Goal: Transaction & Acquisition: Book appointment/travel/reservation

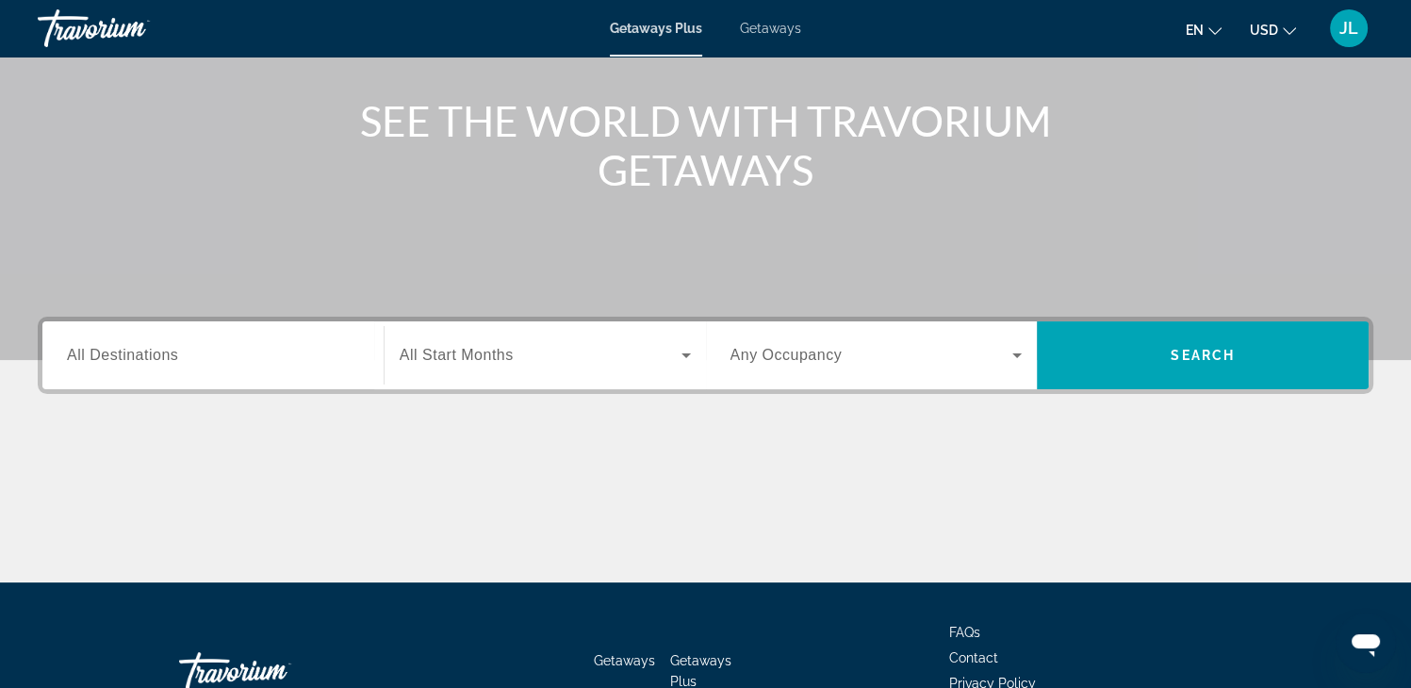
scroll to position [283, 0]
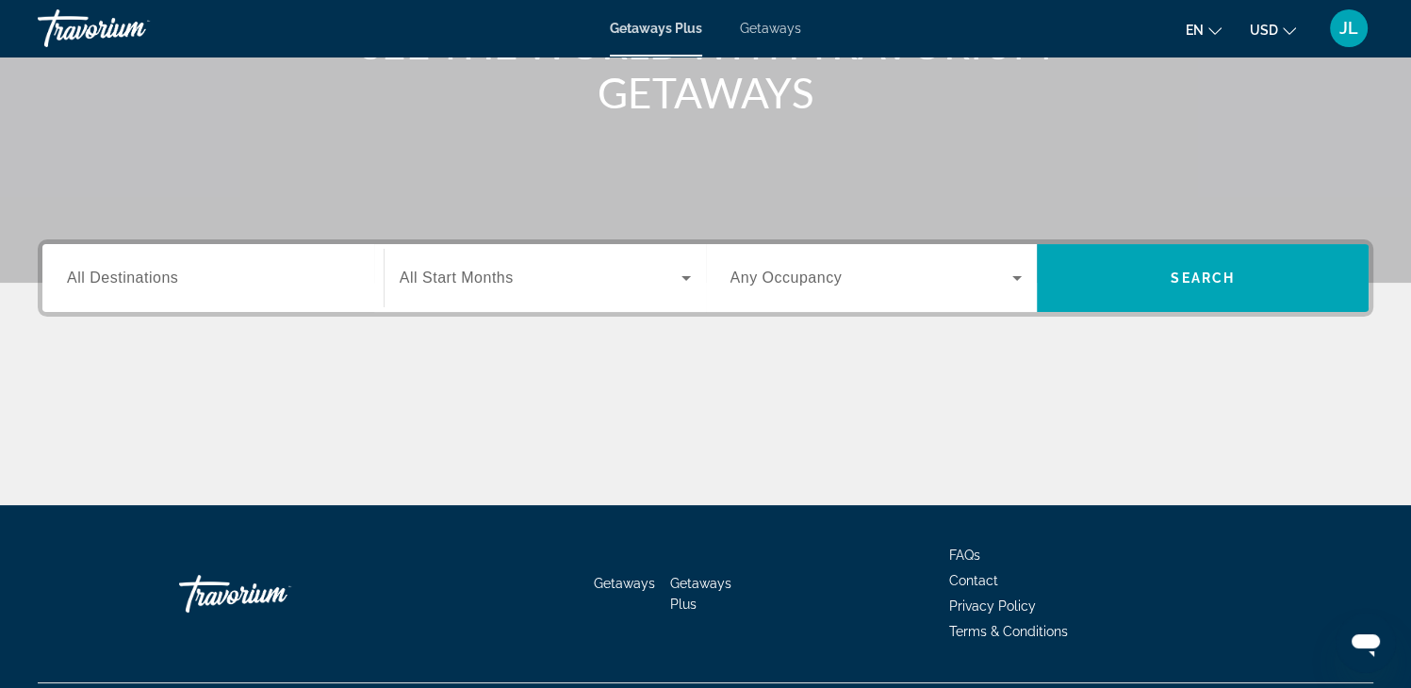
click at [456, 276] on span "All Start Months" at bounding box center [457, 277] width 114 height 16
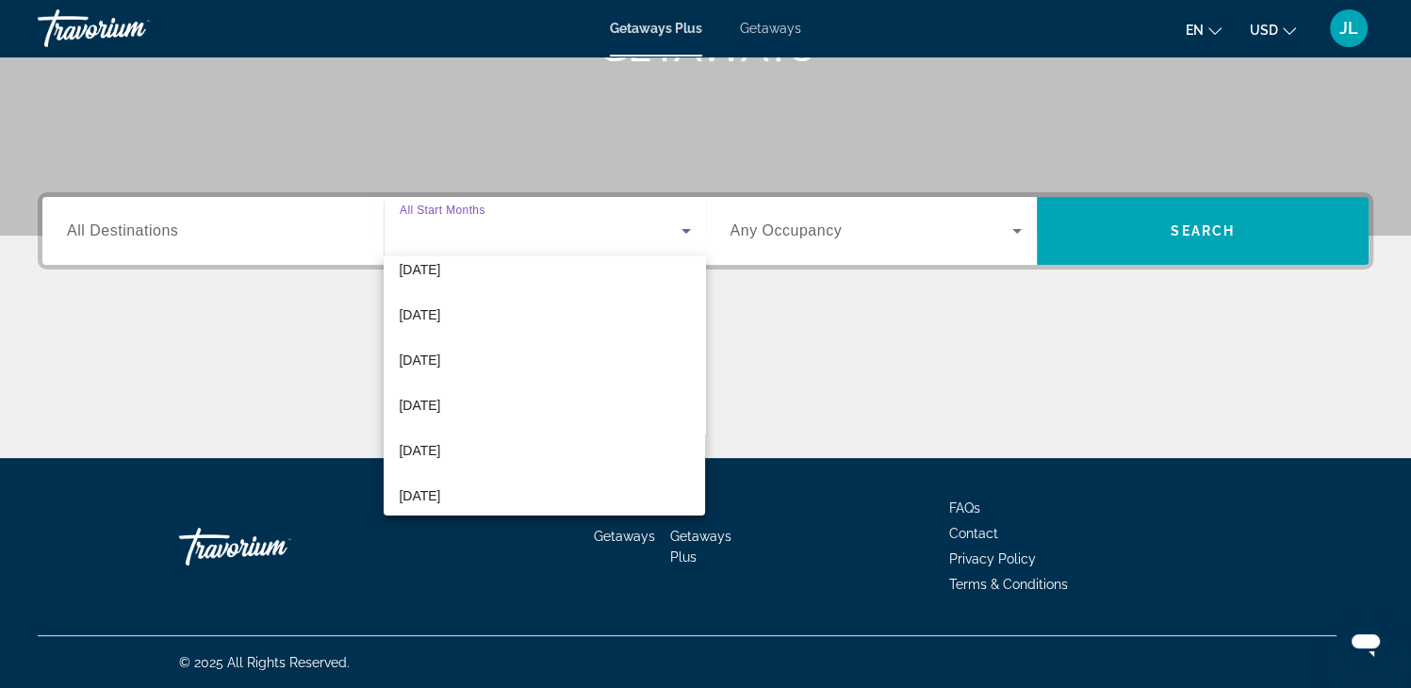
scroll to position [188, 0]
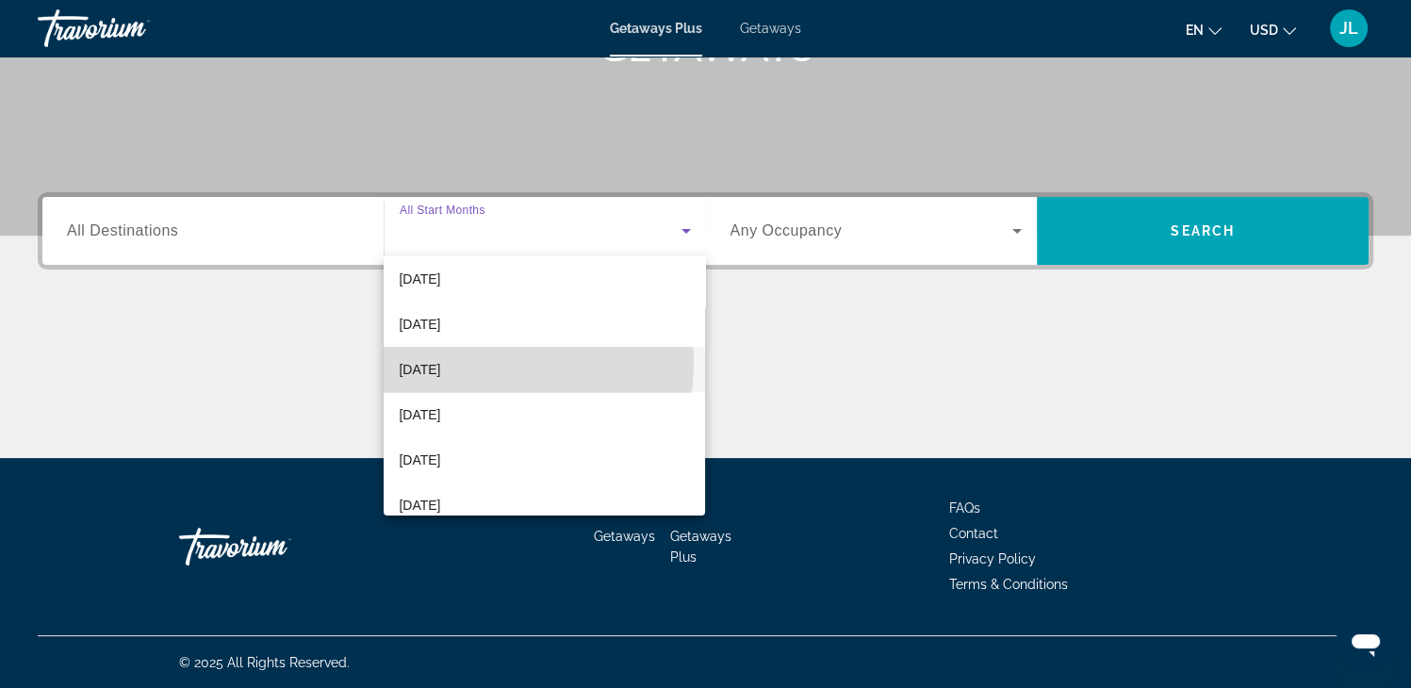
click at [491, 363] on mat-option "February 2026" at bounding box center [544, 369] width 321 height 45
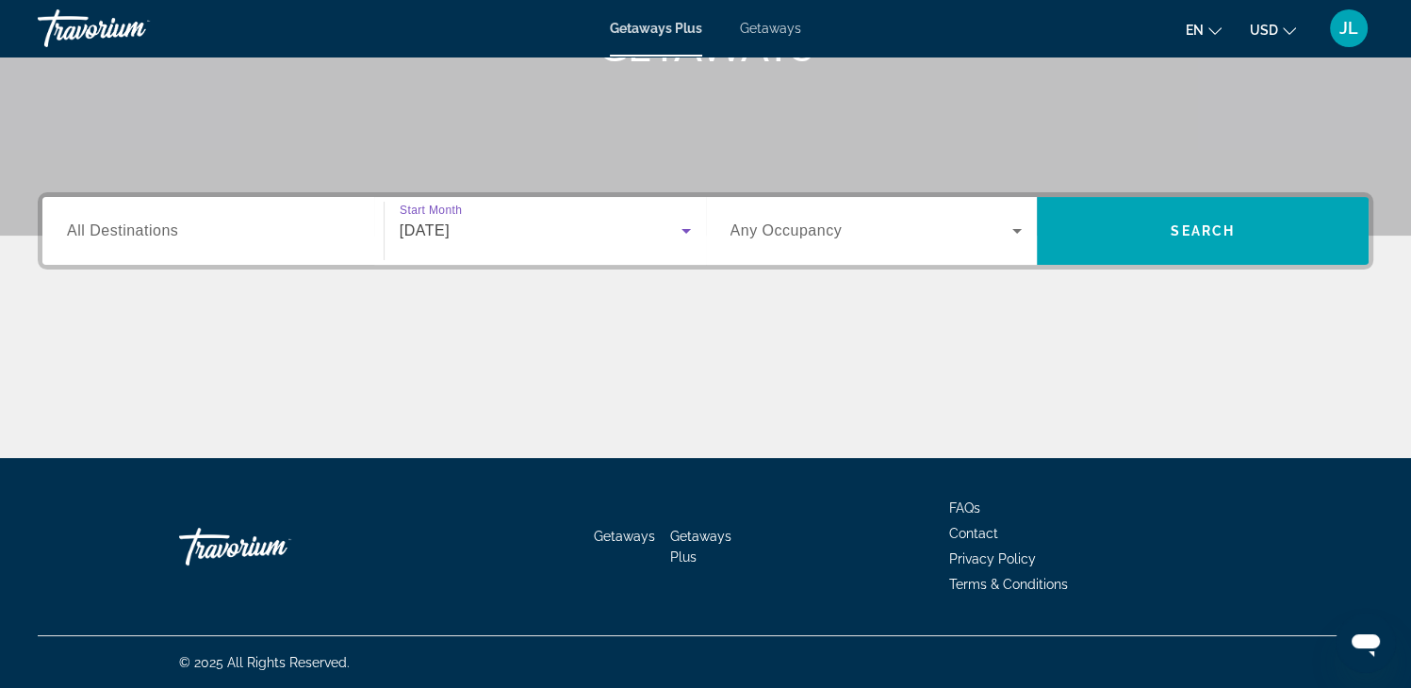
click at [795, 231] on span "Any Occupancy" at bounding box center [786, 230] width 112 height 16
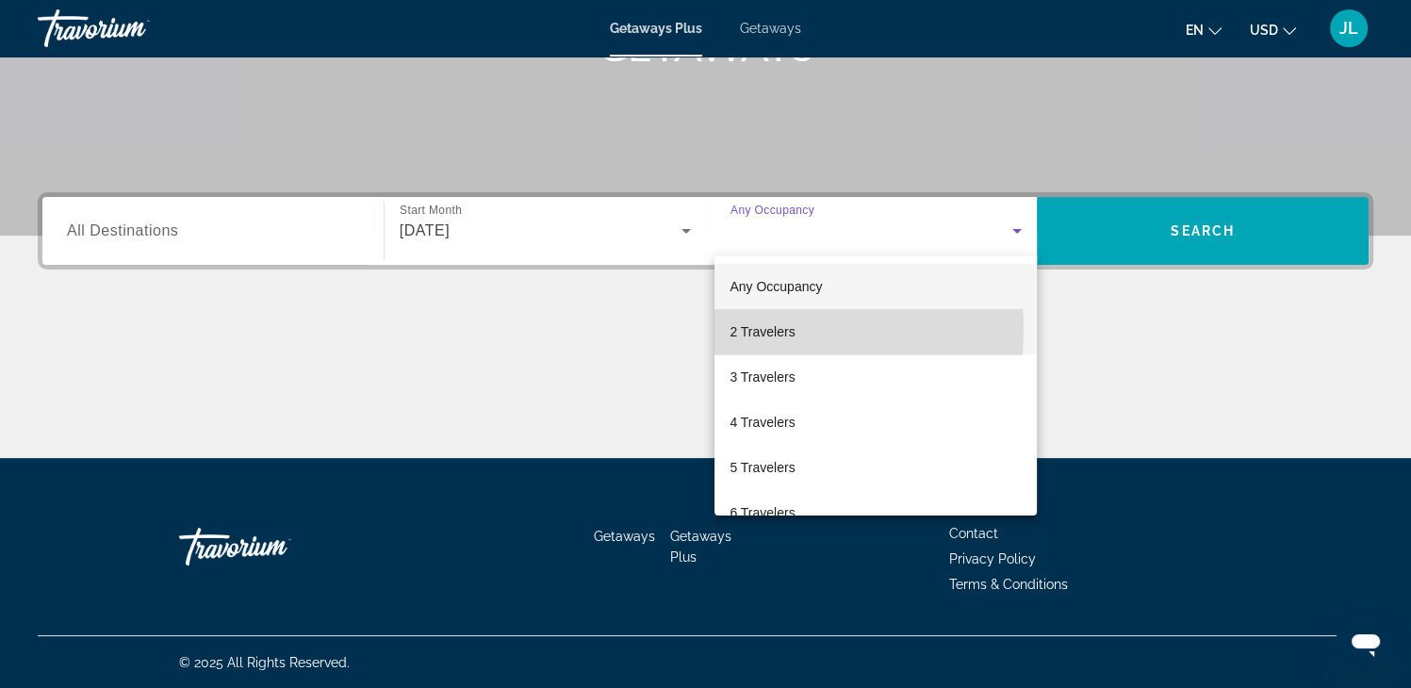
click at [762, 331] on span "2 Travelers" at bounding box center [761, 331] width 65 height 23
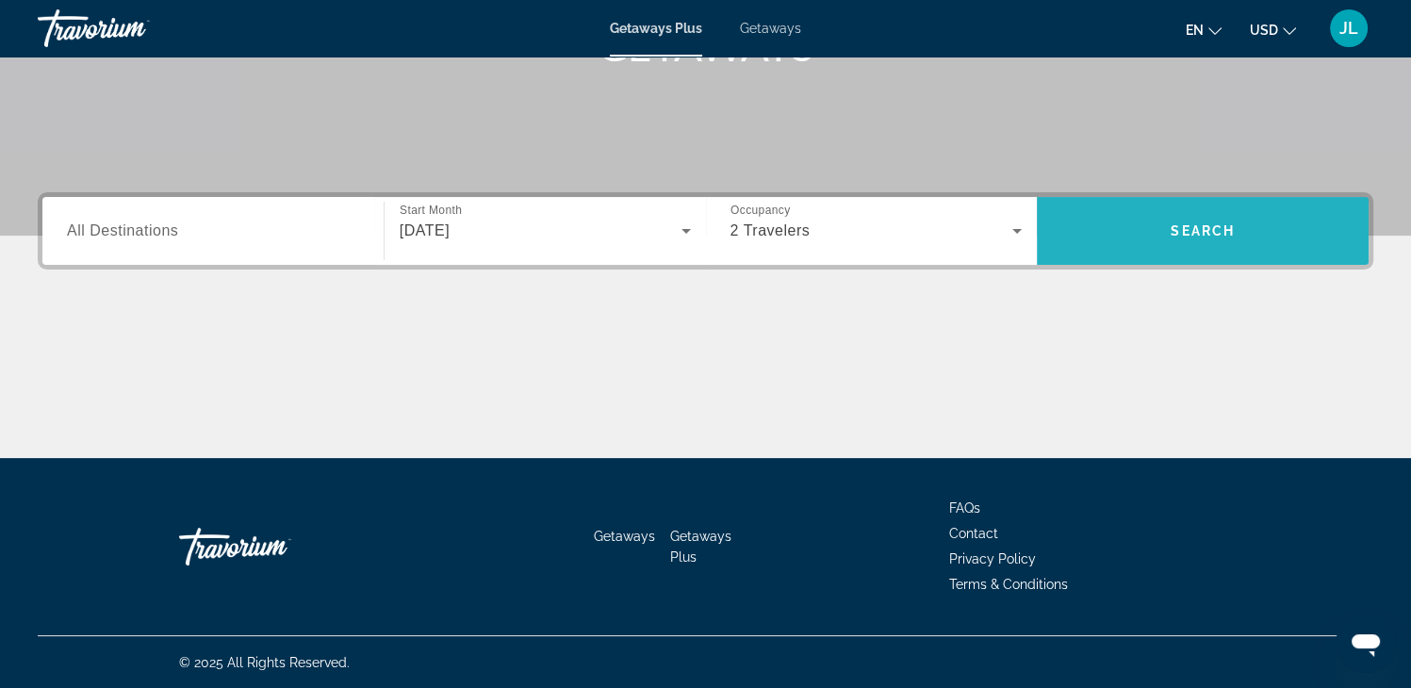
click at [1192, 243] on span "Search widget" at bounding box center [1202, 230] width 332 height 45
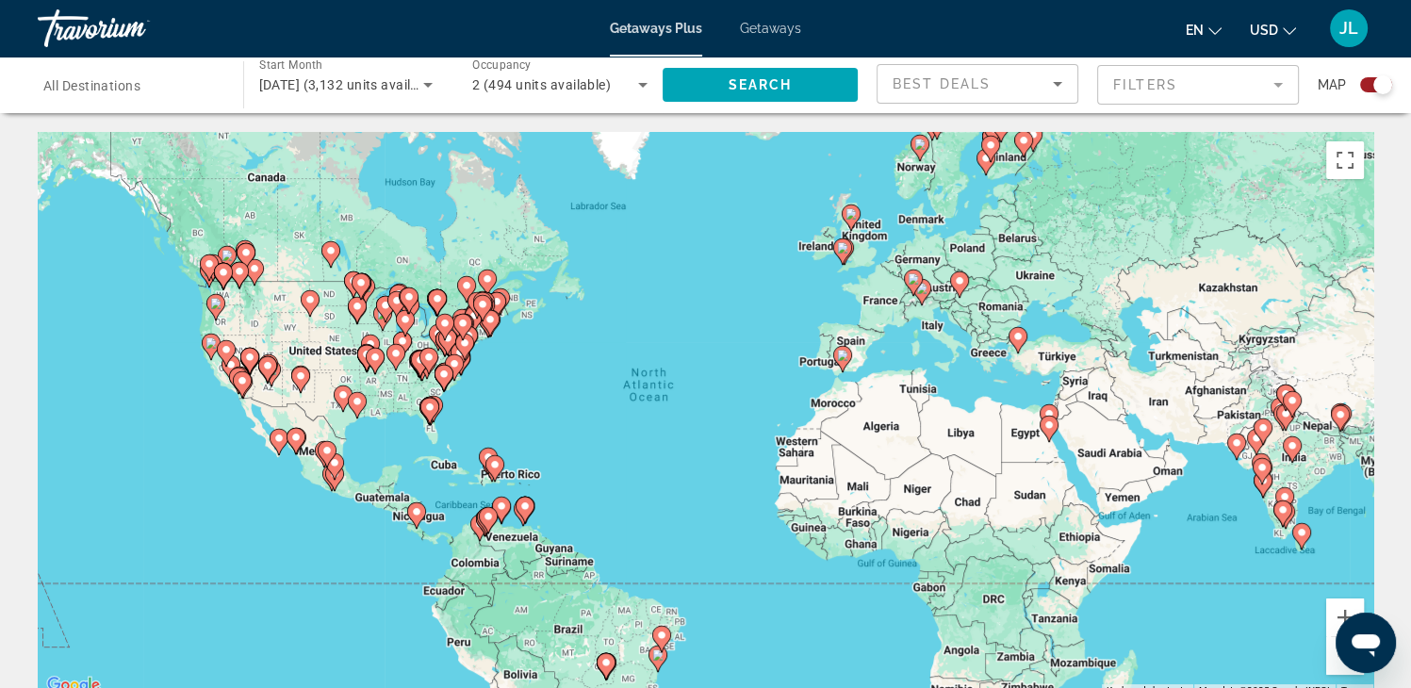
click at [499, 378] on div "To activate drag with keyboard, press Alt + Enter. Once in keyboard drag state,…" at bounding box center [705, 414] width 1335 height 565
click at [430, 423] on icon "Main content" at bounding box center [429, 411] width 19 height 26
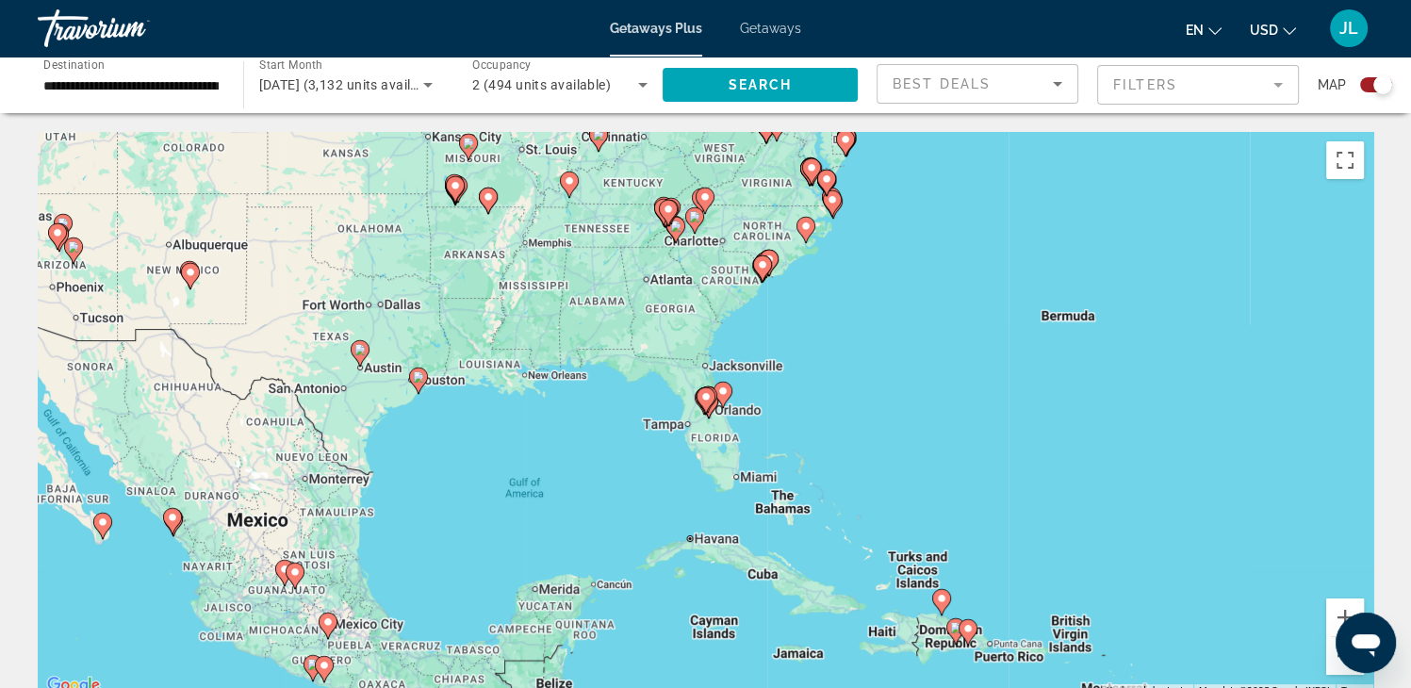
click at [728, 405] on gmp-advanced-marker "Main content" at bounding box center [722, 395] width 19 height 28
click at [726, 393] on image "Main content" at bounding box center [722, 390] width 11 height 11
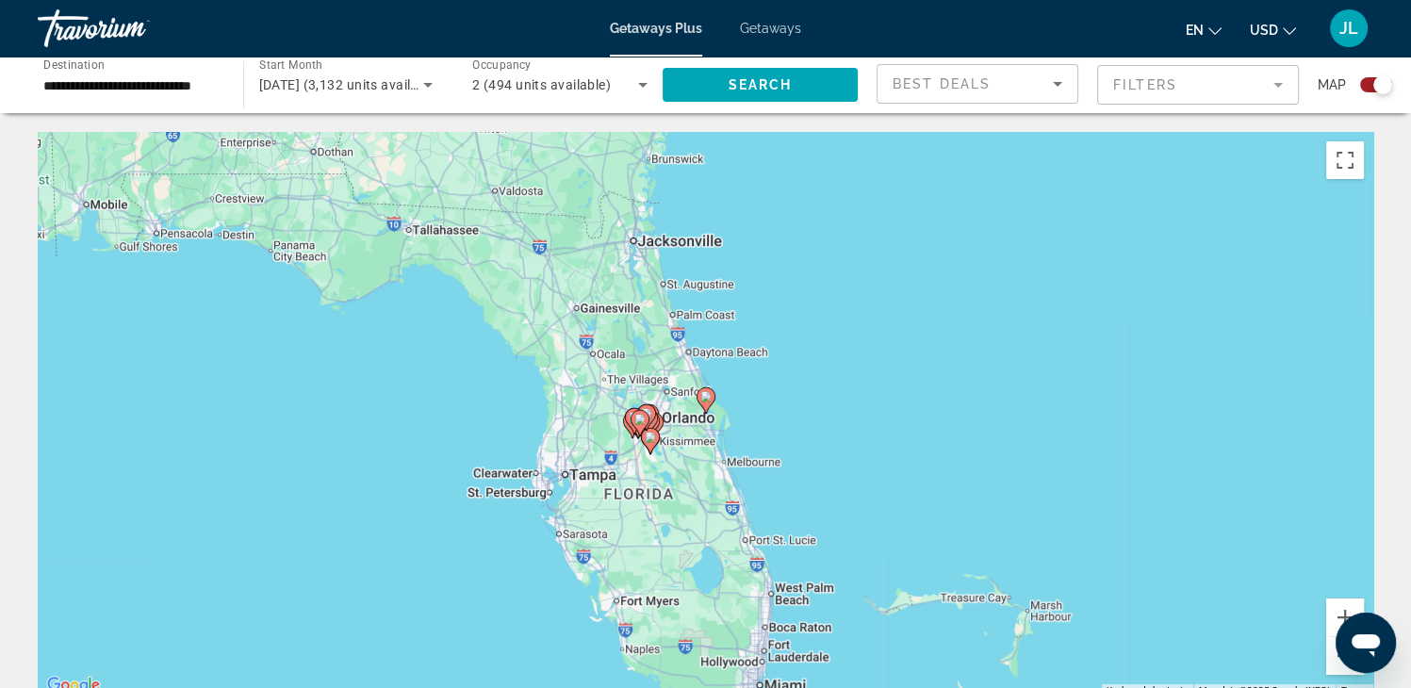
click at [711, 419] on div "To navigate, press the arrow keys. To activate drag with keyboard, press Alt + …" at bounding box center [705, 414] width 1335 height 565
click at [648, 431] on gmp-advanced-marker "Main content" at bounding box center [646, 417] width 19 height 28
type input "**********"
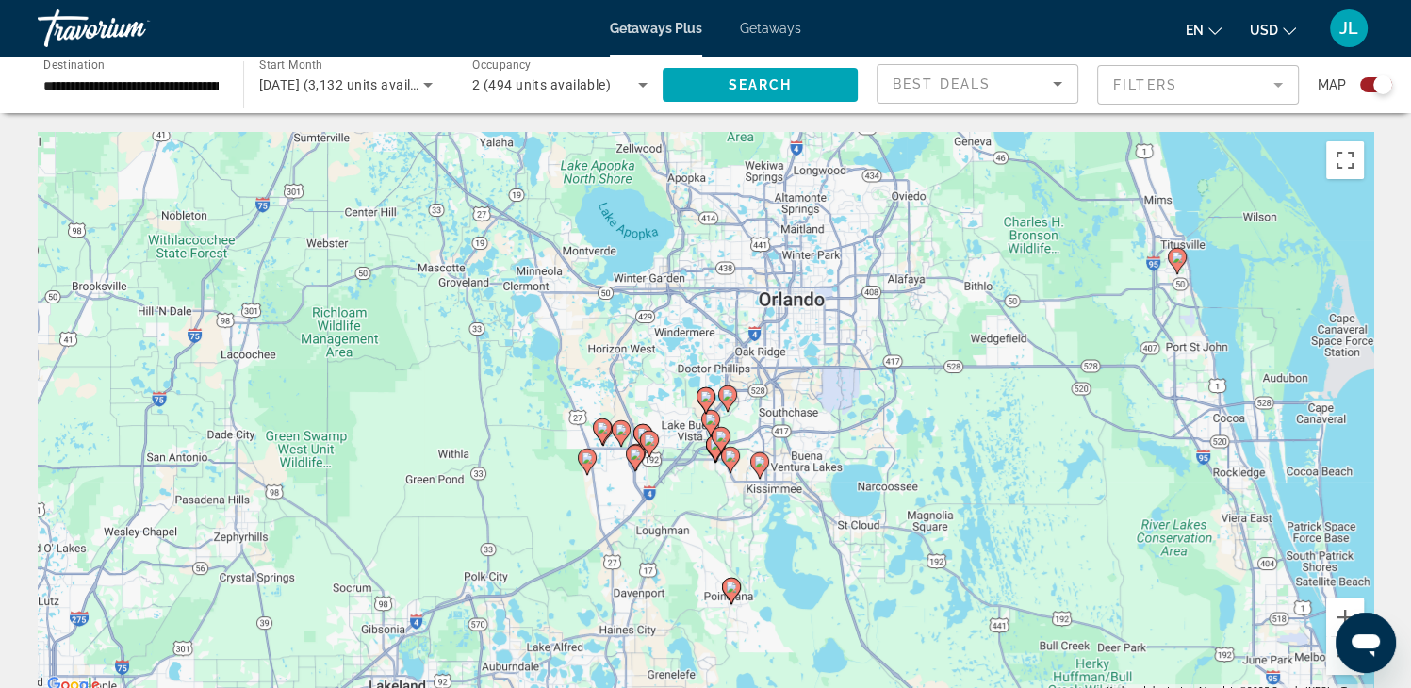
click at [759, 466] on image "Main content" at bounding box center [759, 461] width 11 height 11
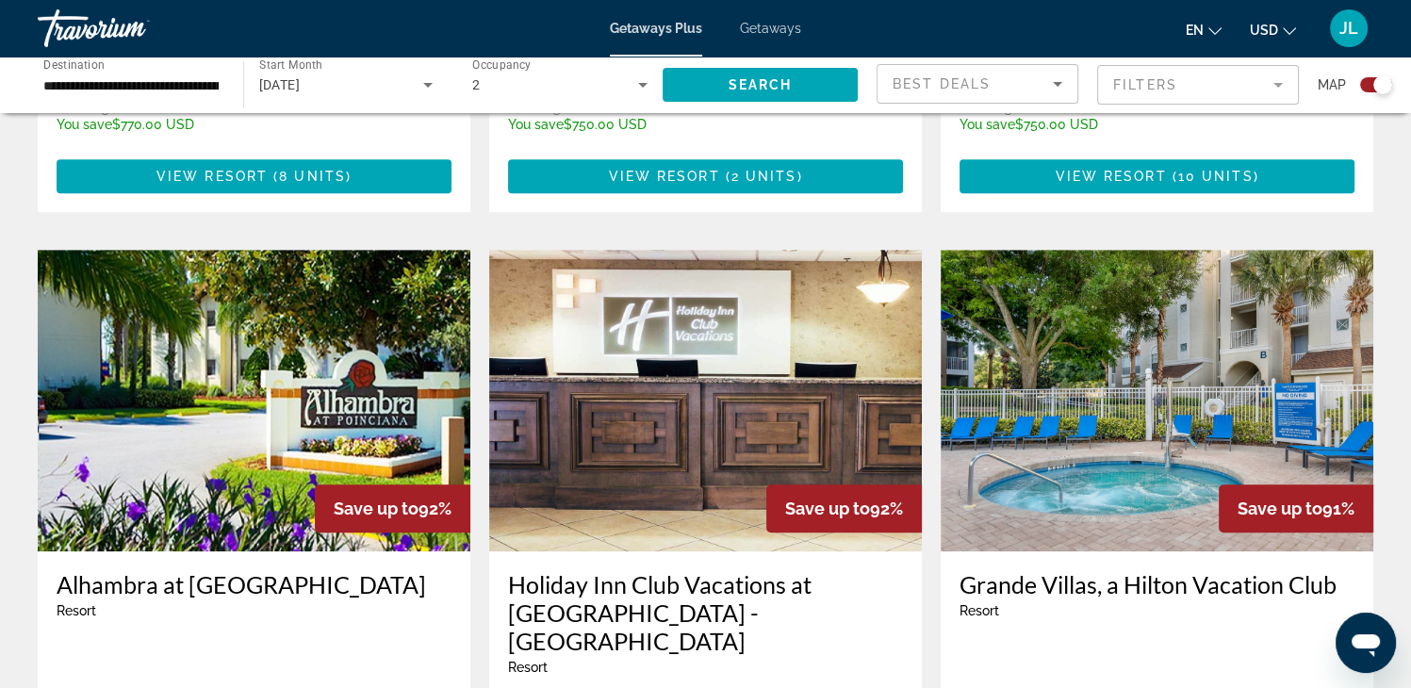
scroll to position [1319, 0]
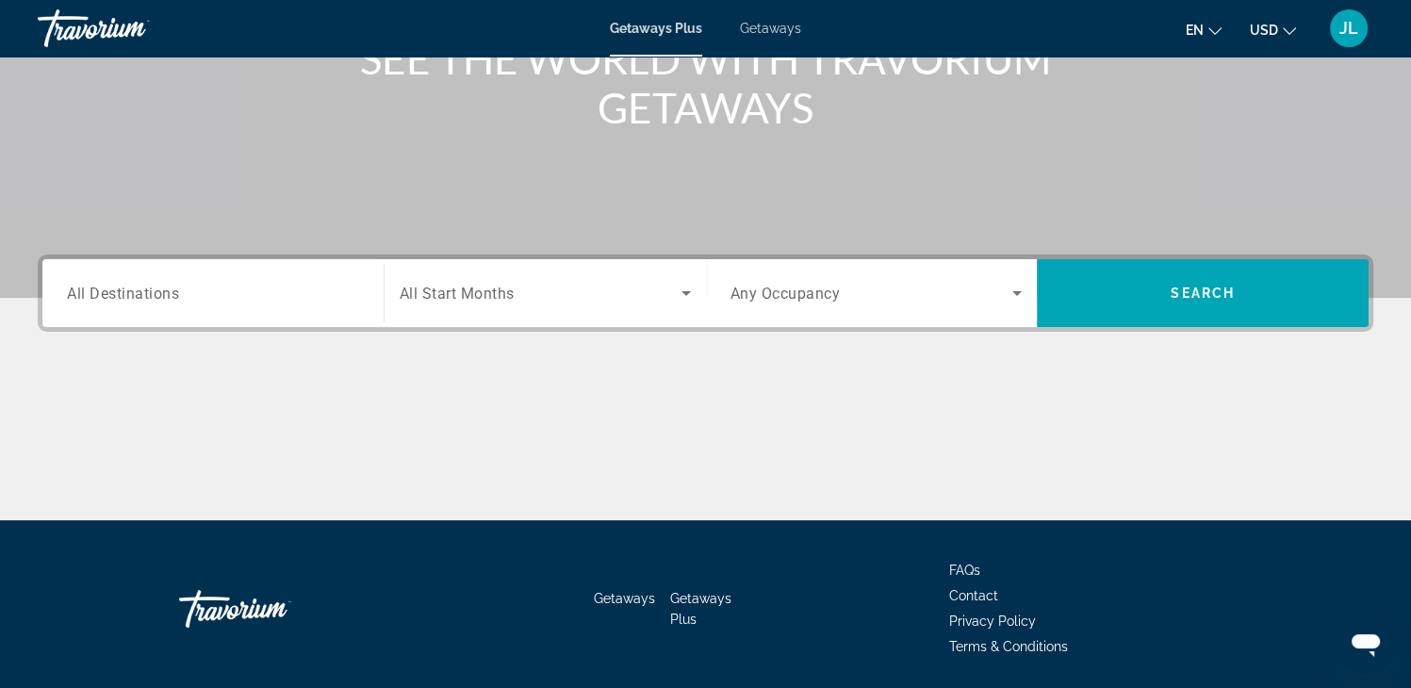
scroll to position [236, 0]
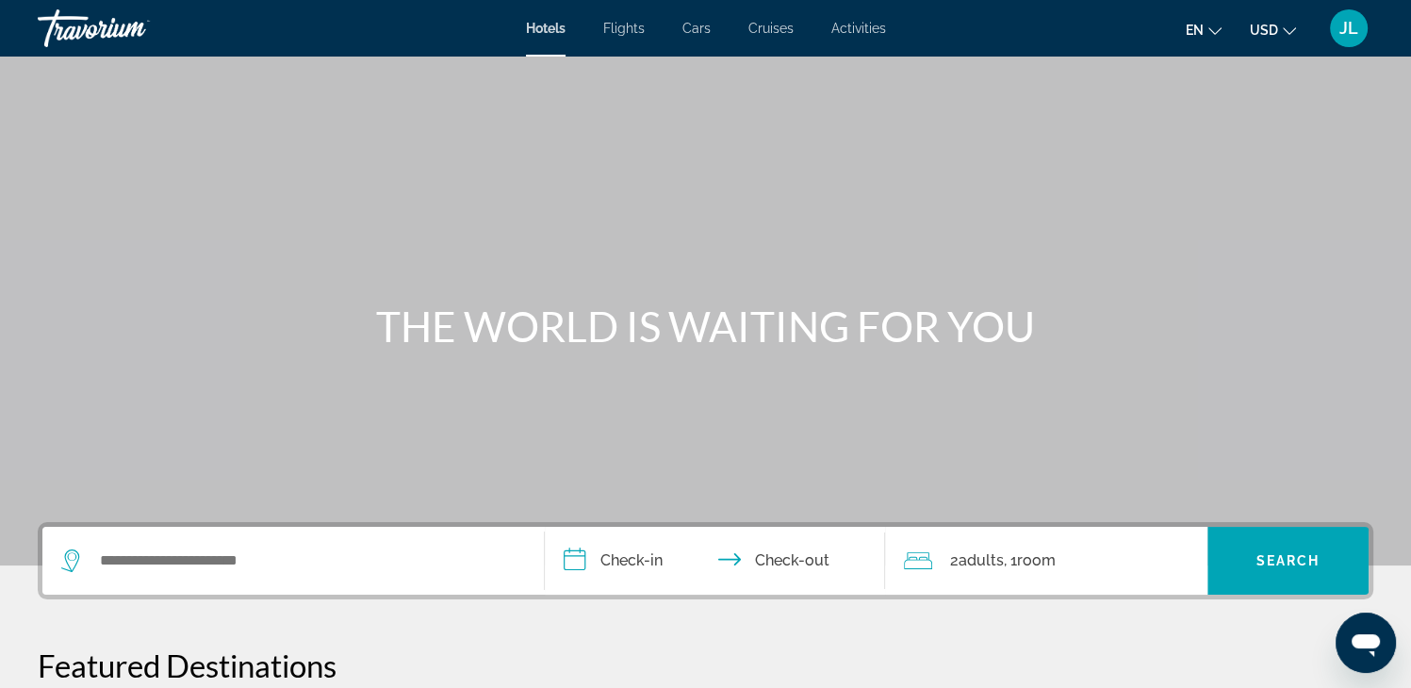
click at [622, 34] on span "Flights" at bounding box center [623, 28] width 41 height 15
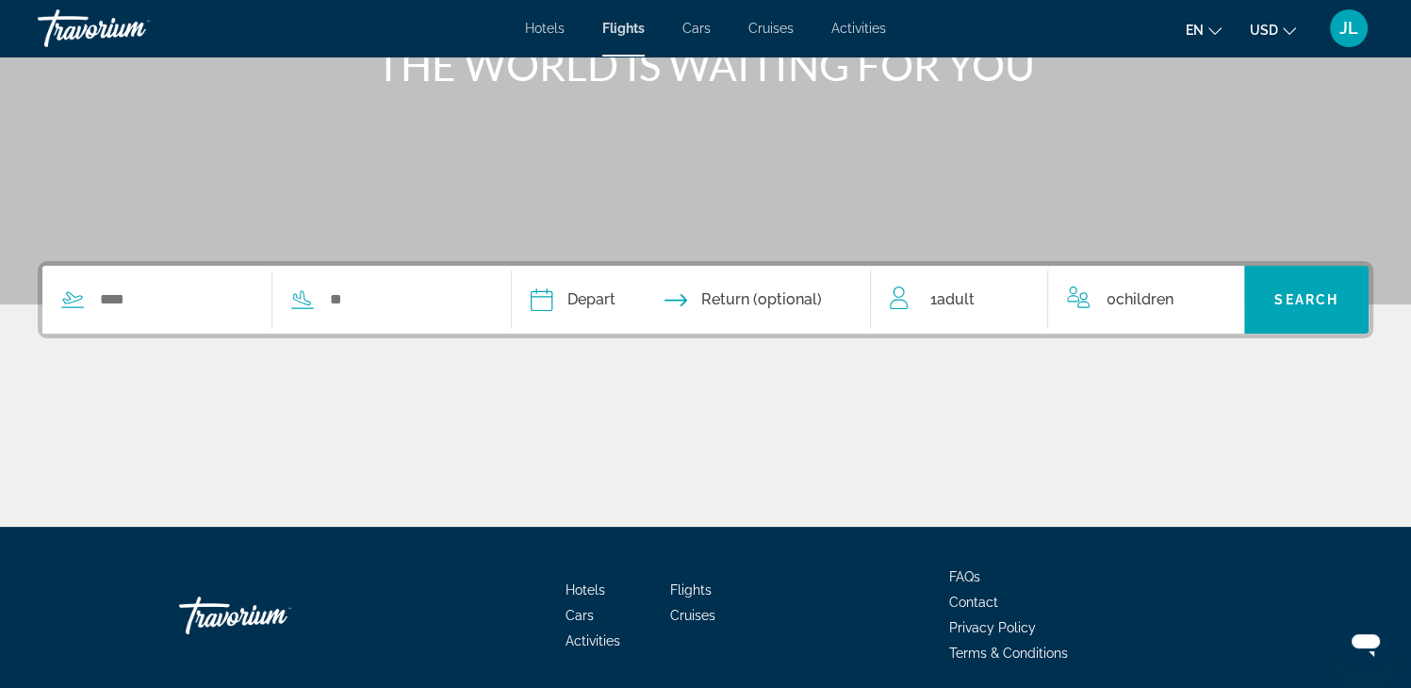
scroll to position [283, 0]
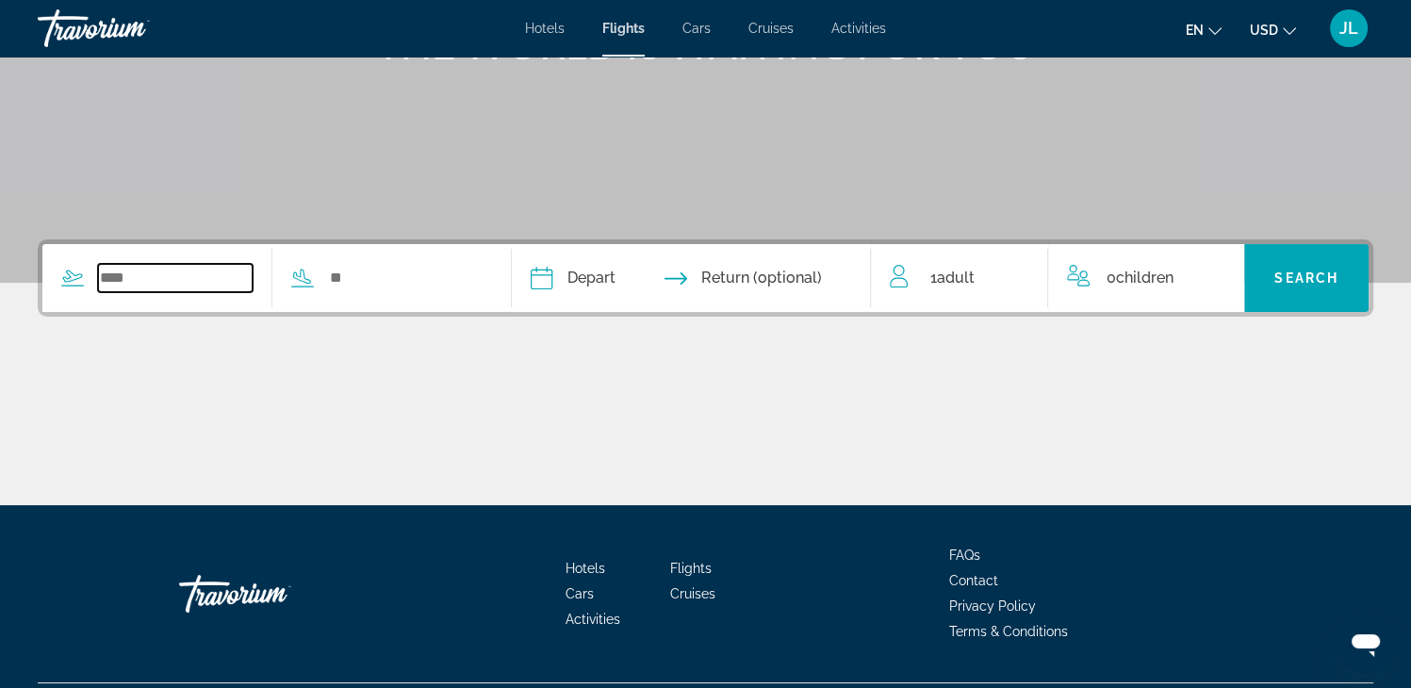
click at [164, 285] on input "Search widget" at bounding box center [175, 278] width 155 height 28
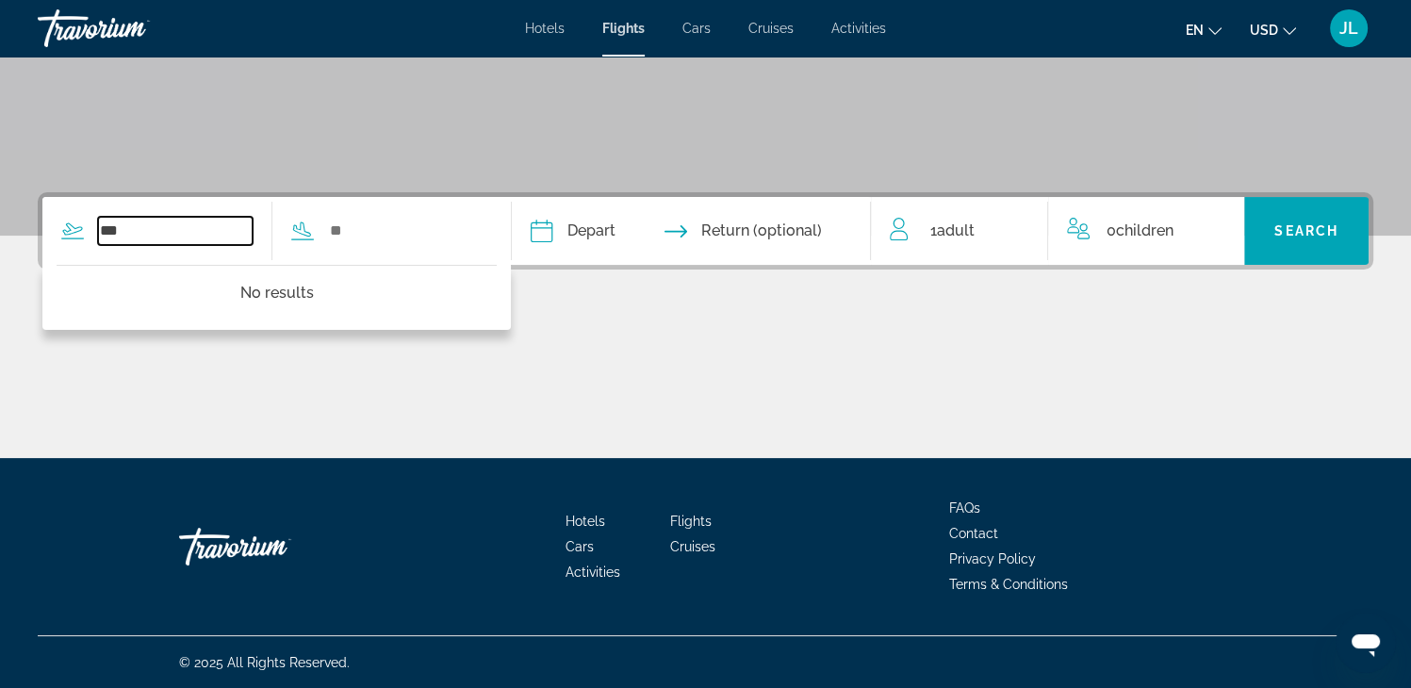
type input "***"
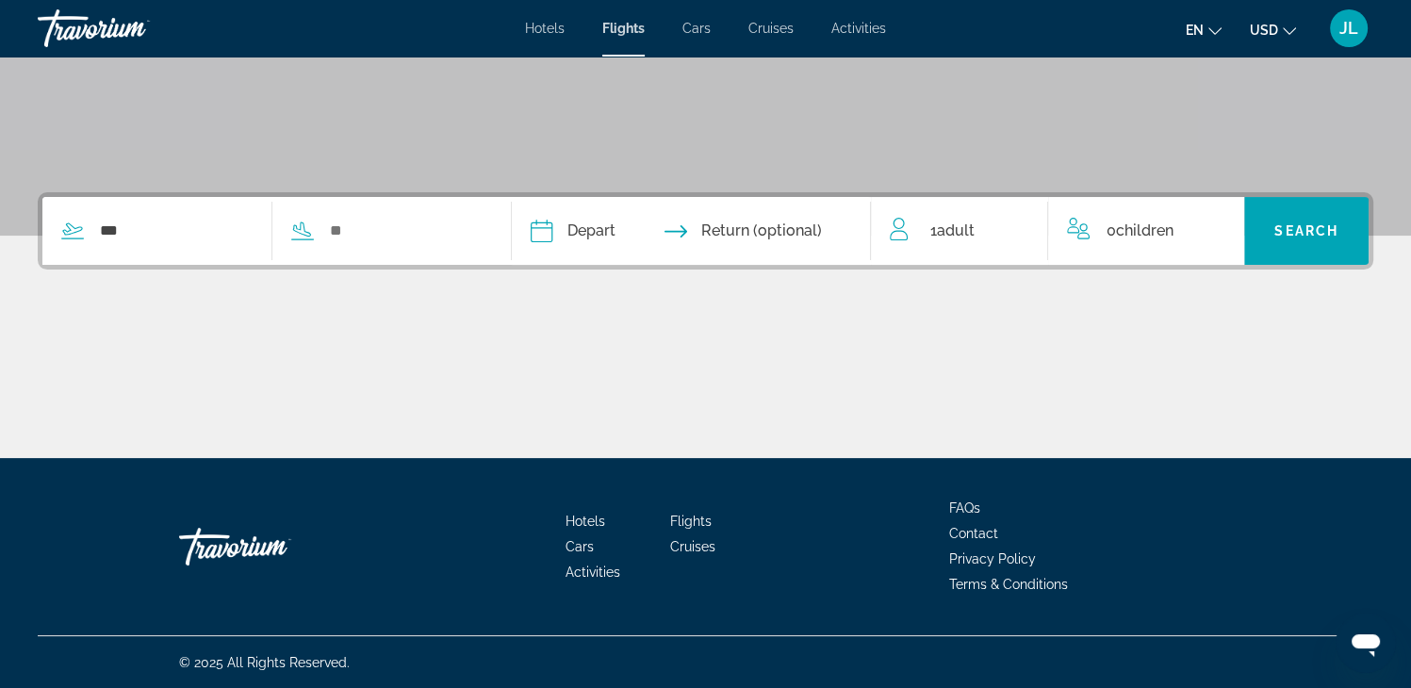
click at [393, 244] on div "***" at bounding box center [262, 231] width 440 height 68
click at [384, 228] on input "Search widget" at bounding box center [405, 231] width 155 height 28
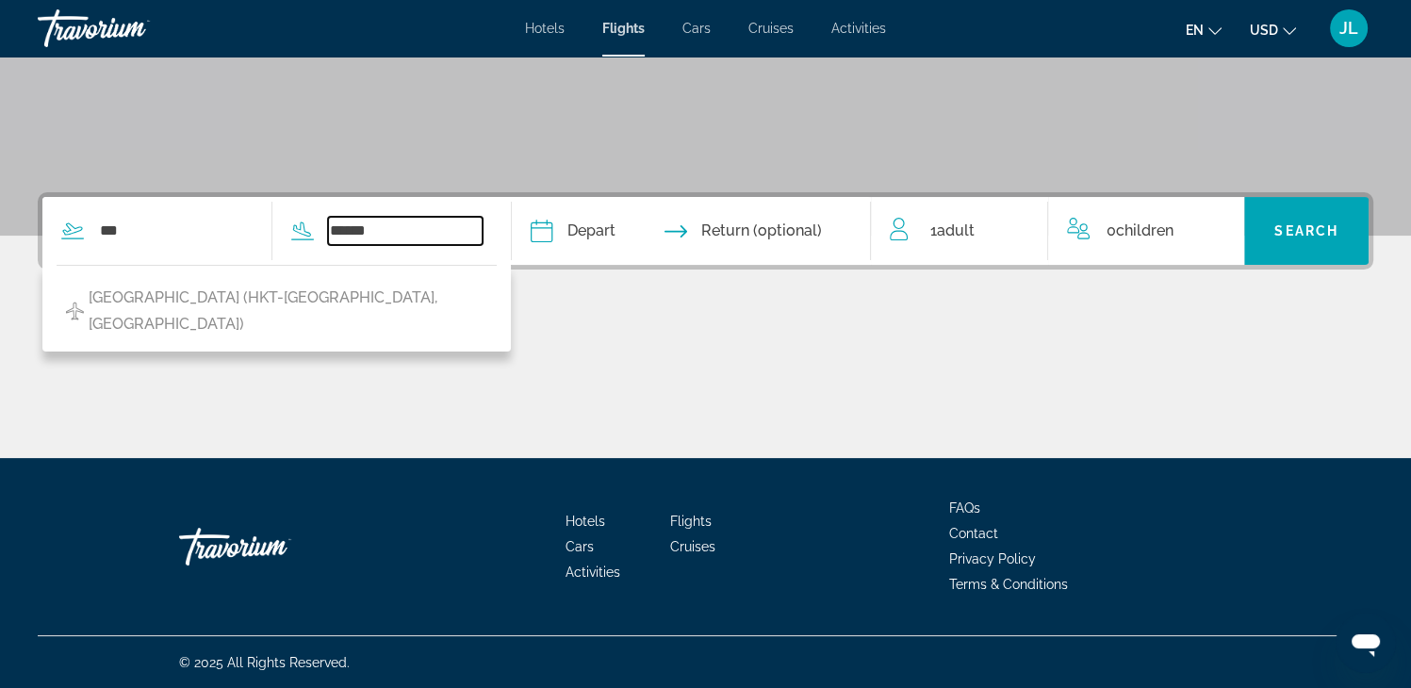
type input "******"
click at [585, 227] on input "Depart date" at bounding box center [615, 233] width 178 height 73
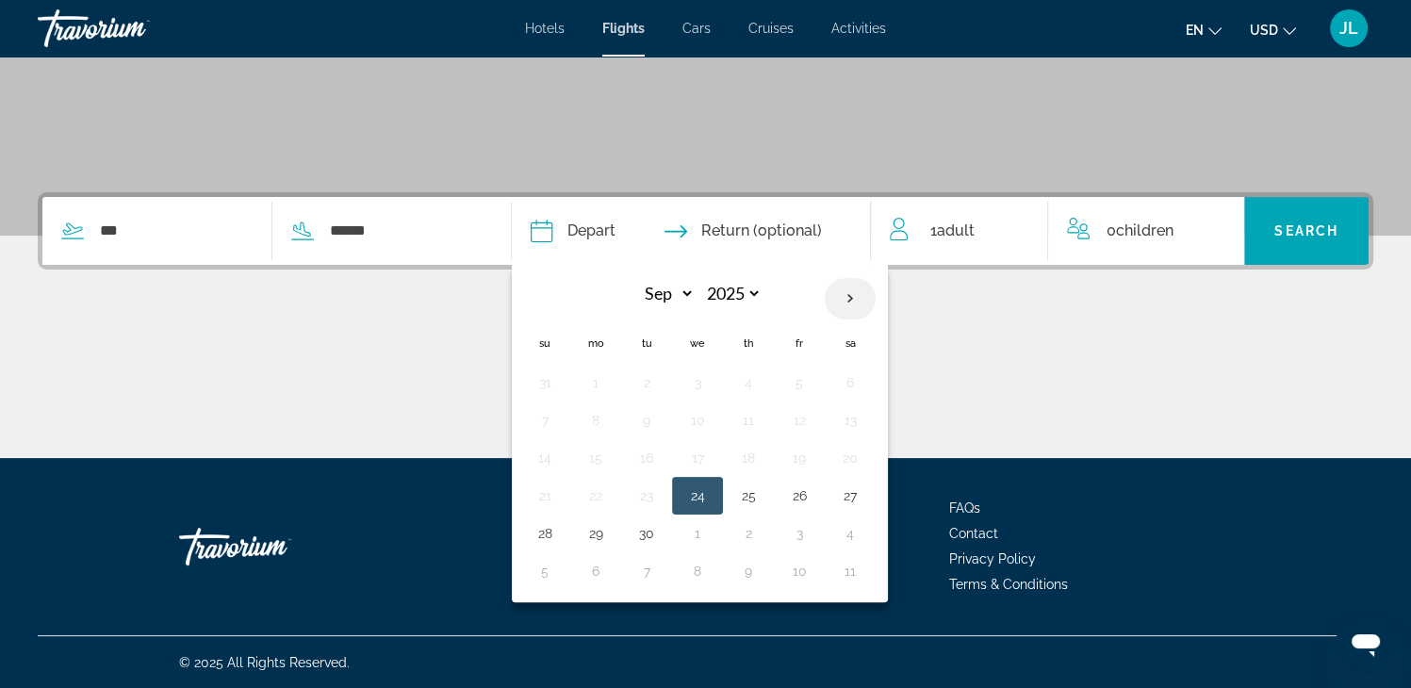
click at [875, 302] on th "Next month" at bounding box center [849, 298] width 51 height 41
select select "*"
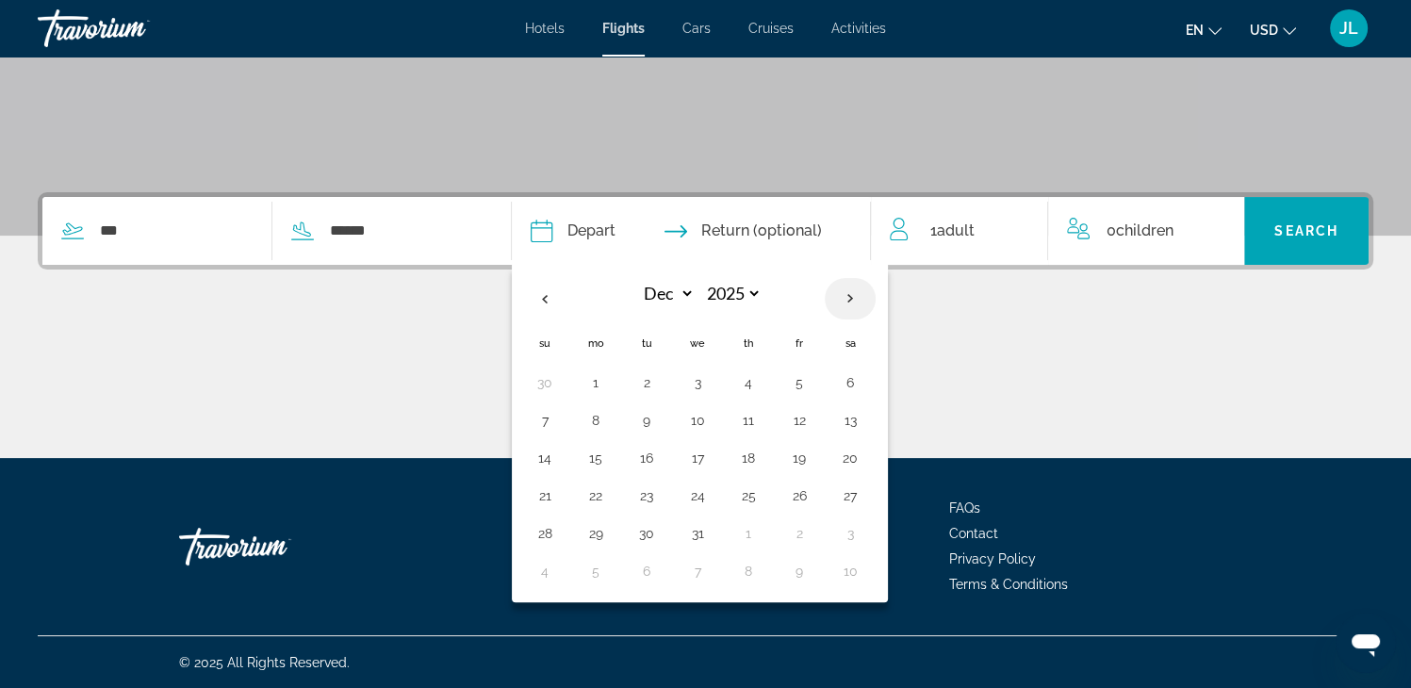
select select "****"
click at [763, 419] on button "8" at bounding box center [748, 420] width 30 height 26
type input "**********"
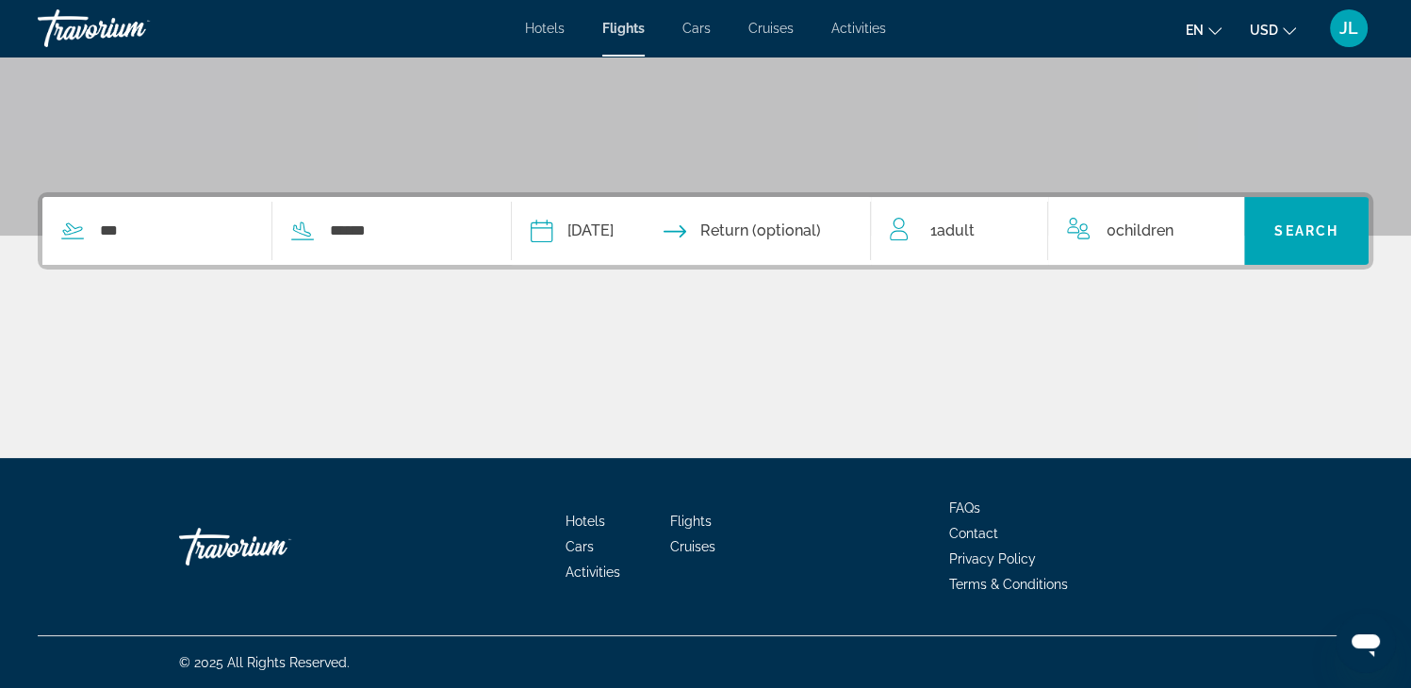
click at [827, 229] on input "Return date" at bounding box center [790, 233] width 178 height 73
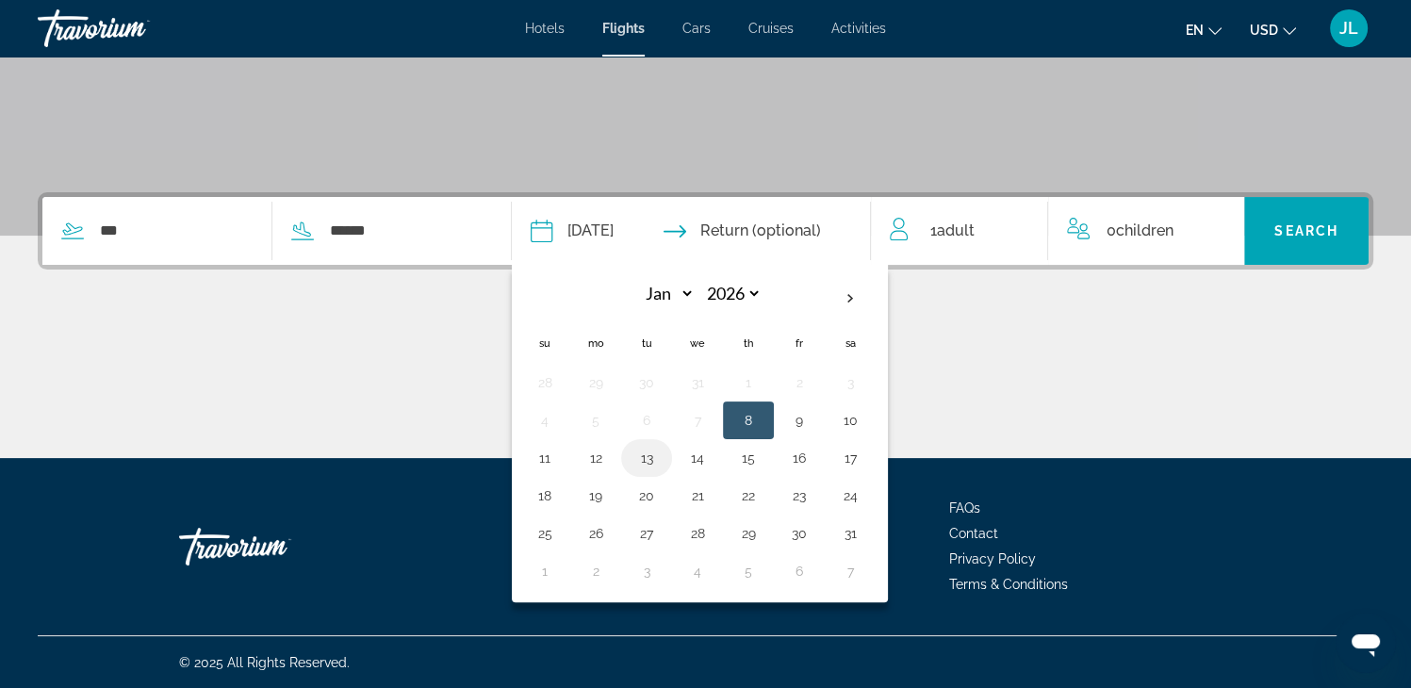
click at [661, 450] on button "13" at bounding box center [646, 458] width 30 height 26
type input "**********"
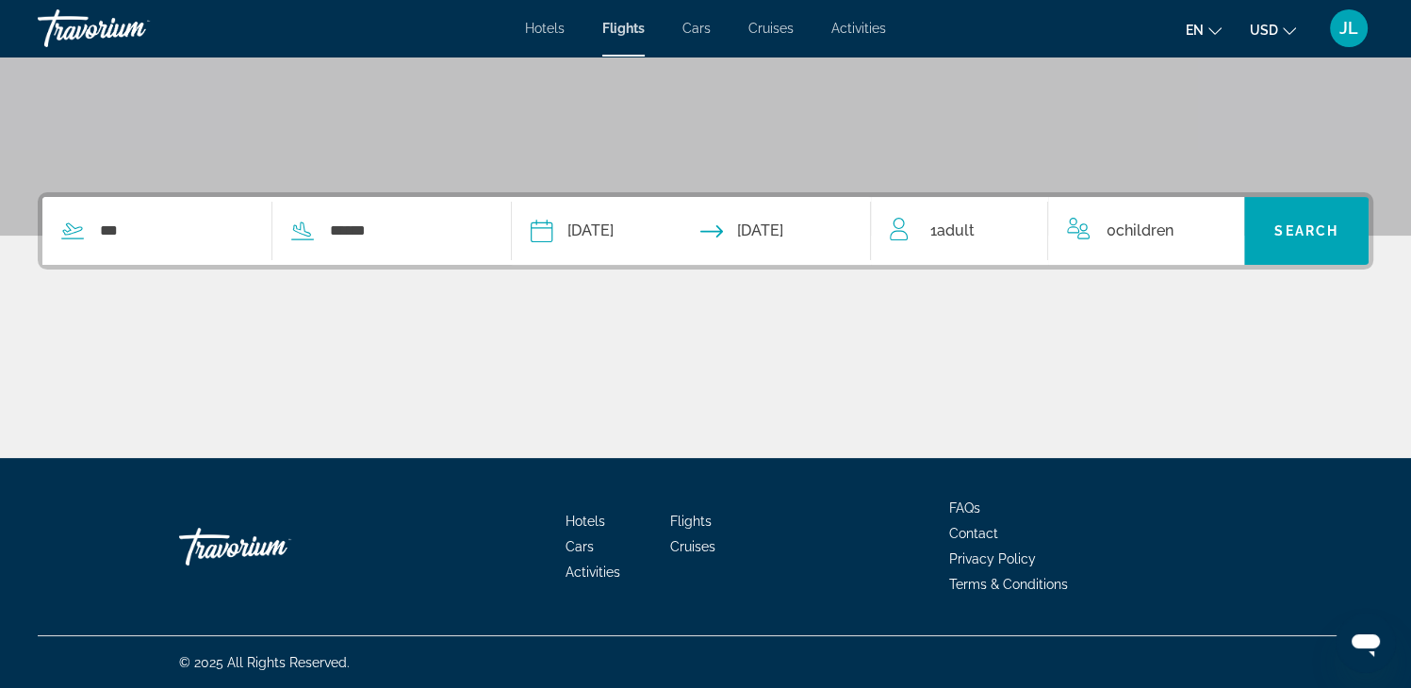
click at [931, 227] on span "1 Adult Adults" at bounding box center [951, 231] width 44 height 26
click at [1011, 223] on icon "Increment adults" at bounding box center [1019, 227] width 17 height 23
click at [644, 231] on input "**********" at bounding box center [615, 233] width 178 height 73
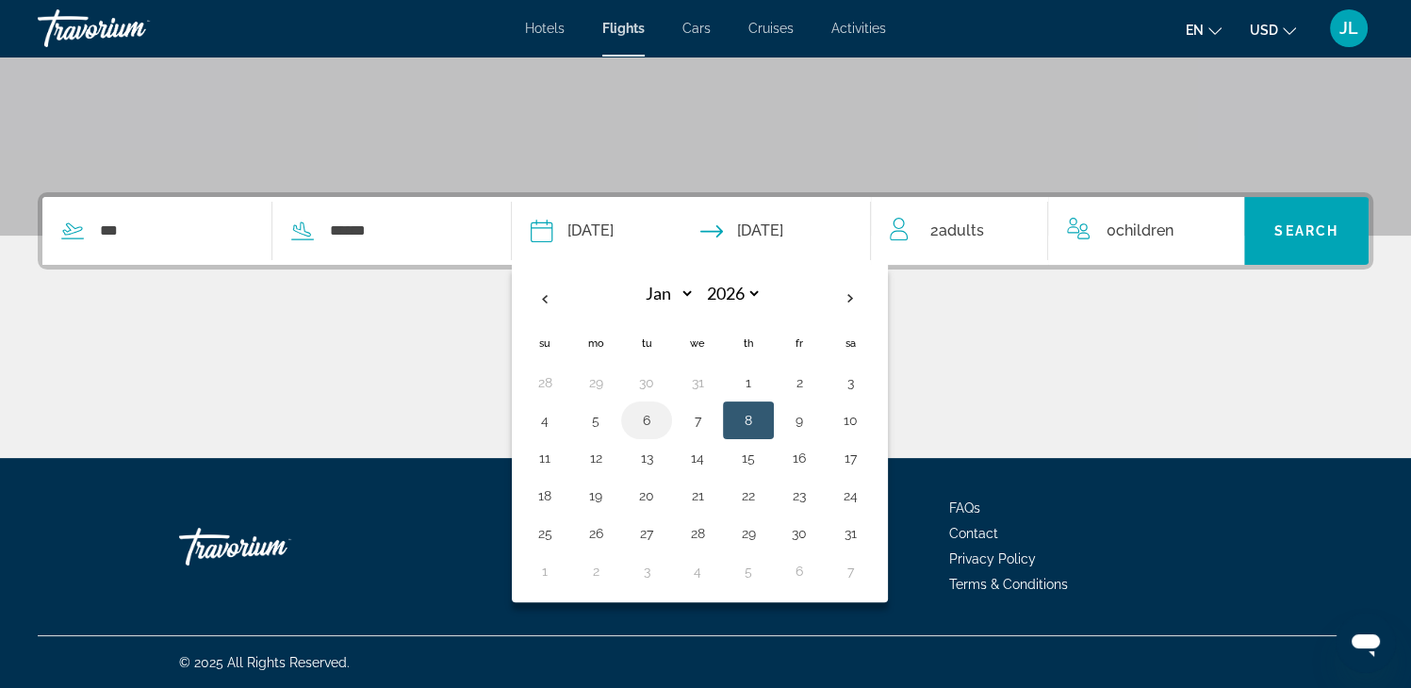
click at [661, 420] on button "6" at bounding box center [646, 420] width 30 height 26
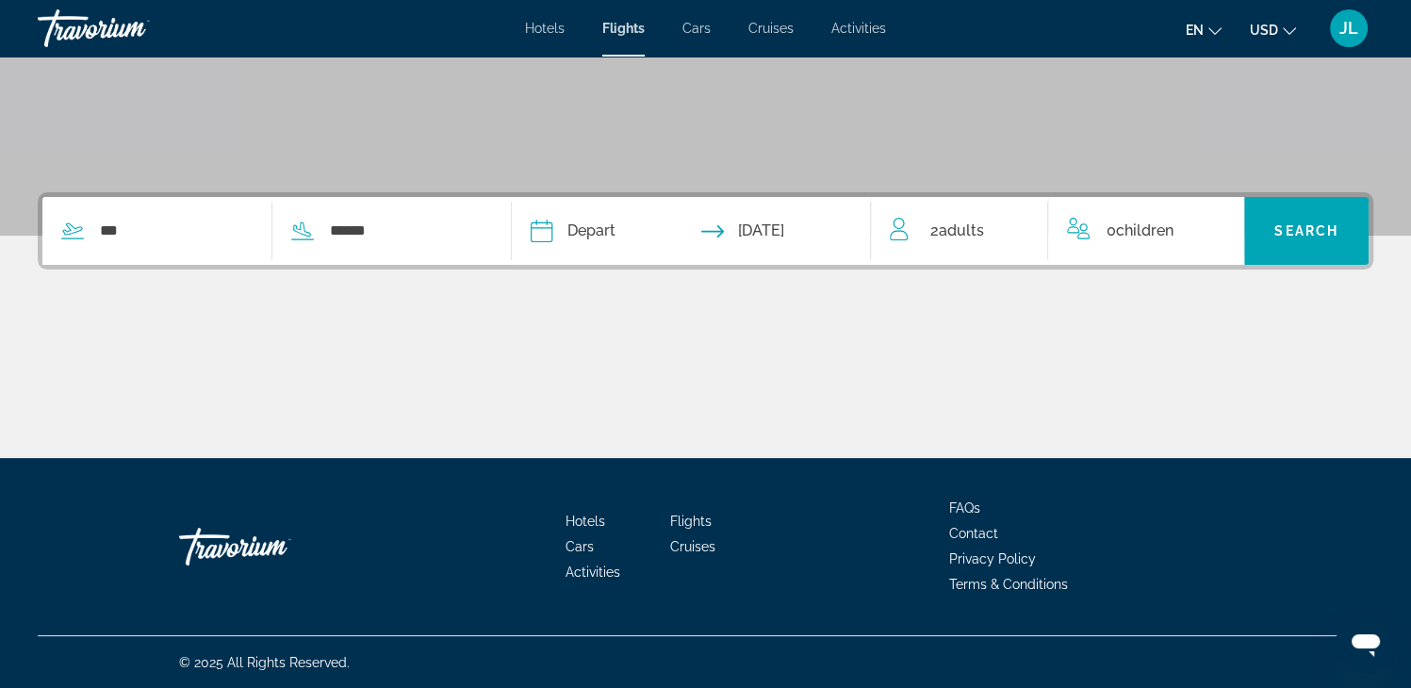
type input "**********"
click at [792, 237] on input "Return date: Jan 13, 2026" at bounding box center [790, 233] width 178 height 73
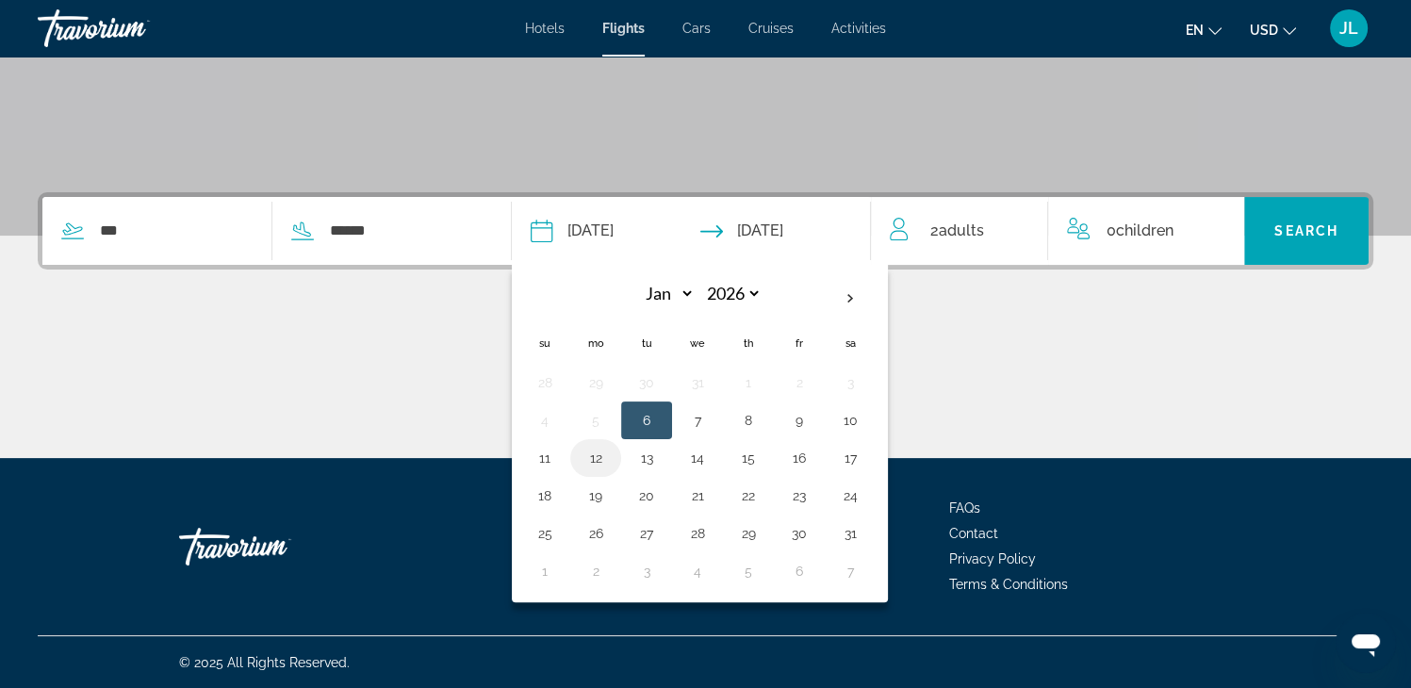
click at [611, 460] on button "12" at bounding box center [595, 458] width 30 height 26
type input "**********"
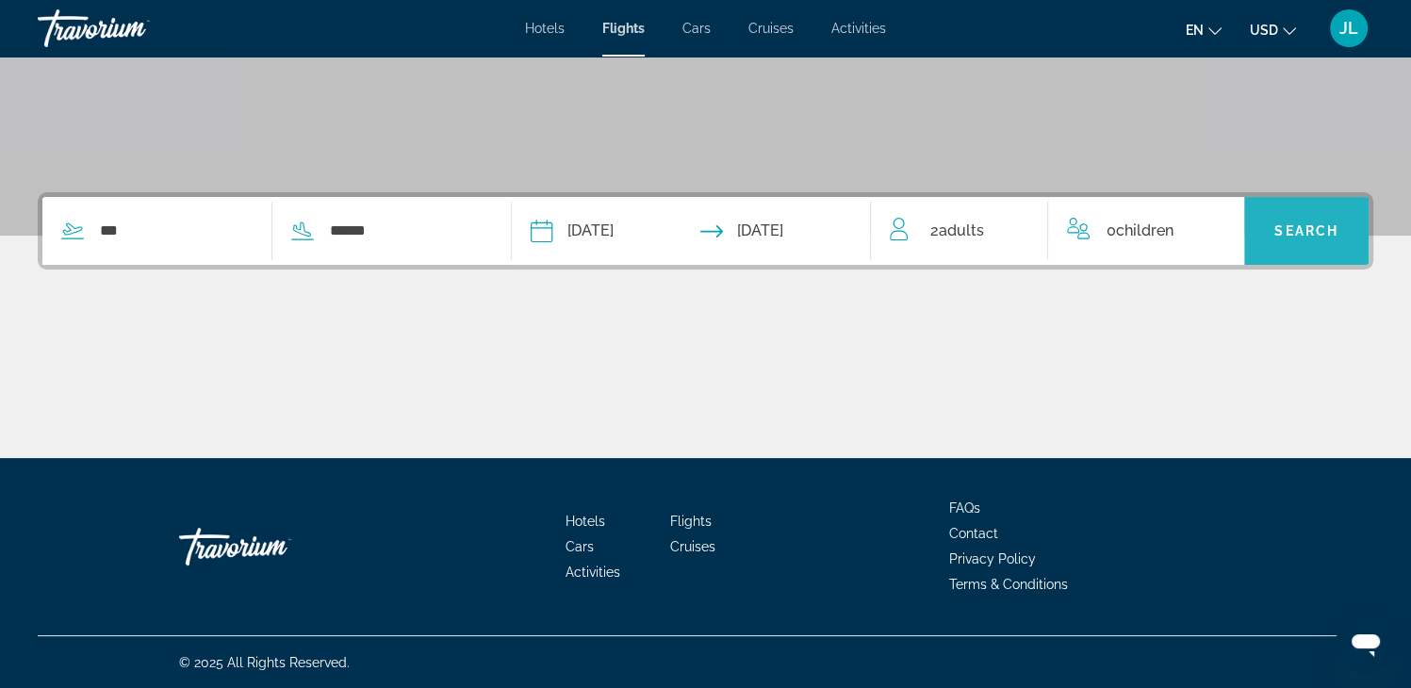
click at [1307, 235] on span "Search" at bounding box center [1306, 230] width 64 height 15
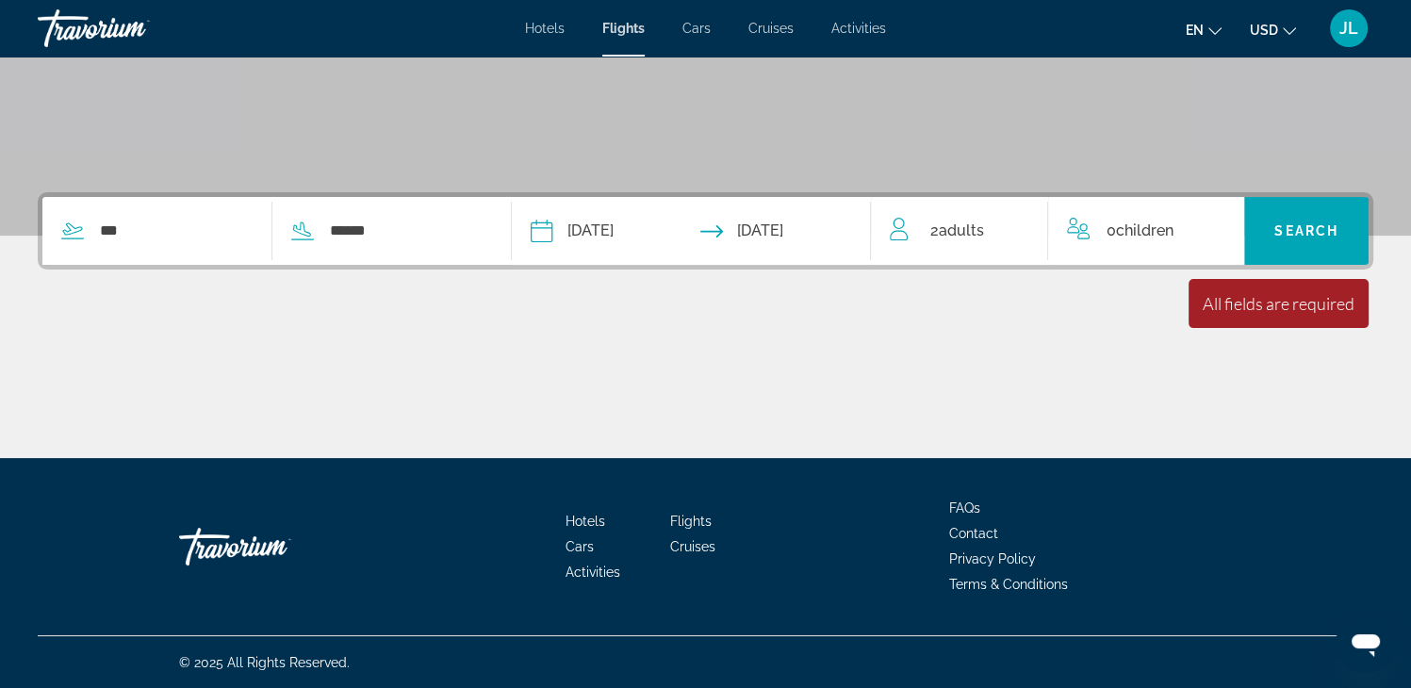
click at [1260, 307] on div "All fields are required" at bounding box center [1278, 303] width 152 height 21
click at [1279, 228] on span "Search" at bounding box center [1306, 230] width 64 height 15
click at [1277, 308] on div "All fields are required" at bounding box center [1278, 303] width 152 height 21
click at [185, 239] on input "***" at bounding box center [175, 231] width 155 height 28
type input "*"
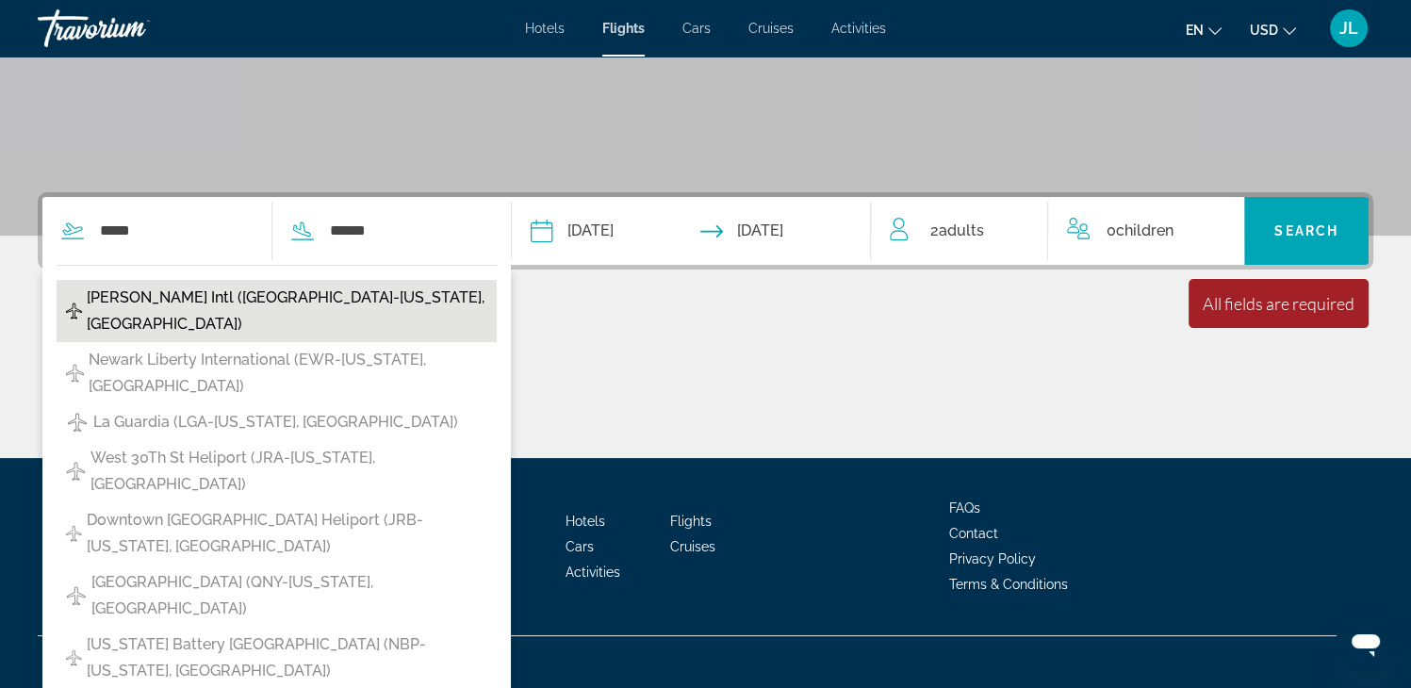
click at [190, 313] on span "John F Kennedy Intl (JFK-New York, United States of America)" at bounding box center [287, 311] width 400 height 53
type input "**********"
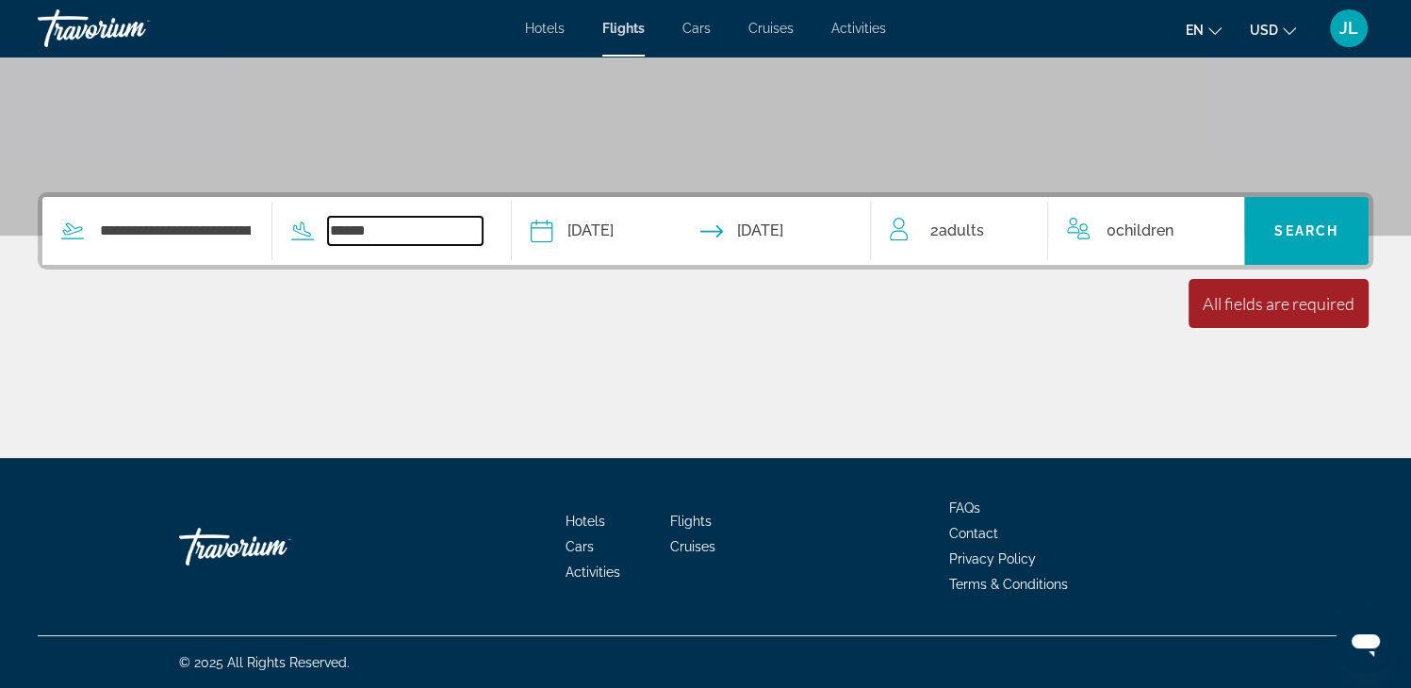
click at [379, 235] on input "******" at bounding box center [405, 231] width 155 height 28
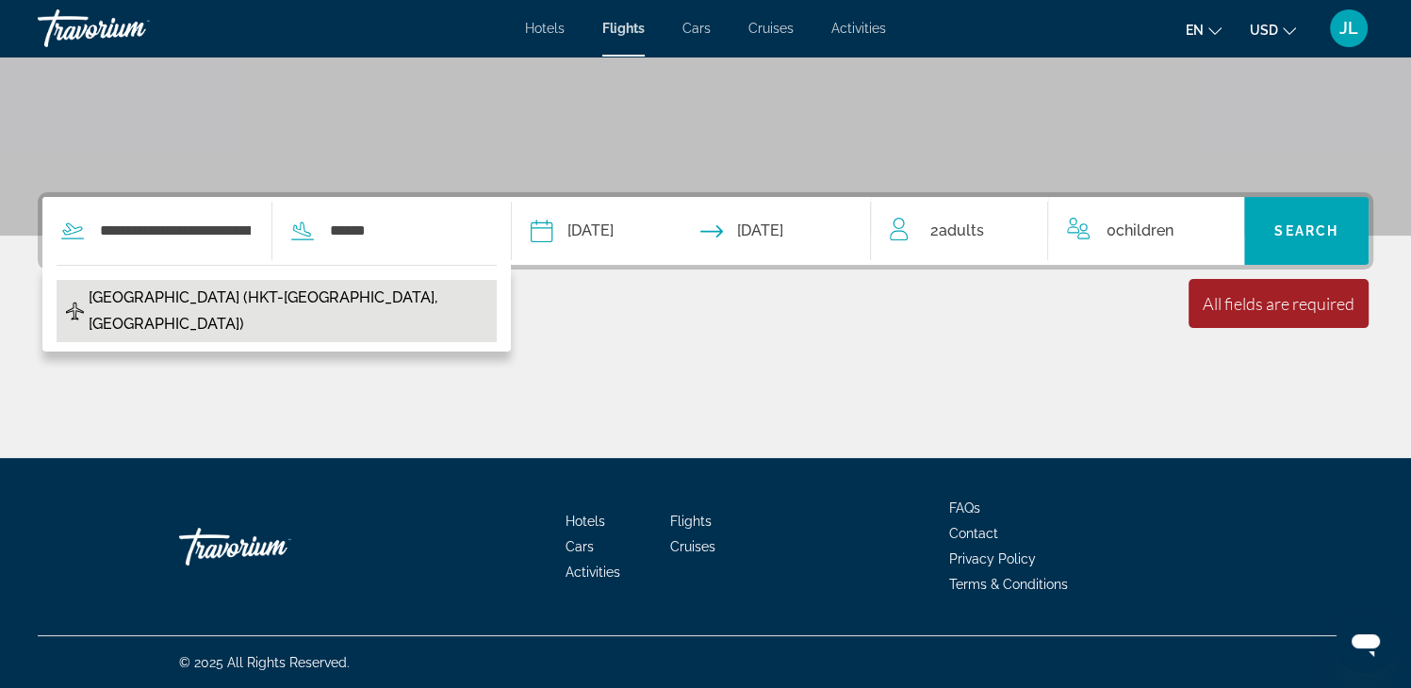
click at [351, 290] on span "Phuket Intl Airport (HKT-Phuket, Thailand)" at bounding box center [288, 311] width 399 height 53
type input "**********"
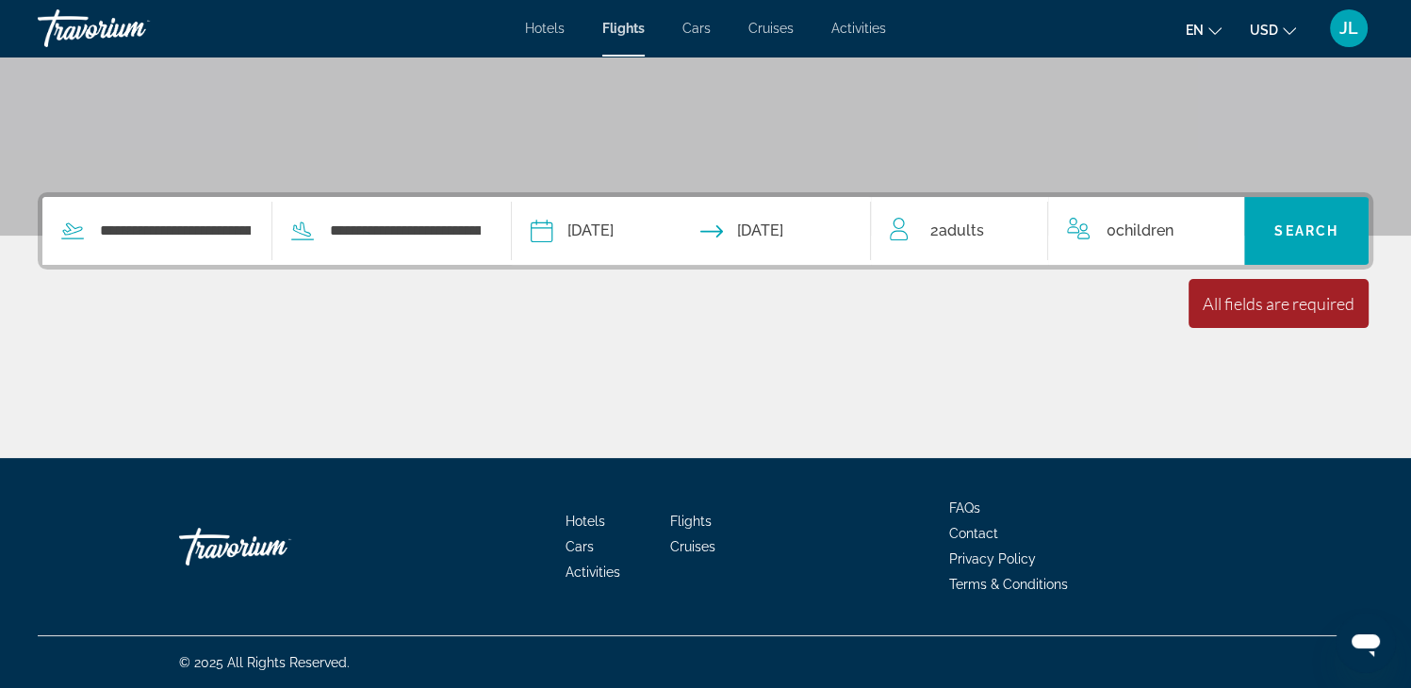
click at [1246, 310] on div "All fields are required" at bounding box center [1278, 303] width 152 height 21
click at [1285, 233] on span "Search" at bounding box center [1306, 230] width 64 height 15
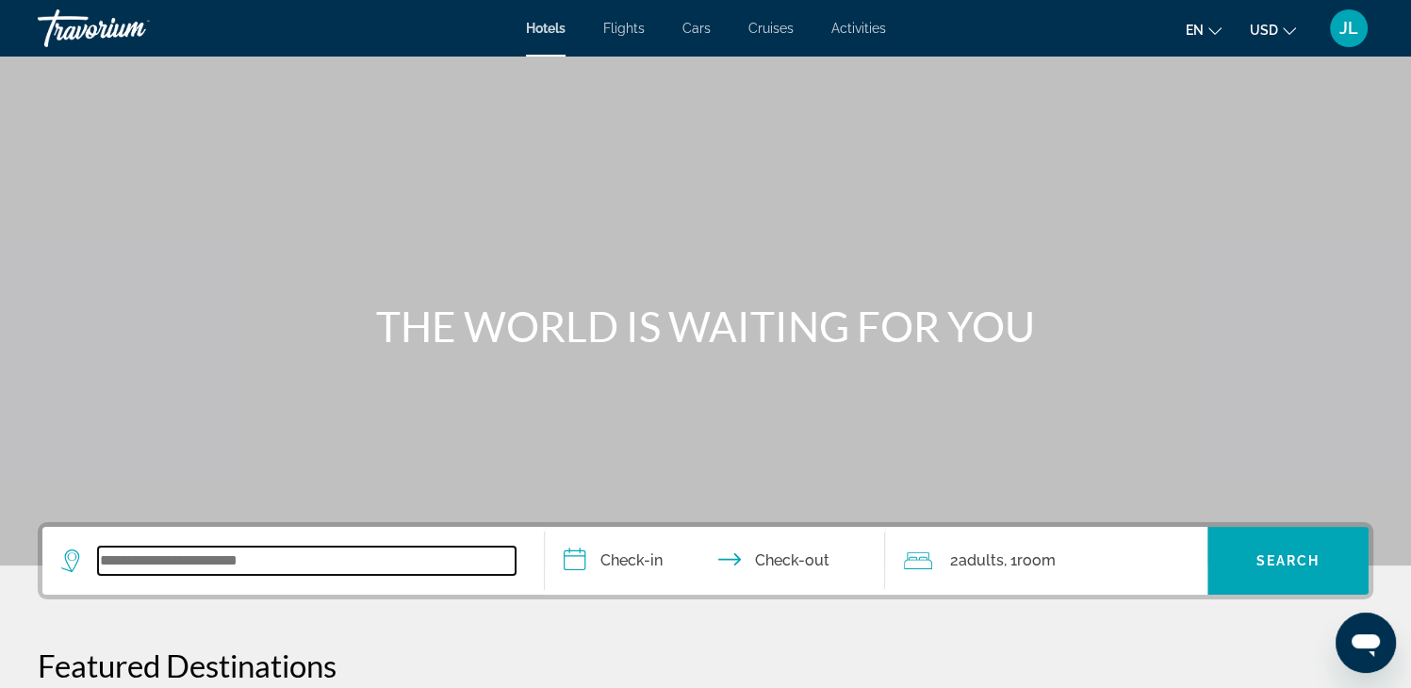
click at [320, 566] on input "Search widget" at bounding box center [306, 561] width 417 height 28
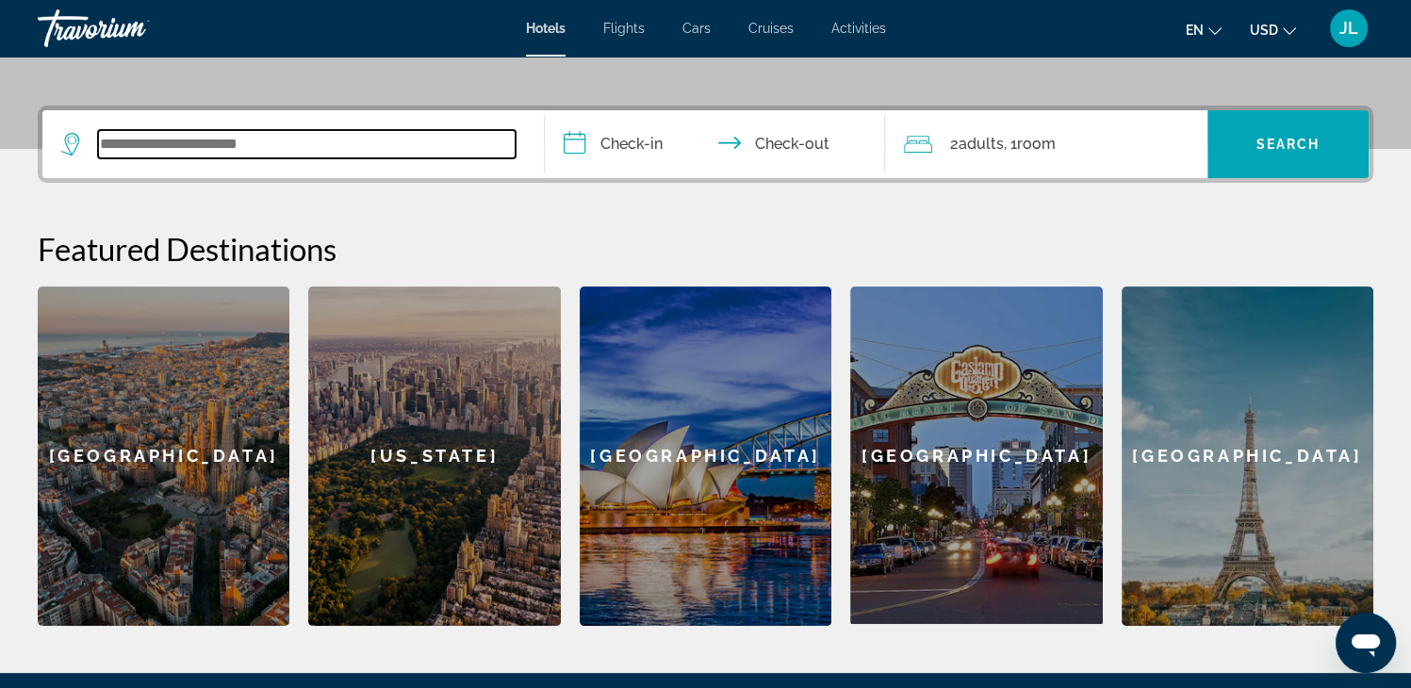
scroll to position [460, 0]
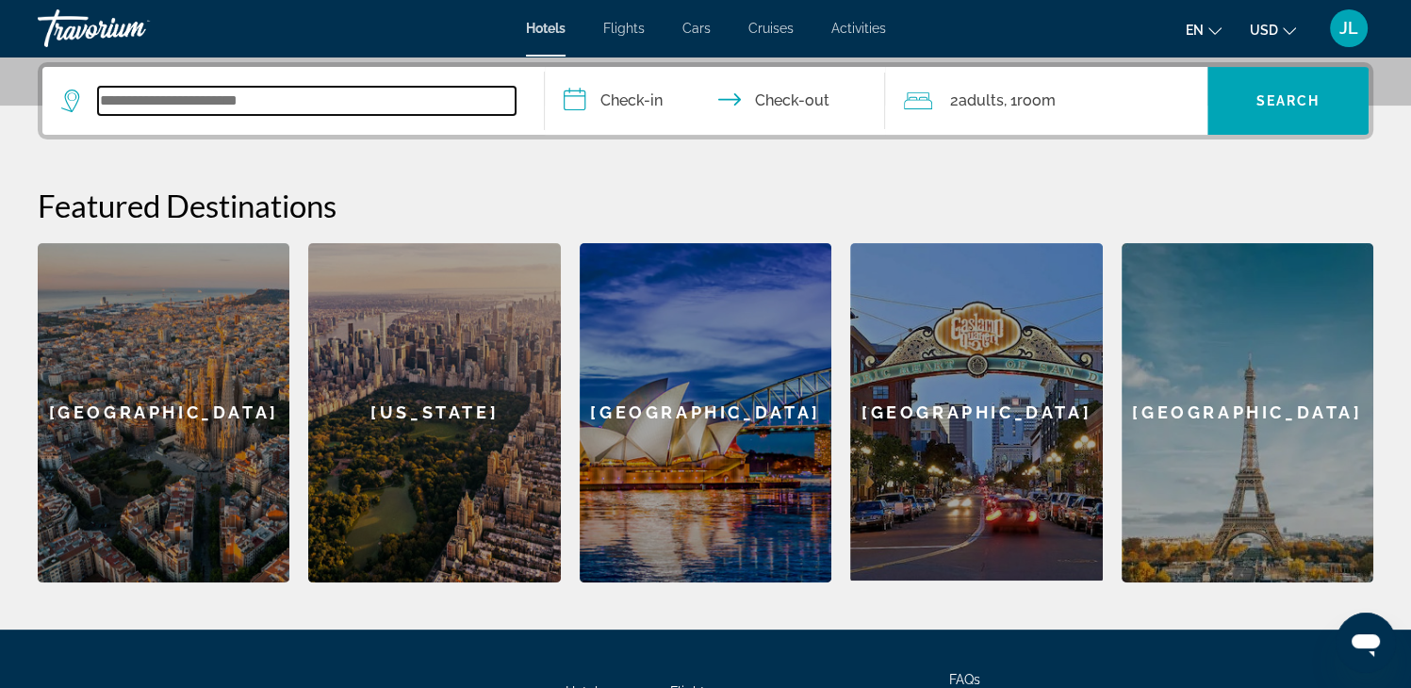
type input "*"
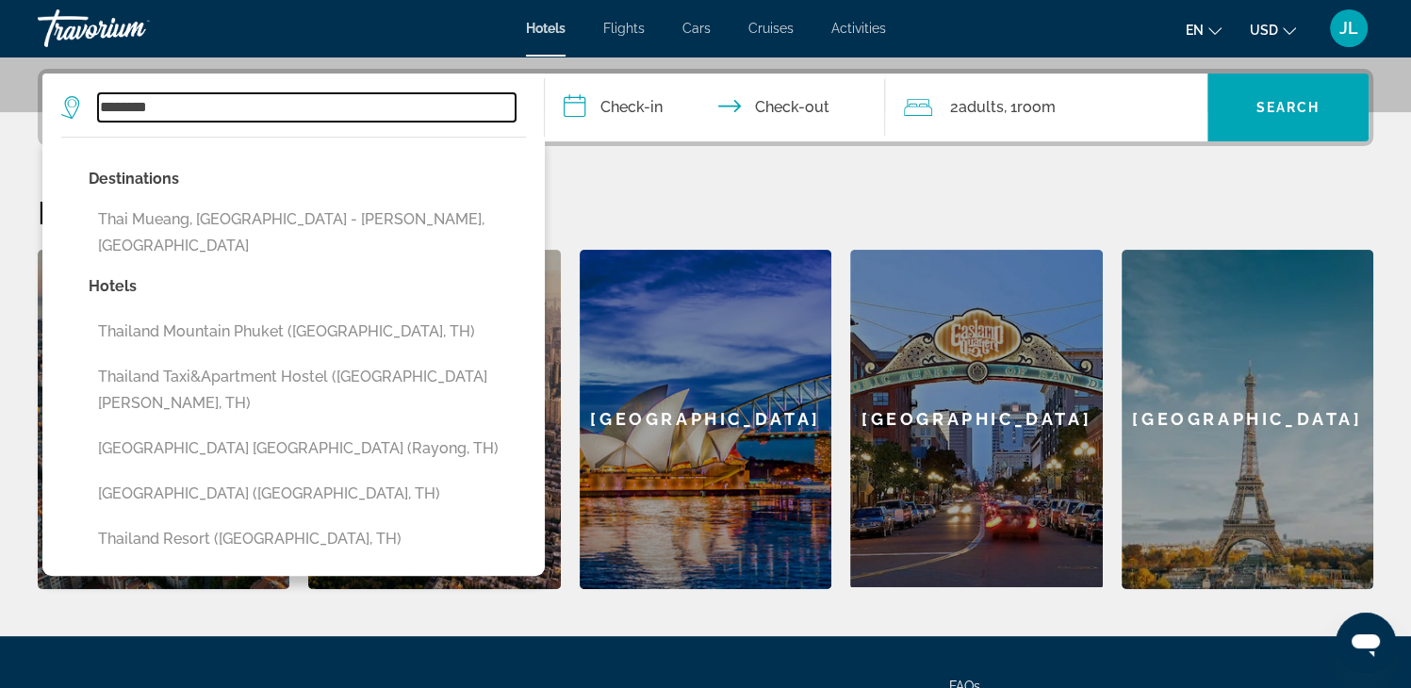
scroll to position [449, 0]
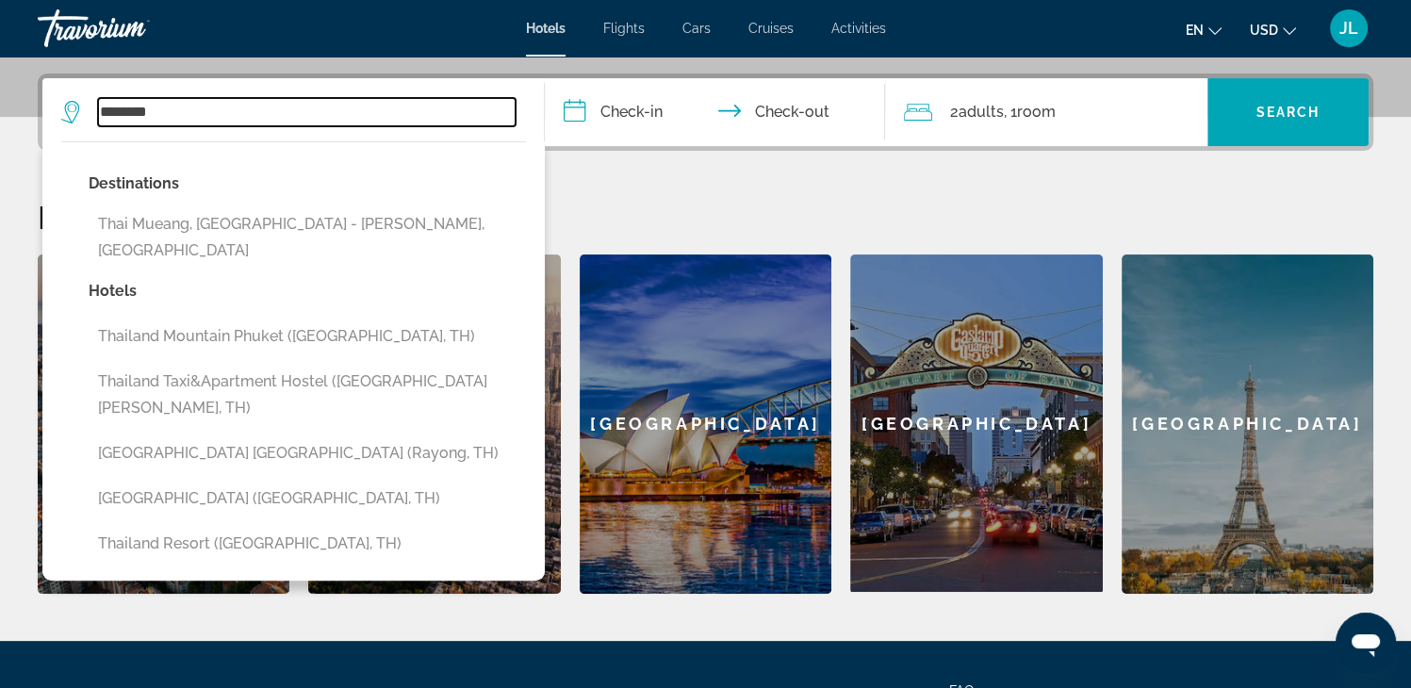
type input "********"
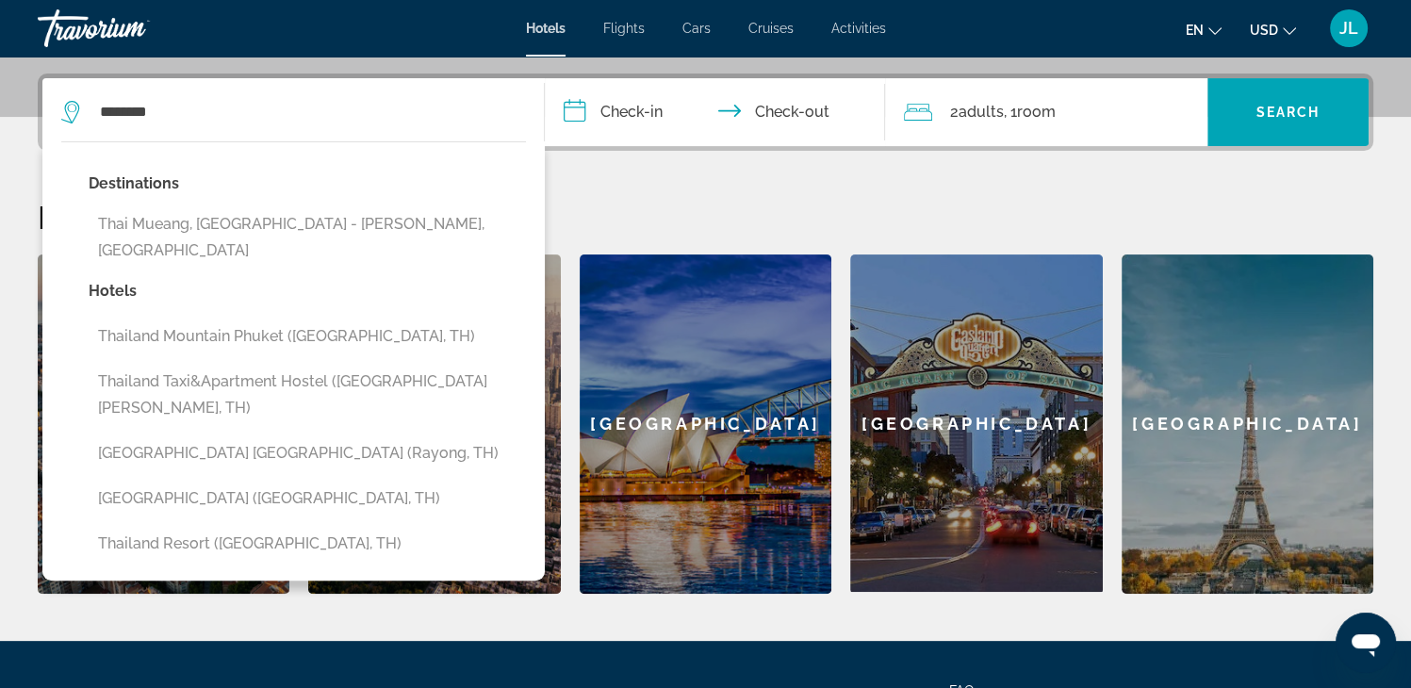
click at [635, 104] on input "**********" at bounding box center [719, 114] width 349 height 73
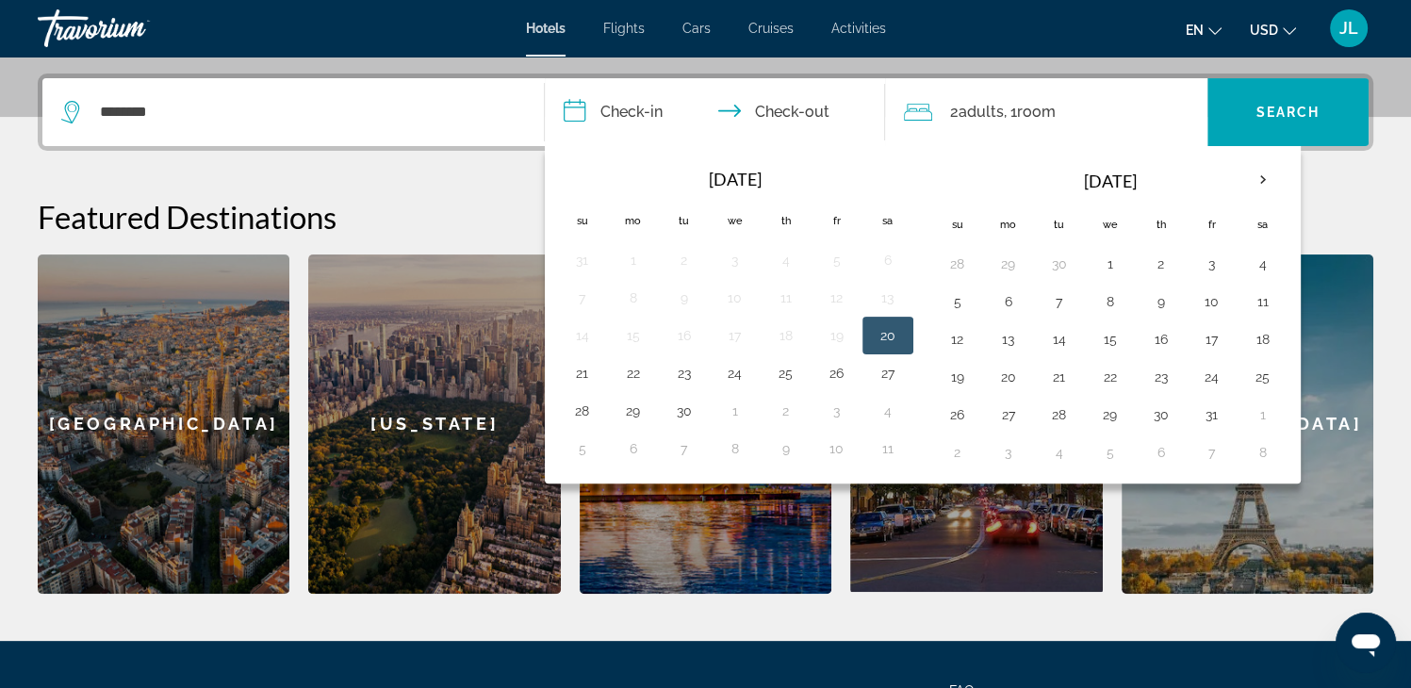
scroll to position [460, 0]
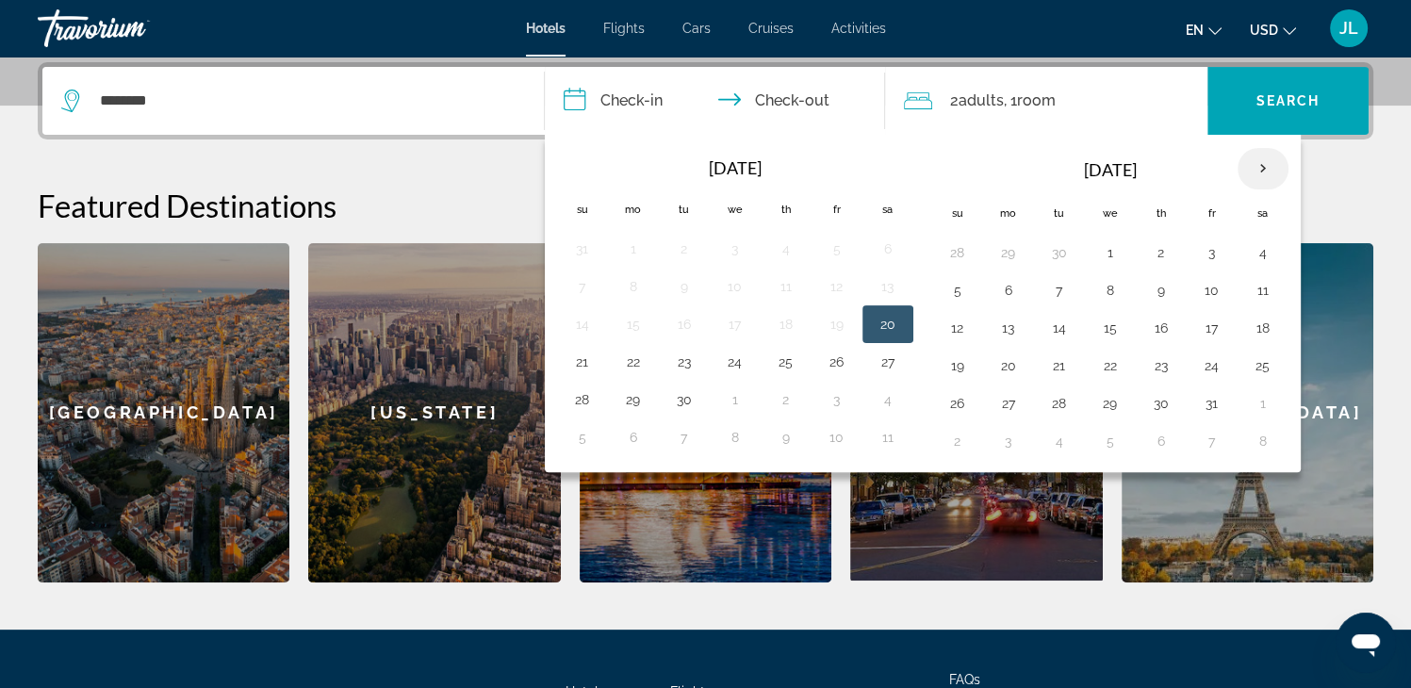
click at [1254, 167] on th "Next month" at bounding box center [1262, 168] width 51 height 41
click at [626, 286] on button "5" at bounding box center [633, 290] width 30 height 26
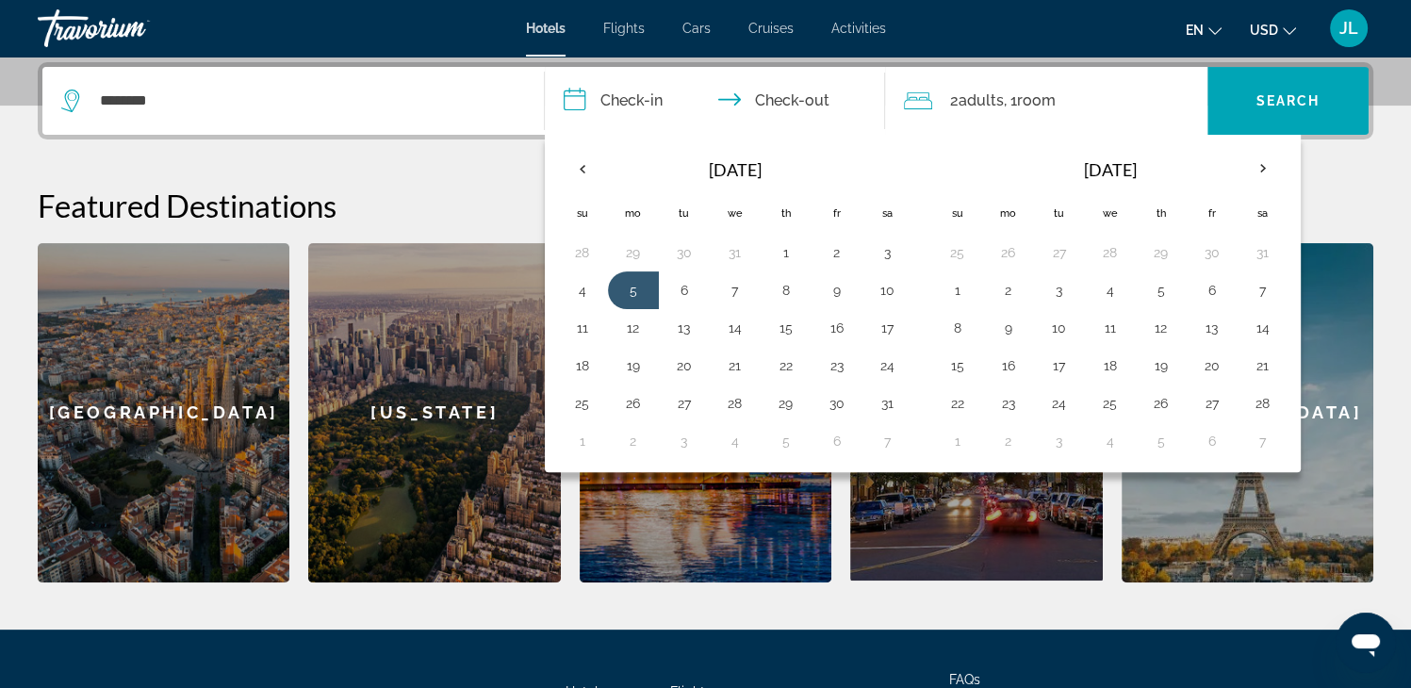
click at [799, 93] on input "**********" at bounding box center [719, 103] width 349 height 73
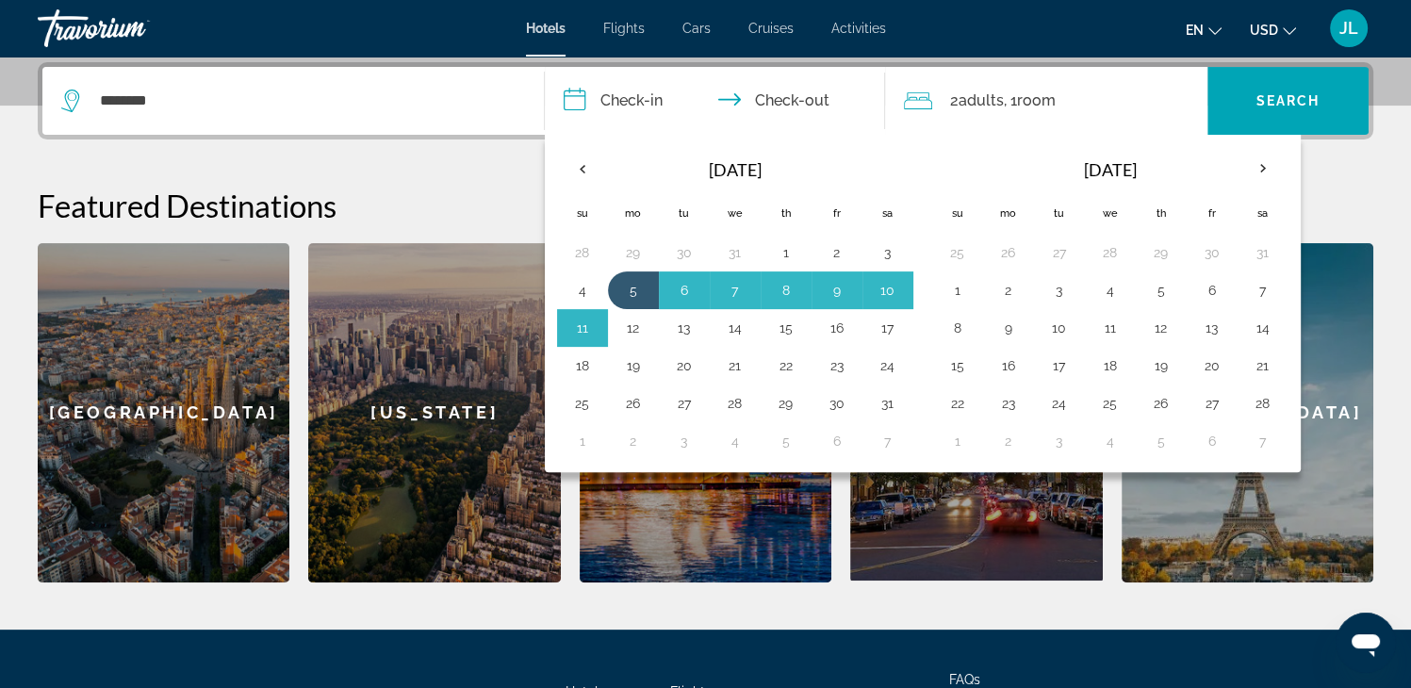
click at [636, 325] on button "12" at bounding box center [633, 328] width 30 height 26
type input "**********"
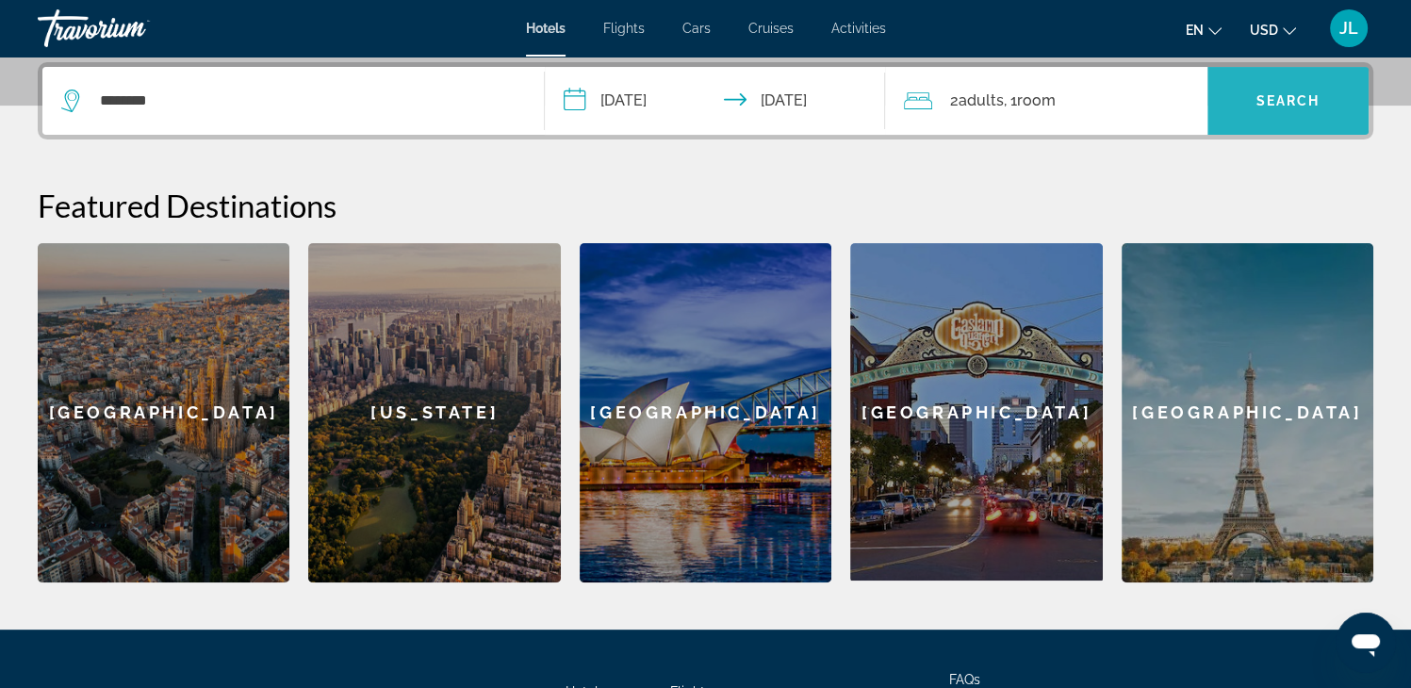
click at [1250, 107] on span "Search widget" at bounding box center [1287, 100] width 161 height 45
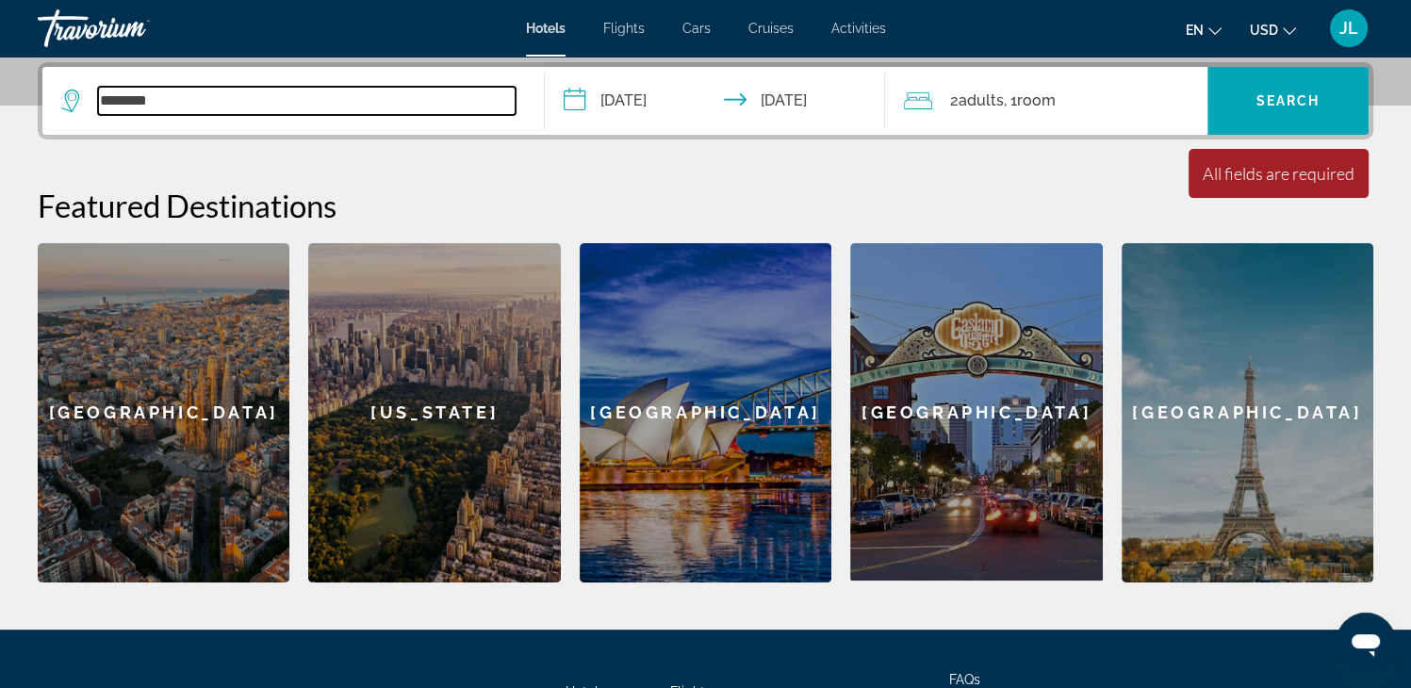
click at [151, 103] on input "********" at bounding box center [306, 101] width 417 height 28
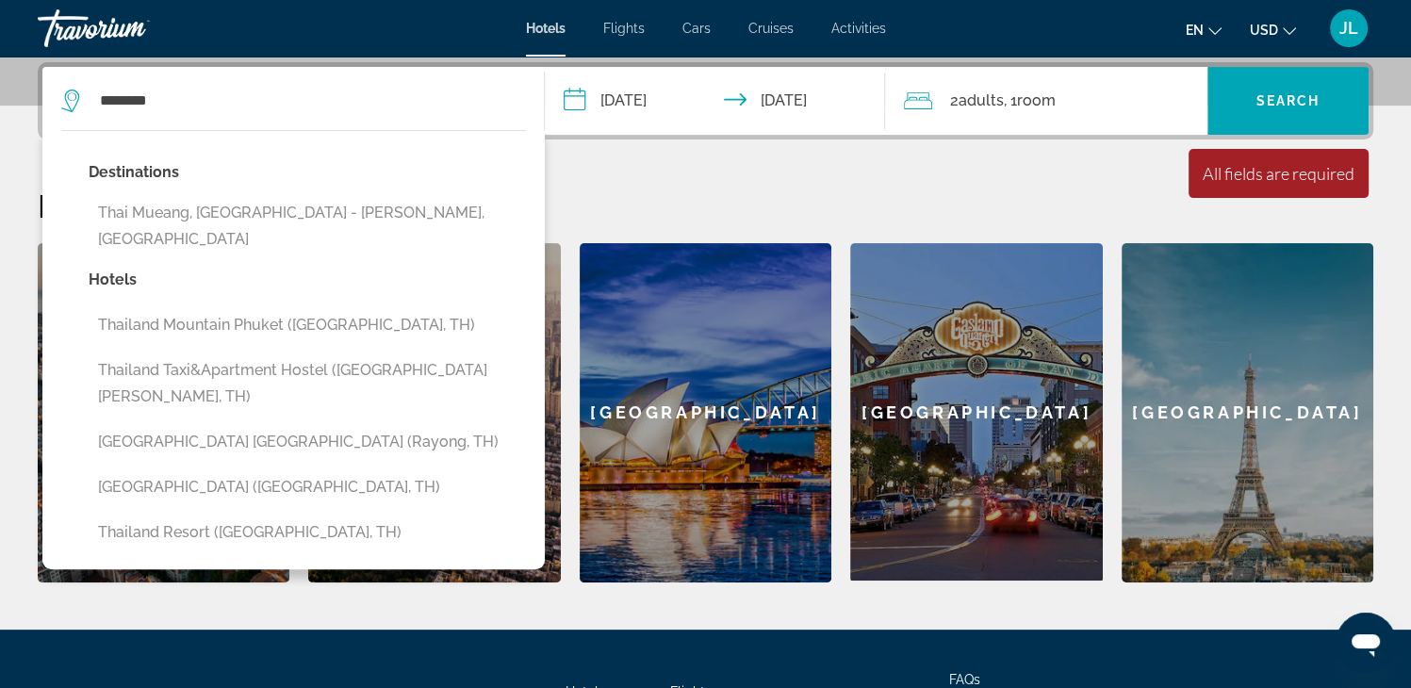
click at [68, 104] on icon "Search widget" at bounding box center [70, 101] width 18 height 23
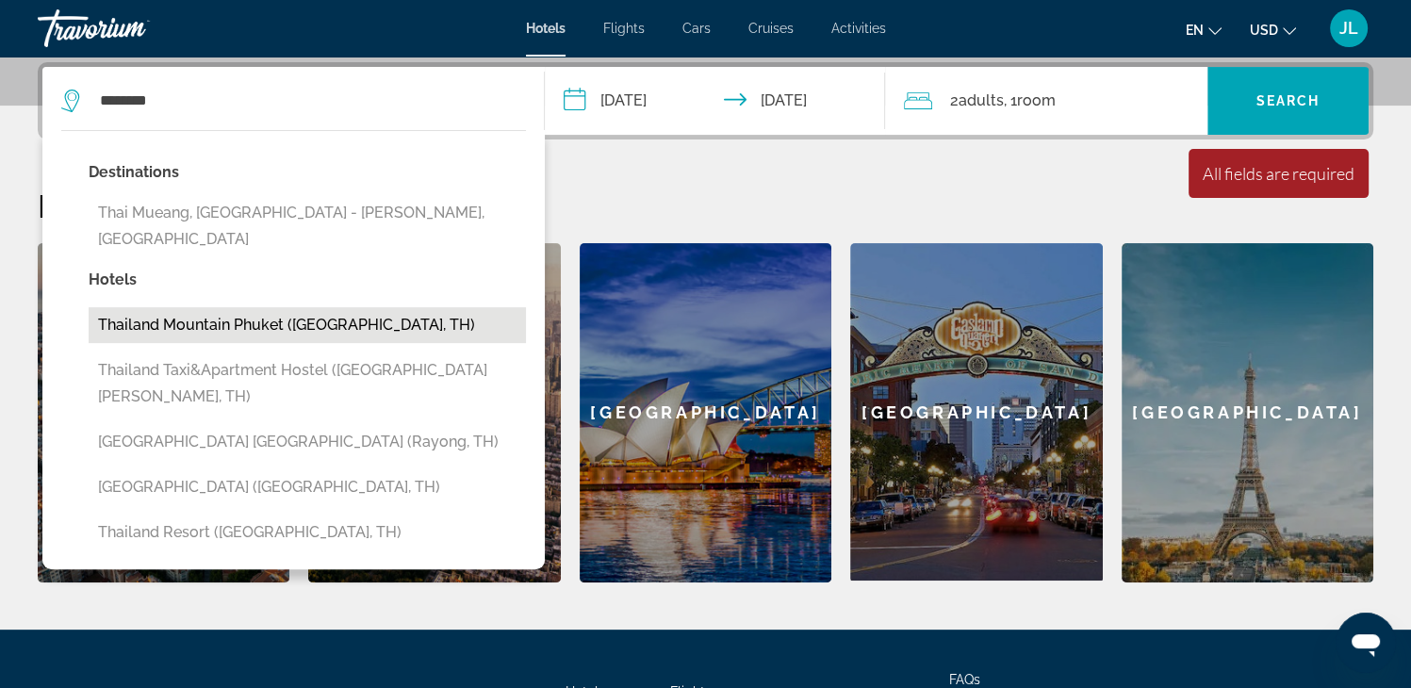
click at [259, 307] on button "Thailand Mountain Phuket ([GEOGRAPHIC_DATA], TH)" at bounding box center [307, 325] width 437 height 36
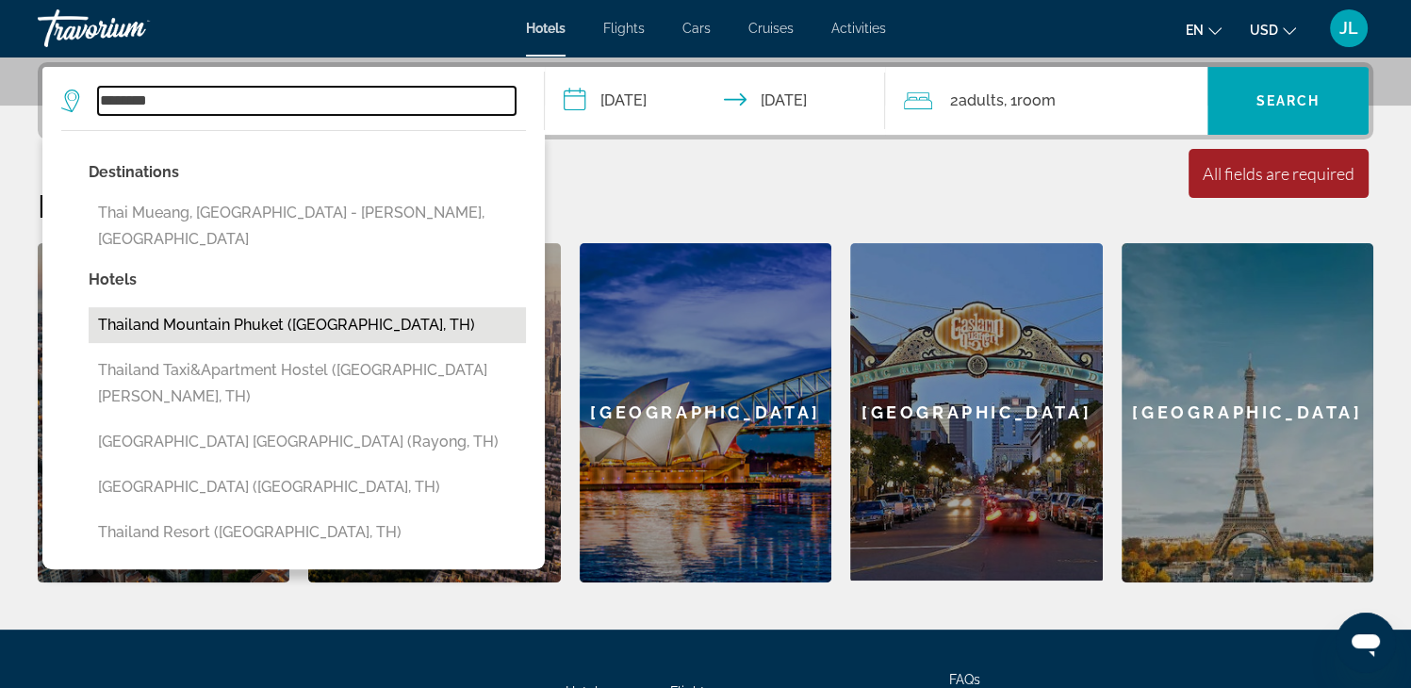
type input "**********"
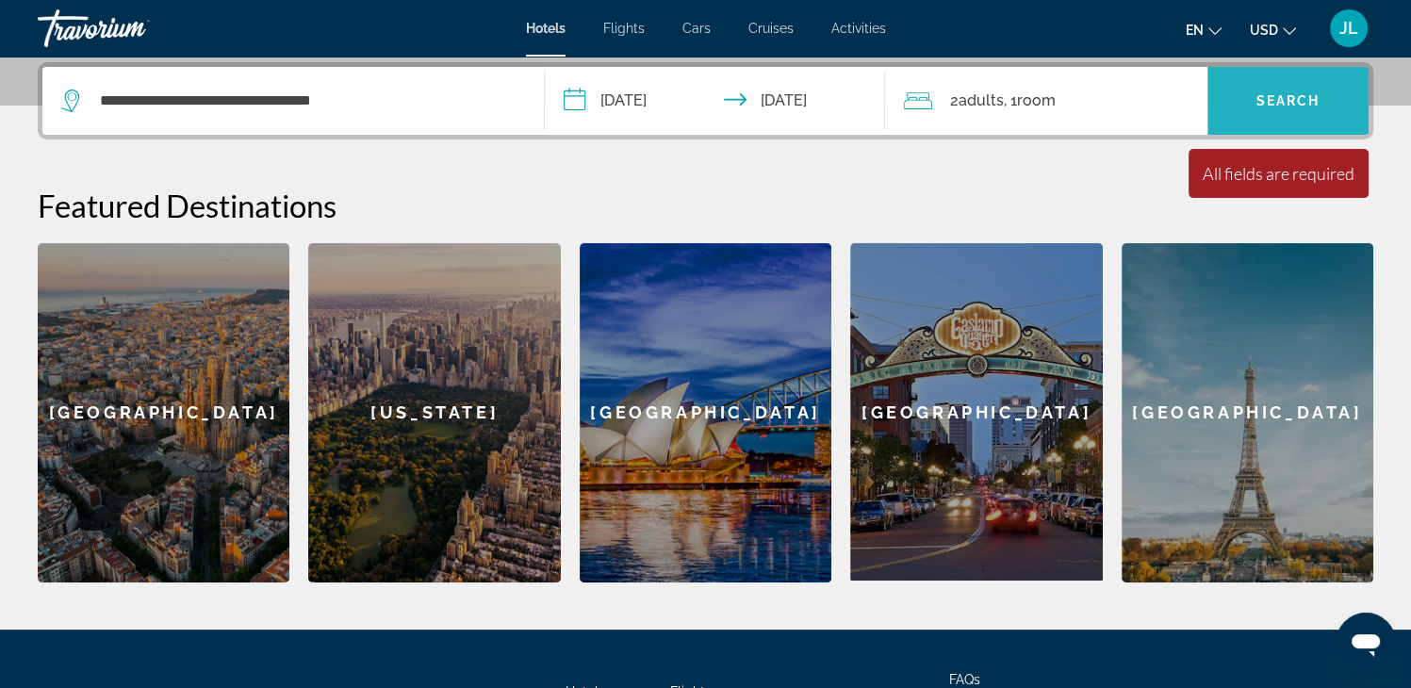
click at [1273, 107] on span "Search widget" at bounding box center [1287, 100] width 161 height 45
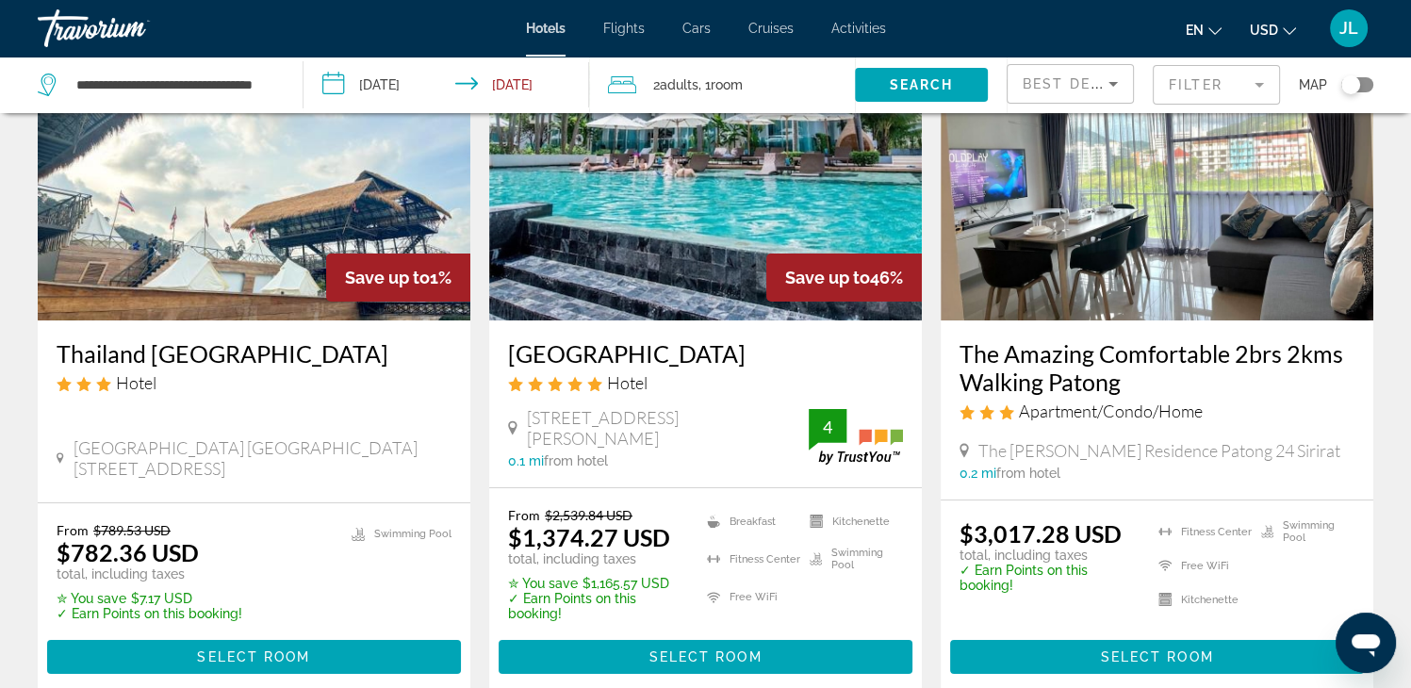
scroll to position [188, 0]
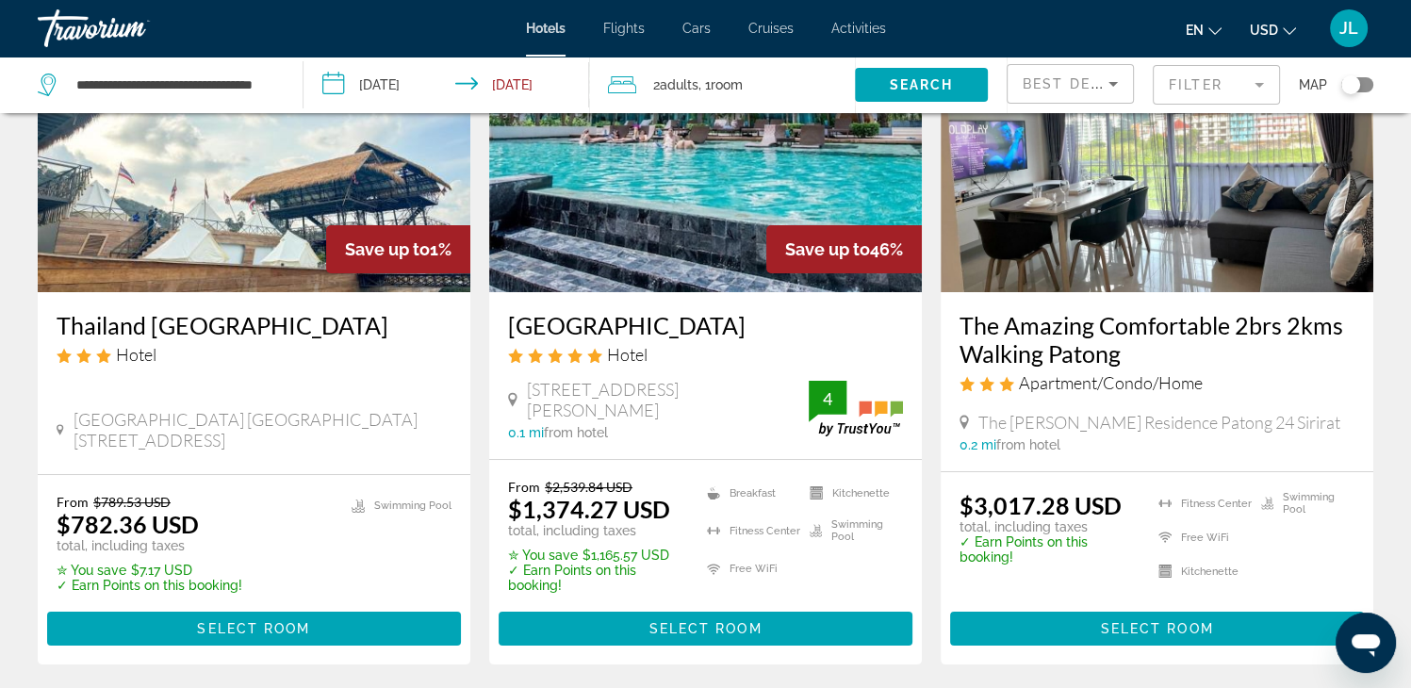
drag, startPoint x: 505, startPoint y: 325, endPoint x: 867, endPoint y: 314, distance: 362.0
click at [867, 314] on div "Fishermens Harbour Urban Resort Hotel 2 21 Siriraj Road Kathu Patong, Phuket 0.…" at bounding box center [705, 375] width 432 height 167
copy h3 "Fishermens Harbour Urban Resort"
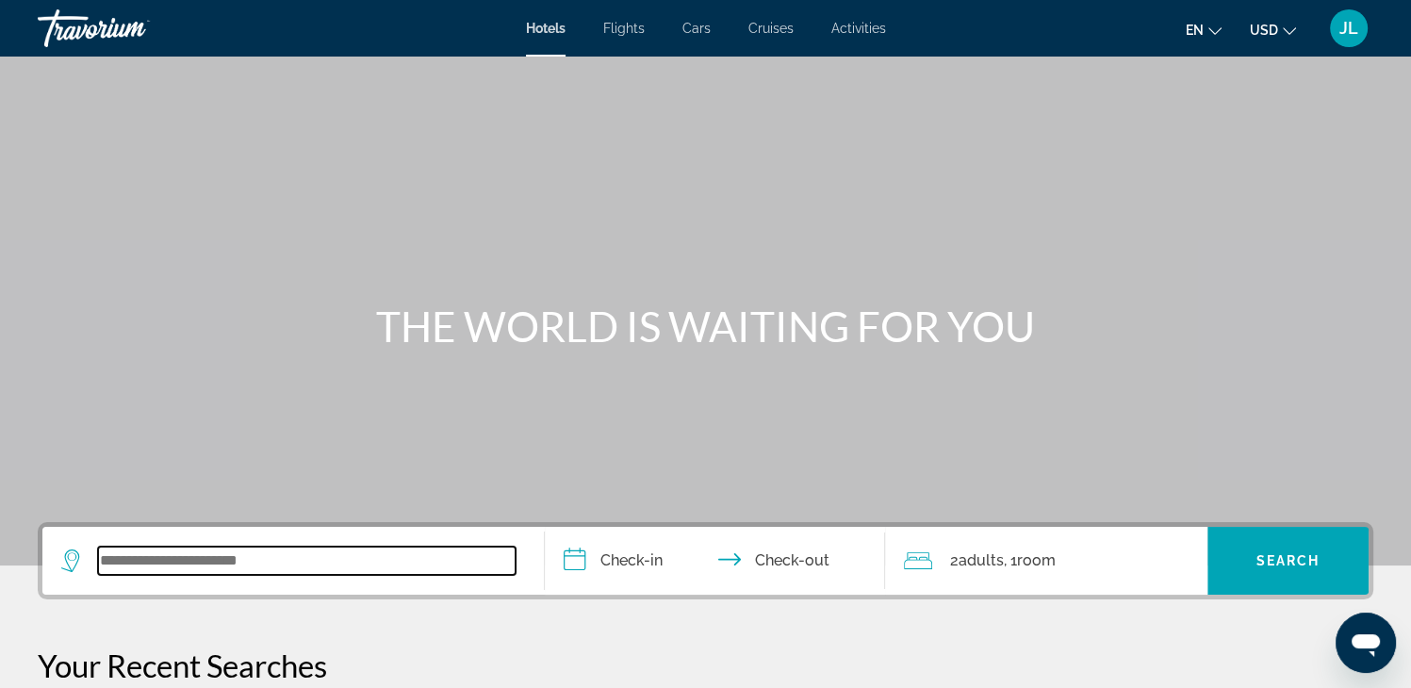
click at [271, 562] on input "Search widget" at bounding box center [306, 561] width 417 height 28
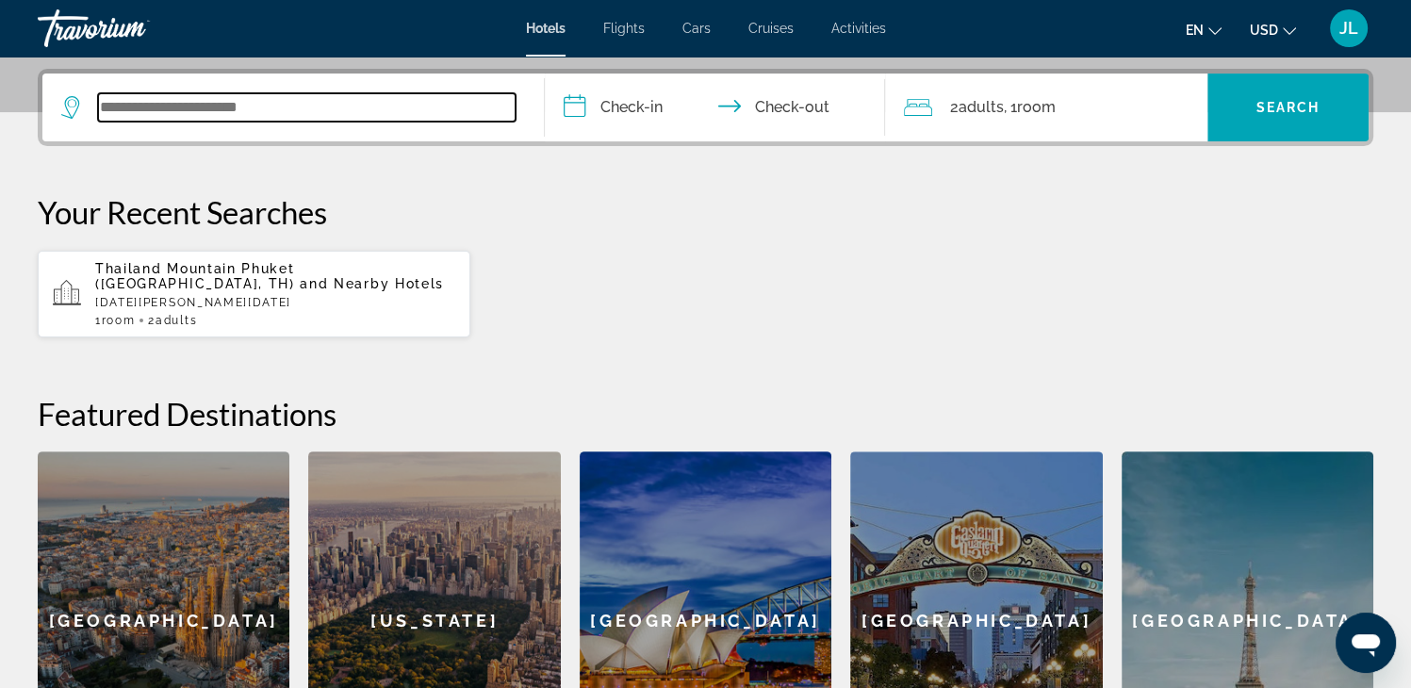
scroll to position [460, 0]
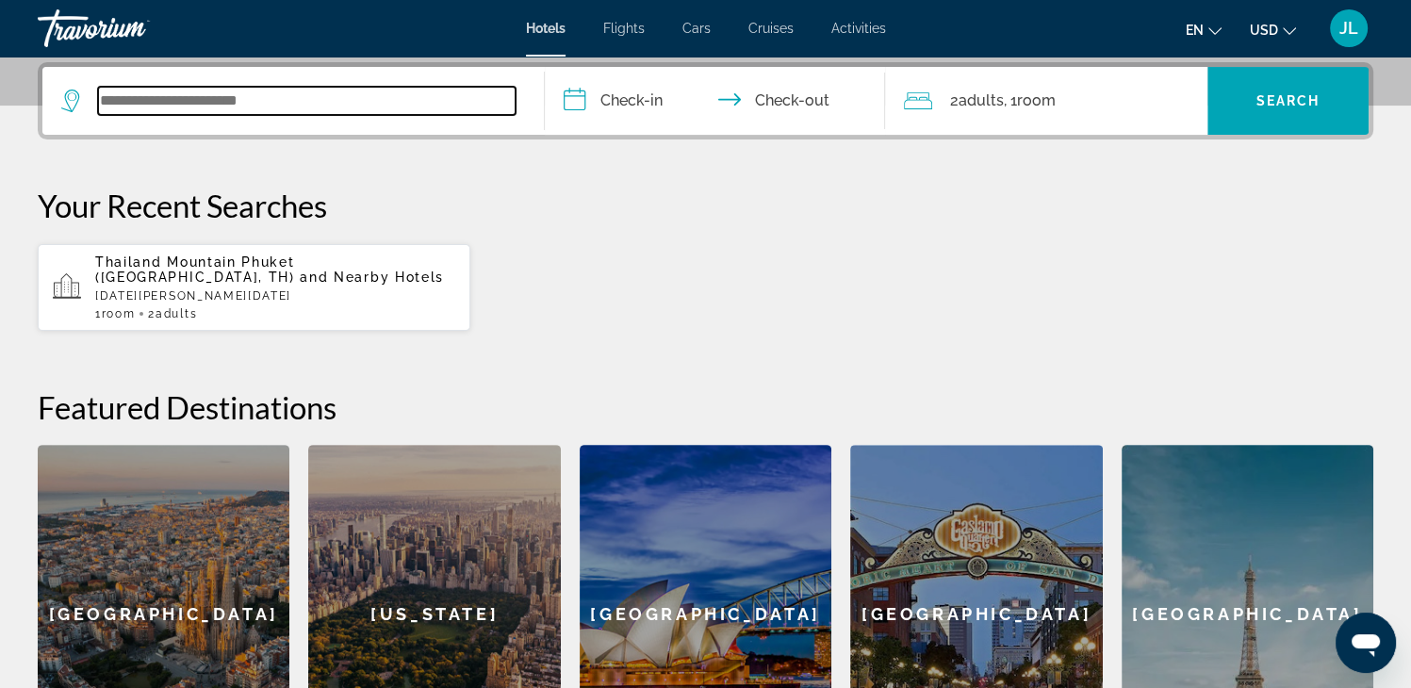
click at [220, 96] on input "Search widget" at bounding box center [306, 101] width 417 height 28
click at [163, 103] on input "Search widget" at bounding box center [306, 101] width 417 height 28
paste input "*********"
type input "*********"
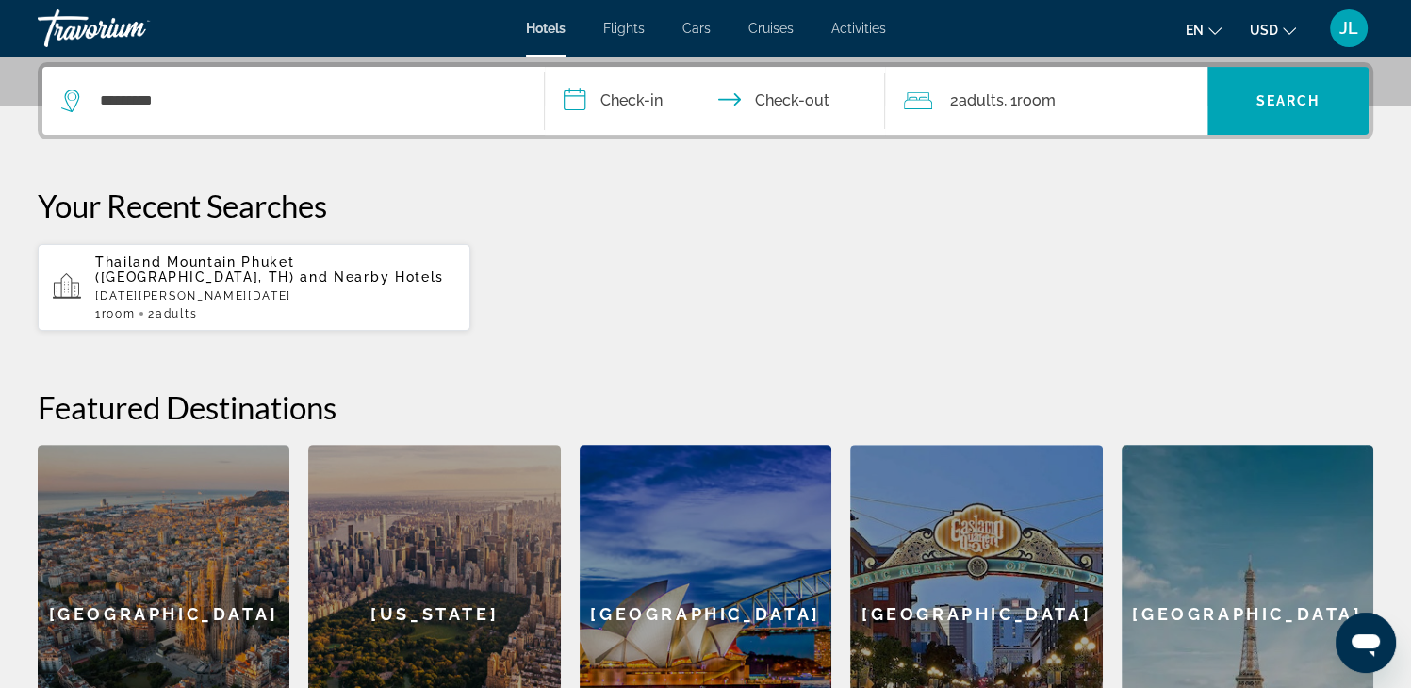
click at [637, 94] on input "**********" at bounding box center [719, 103] width 349 height 73
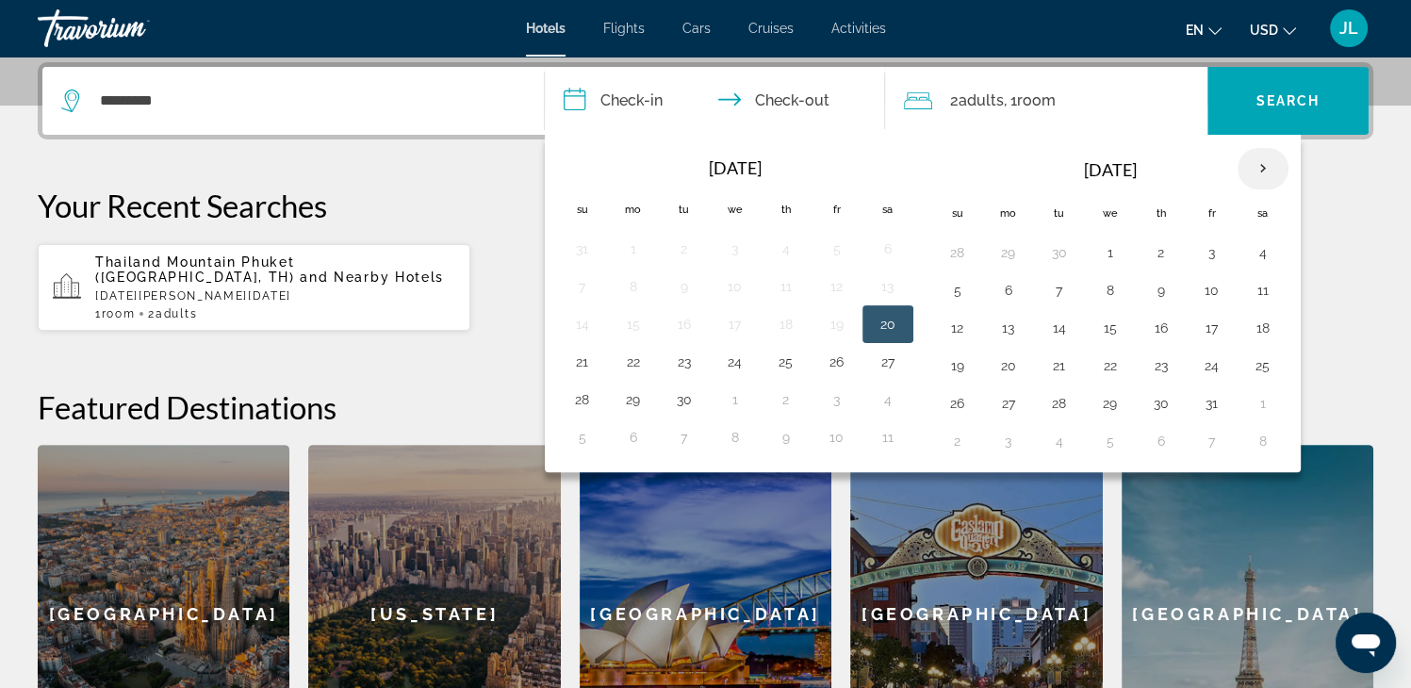
click at [1263, 163] on th "Next month" at bounding box center [1262, 168] width 51 height 41
click at [1263, 161] on th "Next month" at bounding box center [1262, 168] width 51 height 41
click at [1157, 289] on button "8" at bounding box center [1161, 290] width 30 height 26
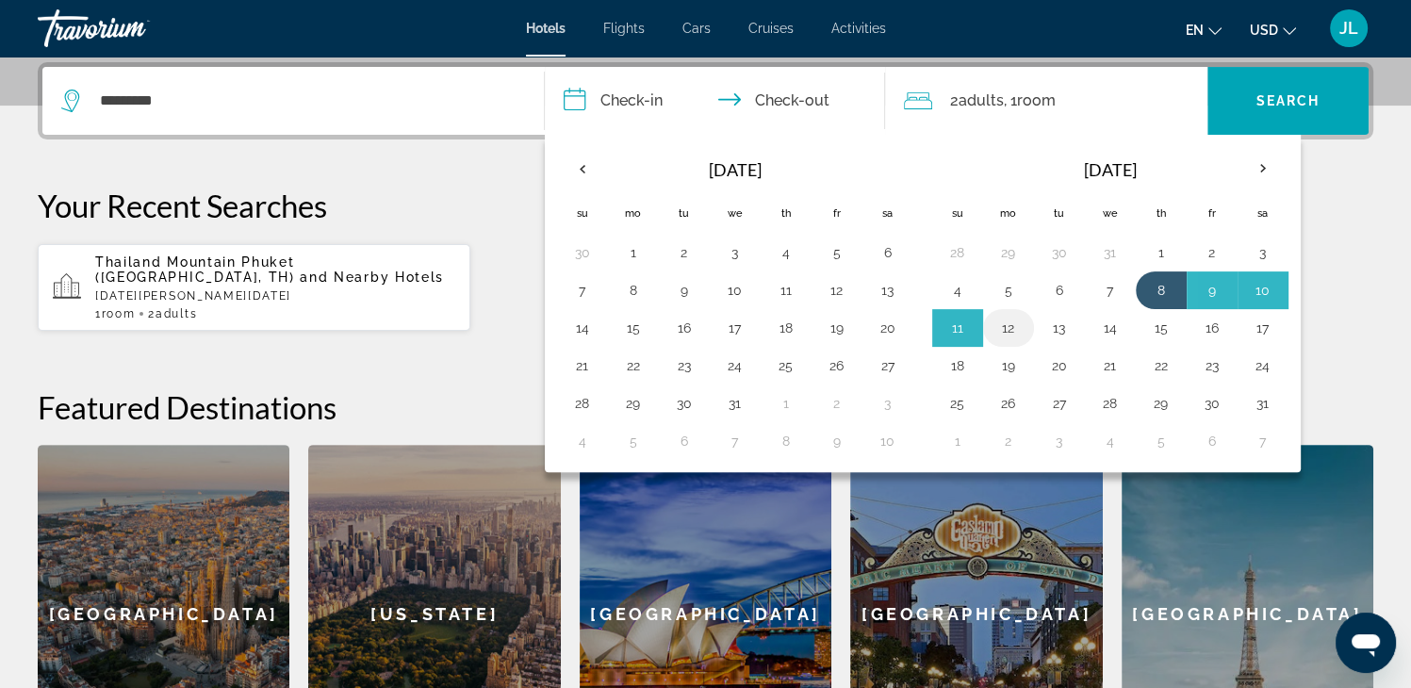
click at [1009, 328] on button "12" at bounding box center [1008, 328] width 30 height 26
type input "**********"
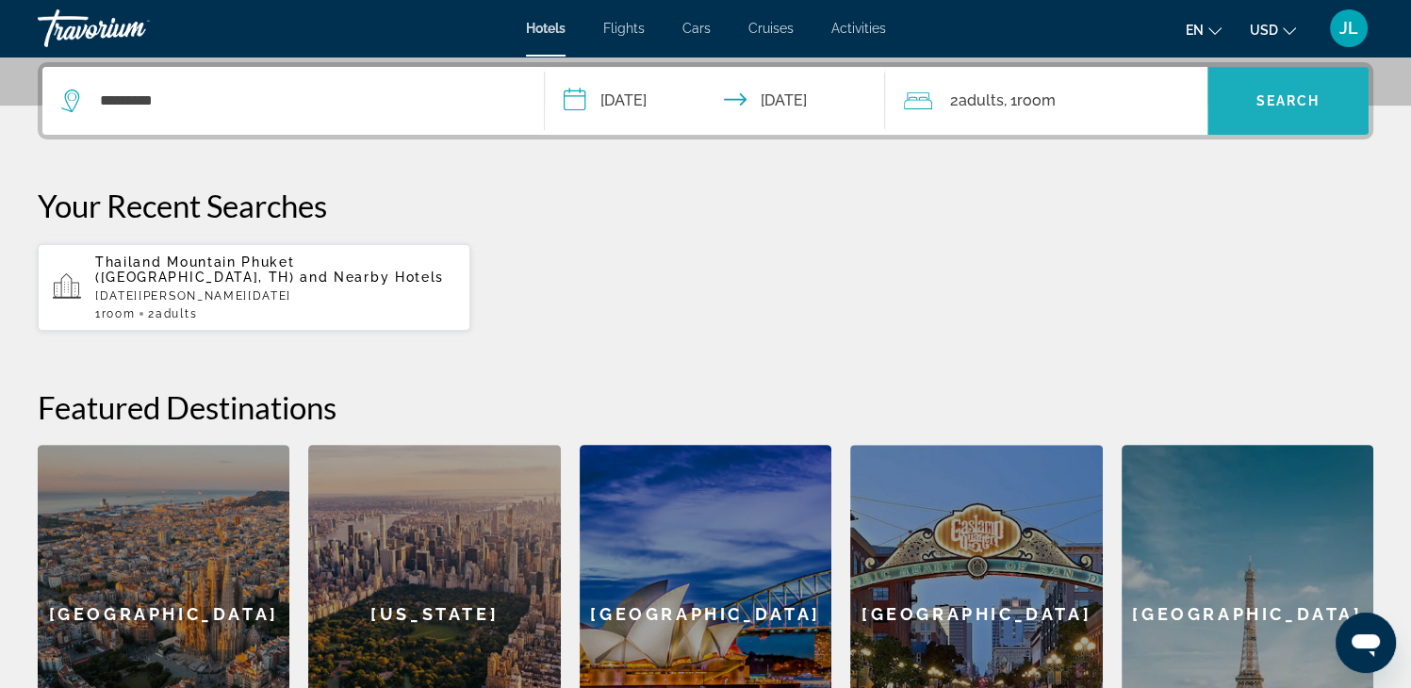
drag, startPoint x: 1288, startPoint y: 97, endPoint x: 1285, endPoint y: 109, distance: 12.6
click at [1288, 98] on span "Search" at bounding box center [1288, 100] width 64 height 15
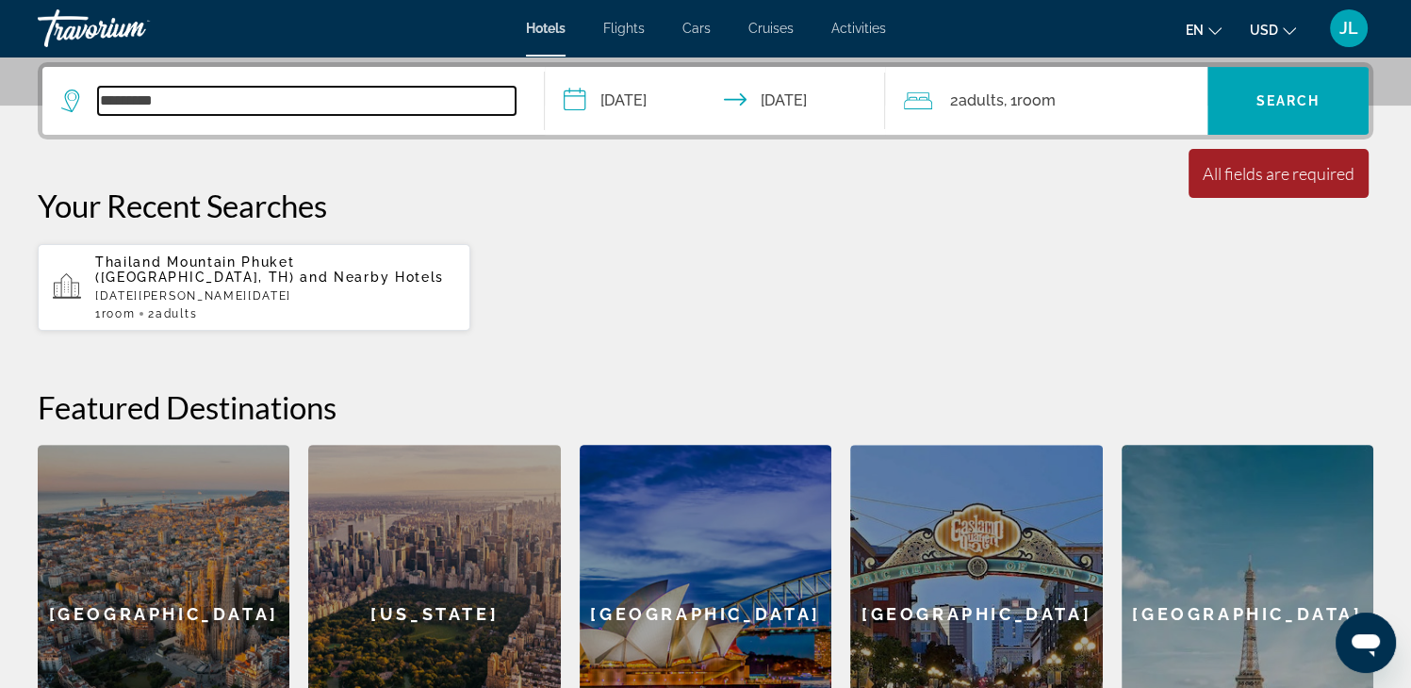
click at [182, 96] on input "*********" at bounding box center [306, 101] width 417 height 28
click at [177, 106] on input "*********" at bounding box center [306, 101] width 417 height 28
drag, startPoint x: 181, startPoint y: 102, endPoint x: -8, endPoint y: 121, distance: 189.4
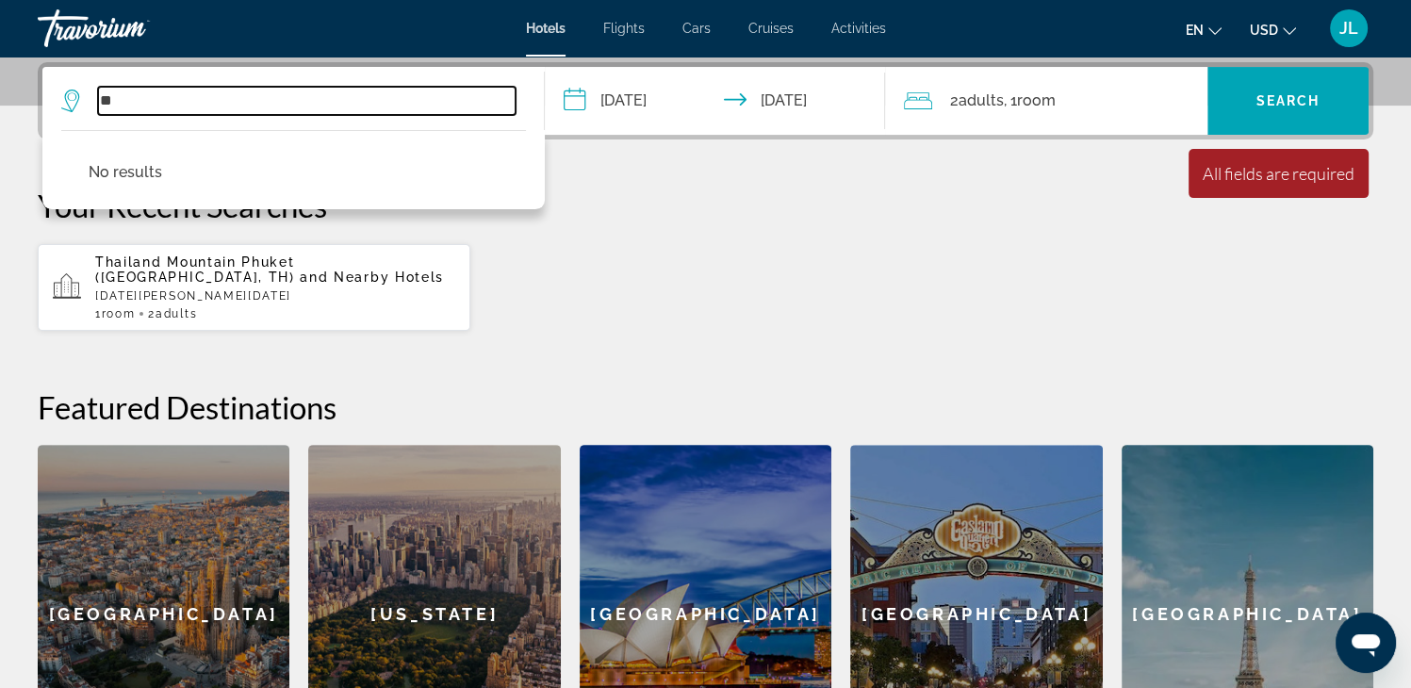
type input "*"
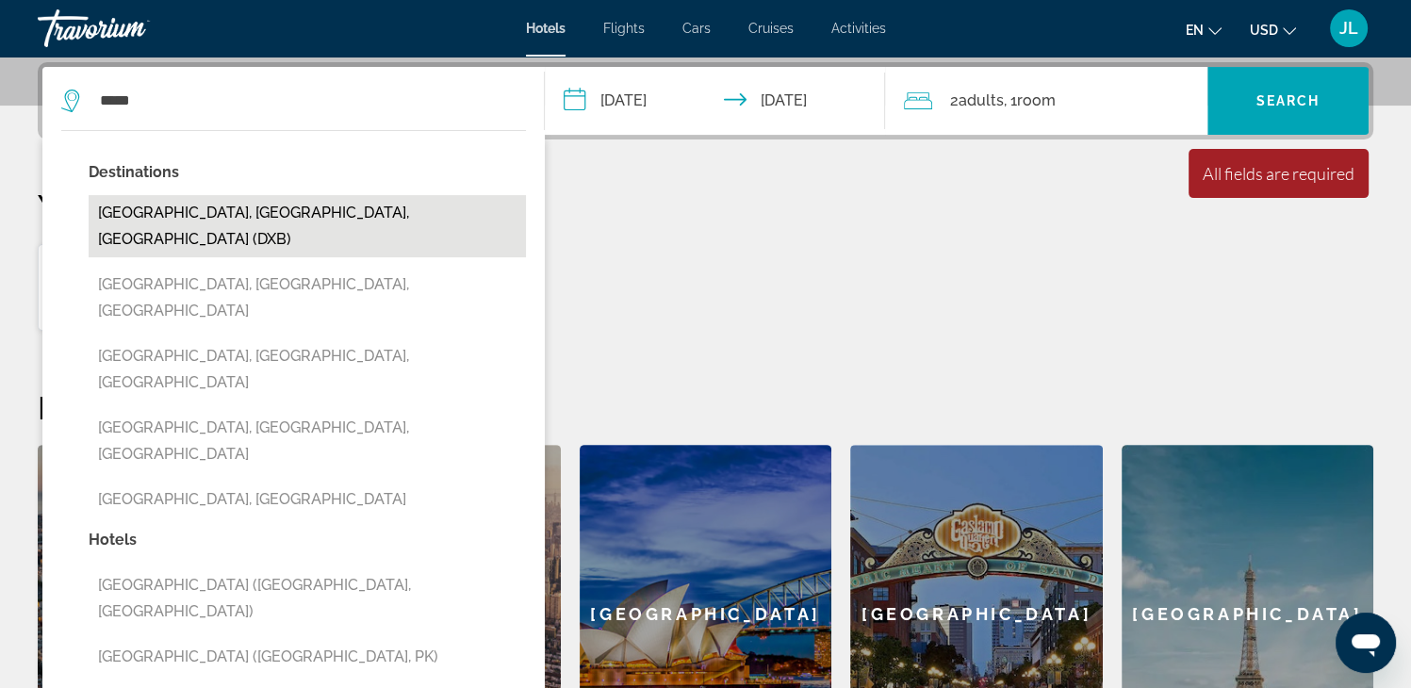
click at [179, 212] on button "Dubai, Dubai Emirate, United Arab Emirates (DXB)" at bounding box center [307, 226] width 437 height 62
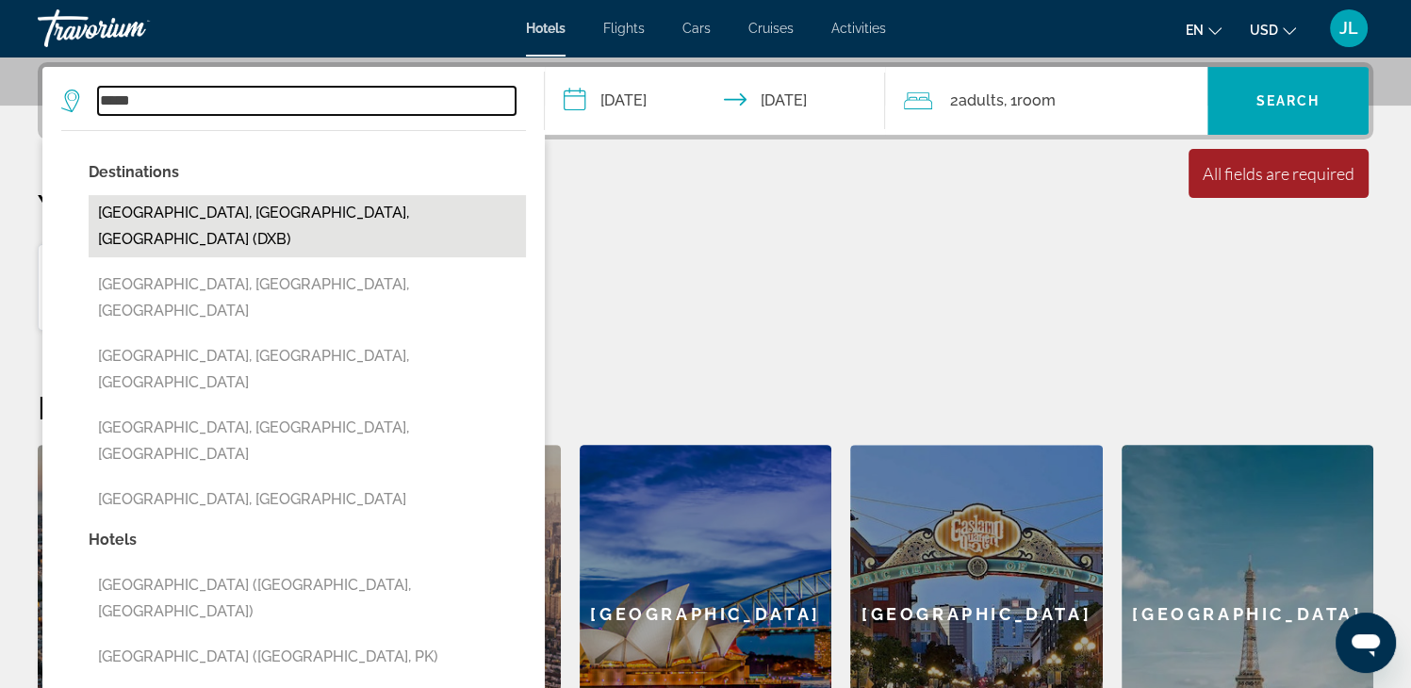
type input "**********"
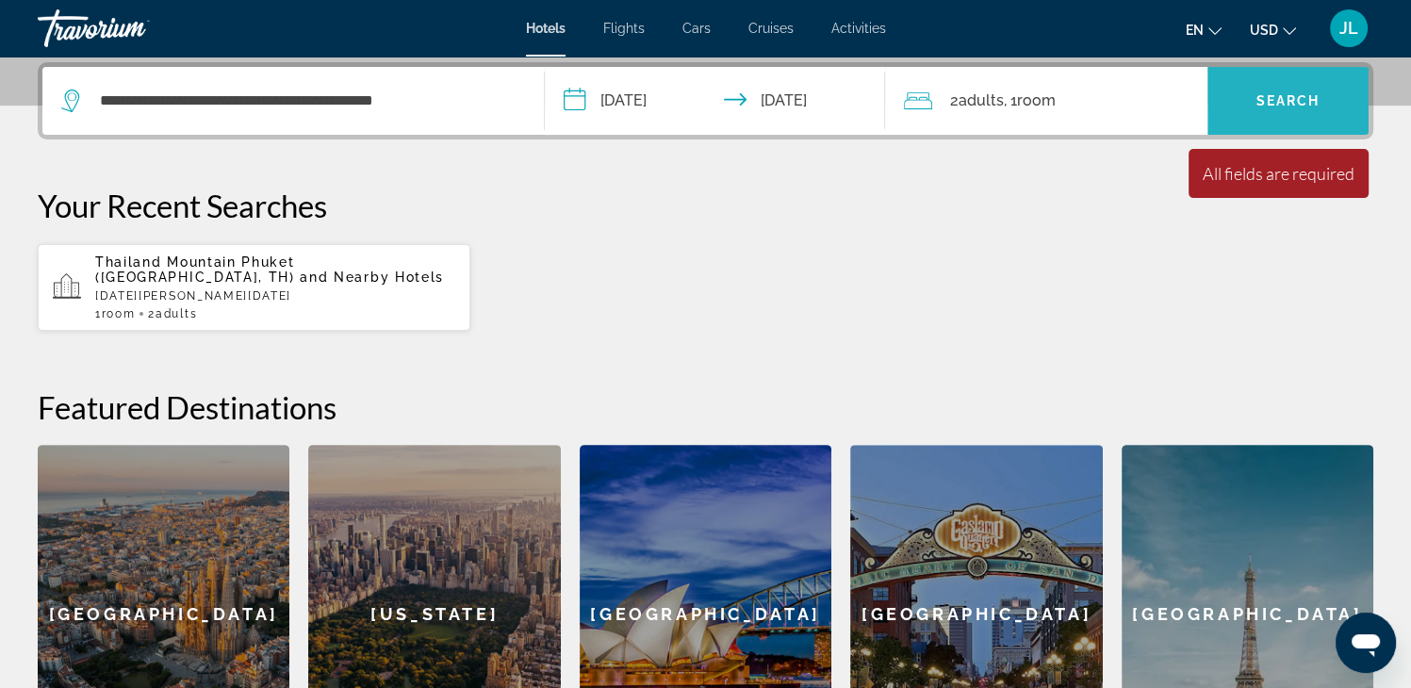
click at [1269, 98] on span "Search" at bounding box center [1288, 100] width 64 height 15
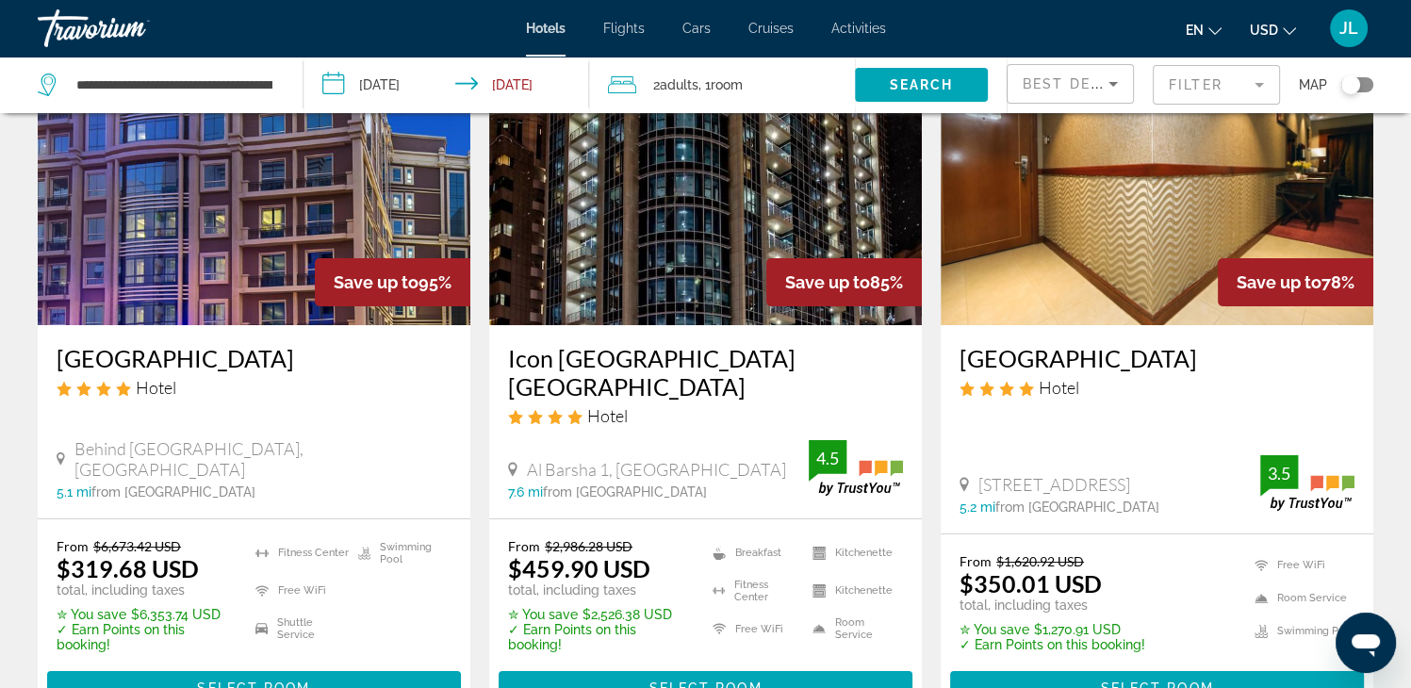
scroll to position [188, 0]
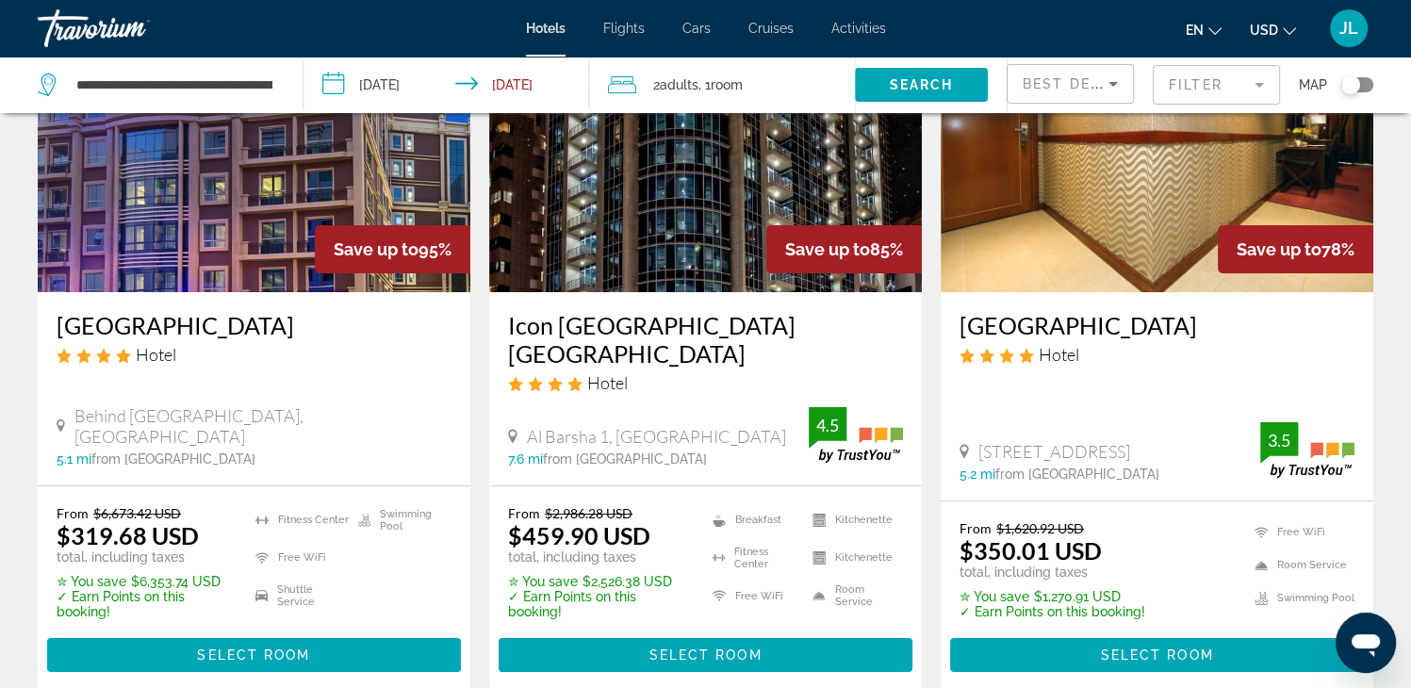
click at [325, 213] on img "Main content" at bounding box center [254, 142] width 432 height 302
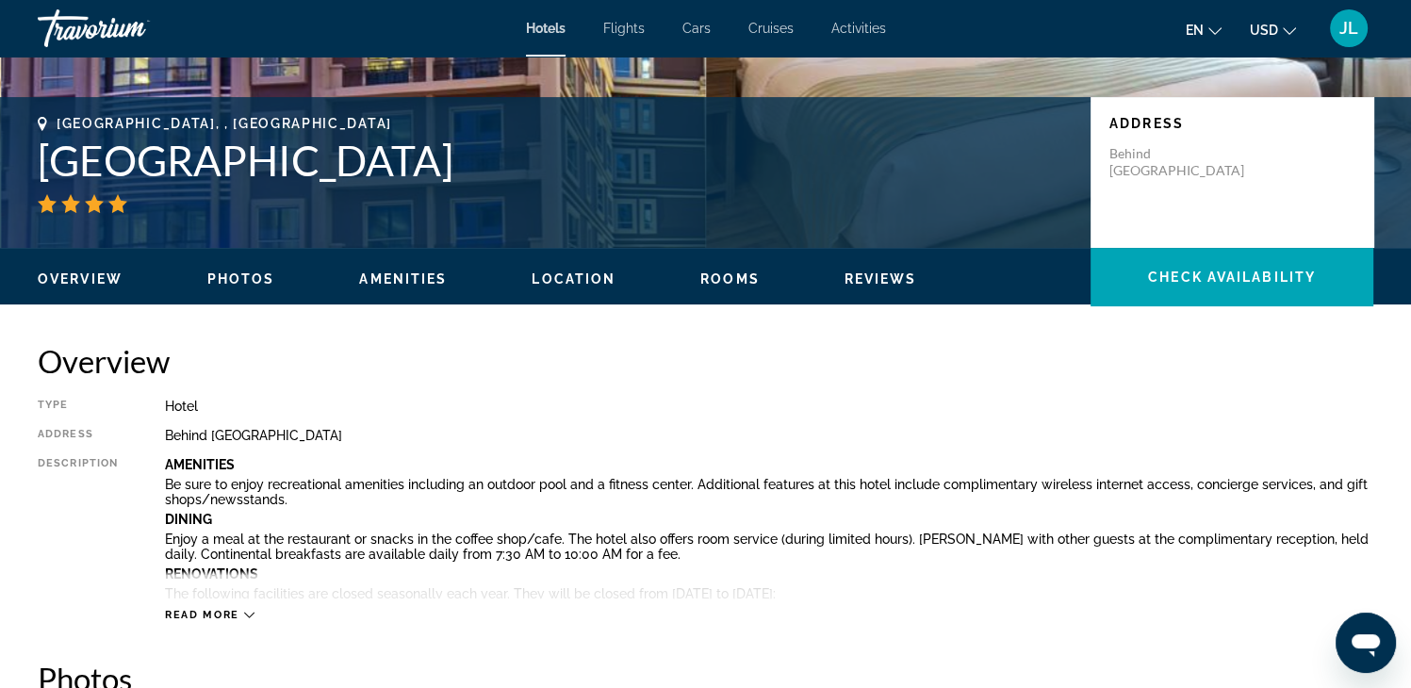
scroll to position [377, 0]
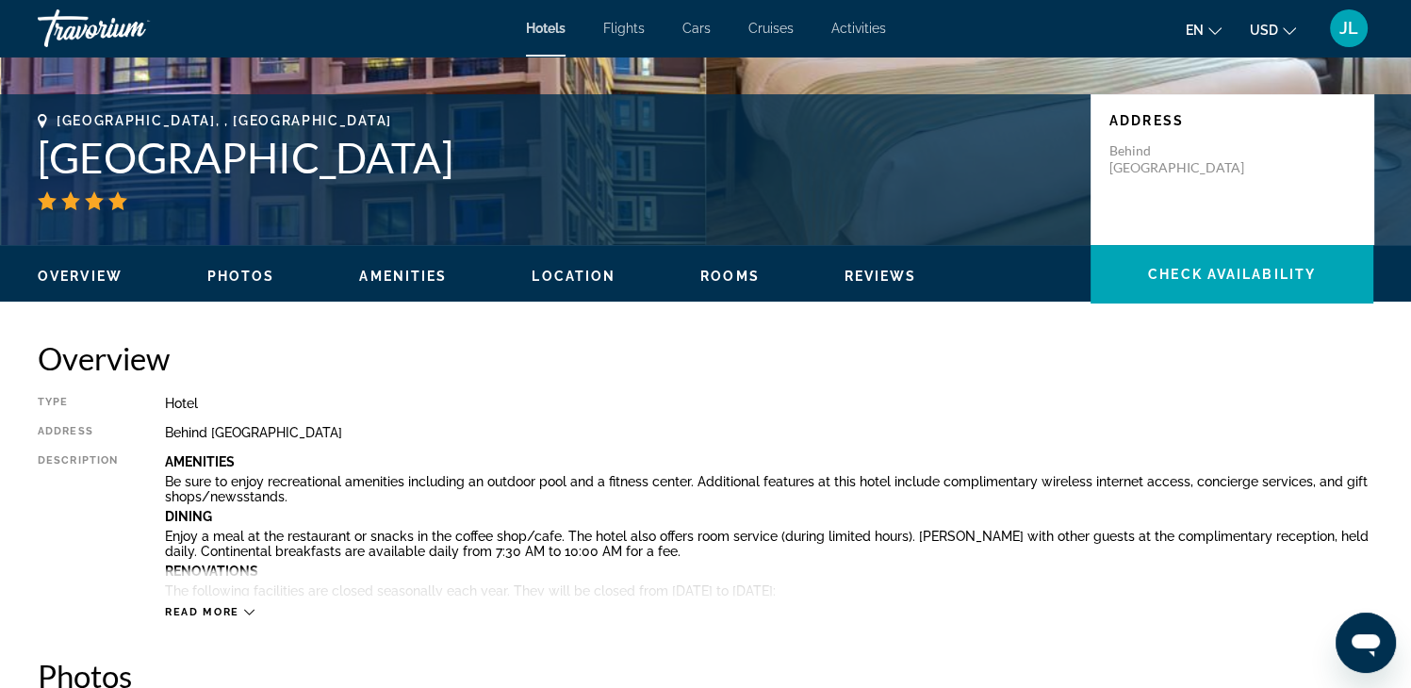
click at [242, 269] on span "Photos" at bounding box center [241, 276] width 68 height 15
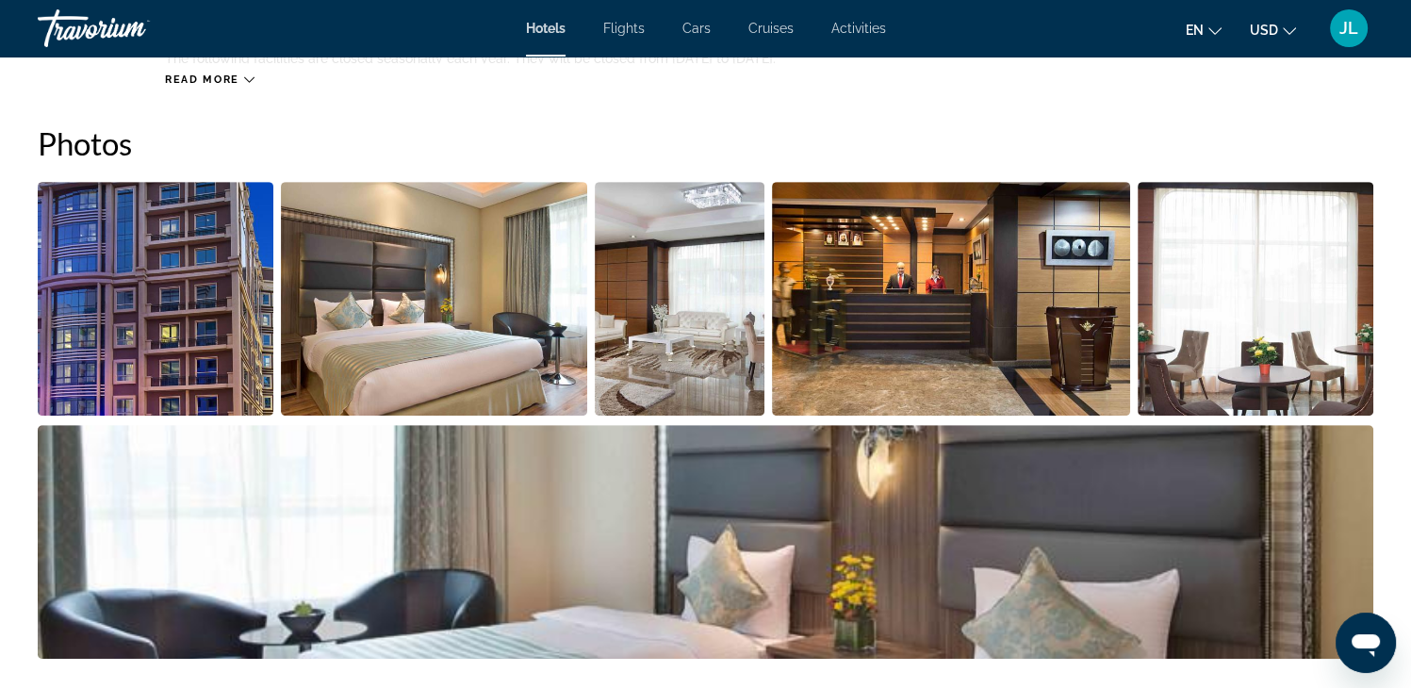
scroll to position [920, 0]
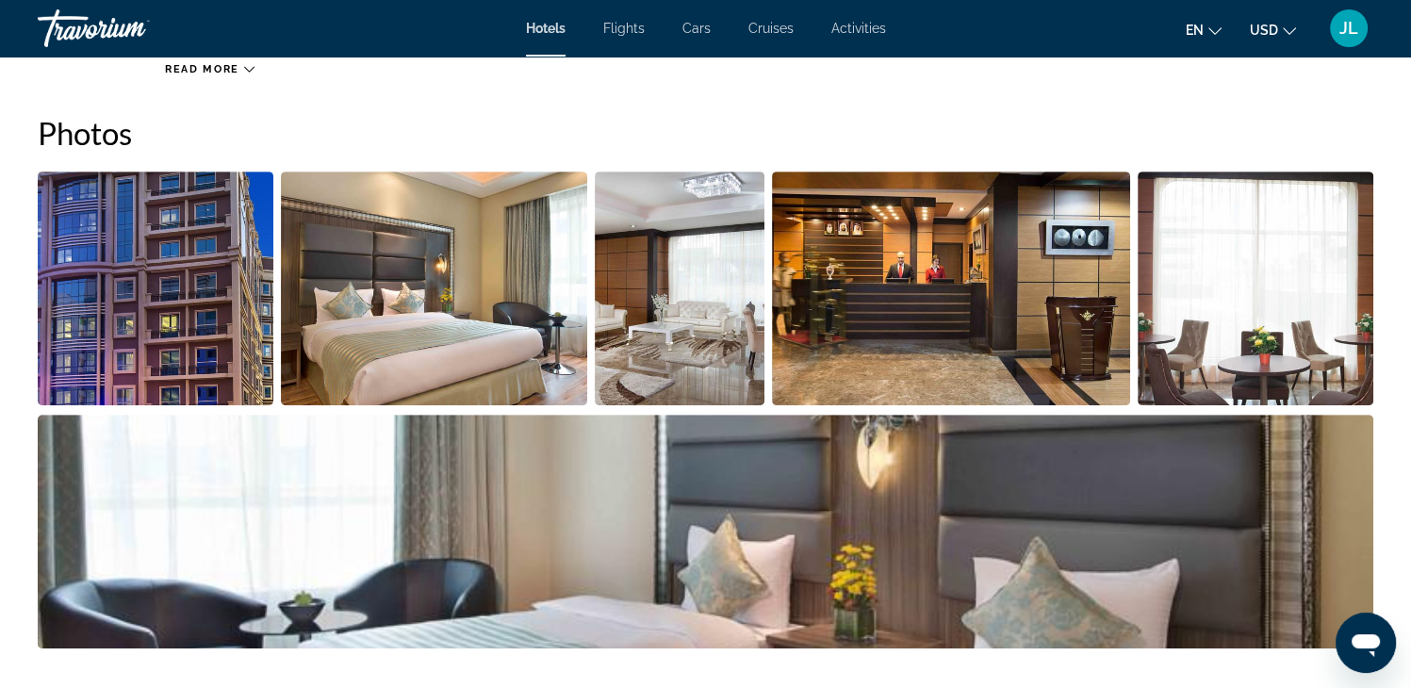
click at [411, 300] on img "Open full-screen image slider" at bounding box center [434, 288] width 306 height 234
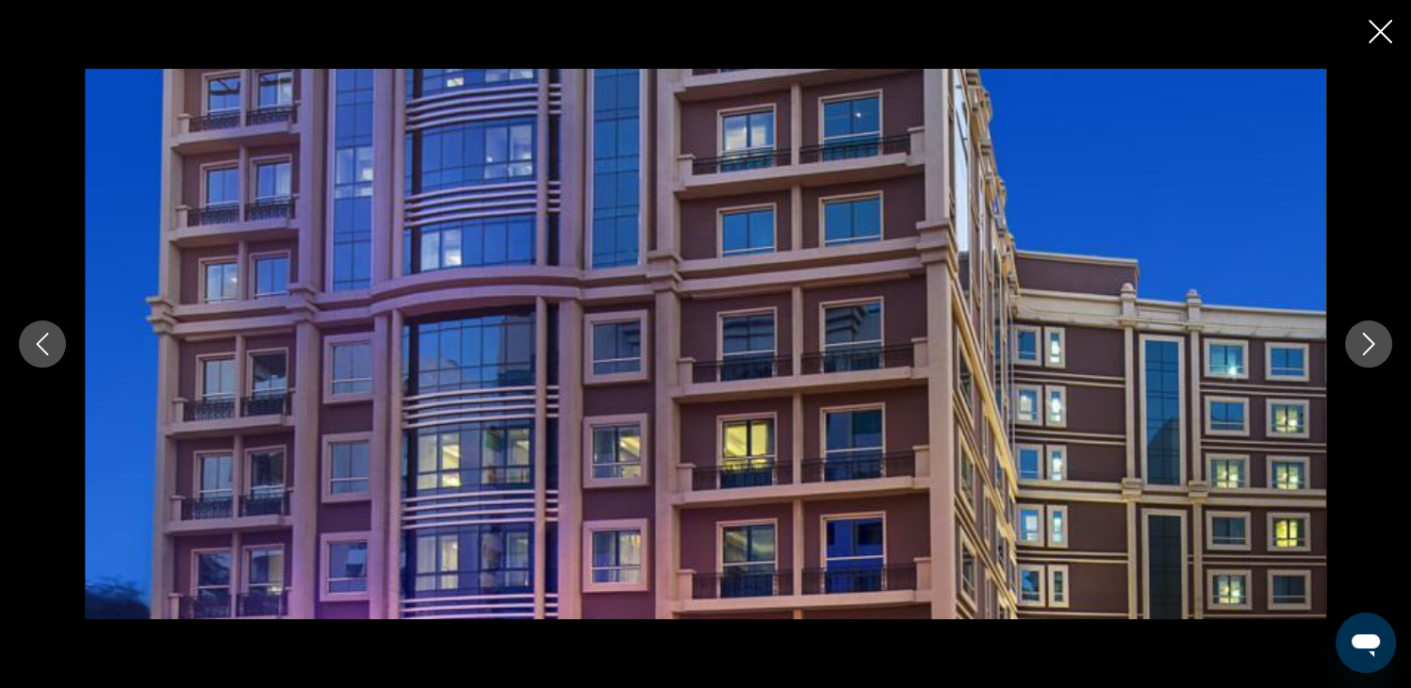
click at [1383, 346] on button "Next image" at bounding box center [1368, 343] width 47 height 47
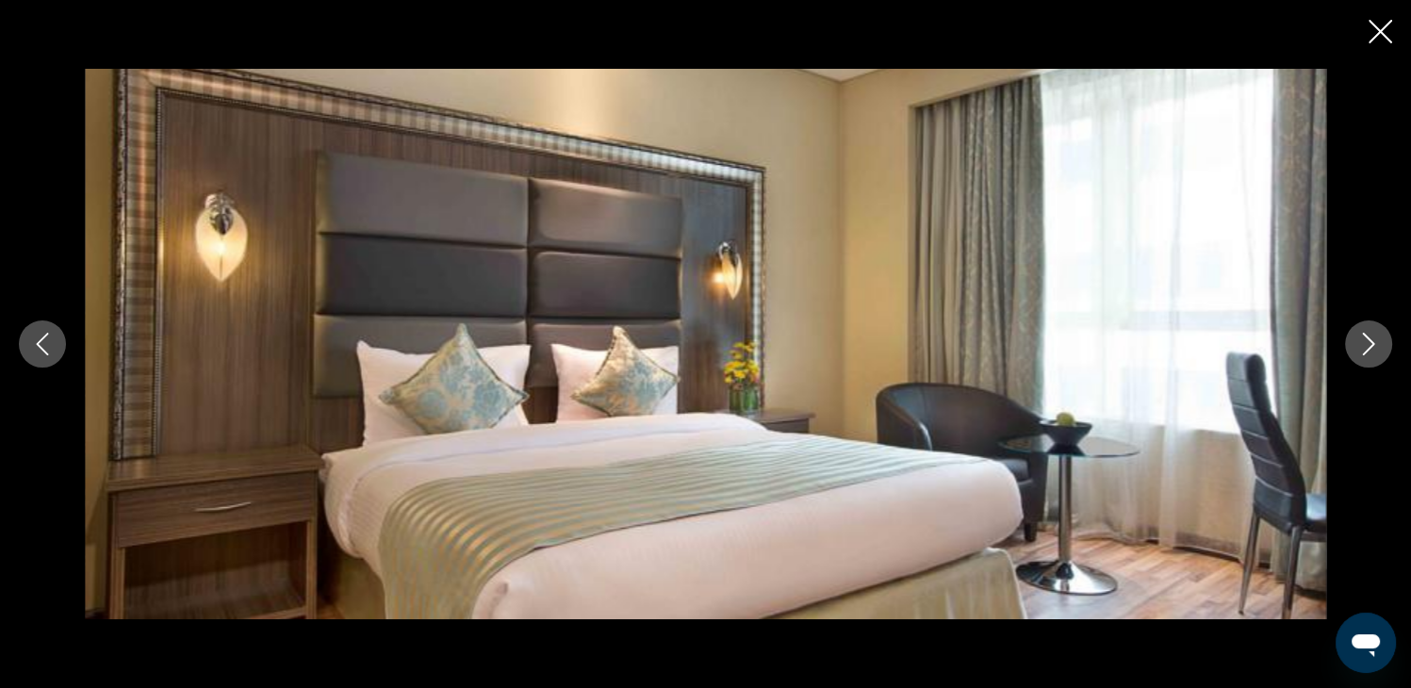
click at [1382, 346] on button "Next image" at bounding box center [1368, 343] width 47 height 47
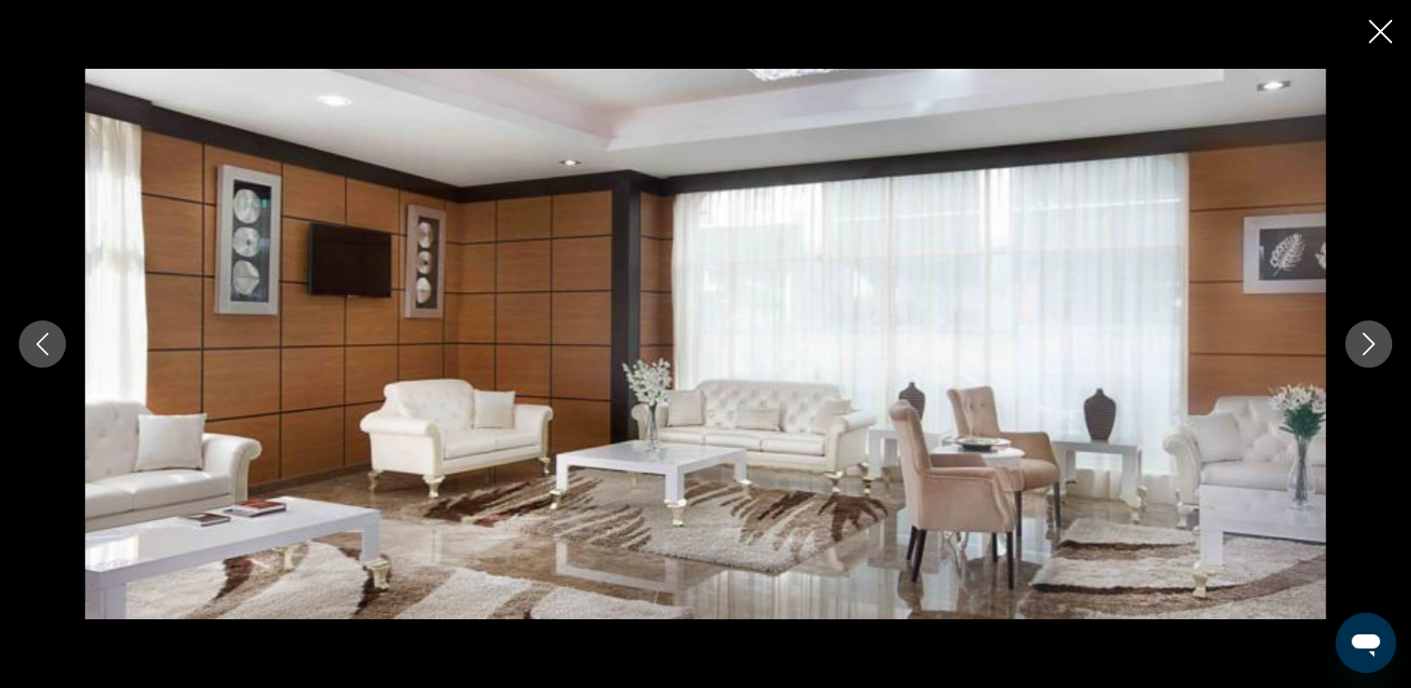
click at [1382, 346] on button "Next image" at bounding box center [1368, 343] width 47 height 47
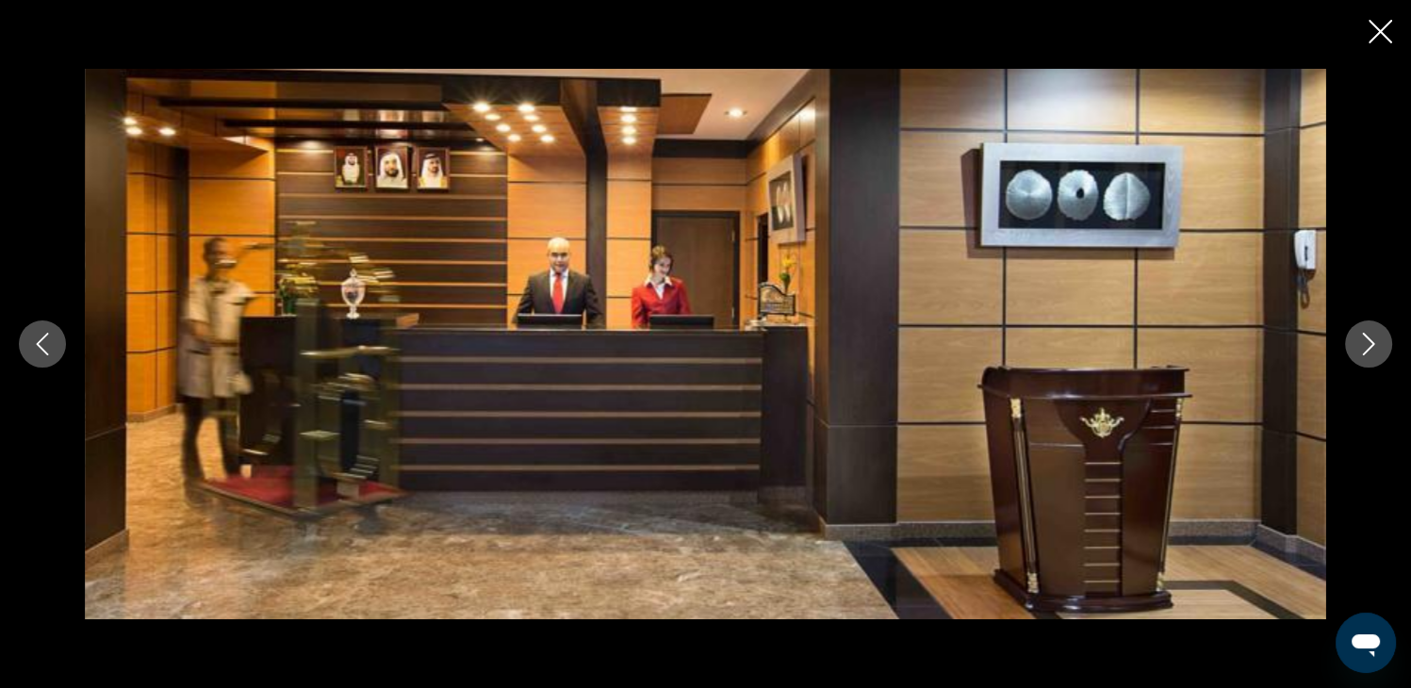
click at [1382, 346] on button "Next image" at bounding box center [1368, 343] width 47 height 47
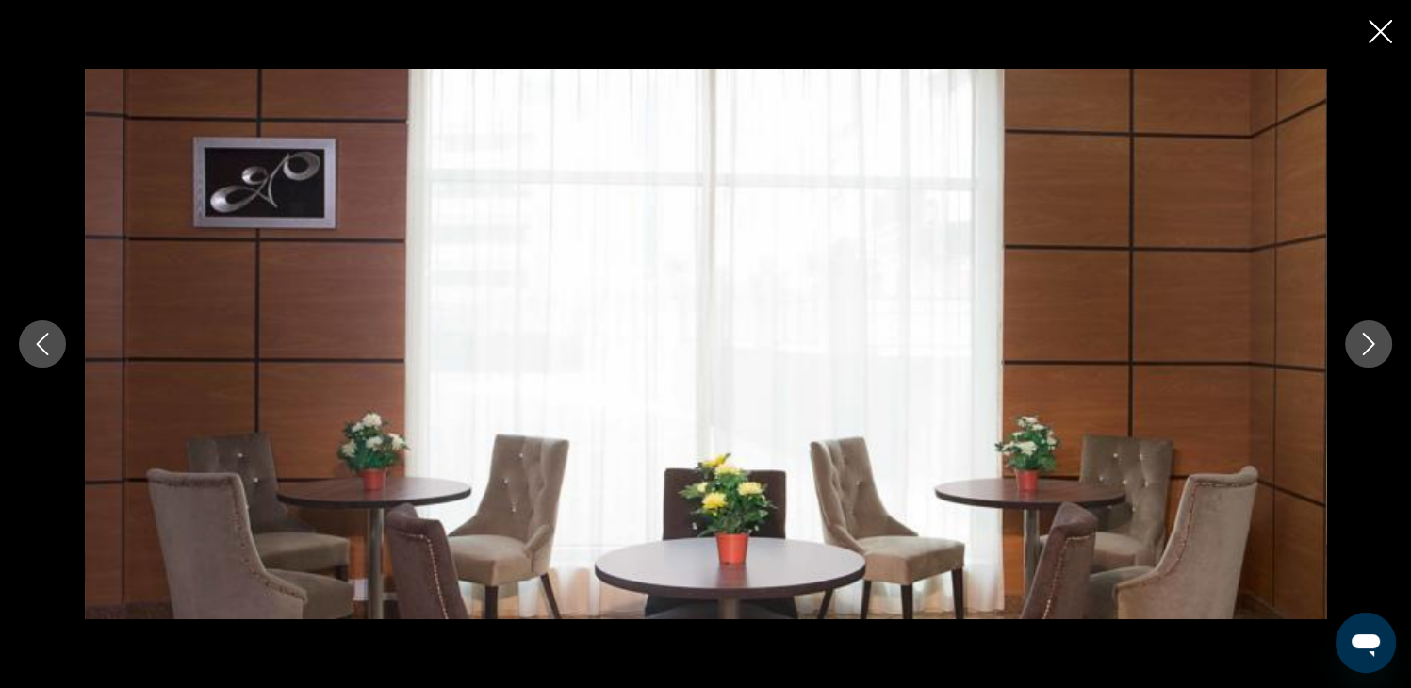
click at [1371, 348] on icon "Next image" at bounding box center [1368, 344] width 23 height 23
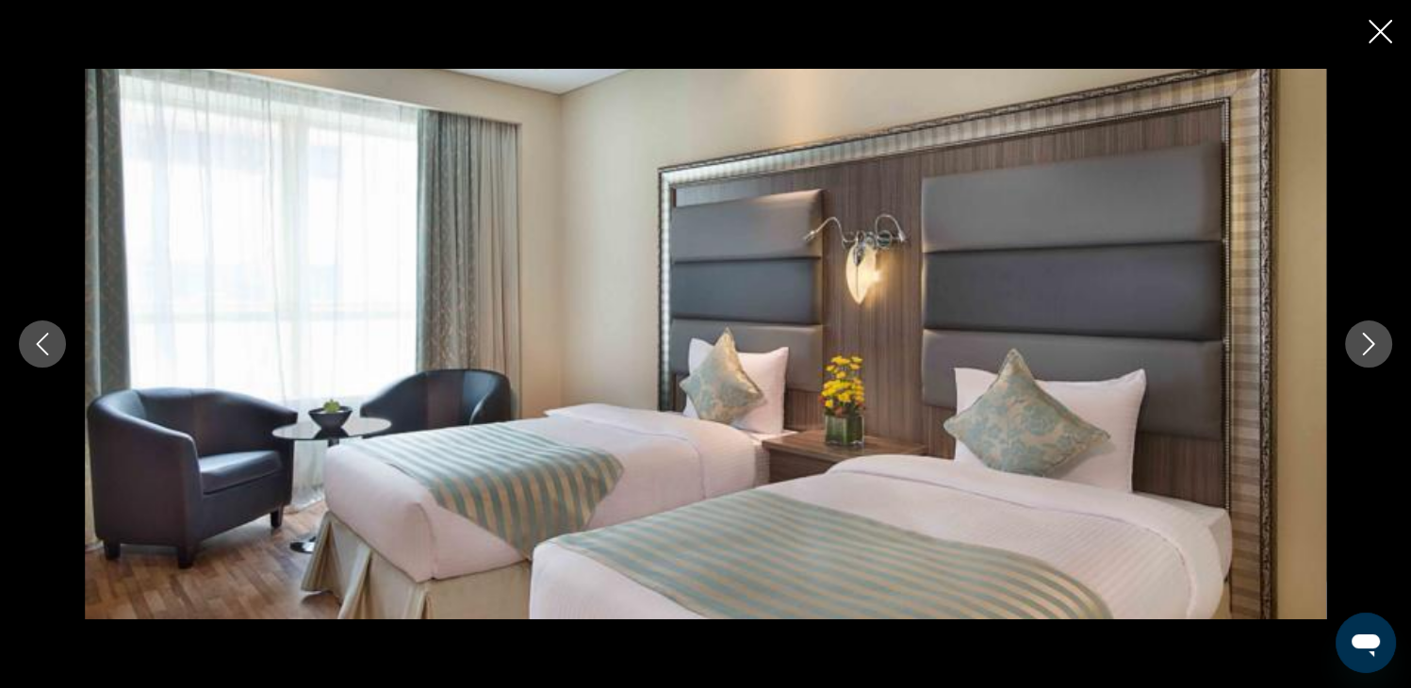
click at [1371, 348] on icon "Next image" at bounding box center [1368, 344] width 23 height 23
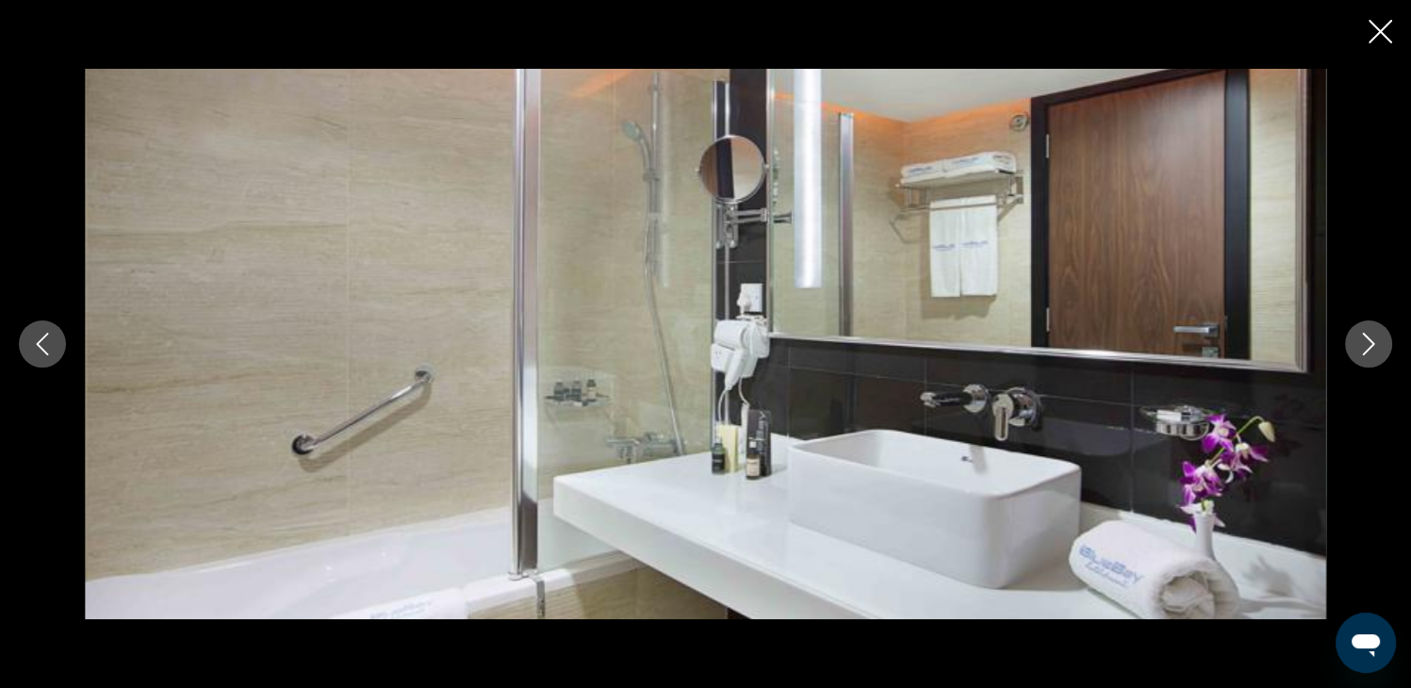
click at [1371, 348] on icon "Next image" at bounding box center [1368, 344] width 23 height 23
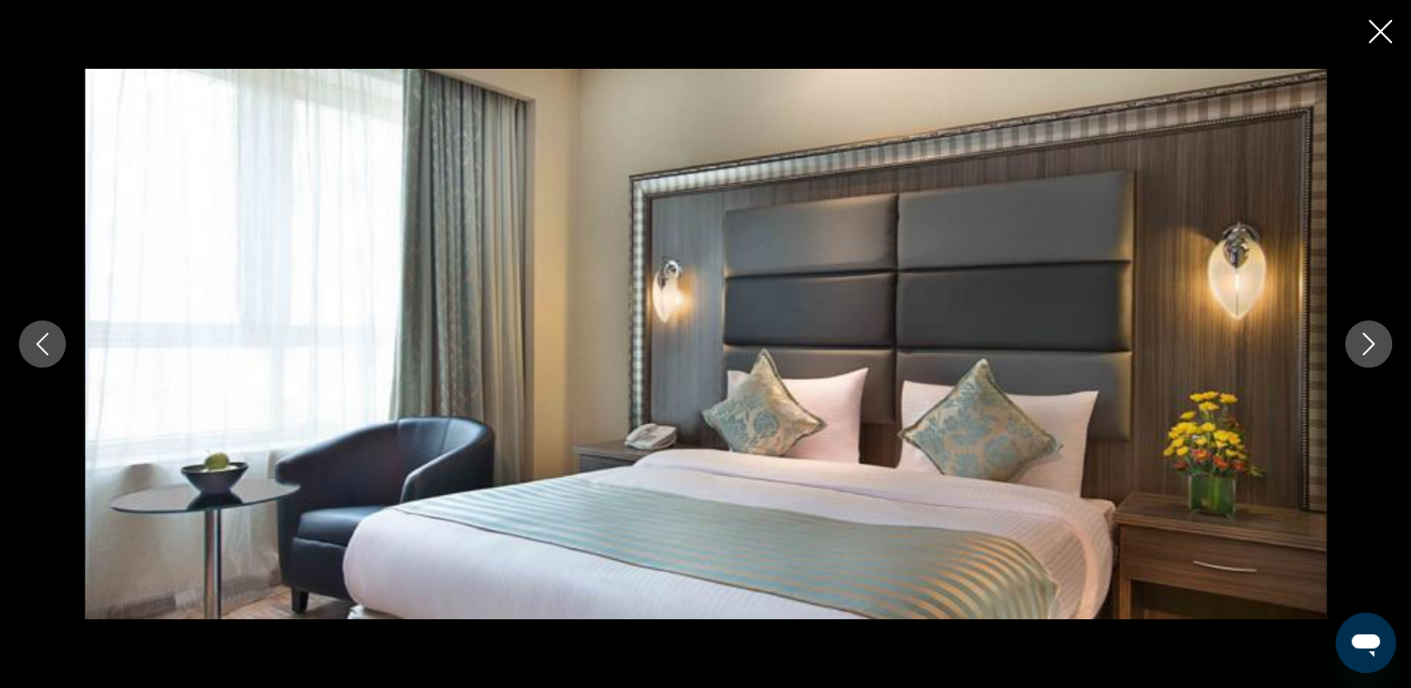
click at [1371, 348] on icon "Next image" at bounding box center [1368, 344] width 23 height 23
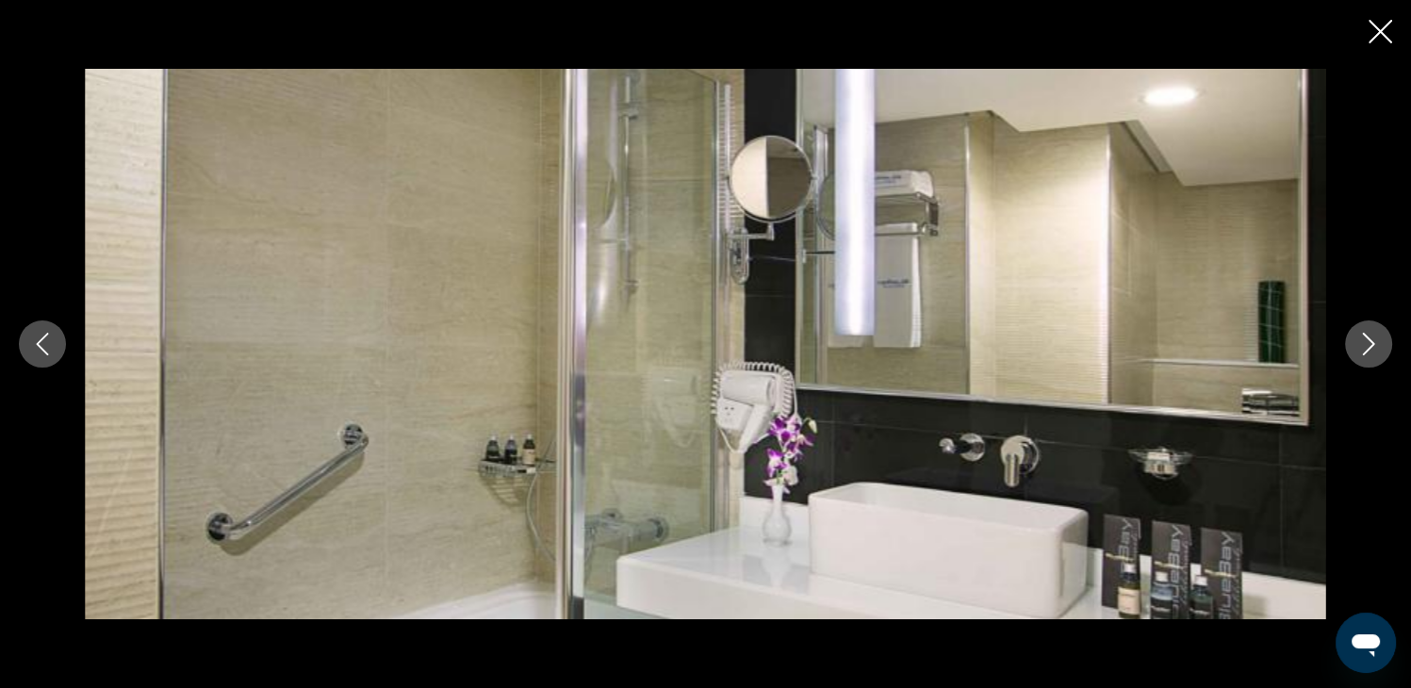
click at [1371, 348] on icon "Next image" at bounding box center [1368, 344] width 23 height 23
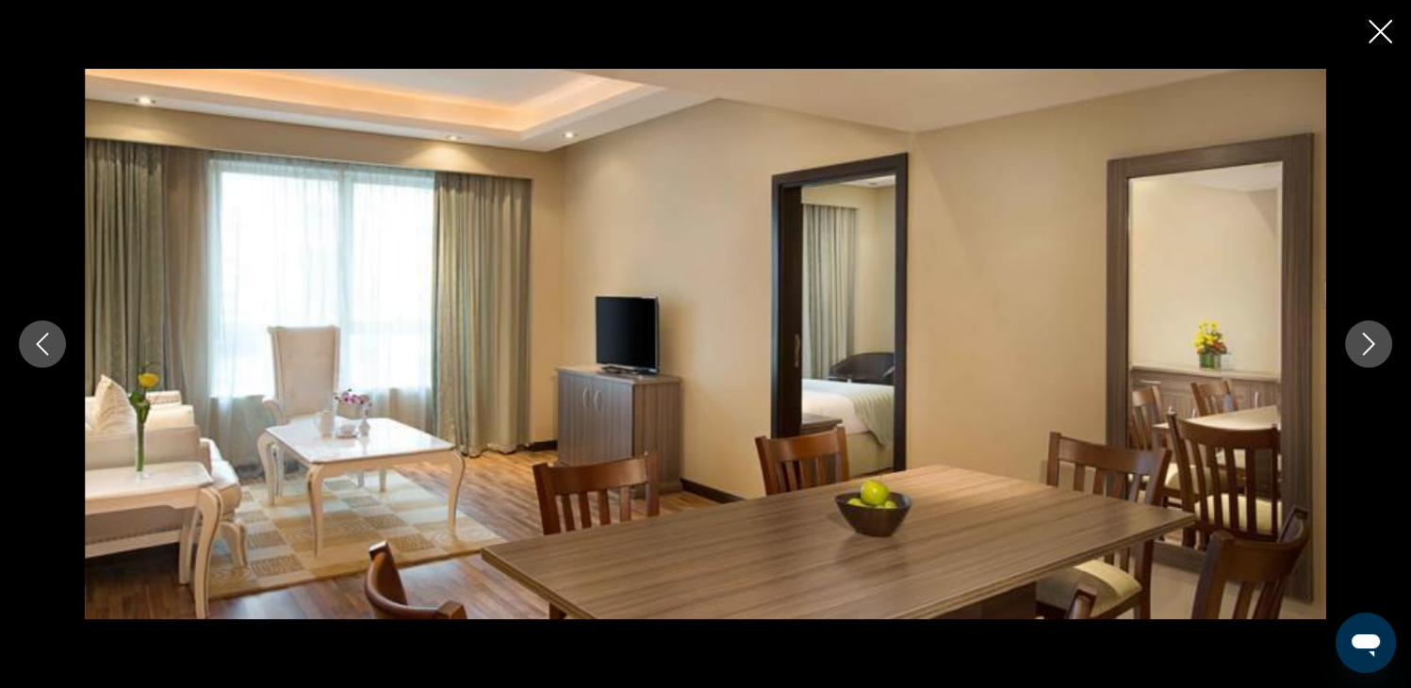
click at [1371, 348] on icon "Next image" at bounding box center [1368, 344] width 23 height 23
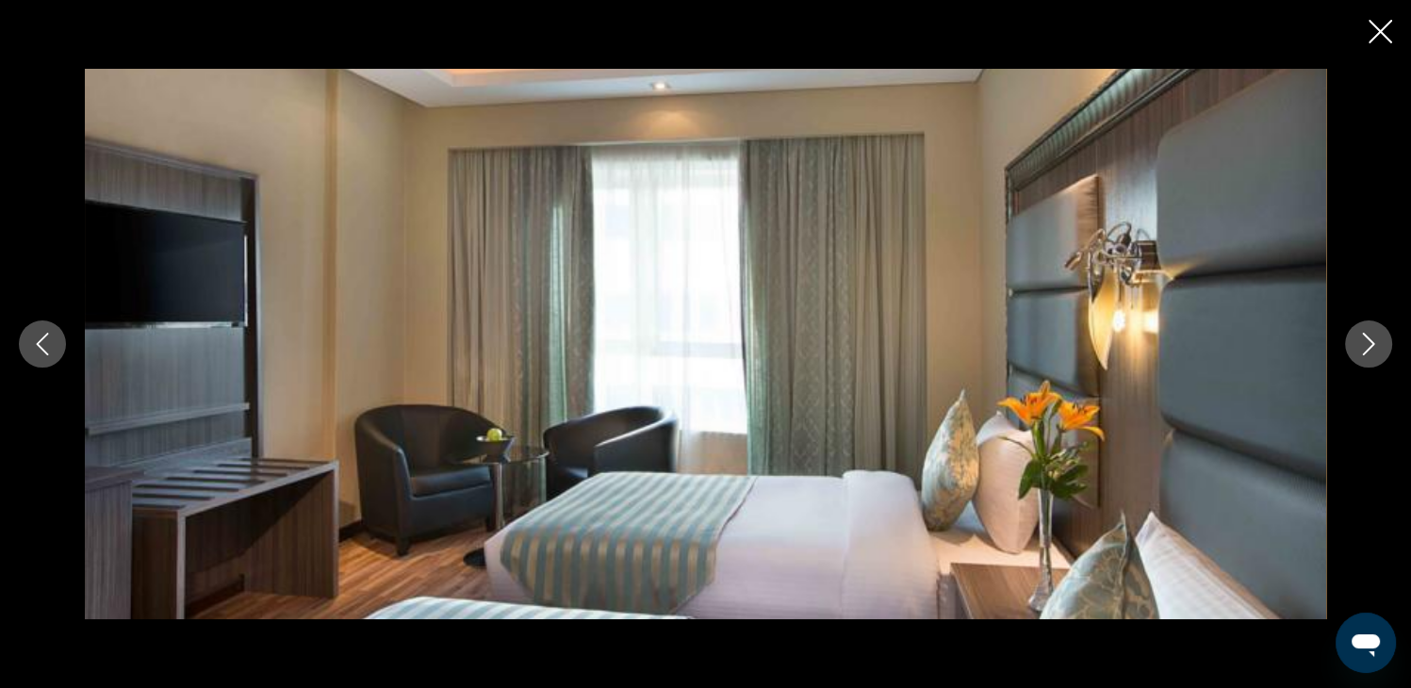
click at [1371, 348] on icon "Next image" at bounding box center [1368, 344] width 23 height 23
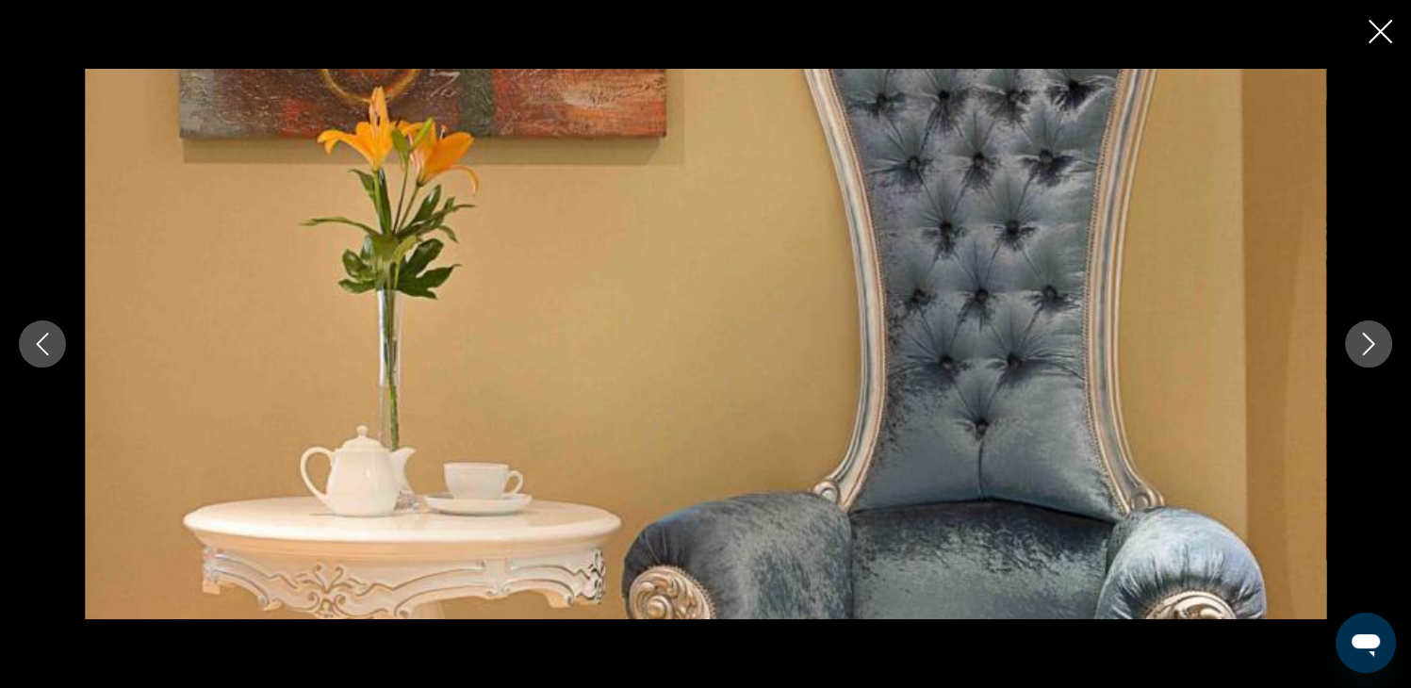
click at [1371, 348] on icon "Next image" at bounding box center [1368, 344] width 23 height 23
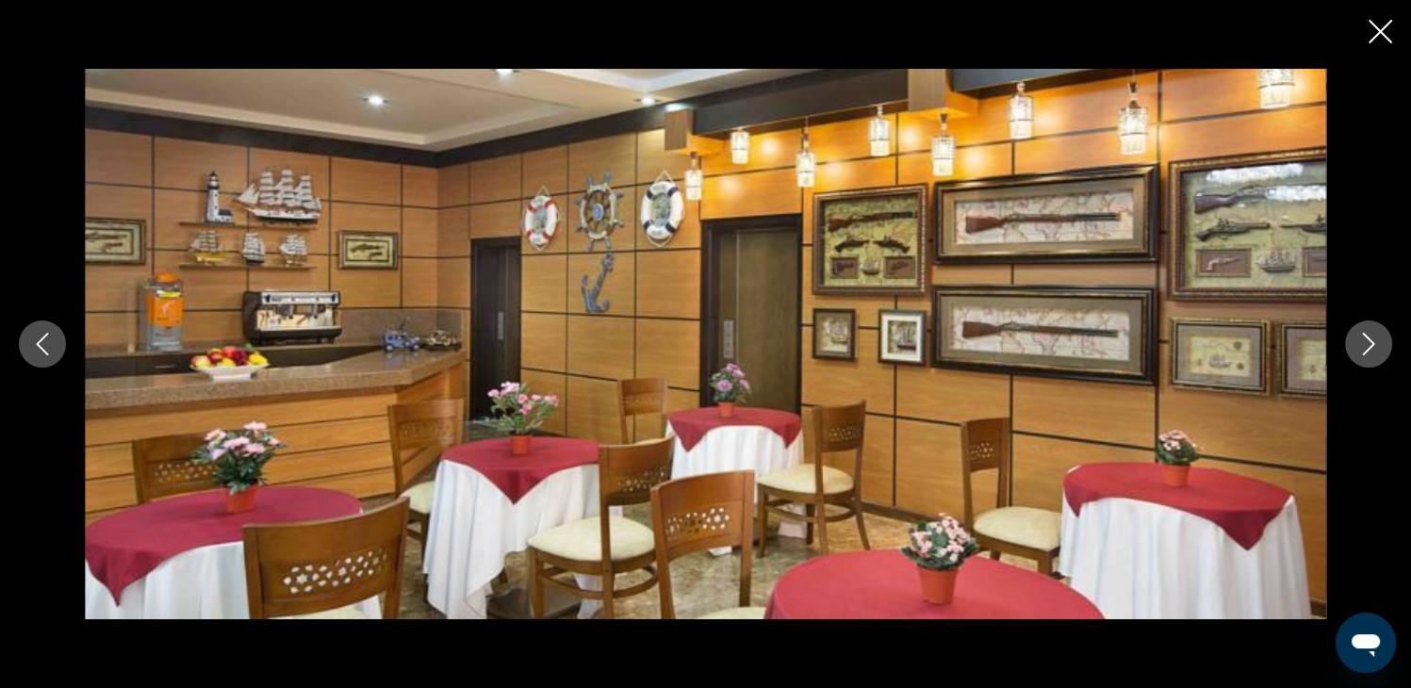
click at [1371, 348] on icon "Next image" at bounding box center [1368, 344] width 23 height 23
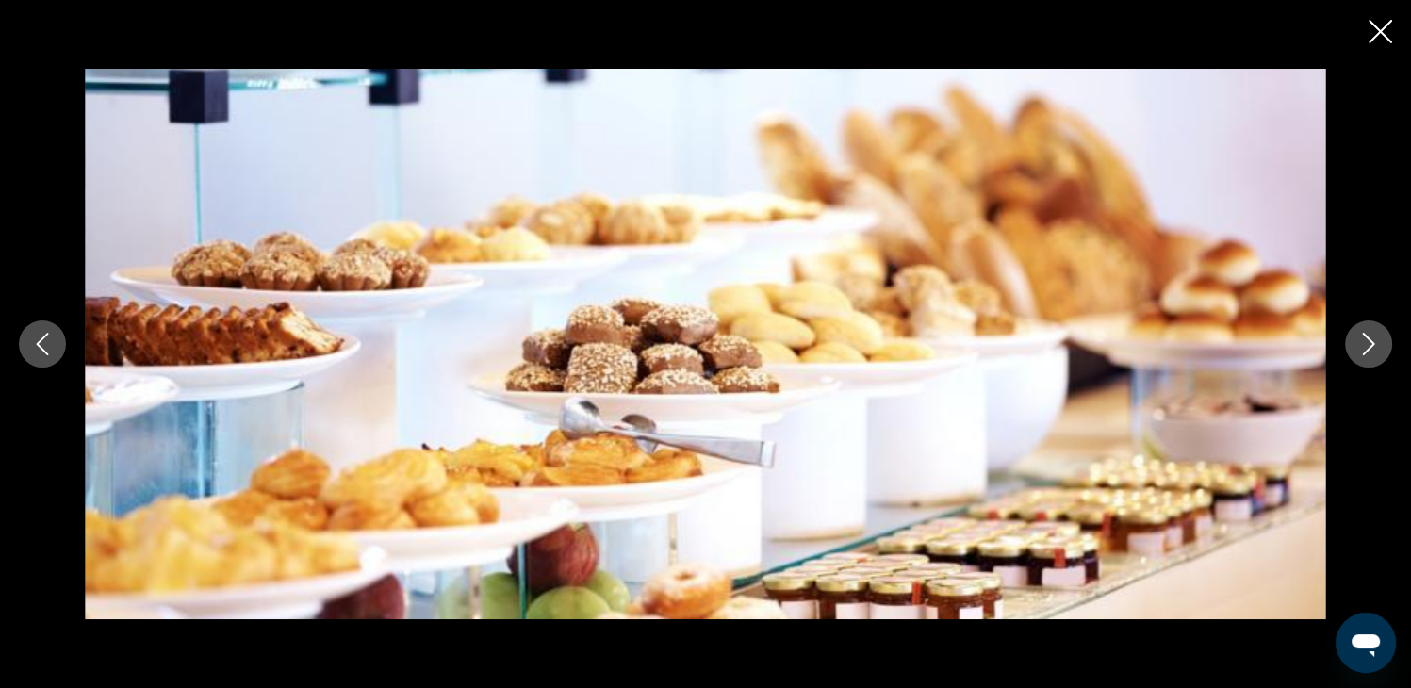
click at [1371, 348] on icon "Next image" at bounding box center [1368, 344] width 23 height 23
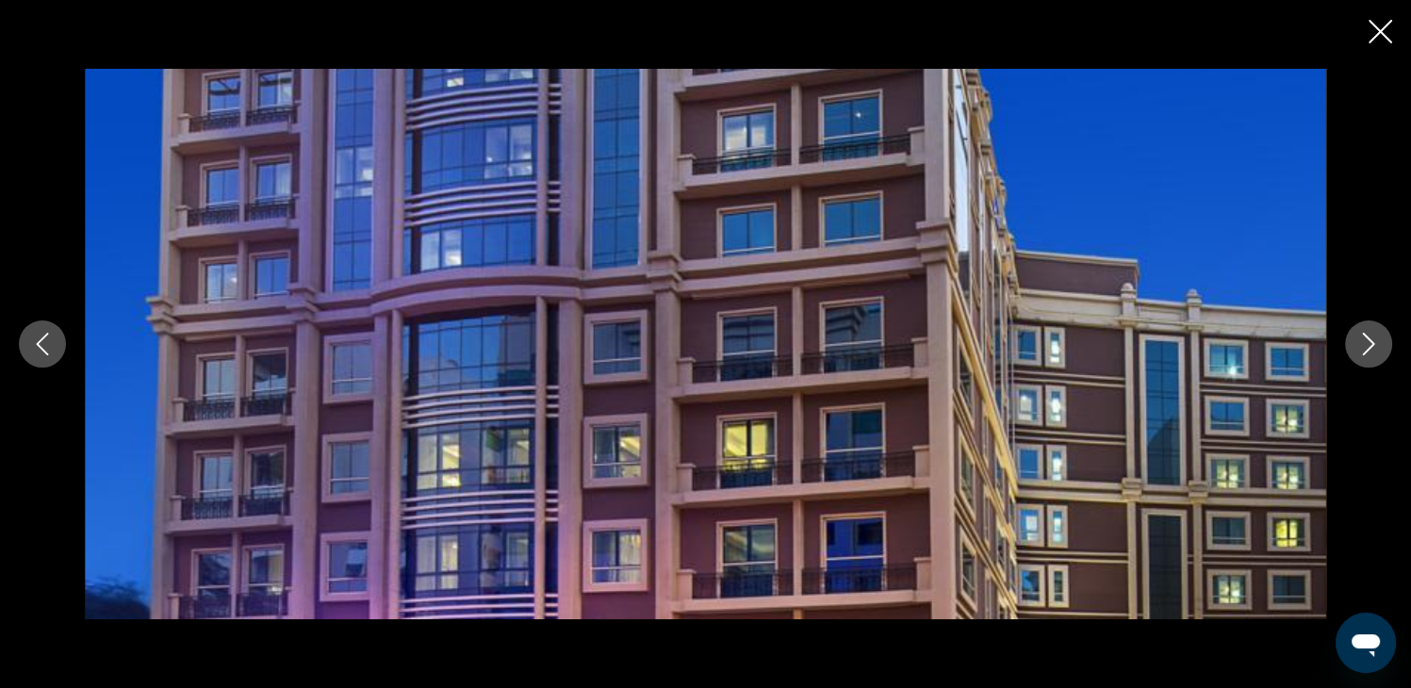
click at [1371, 348] on icon "Next image" at bounding box center [1368, 344] width 23 height 23
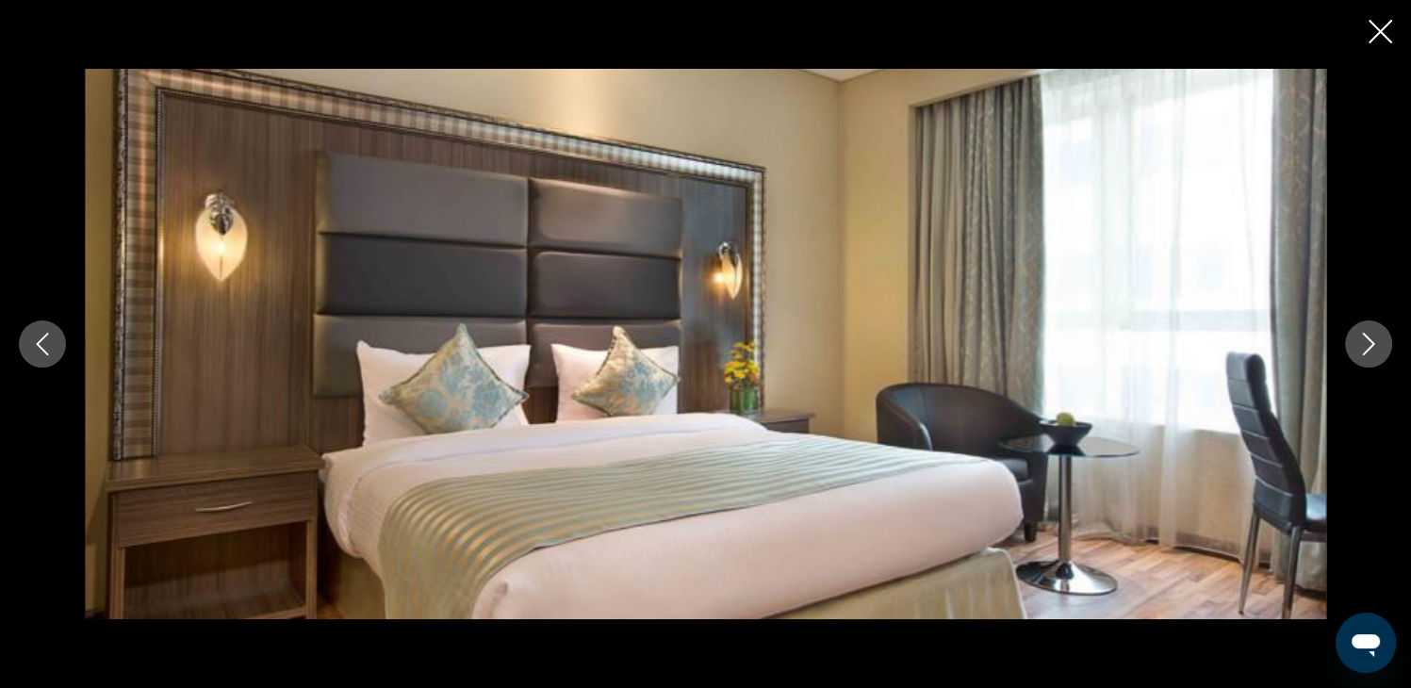
click at [1371, 348] on icon "Next image" at bounding box center [1368, 344] width 23 height 23
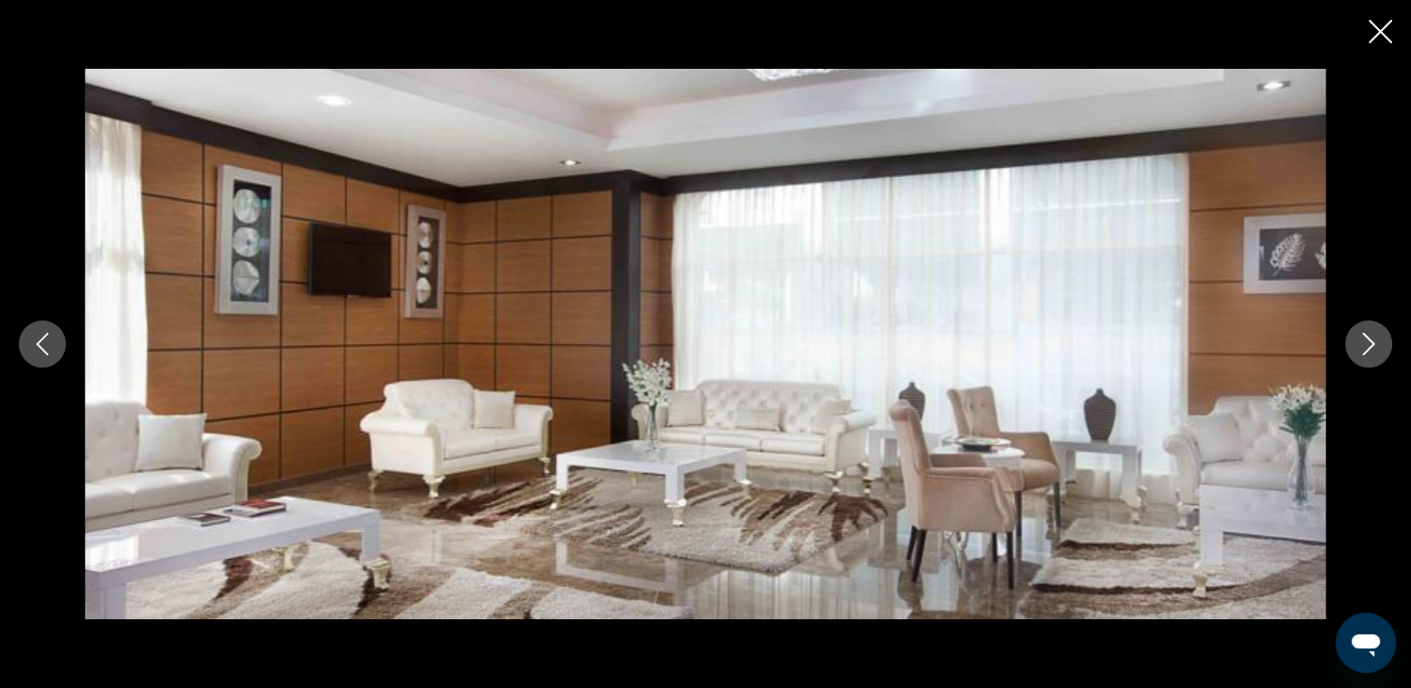
click at [1375, 31] on icon "Close slideshow" at bounding box center [1380, 32] width 24 height 24
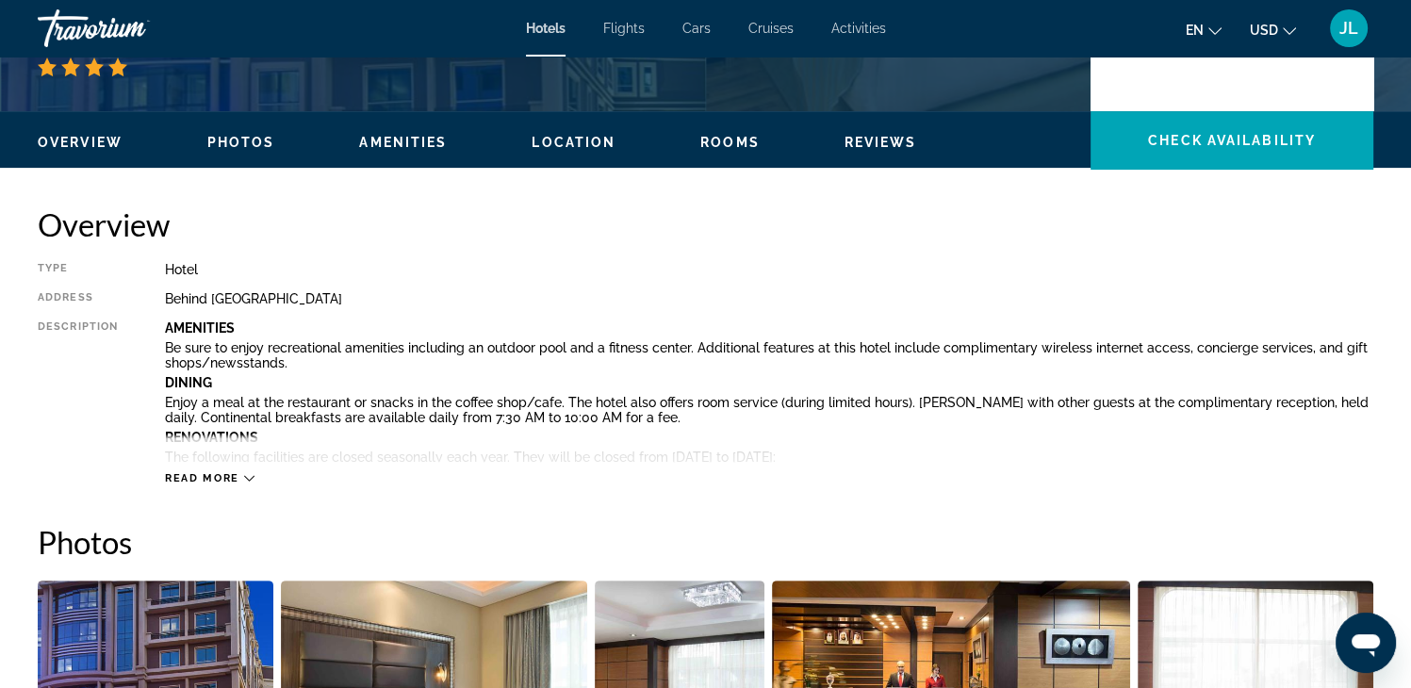
scroll to position [543, 0]
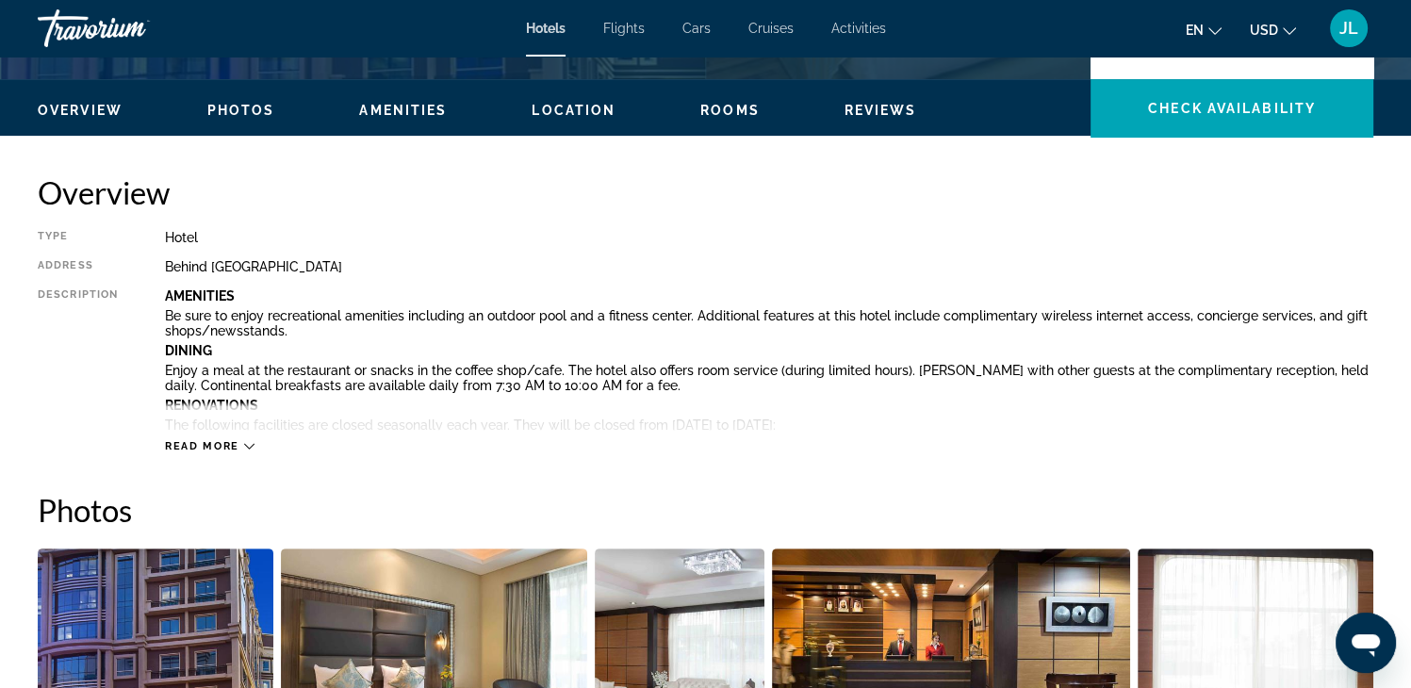
click at [238, 442] on div "Read more" at bounding box center [210, 446] width 90 height 12
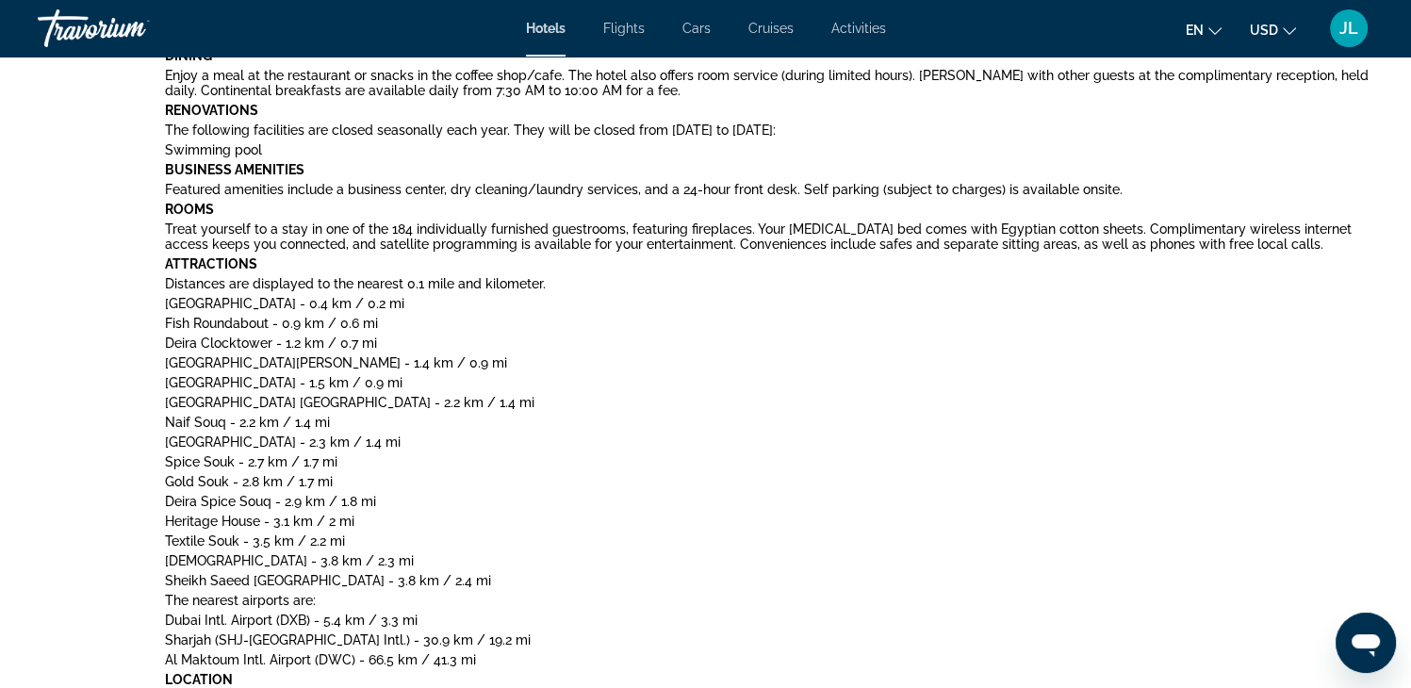
scroll to position [851, 0]
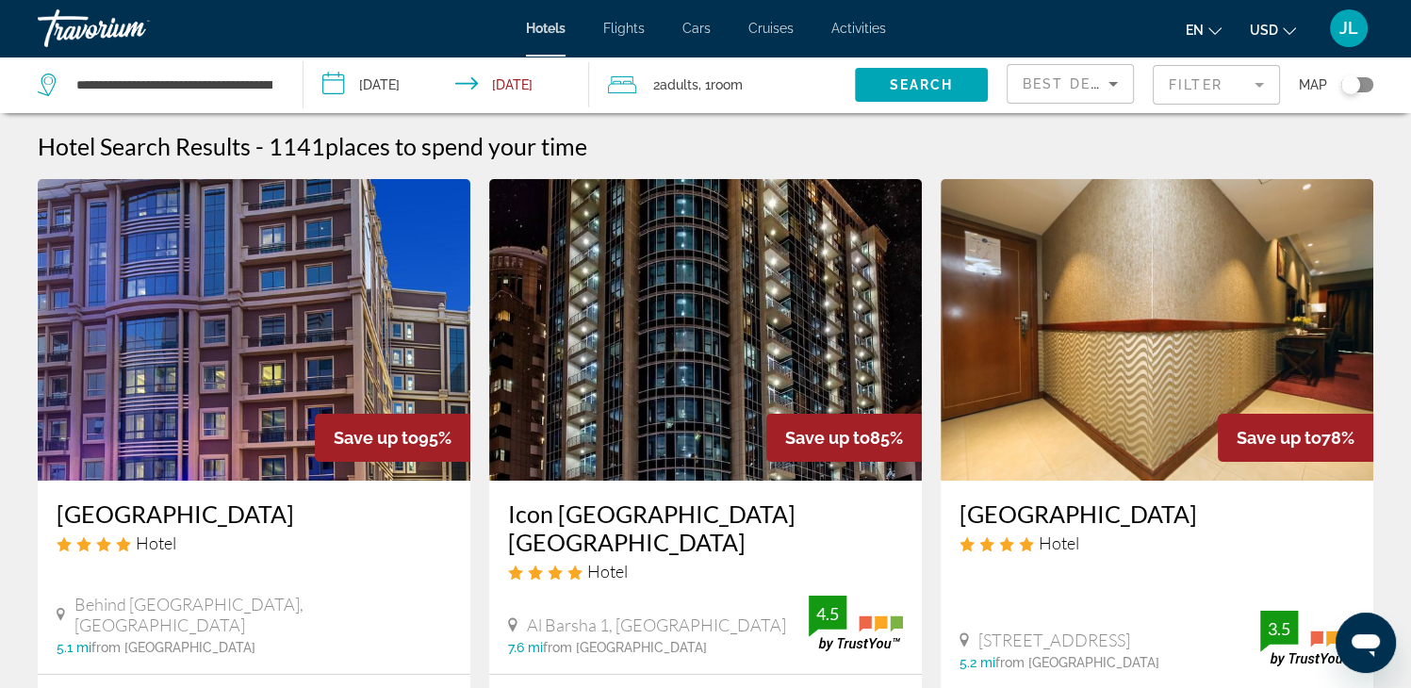
click at [709, 321] on img "Main content" at bounding box center [705, 330] width 432 height 302
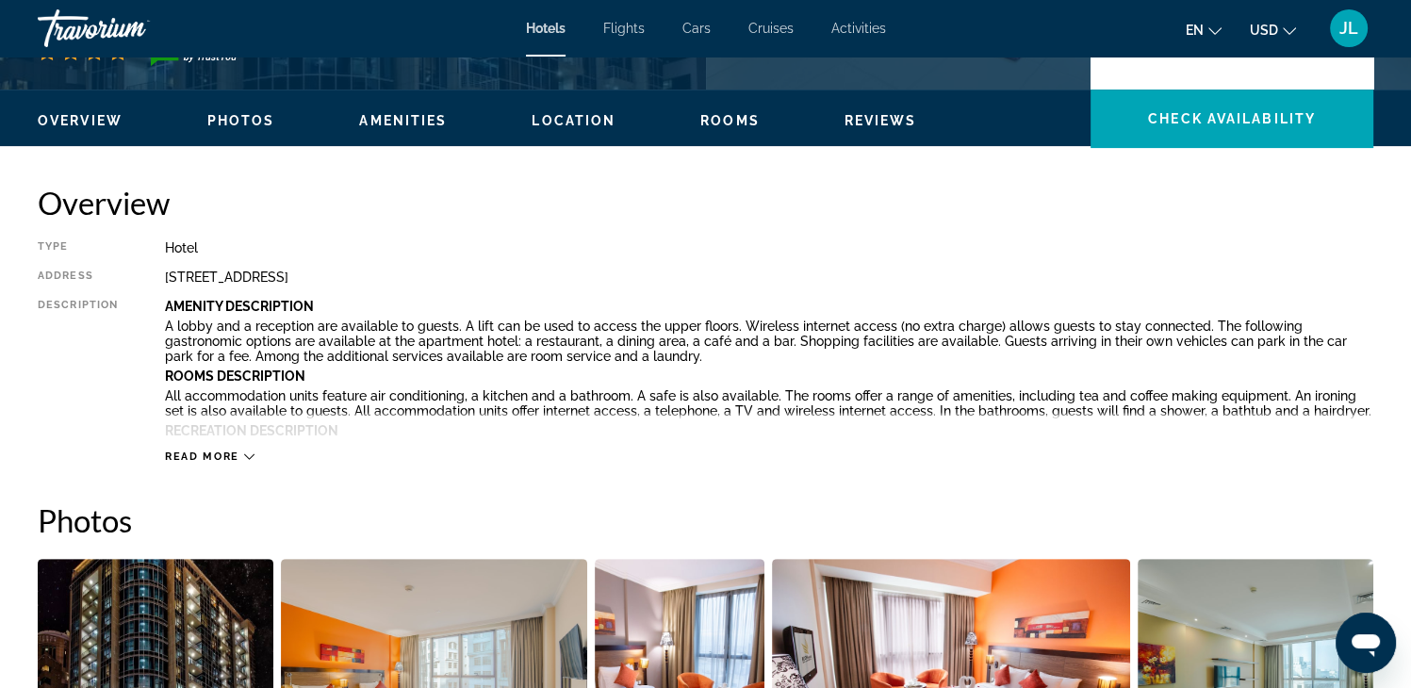
scroll to position [565, 0]
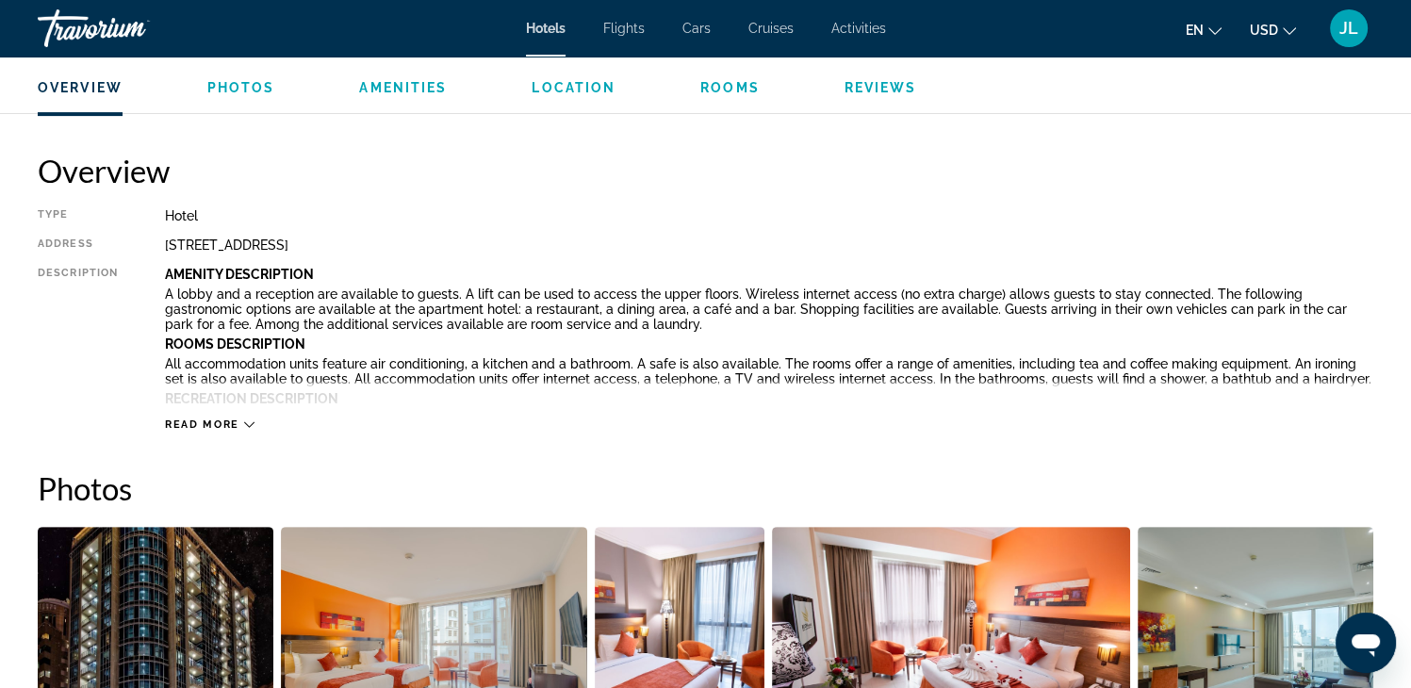
click at [245, 422] on icon "Main content" at bounding box center [249, 424] width 10 height 10
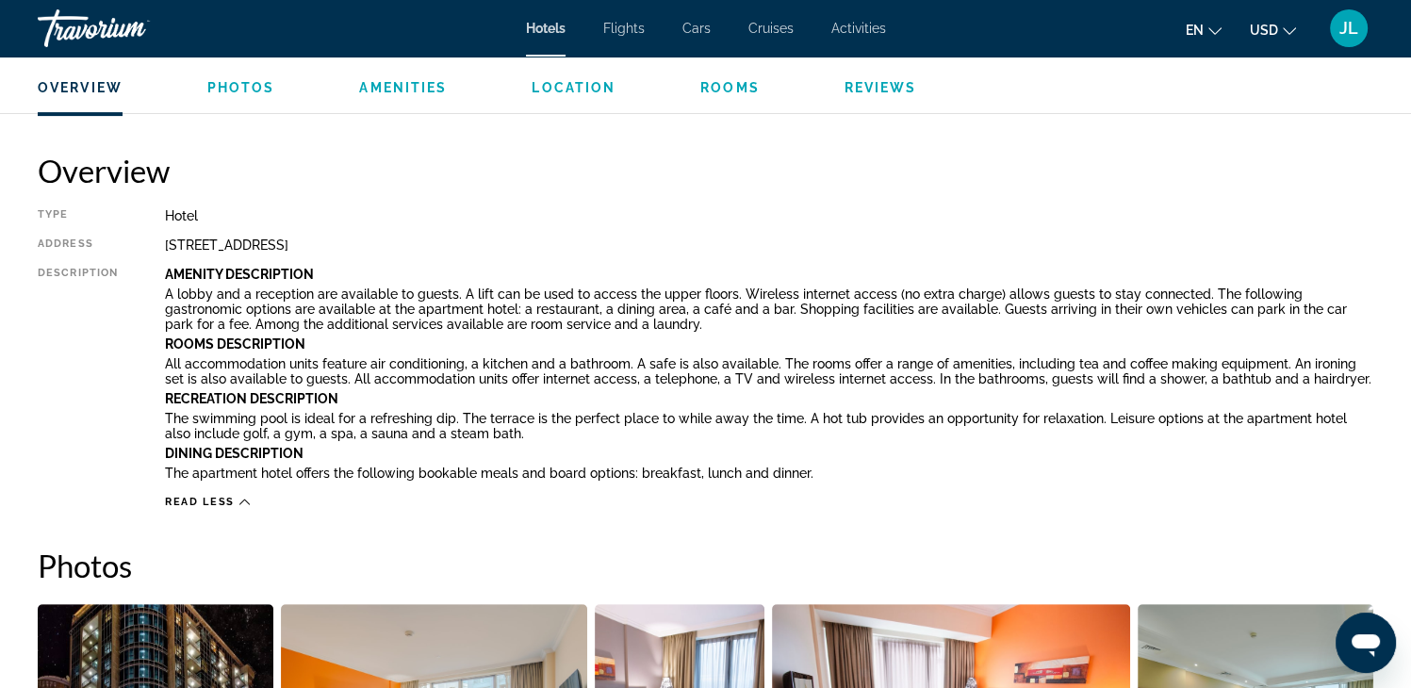
click at [250, 89] on span "Photos" at bounding box center [241, 87] width 68 height 15
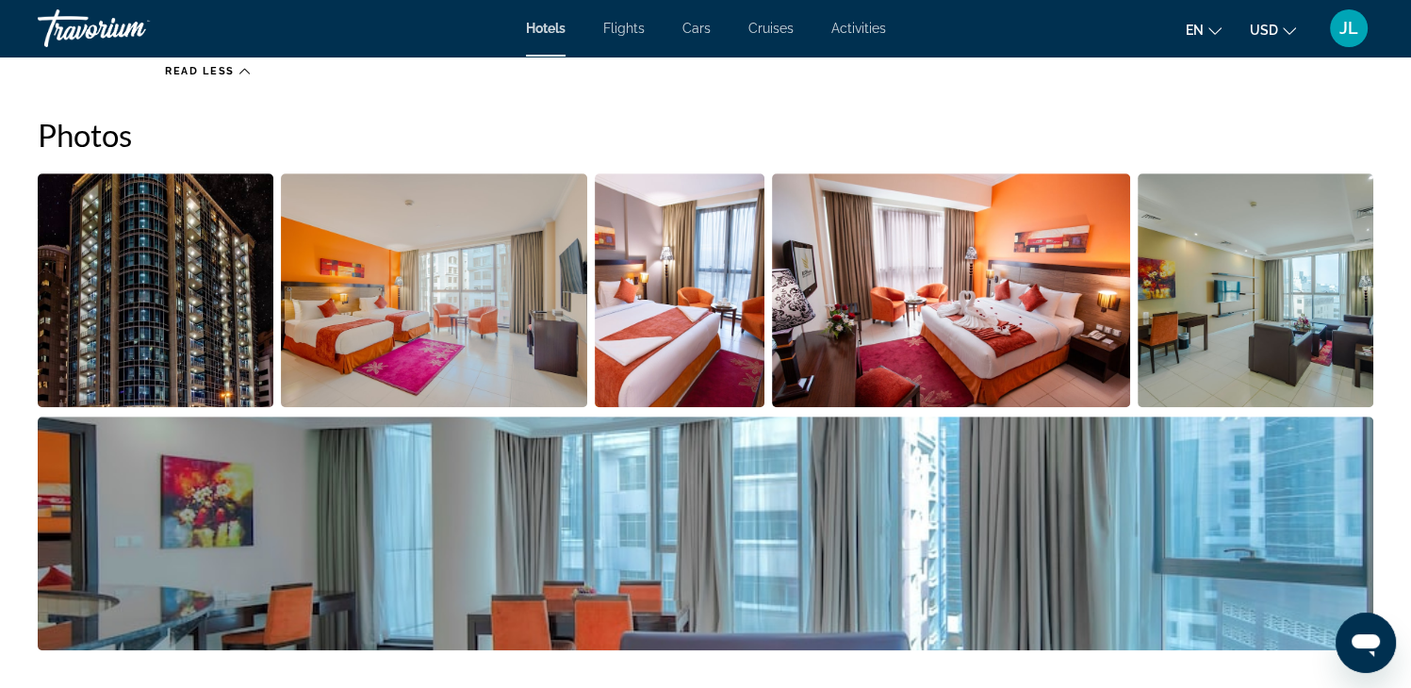
scroll to position [999, 0]
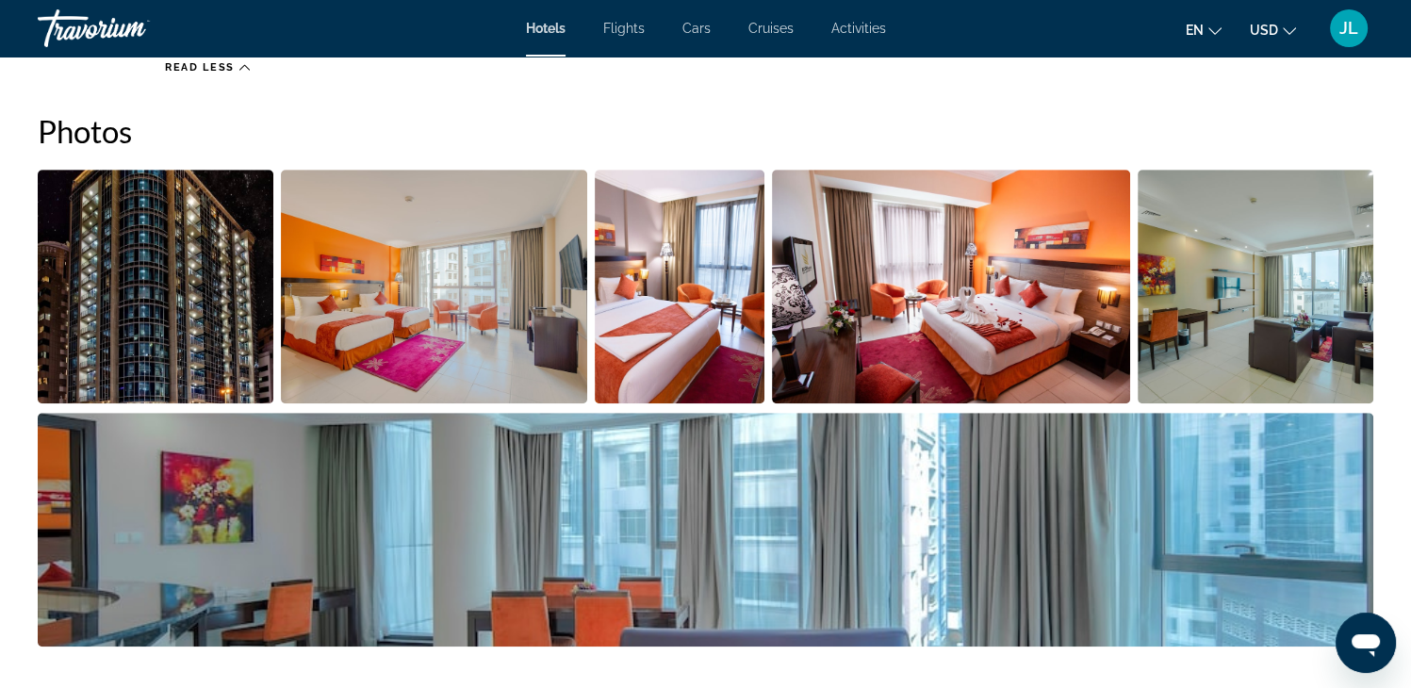
click at [464, 277] on img "Open full-screen image slider" at bounding box center [434, 287] width 306 height 234
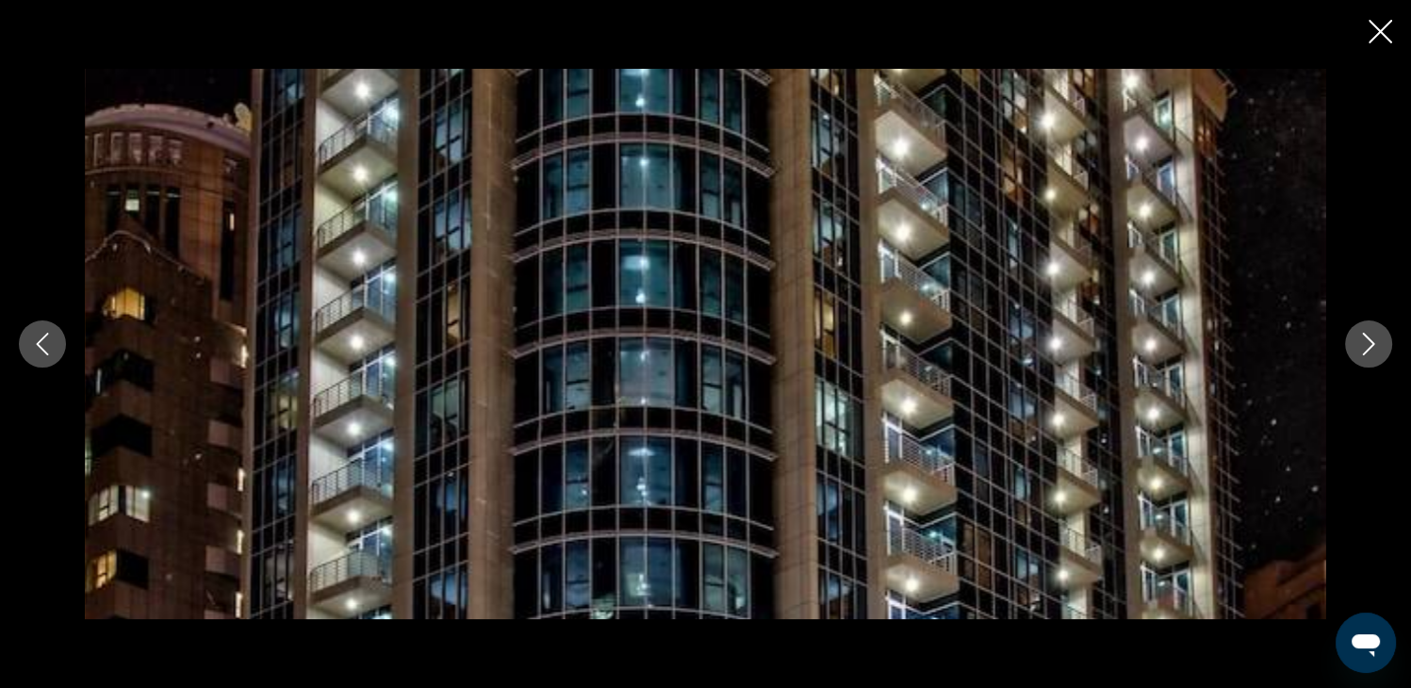
click at [1370, 351] on icon "Next image" at bounding box center [1368, 344] width 23 height 23
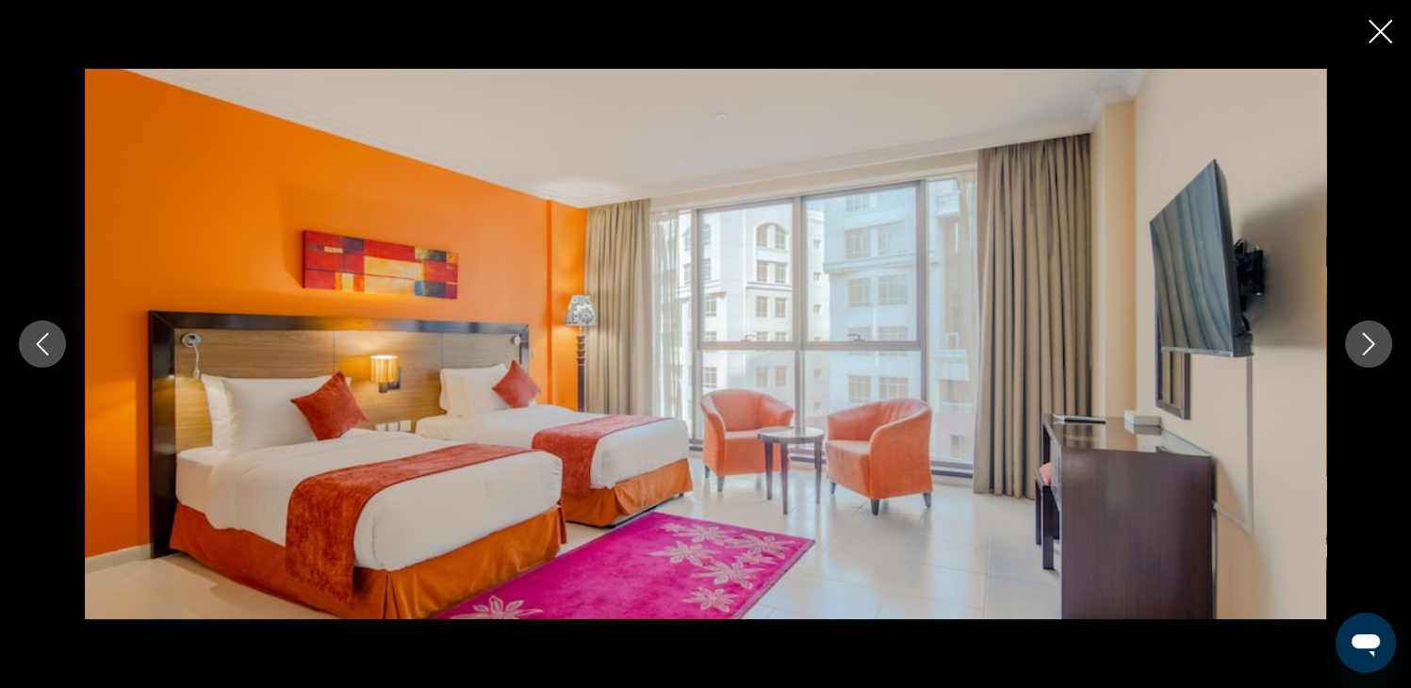
click at [1370, 351] on icon "Next image" at bounding box center [1368, 344] width 23 height 23
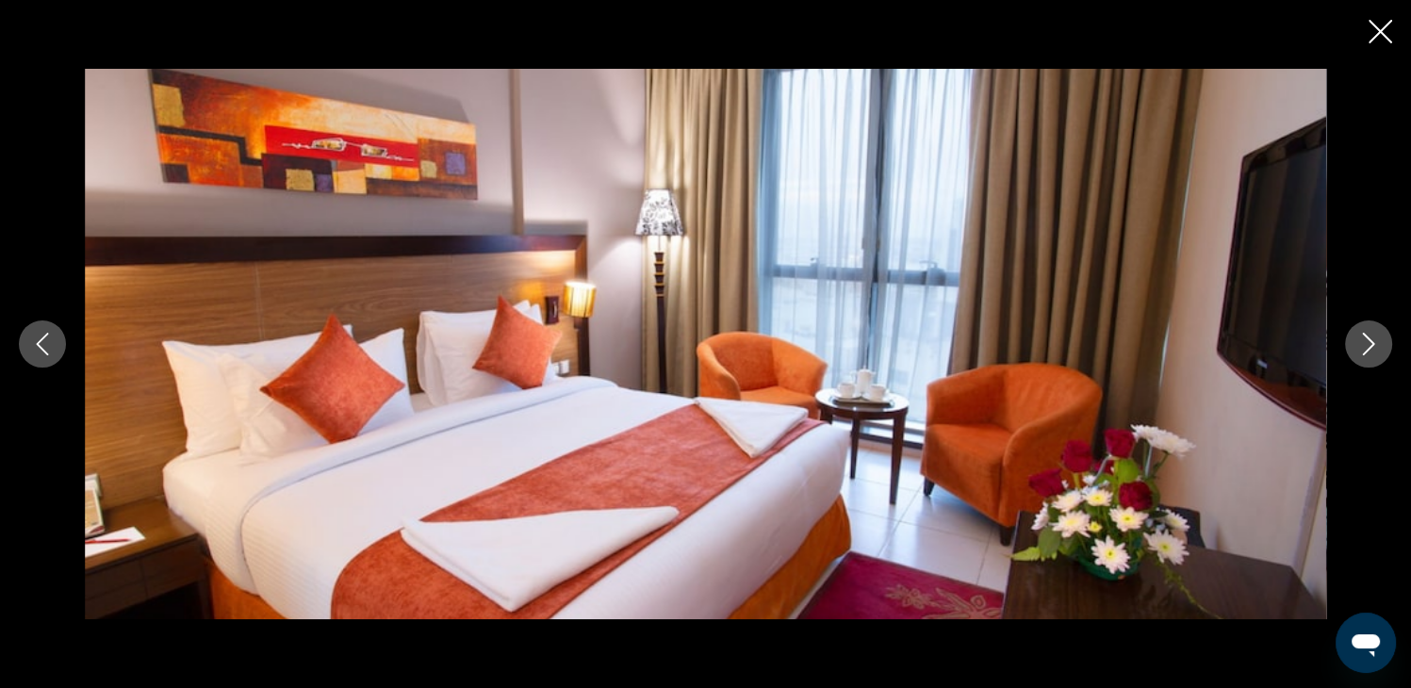
click at [1370, 351] on icon "Next image" at bounding box center [1368, 344] width 23 height 23
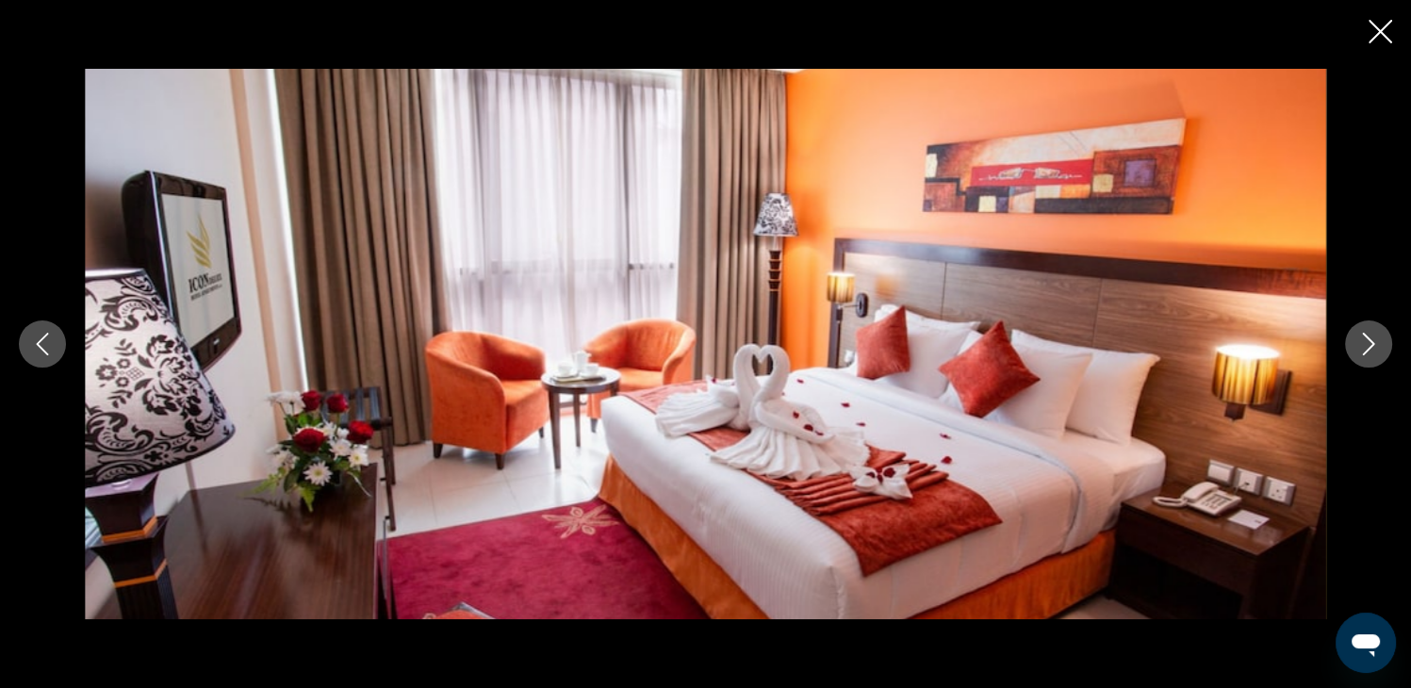
click at [1370, 351] on icon "Next image" at bounding box center [1368, 344] width 23 height 23
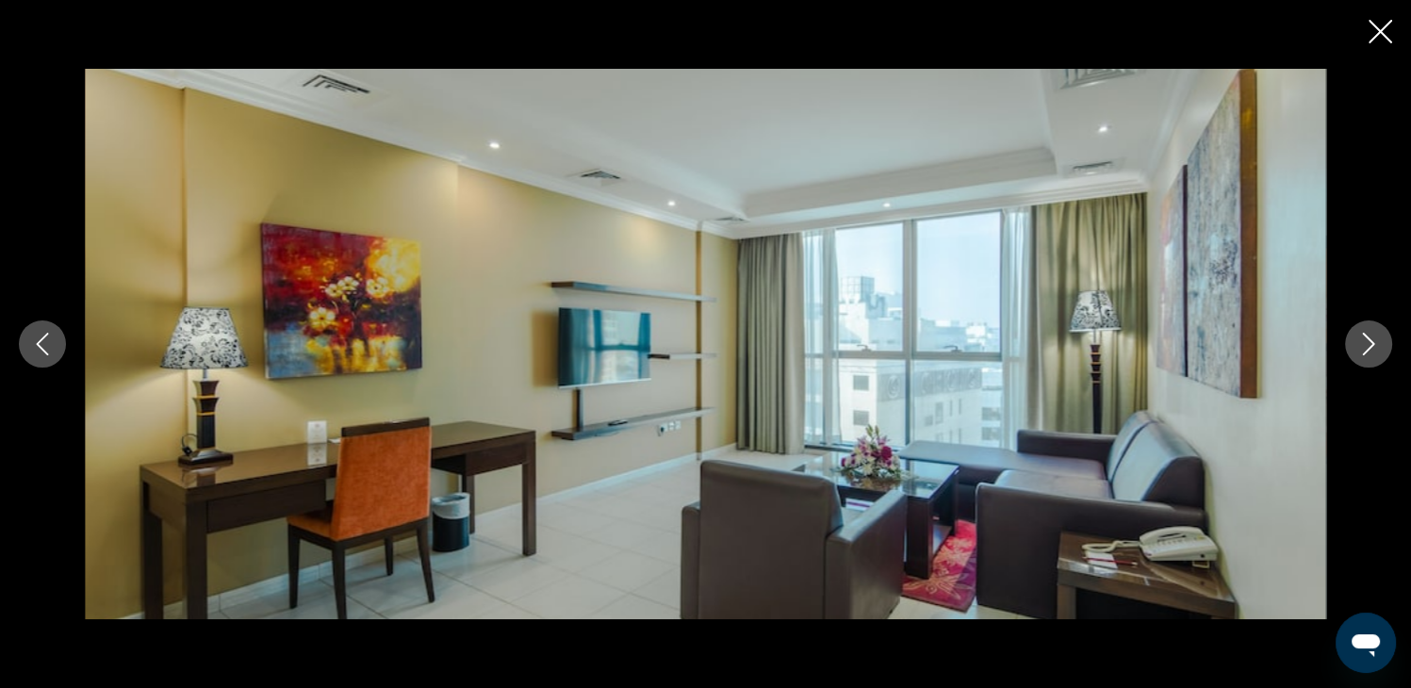
click at [1370, 351] on icon "Next image" at bounding box center [1368, 344] width 23 height 23
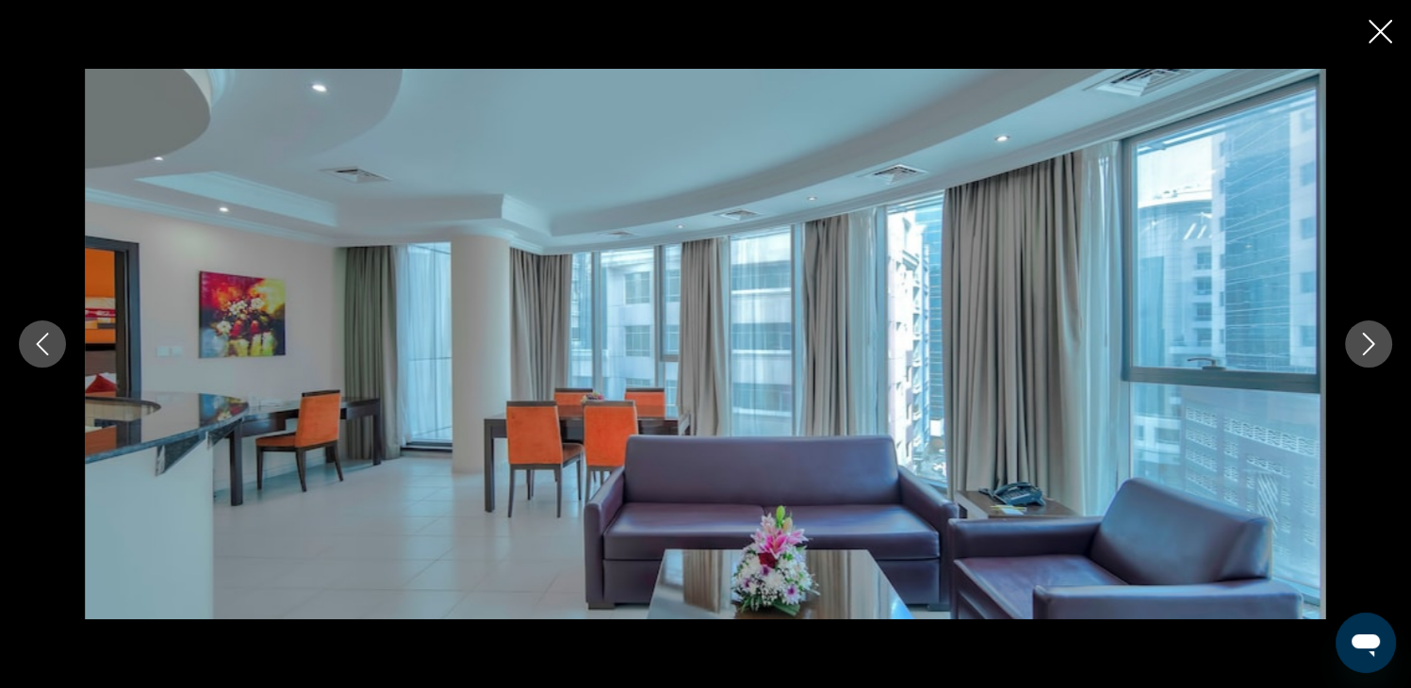
click at [1370, 351] on icon "Next image" at bounding box center [1368, 344] width 23 height 23
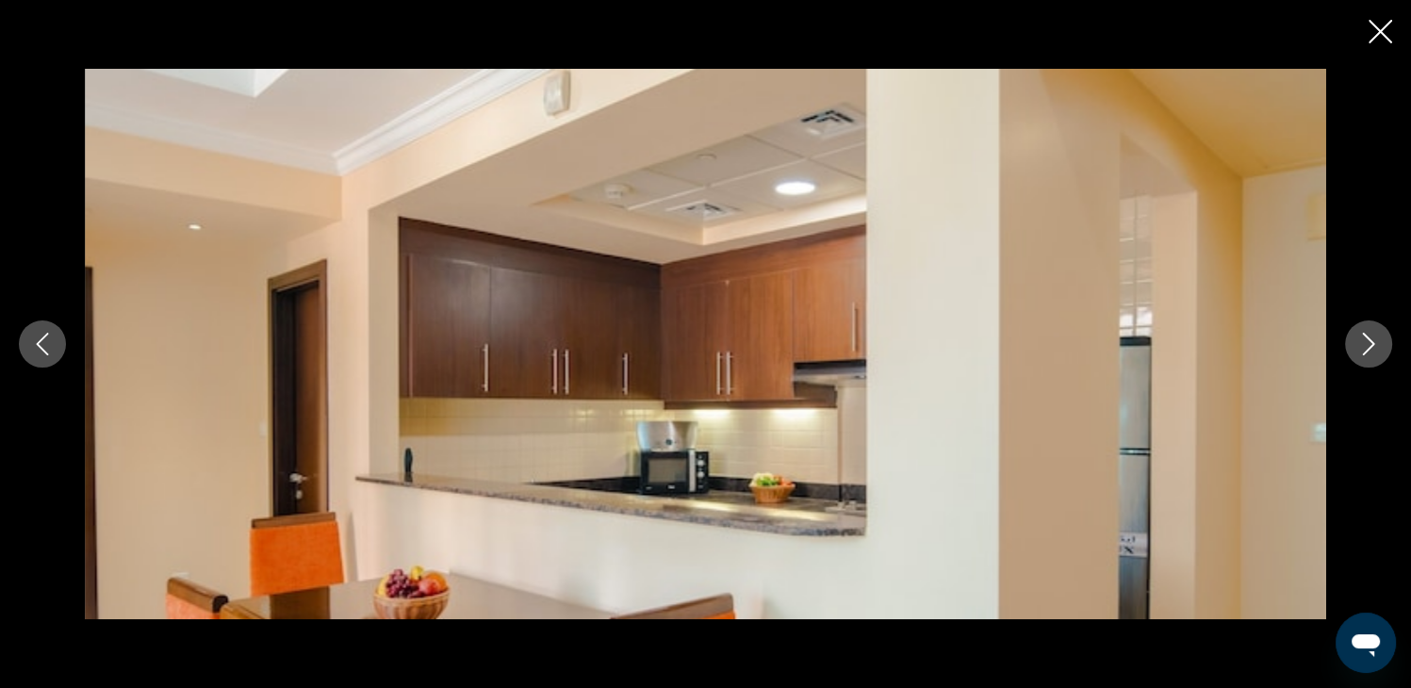
click at [1370, 351] on icon "Next image" at bounding box center [1368, 344] width 23 height 23
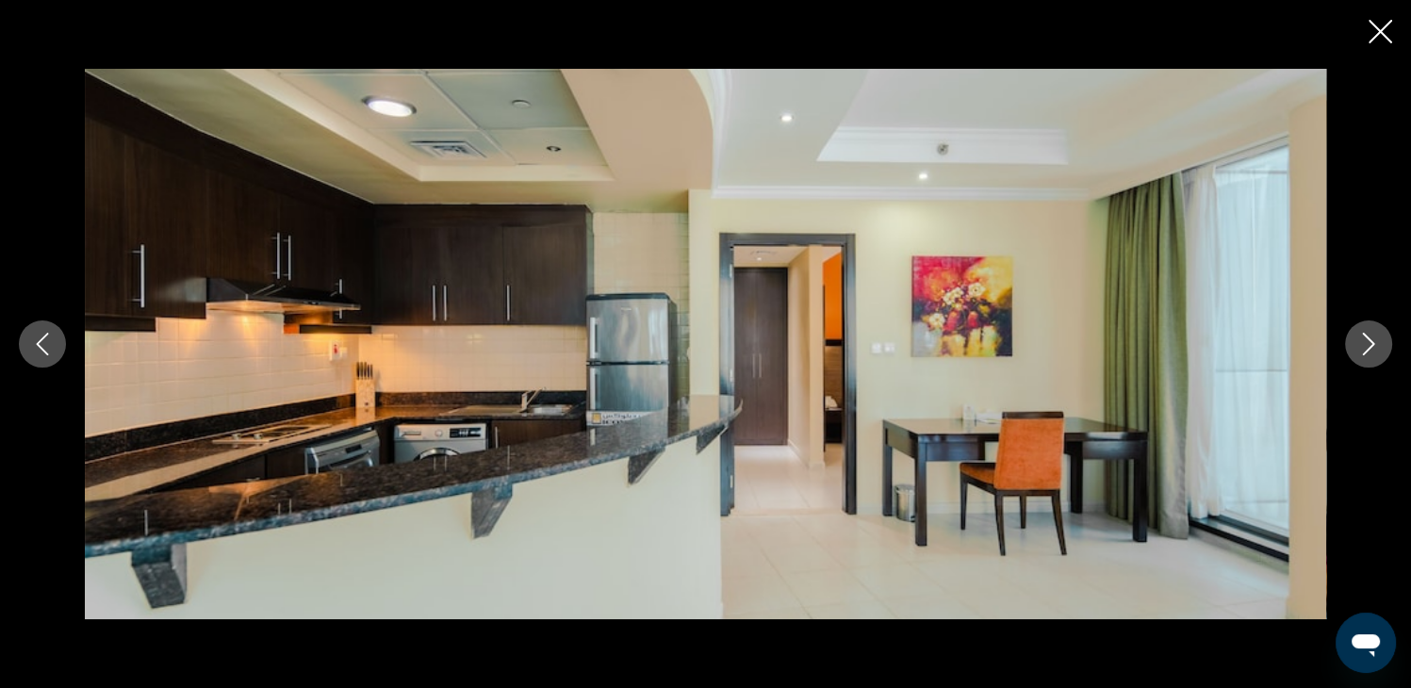
click at [1370, 351] on icon "Next image" at bounding box center [1368, 344] width 23 height 23
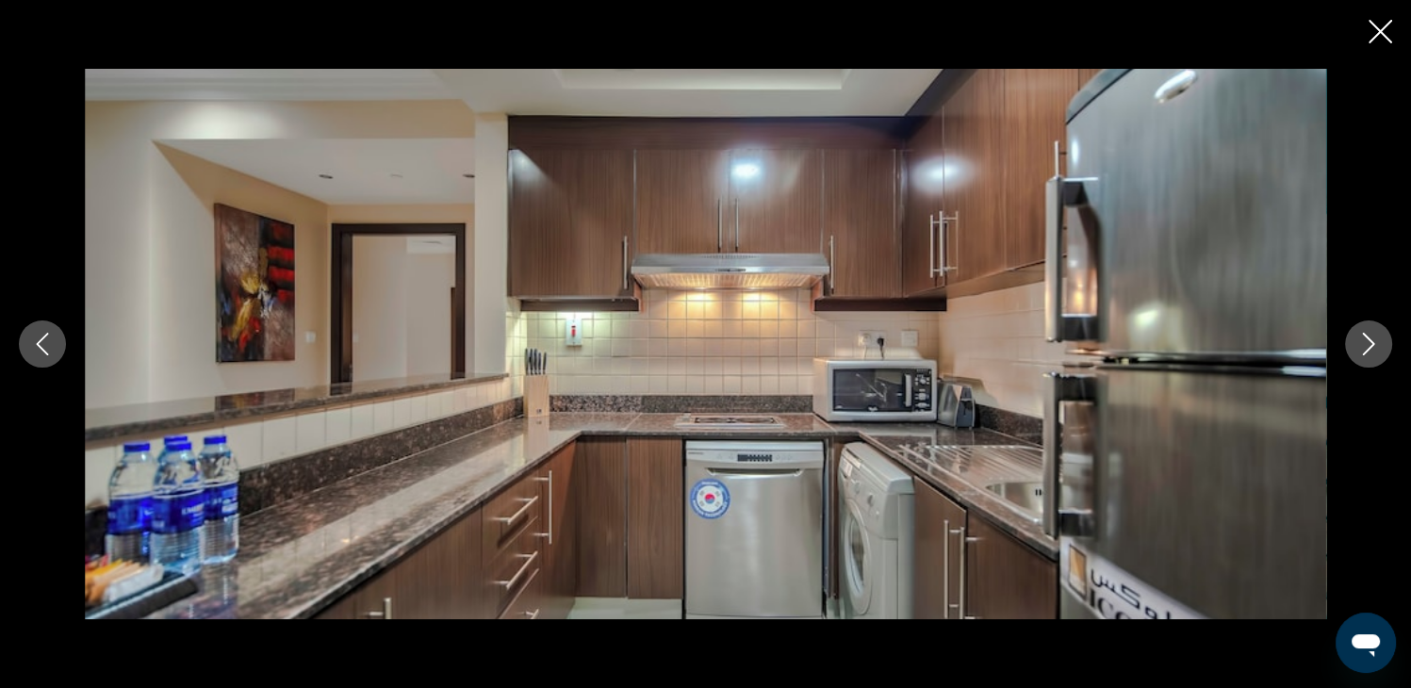
click at [1370, 351] on icon "Next image" at bounding box center [1368, 344] width 23 height 23
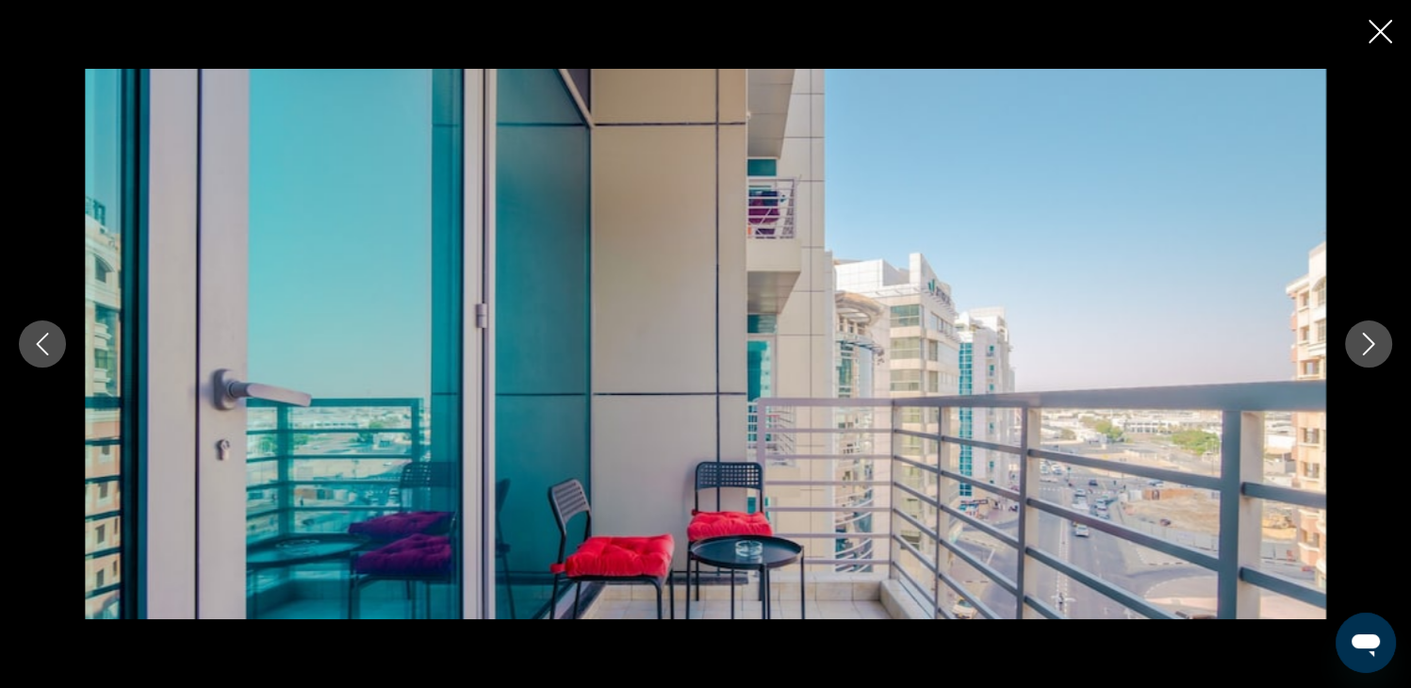
click at [1370, 351] on icon "Next image" at bounding box center [1368, 344] width 23 height 23
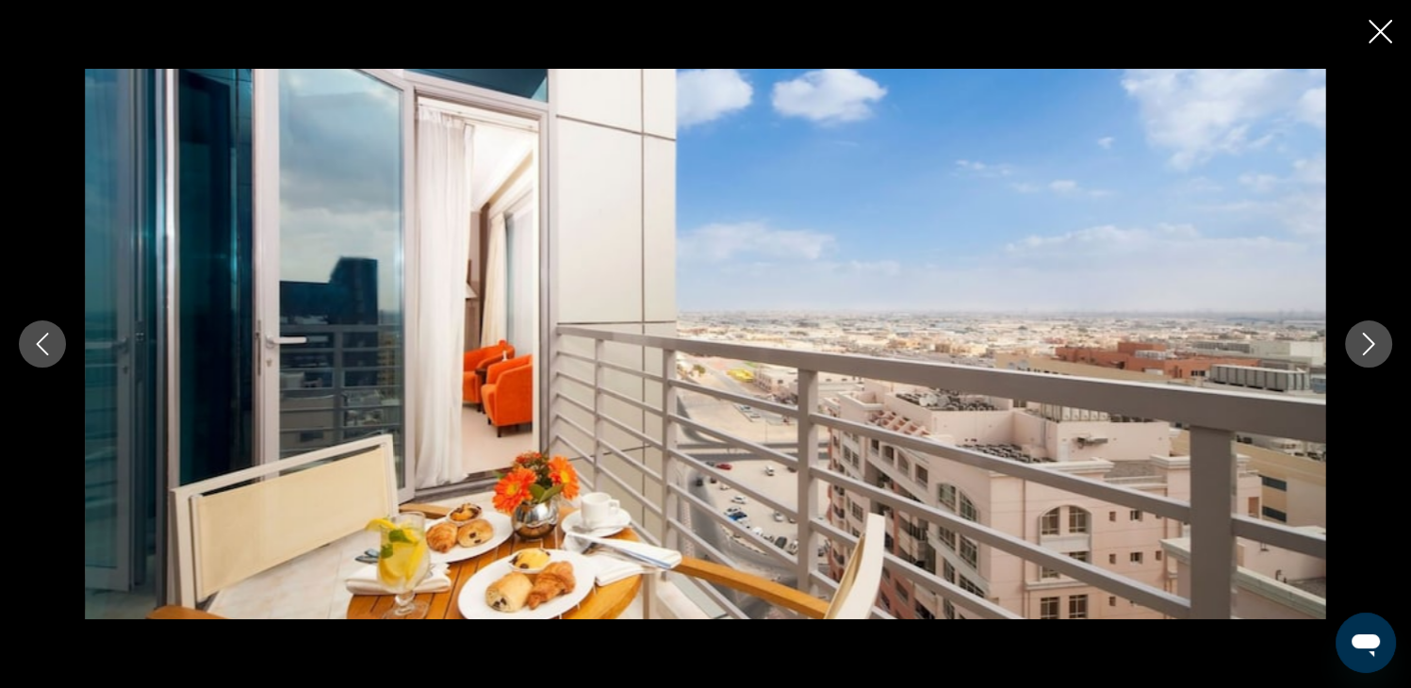
click at [1370, 351] on icon "Next image" at bounding box center [1368, 344] width 23 height 23
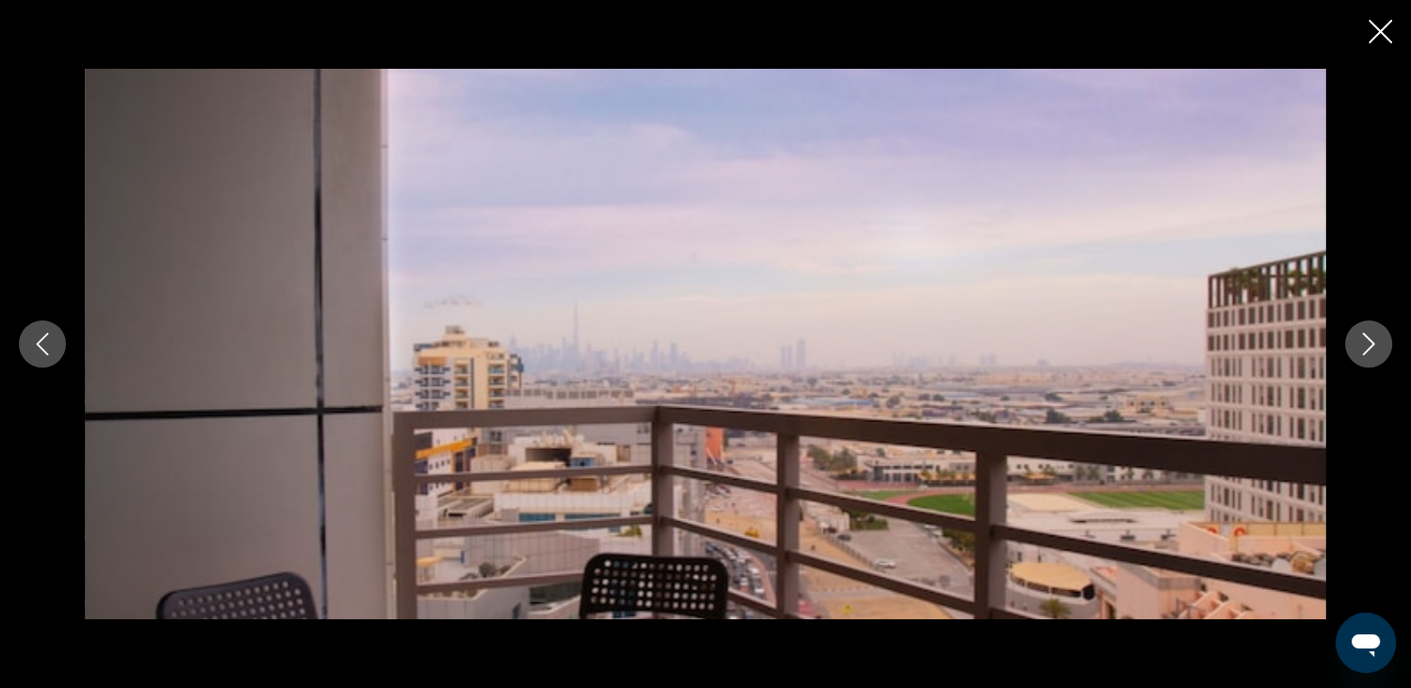
click at [1370, 351] on icon "Next image" at bounding box center [1368, 344] width 23 height 23
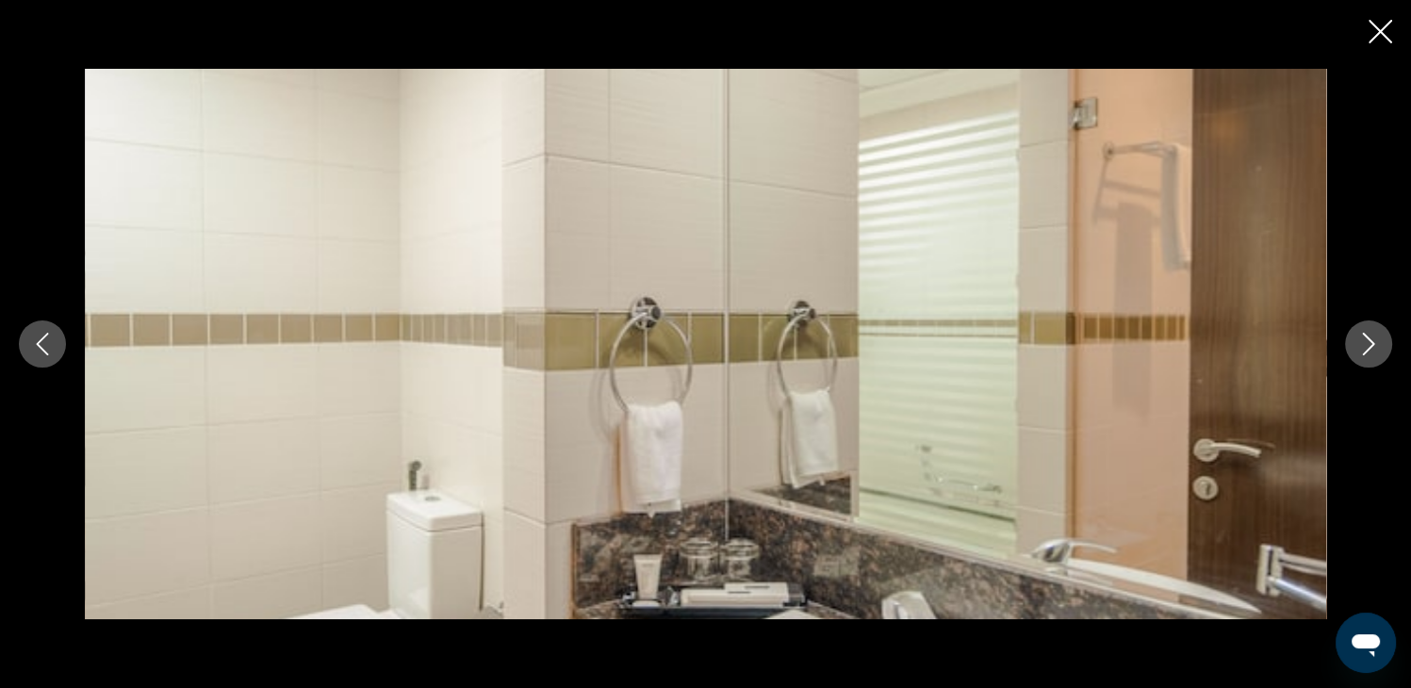
click at [1370, 351] on icon "Next image" at bounding box center [1368, 344] width 23 height 23
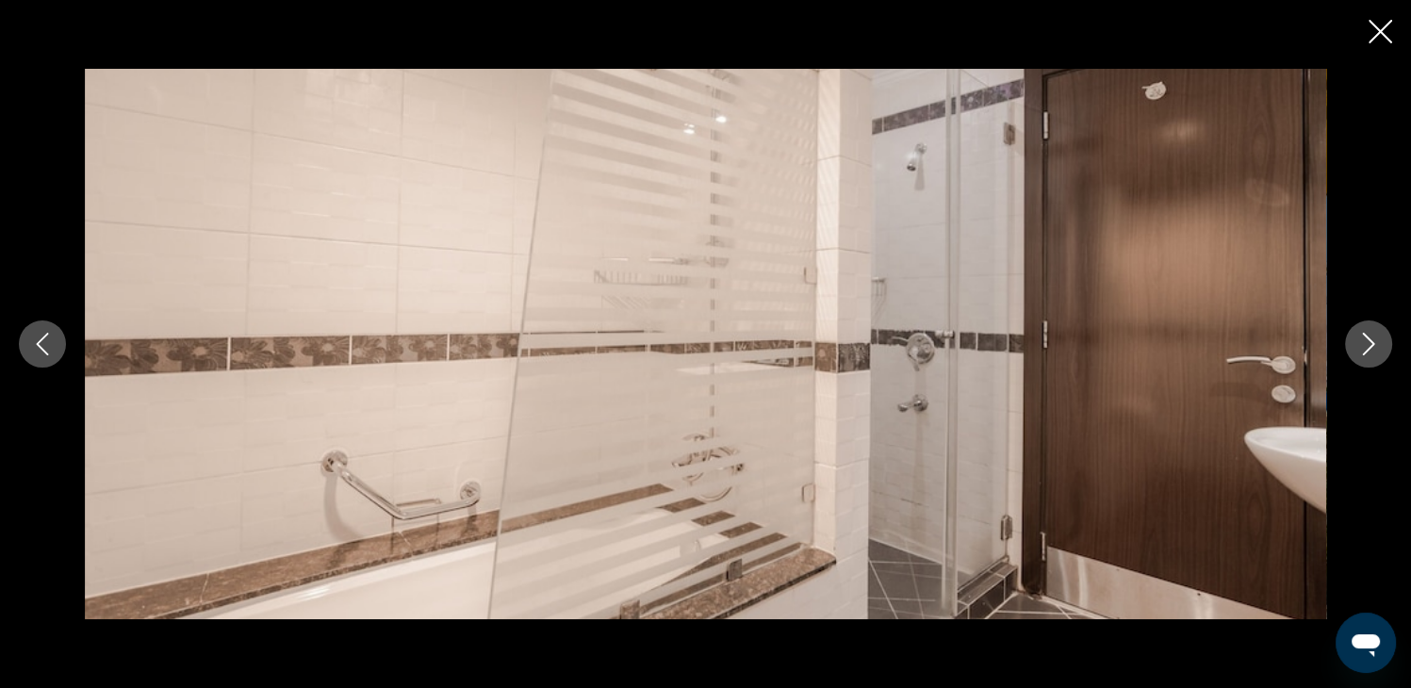
click at [1370, 351] on icon "Next image" at bounding box center [1368, 344] width 23 height 23
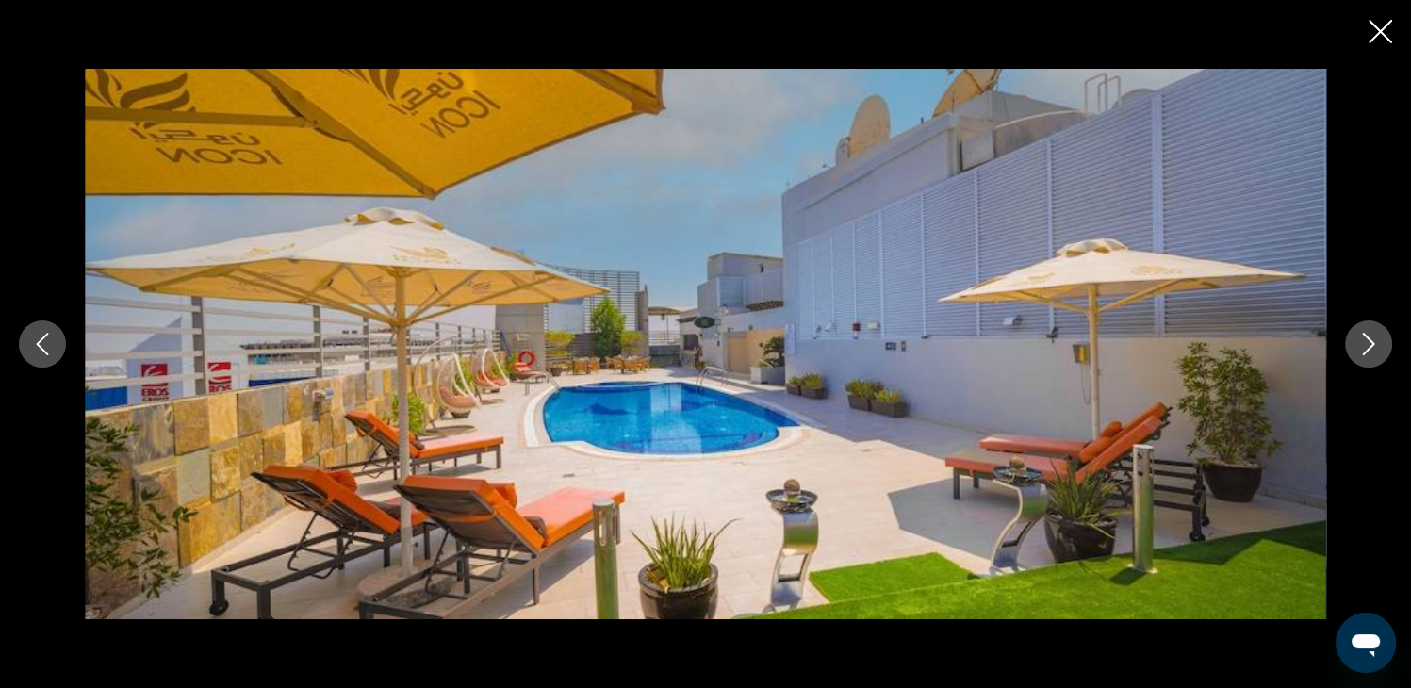
click at [1370, 351] on icon "Next image" at bounding box center [1368, 344] width 23 height 23
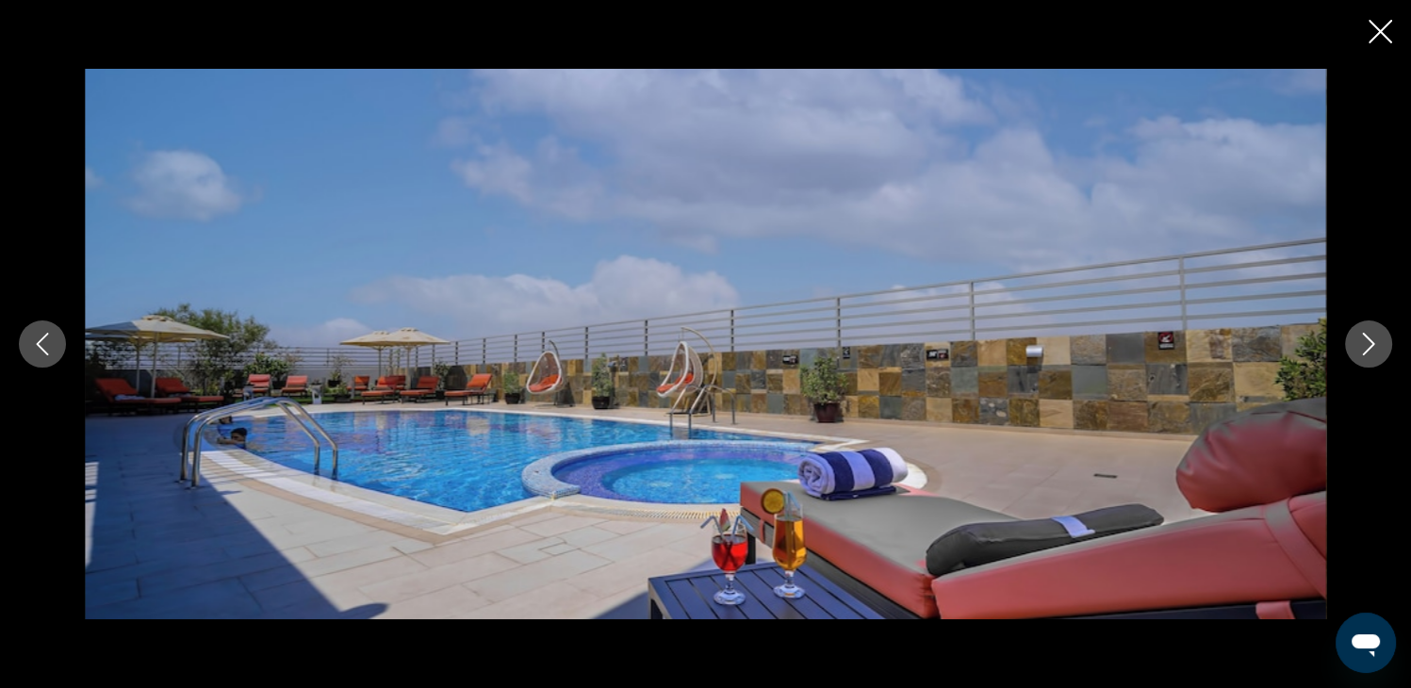
click at [1370, 351] on icon "Next image" at bounding box center [1368, 344] width 23 height 23
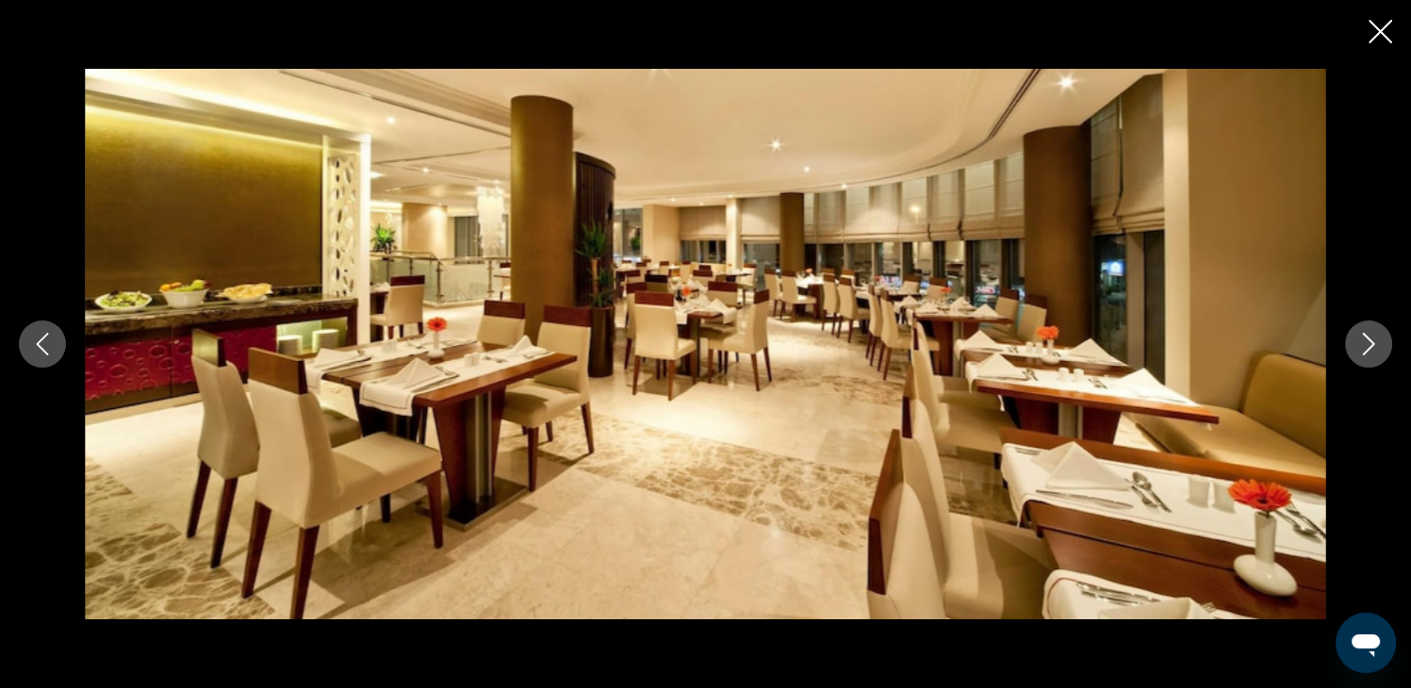
click at [1370, 351] on icon "Next image" at bounding box center [1368, 344] width 23 height 23
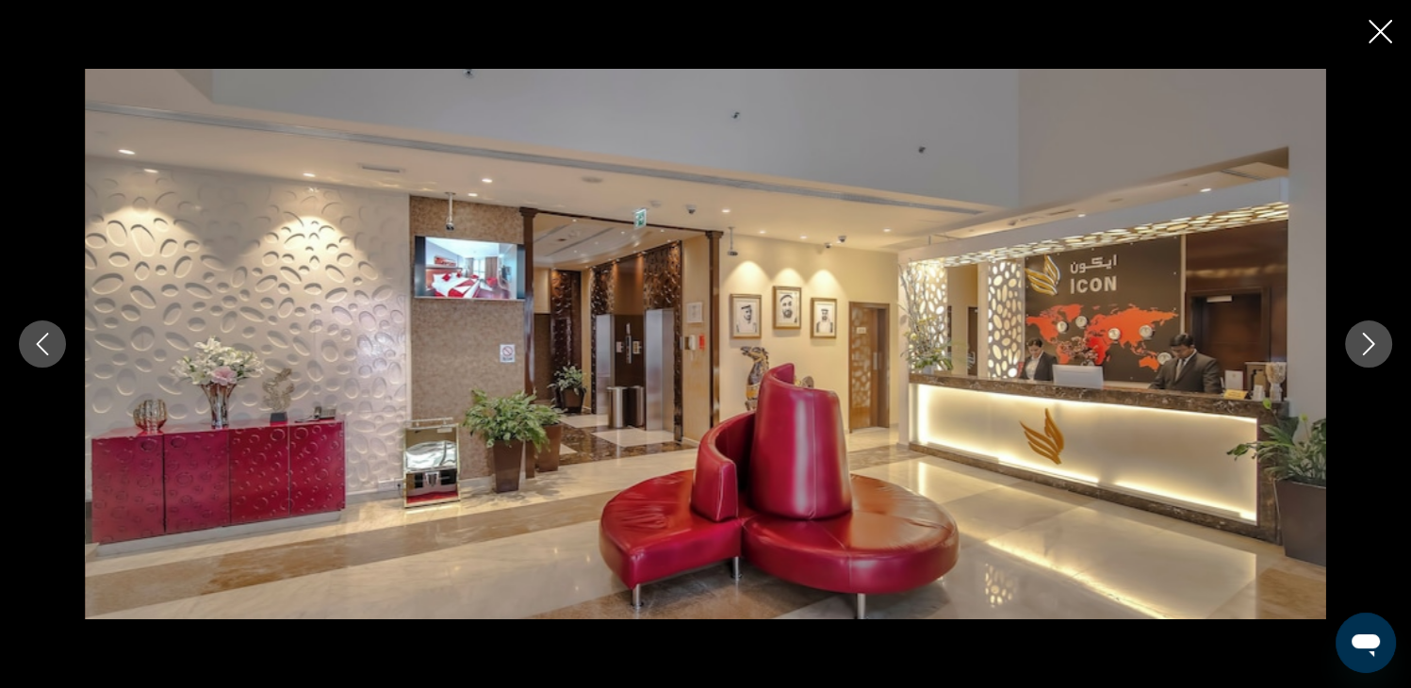
click at [1370, 351] on icon "Next image" at bounding box center [1368, 344] width 23 height 23
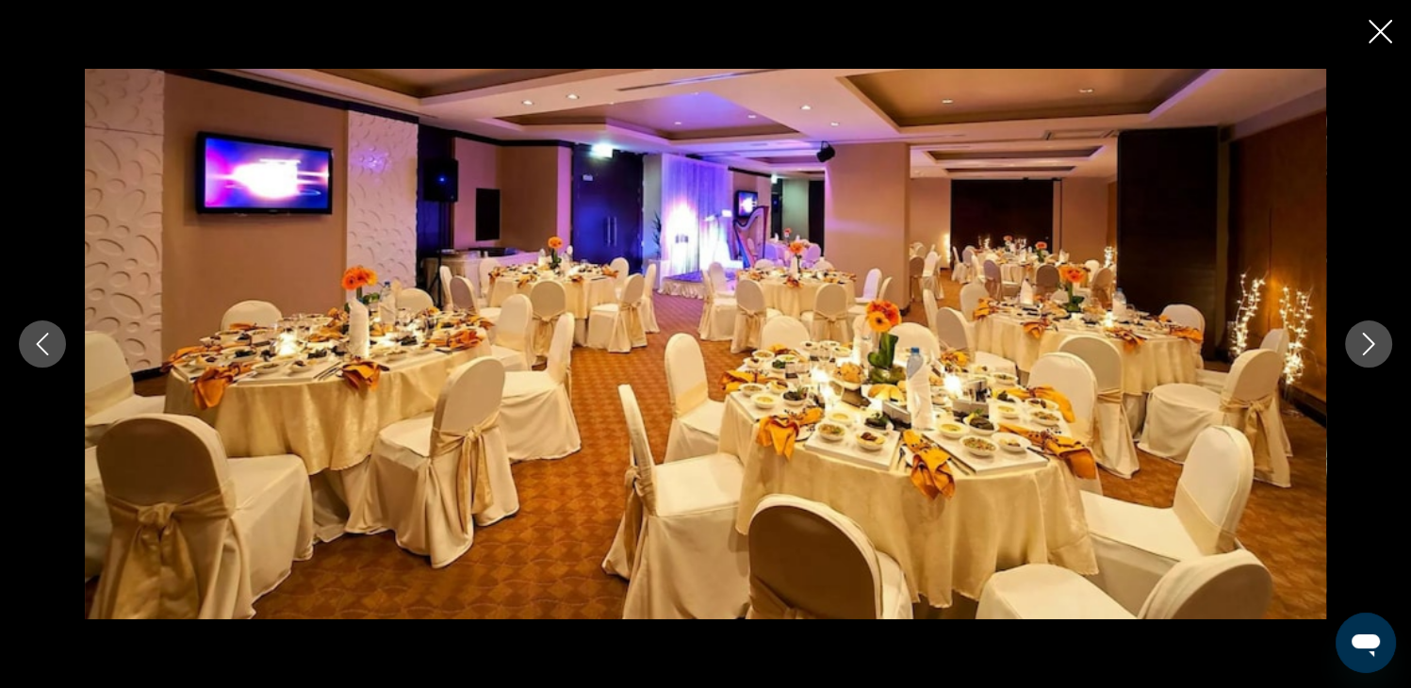
click at [1370, 353] on icon "Next image" at bounding box center [1368, 344] width 23 height 23
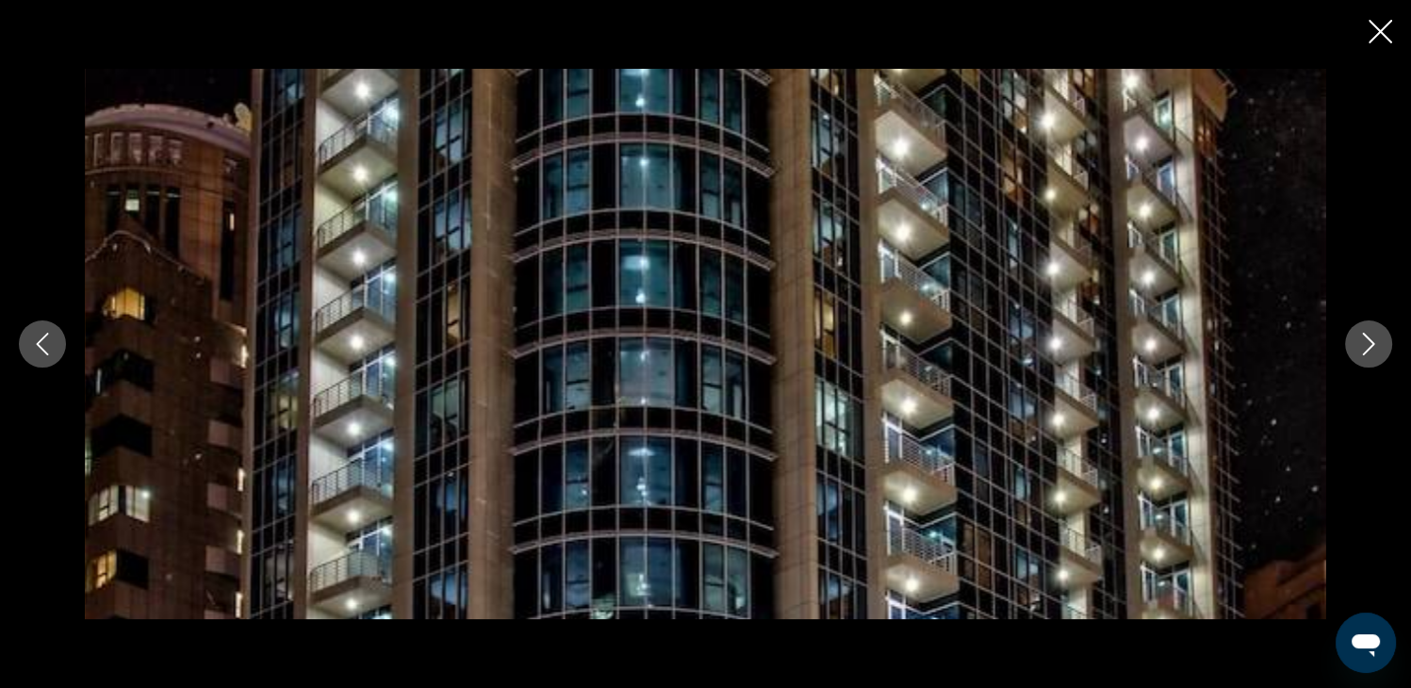
click at [1370, 353] on icon "Next image" at bounding box center [1368, 344] width 23 height 23
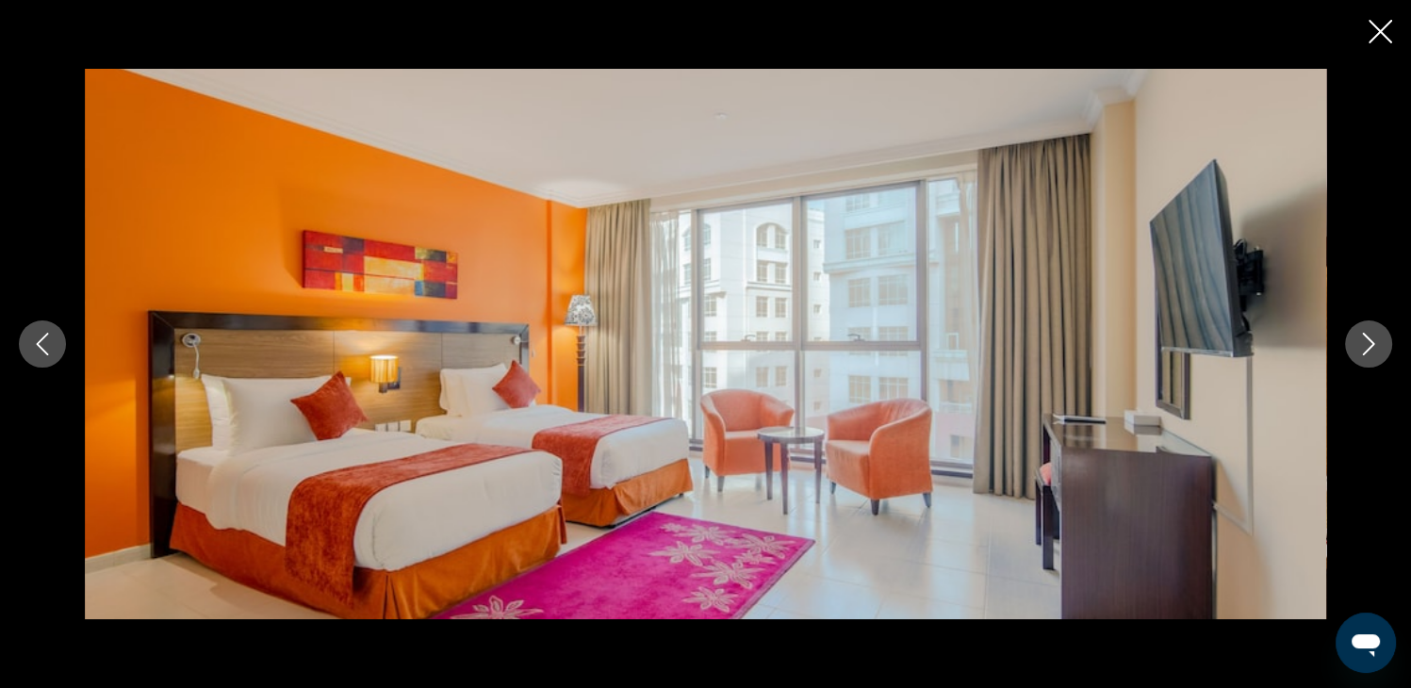
click at [1370, 353] on icon "Next image" at bounding box center [1368, 344] width 23 height 23
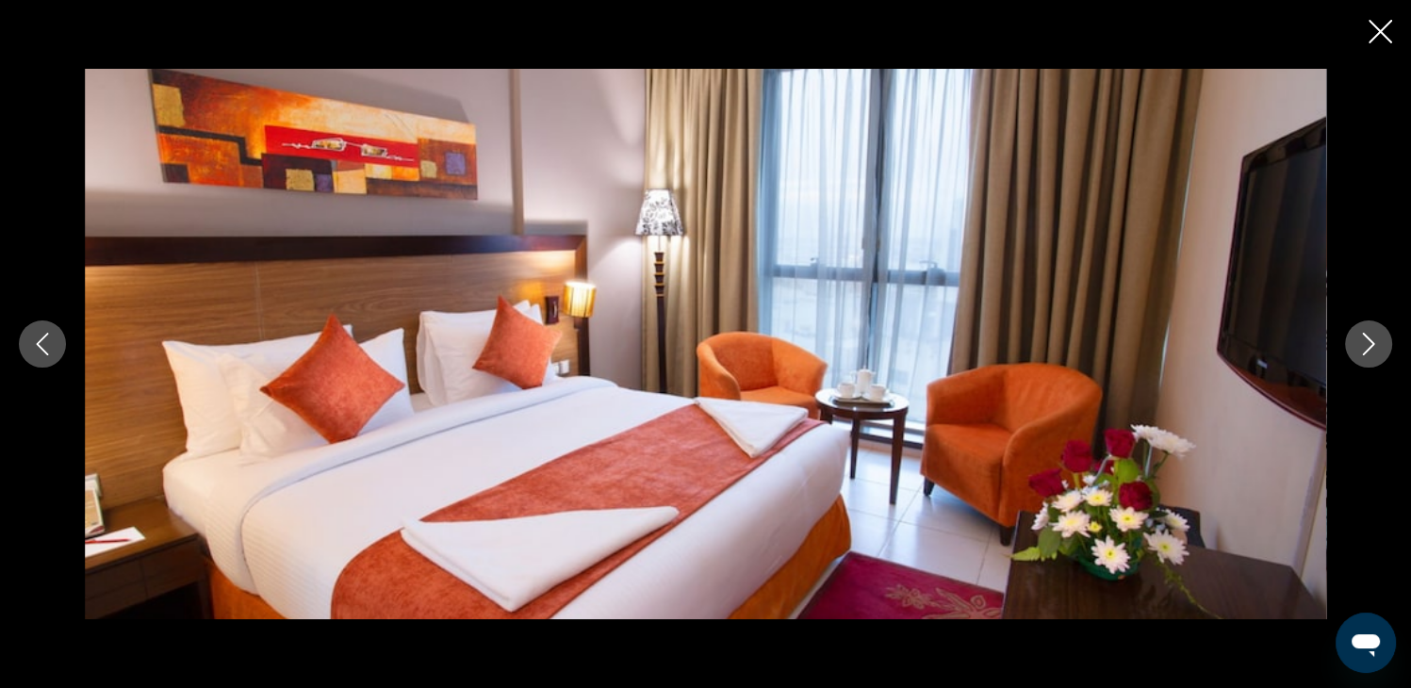
click at [1372, 36] on icon "Close slideshow" at bounding box center [1380, 32] width 24 height 24
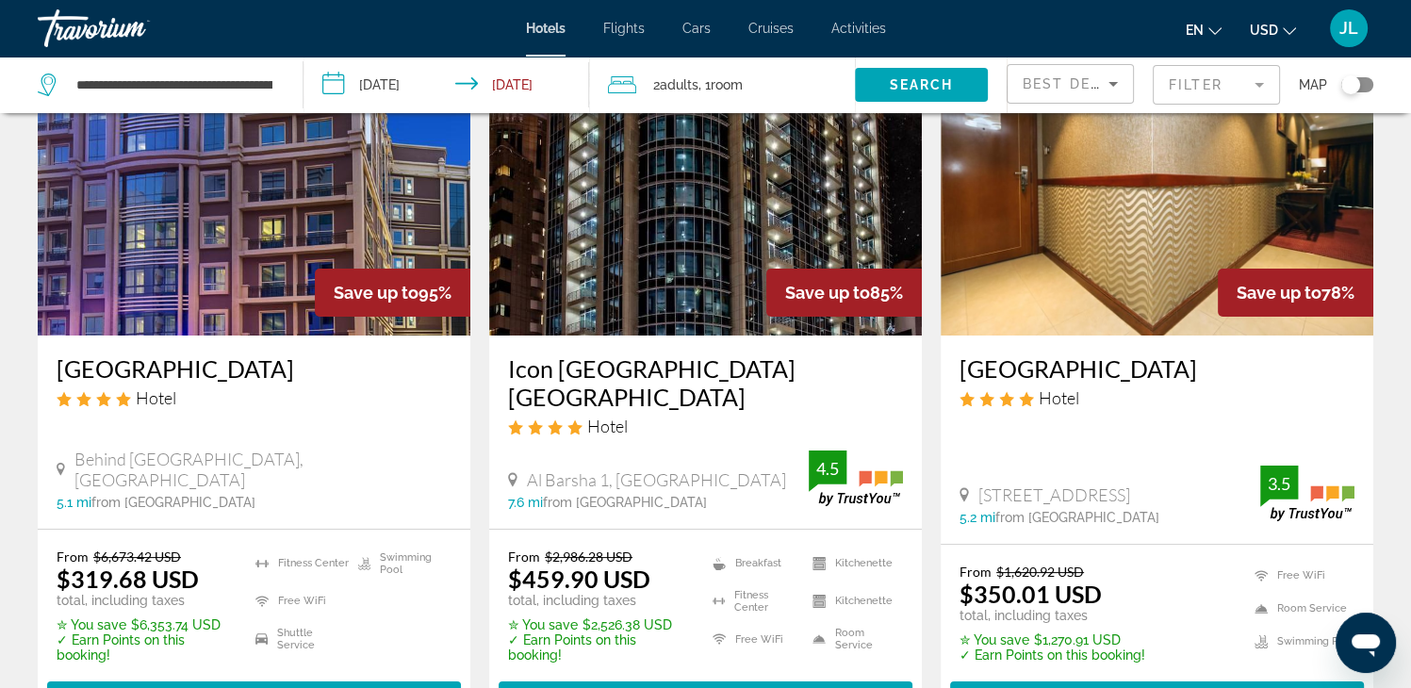
scroll to position [188, 0]
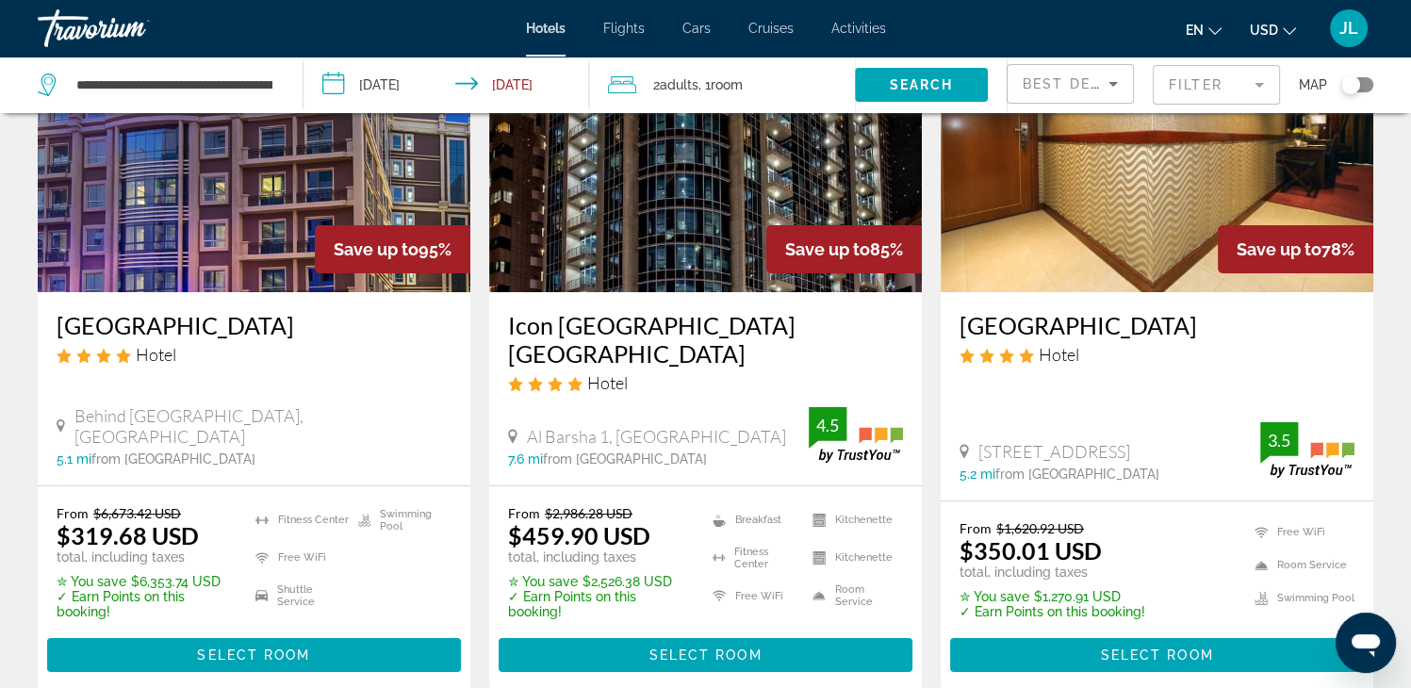
click at [1130, 284] on img "Main content" at bounding box center [1156, 142] width 432 height 302
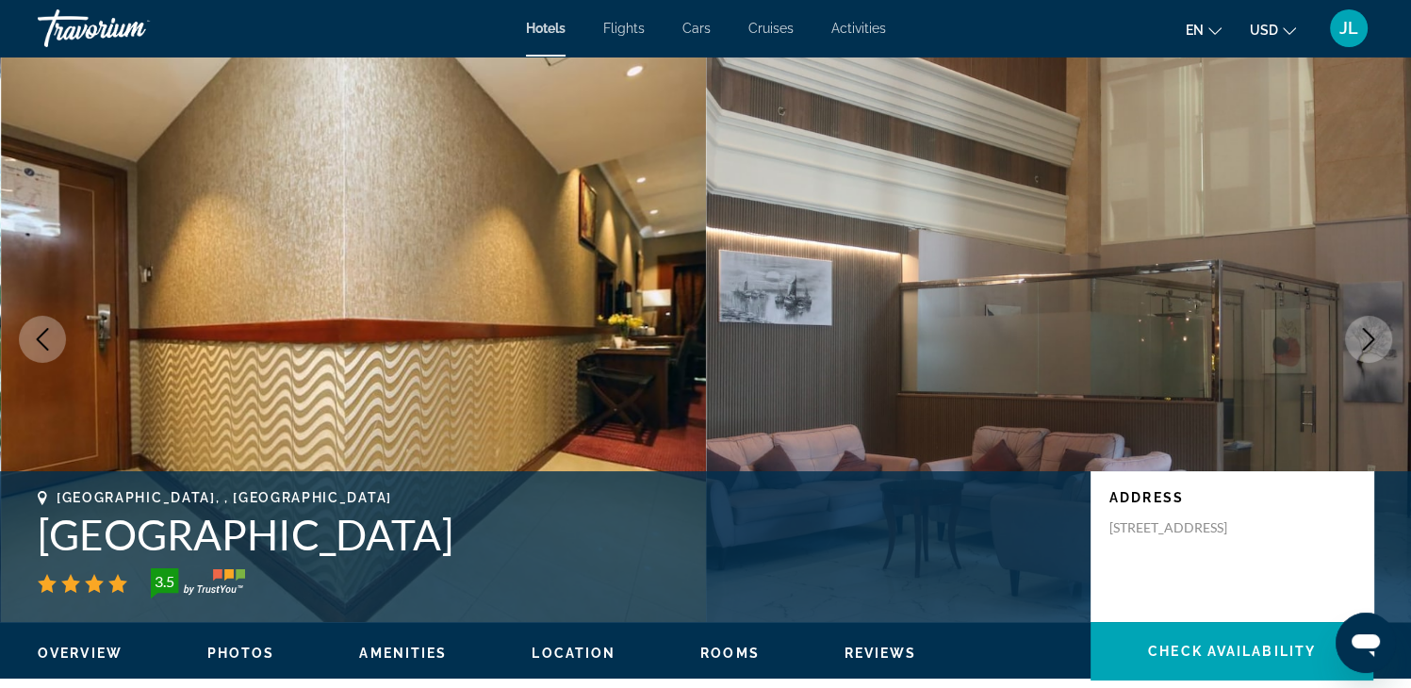
click at [251, 647] on span "Photos" at bounding box center [241, 652] width 68 height 15
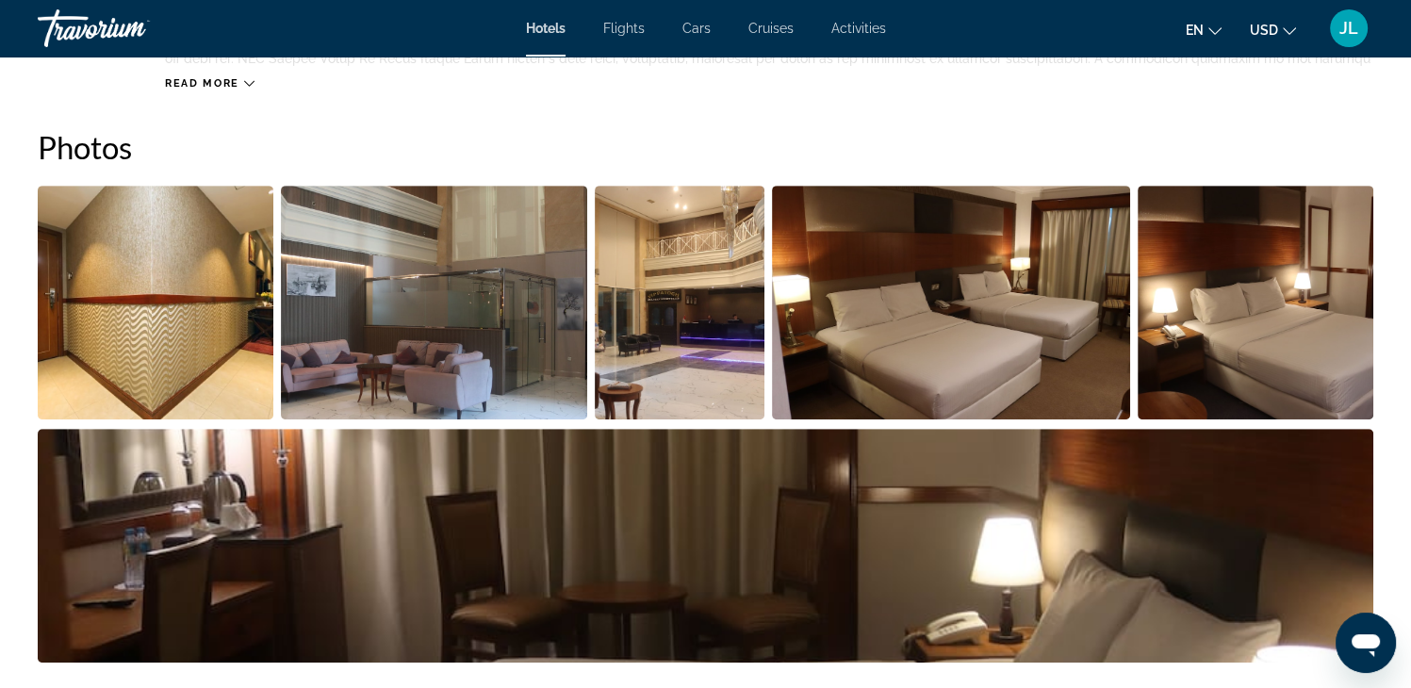
scroll to position [920, 0]
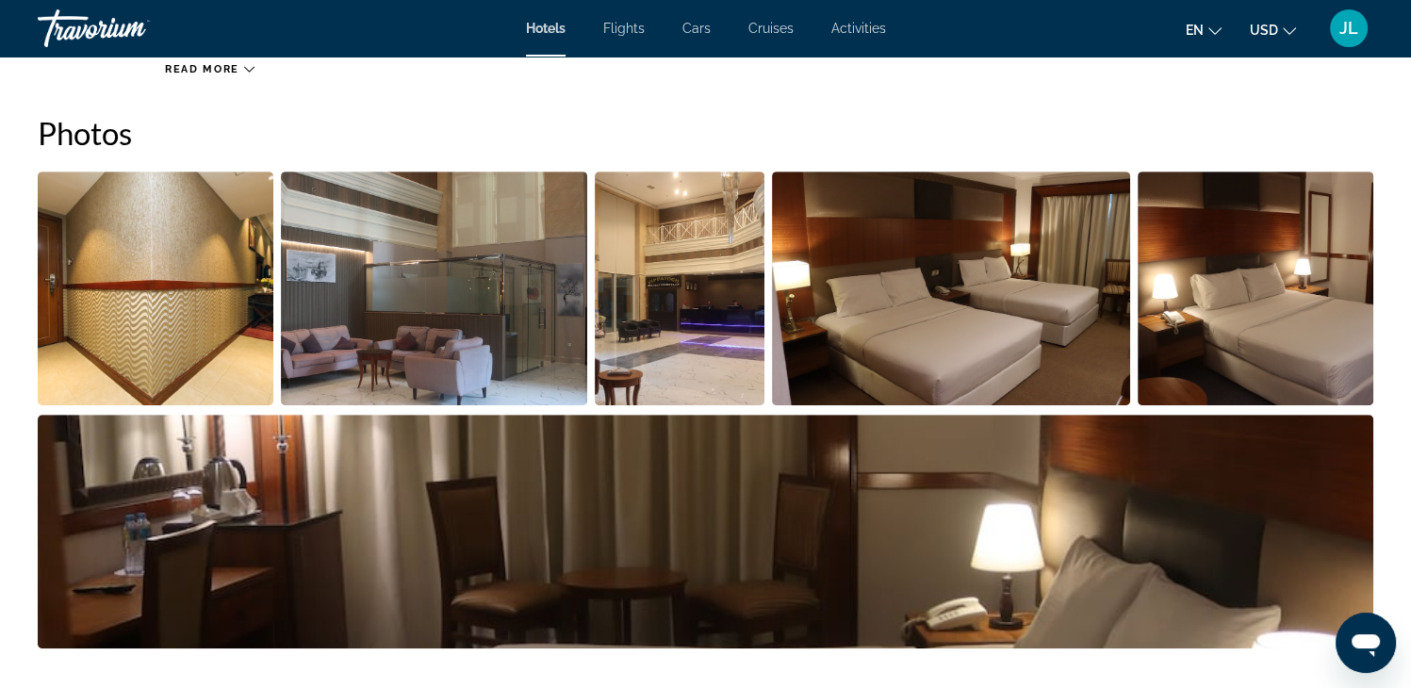
click at [500, 333] on img "Open full-screen image slider" at bounding box center [434, 288] width 306 height 234
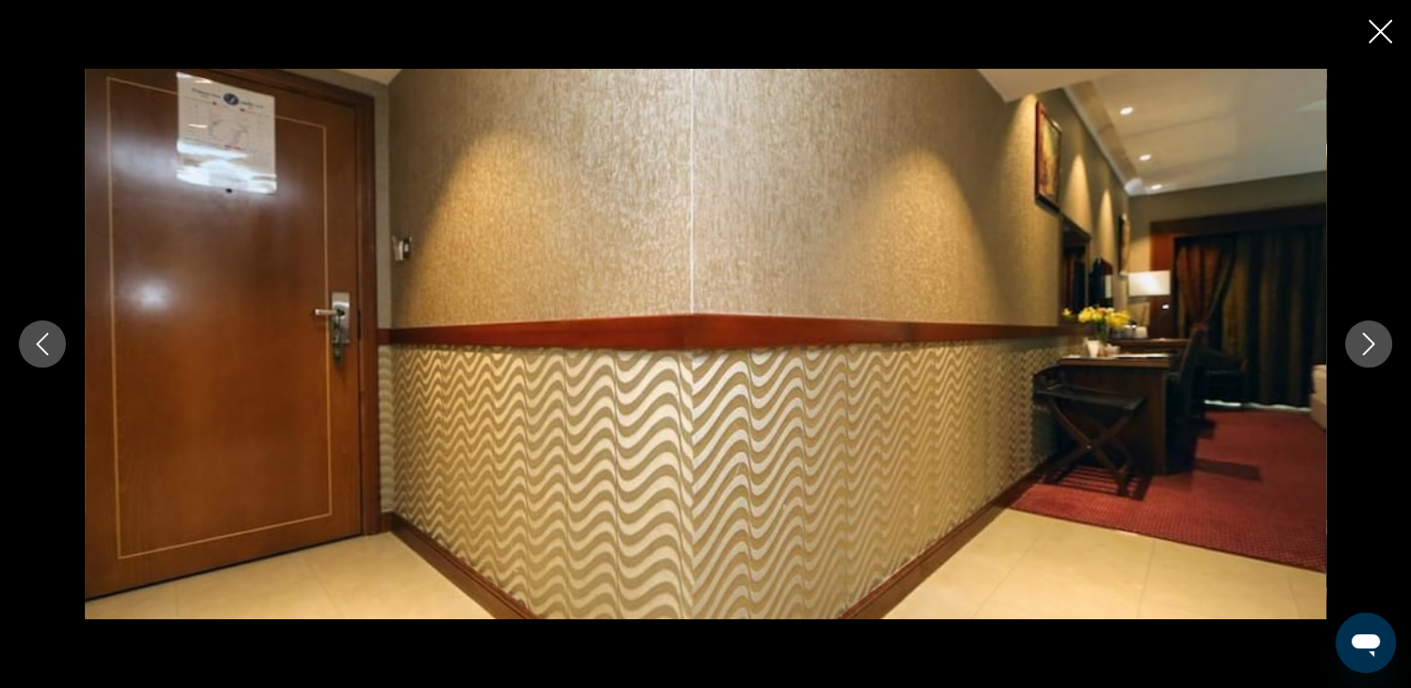
click at [1364, 335] on icon "Next image" at bounding box center [1369, 344] width 12 height 23
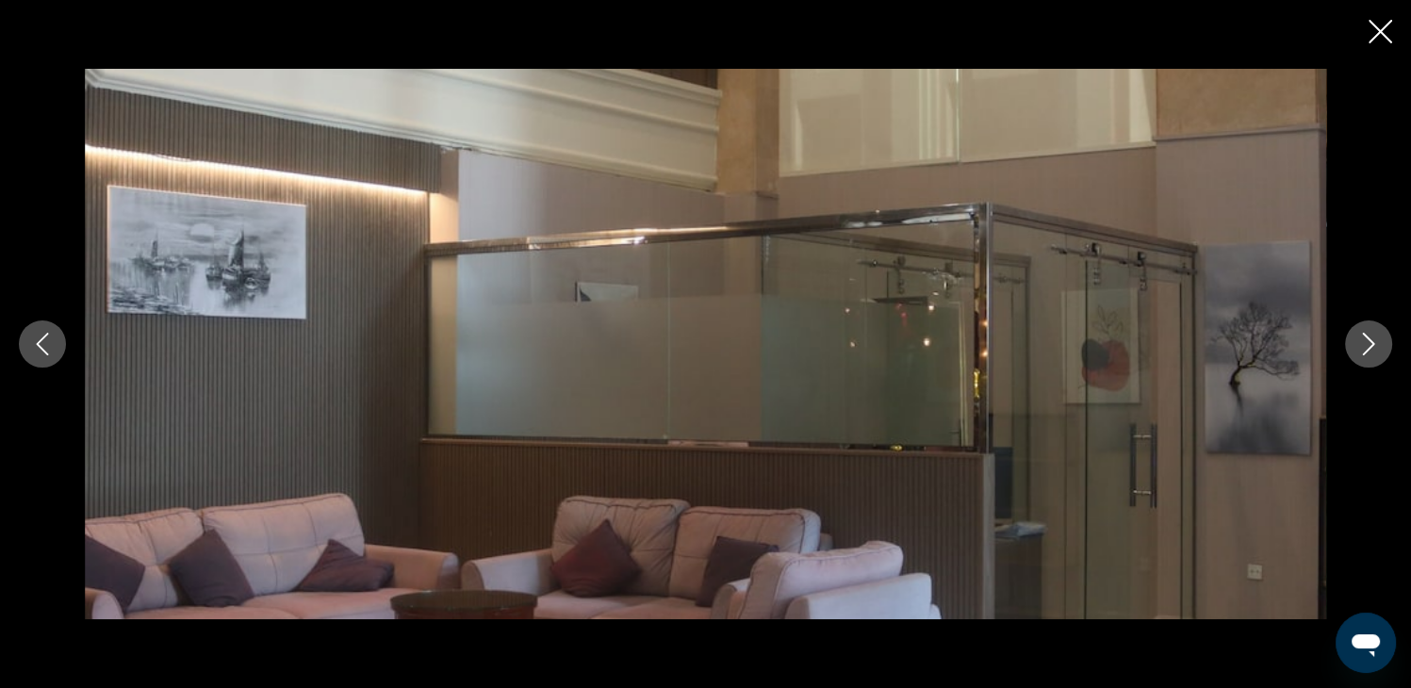
click at [1364, 335] on icon "Next image" at bounding box center [1369, 344] width 12 height 23
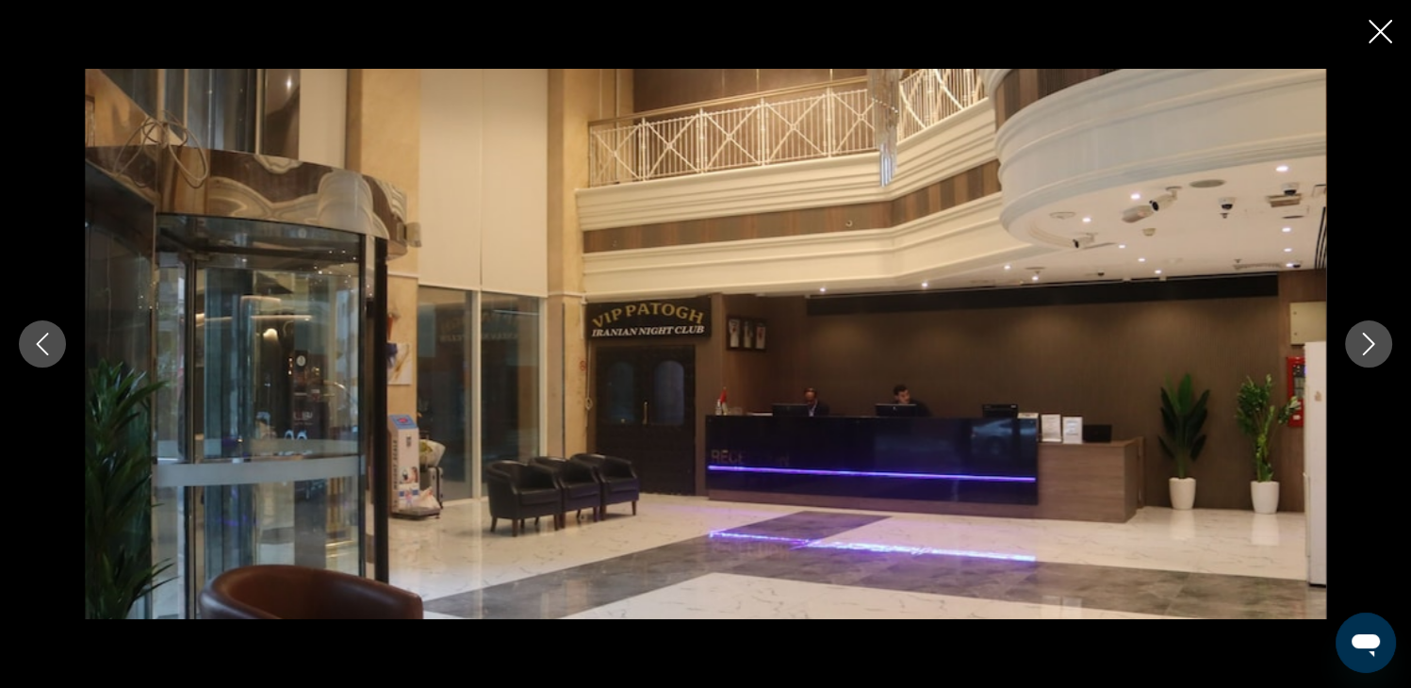
click at [1364, 335] on icon "Next image" at bounding box center [1369, 344] width 12 height 23
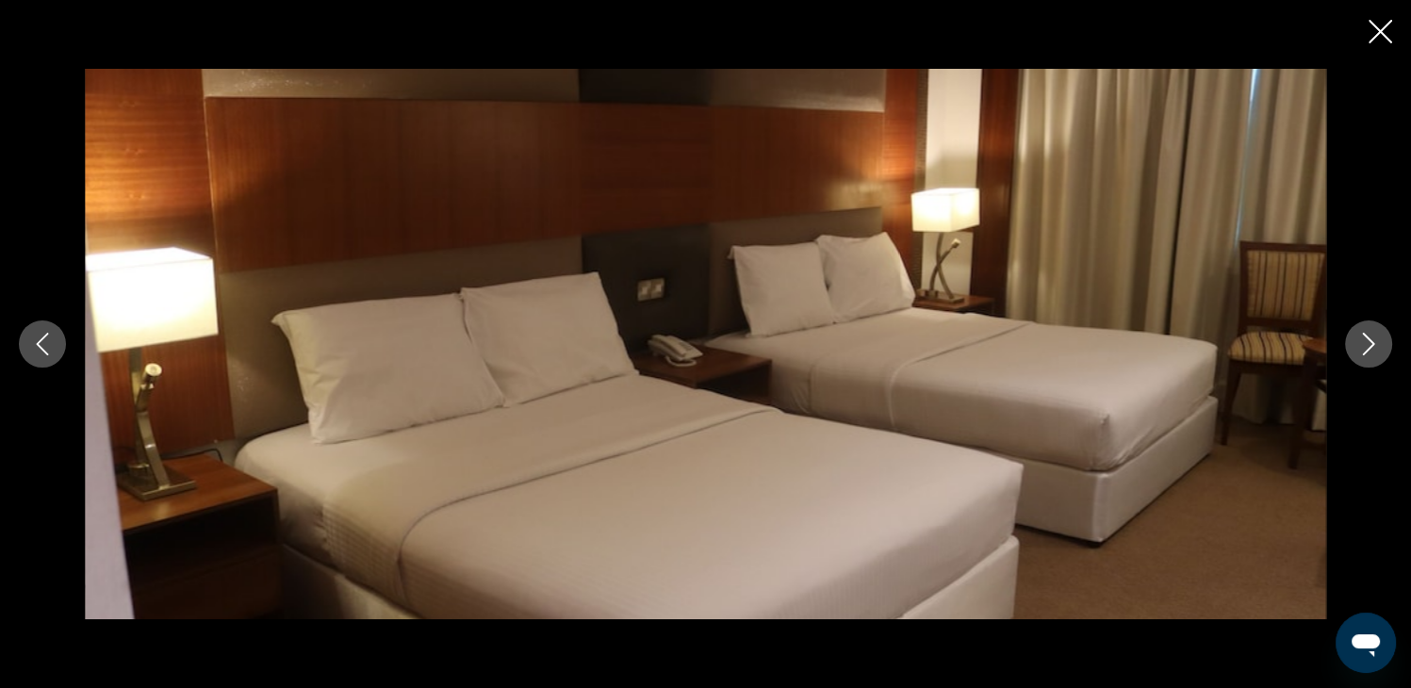
click at [1364, 336] on icon "Next image" at bounding box center [1369, 344] width 12 height 23
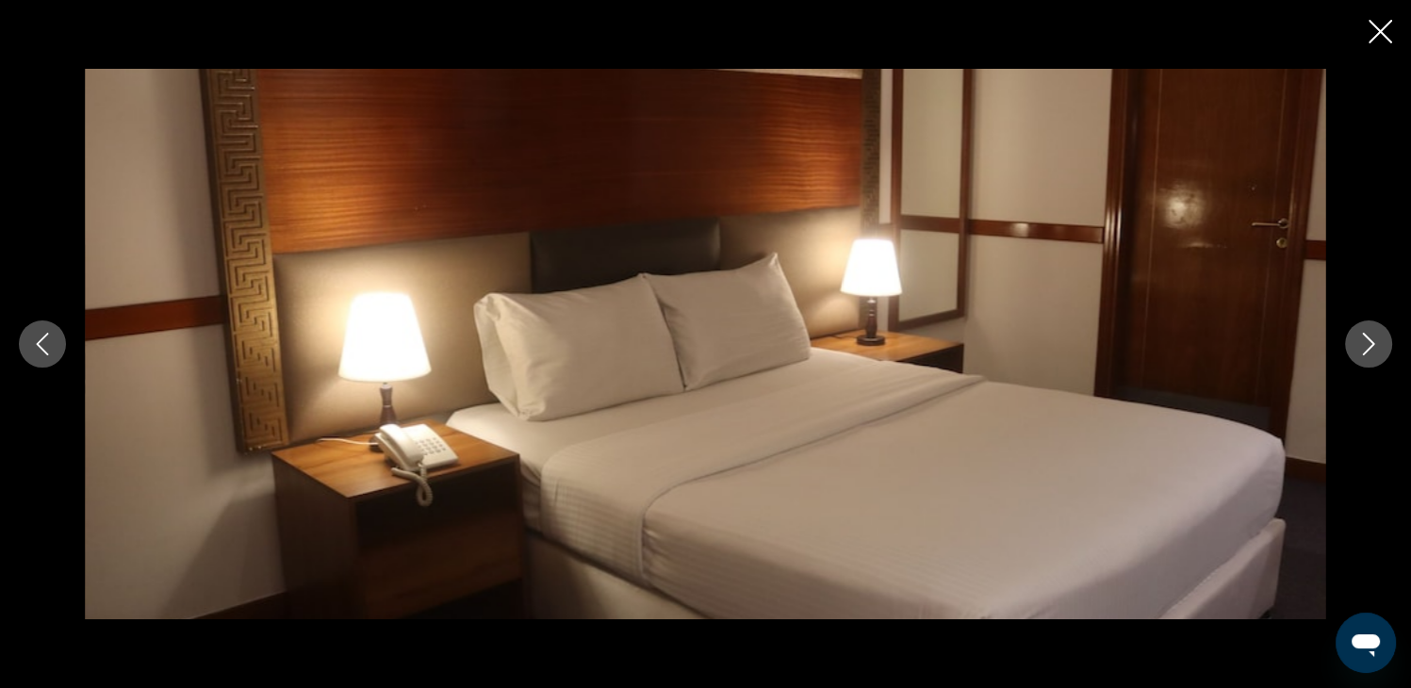
click at [1364, 336] on icon "Next image" at bounding box center [1368, 344] width 23 height 23
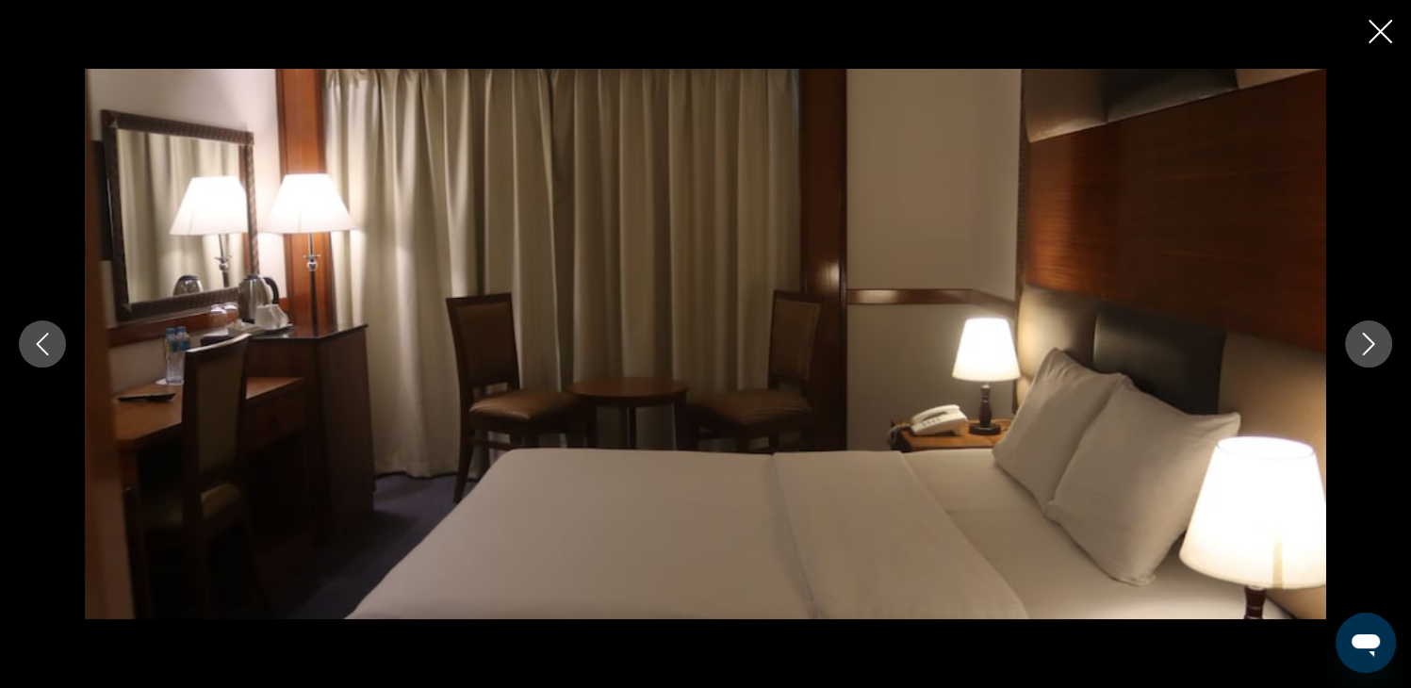
click at [1364, 336] on icon "Next image" at bounding box center [1368, 344] width 23 height 23
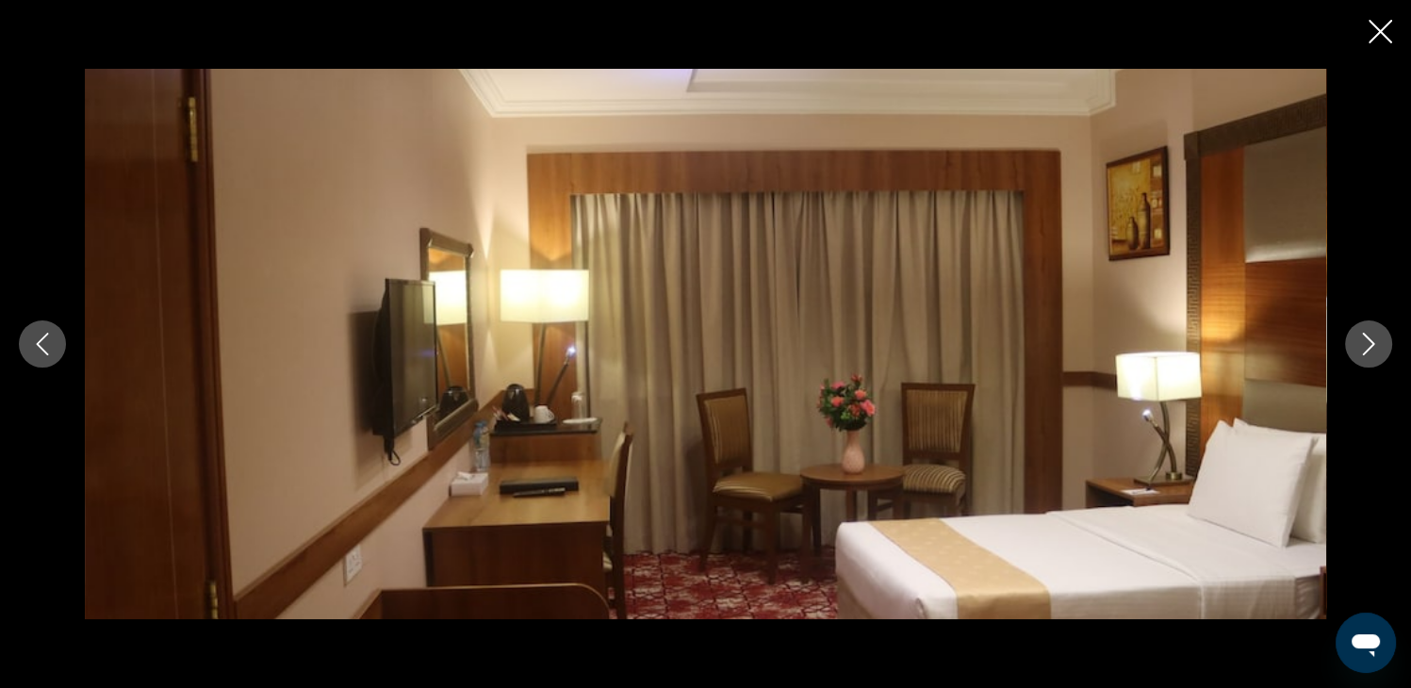
click at [1364, 336] on icon "Next image" at bounding box center [1368, 344] width 23 height 23
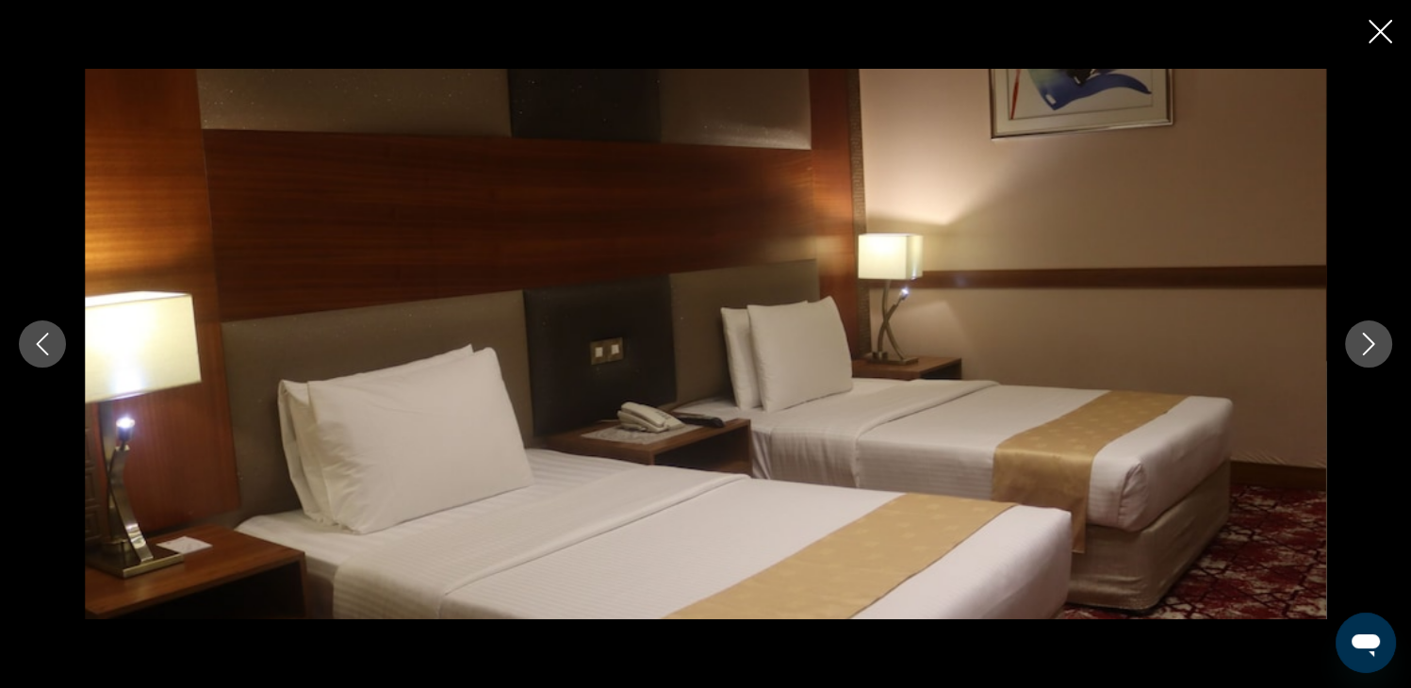
click at [1364, 336] on icon "Next image" at bounding box center [1368, 344] width 23 height 23
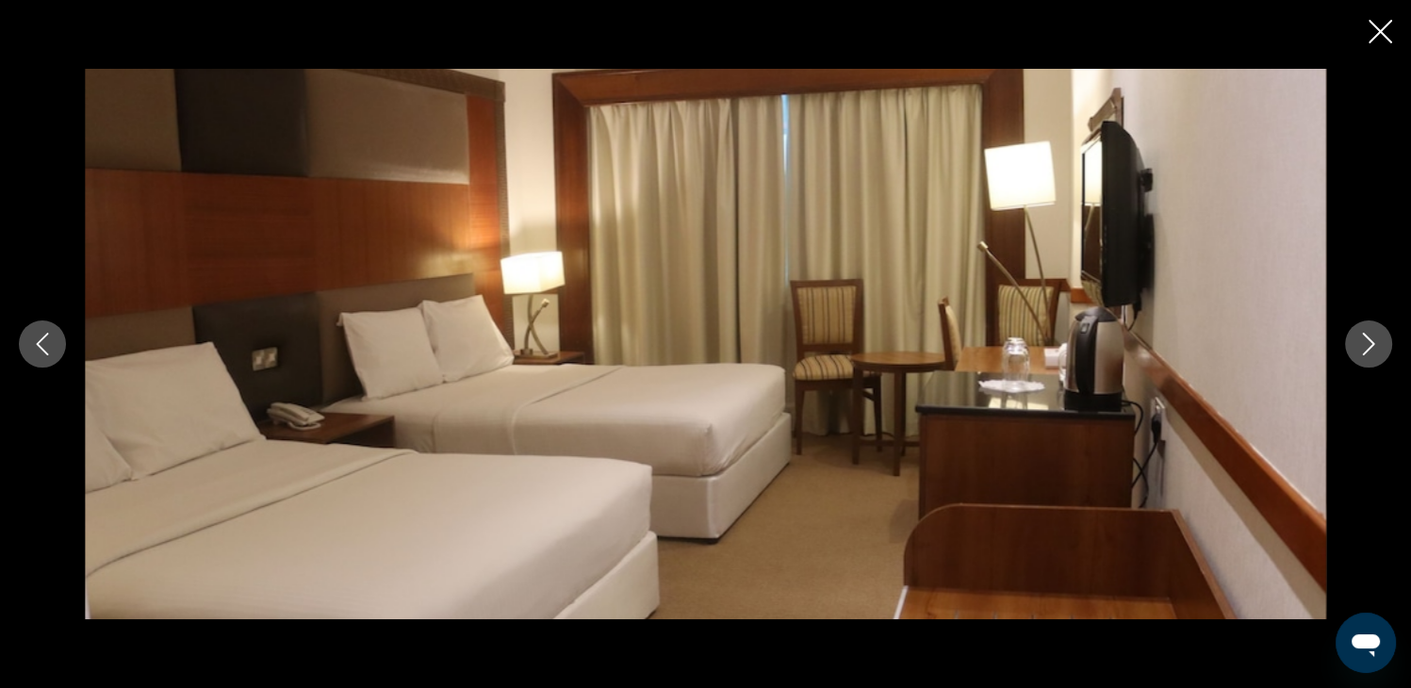
click at [1364, 336] on icon "Next image" at bounding box center [1368, 344] width 23 height 23
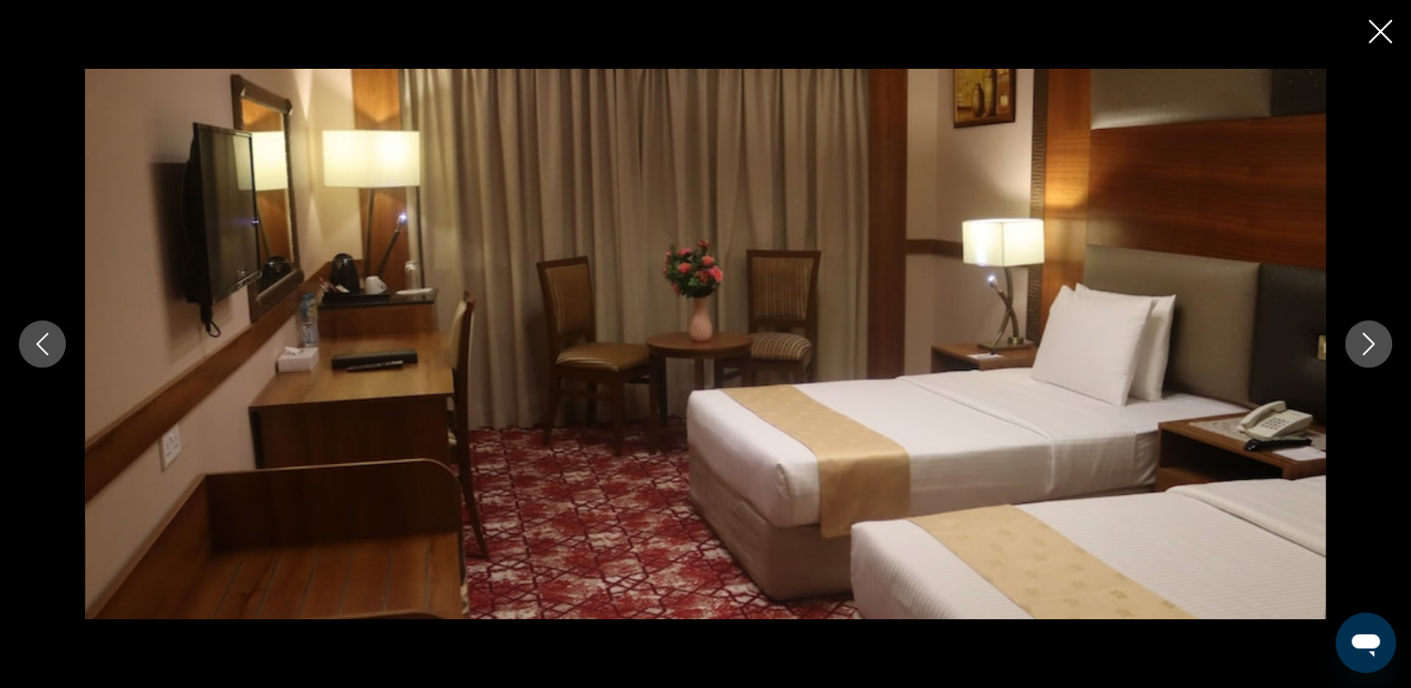
click at [1364, 336] on icon "Next image" at bounding box center [1368, 344] width 23 height 23
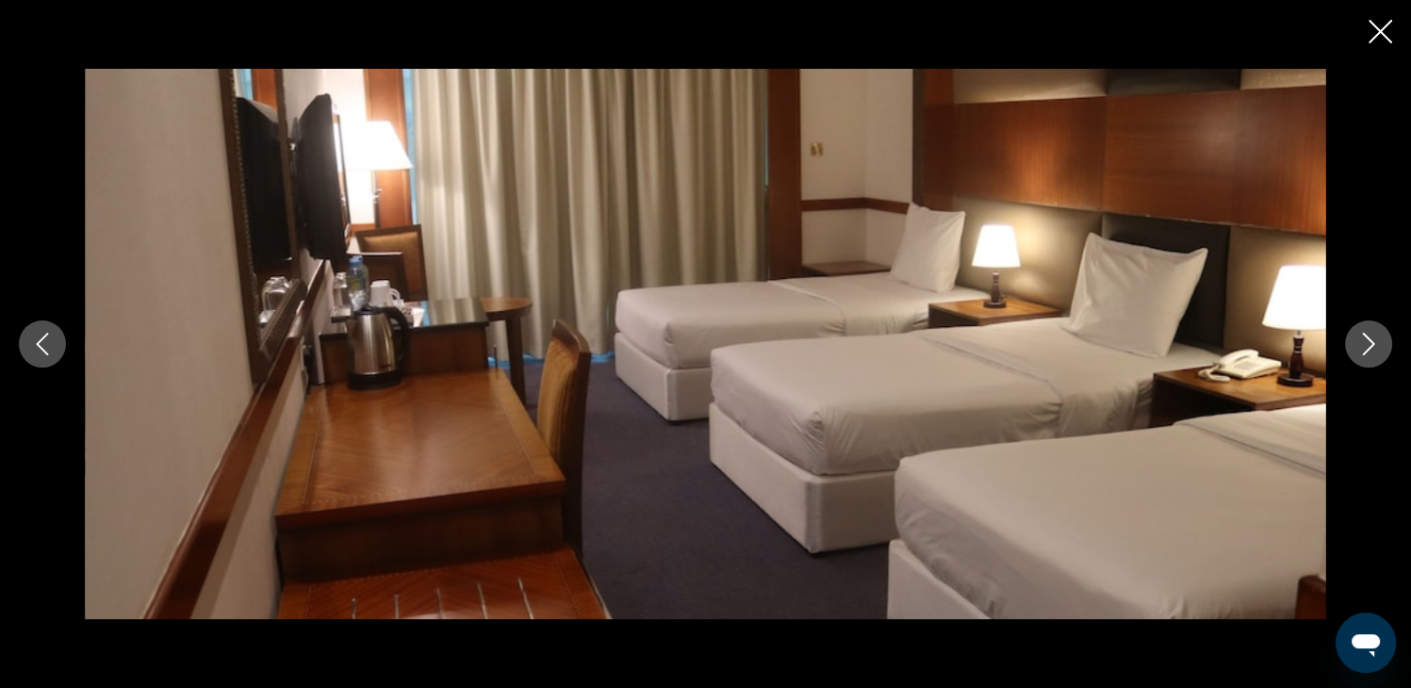
click at [1364, 336] on icon "Next image" at bounding box center [1368, 344] width 23 height 23
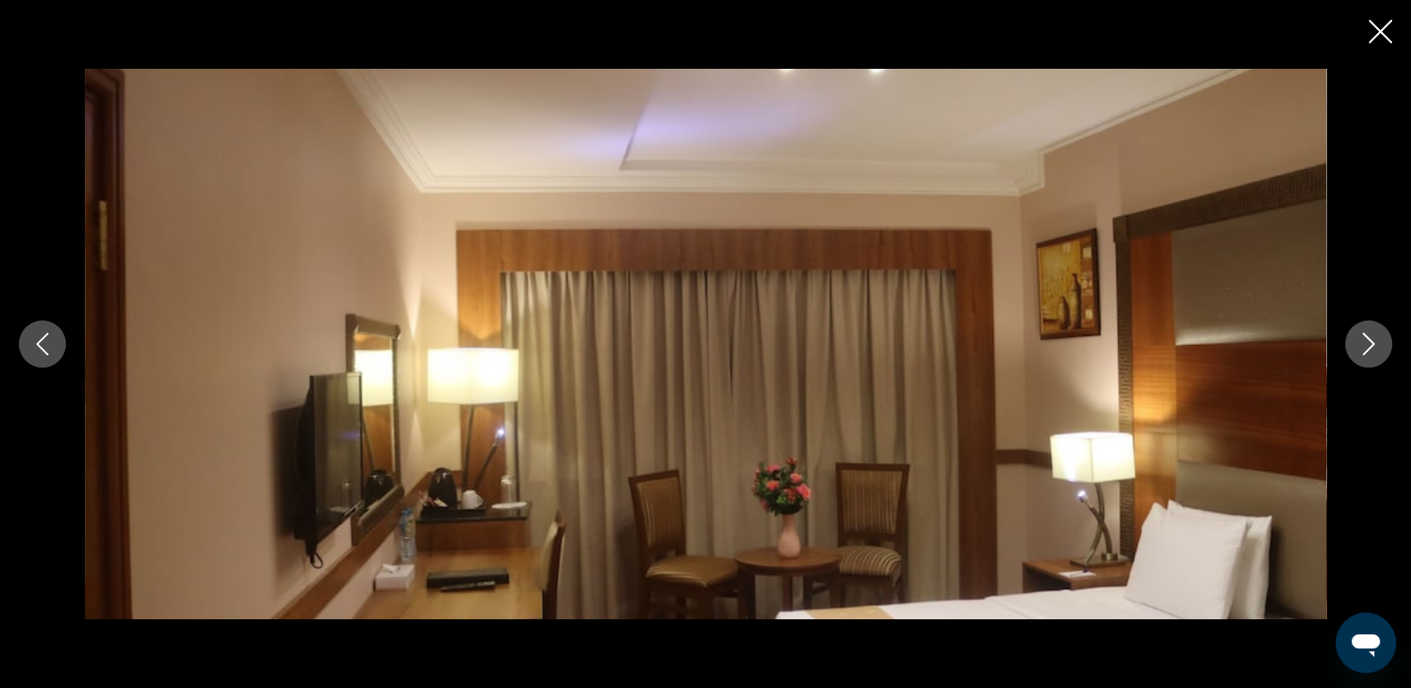
click at [1364, 336] on icon "Next image" at bounding box center [1368, 344] width 23 height 23
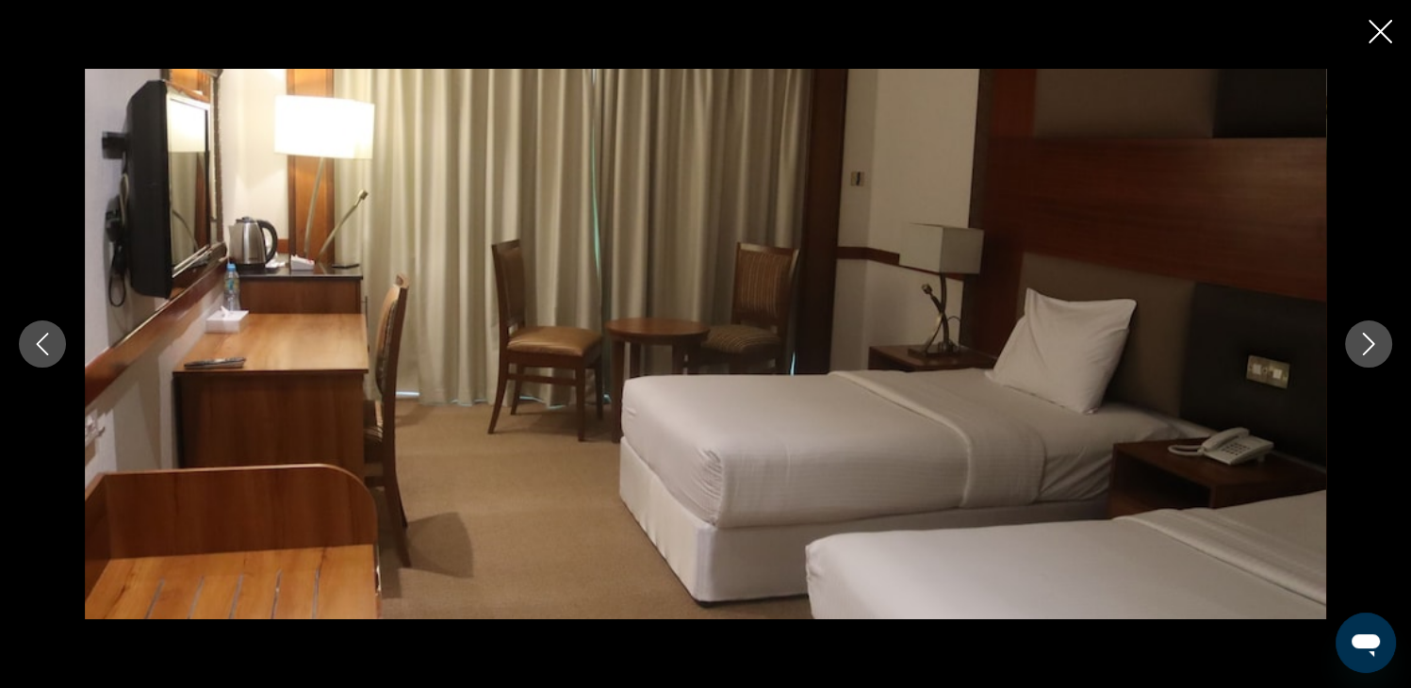
click at [1364, 336] on icon "Next image" at bounding box center [1368, 344] width 23 height 23
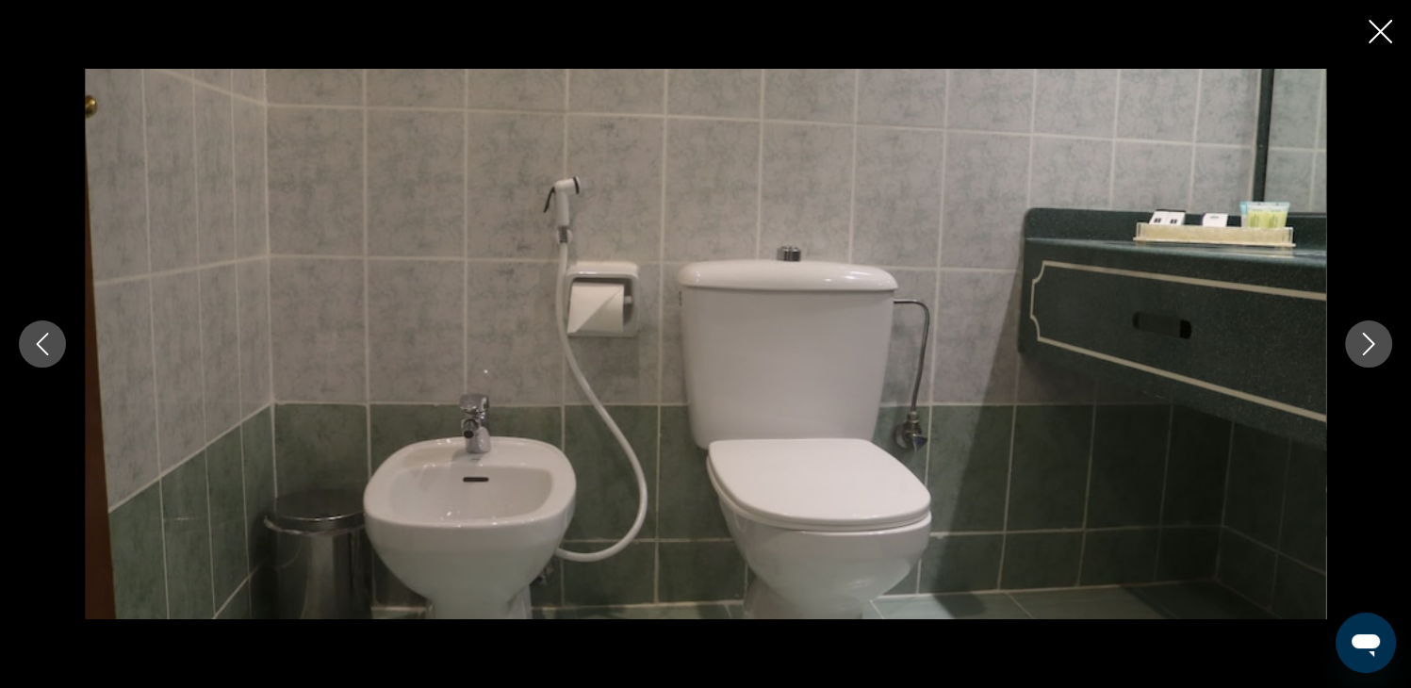
click at [1364, 336] on icon "Next image" at bounding box center [1369, 344] width 12 height 23
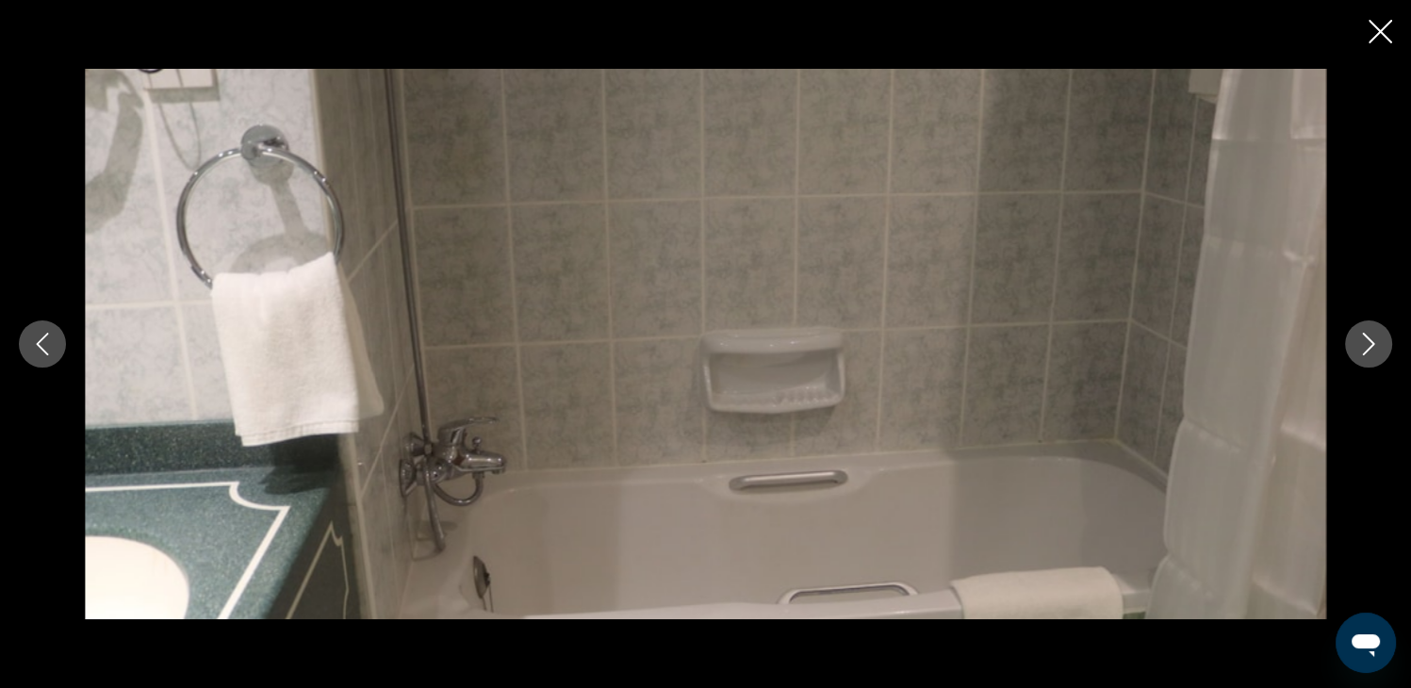
click at [1364, 336] on icon "Next image" at bounding box center [1369, 344] width 12 height 23
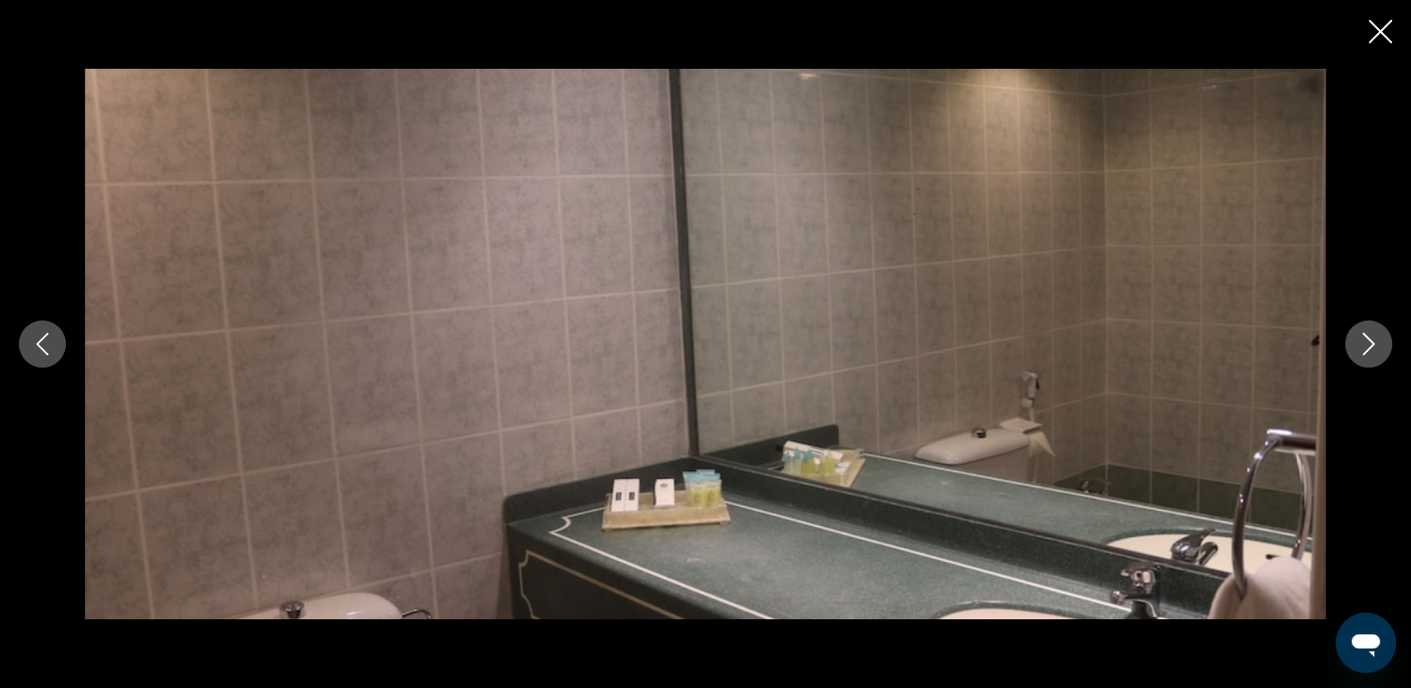
click at [1363, 339] on icon "Next image" at bounding box center [1368, 344] width 23 height 23
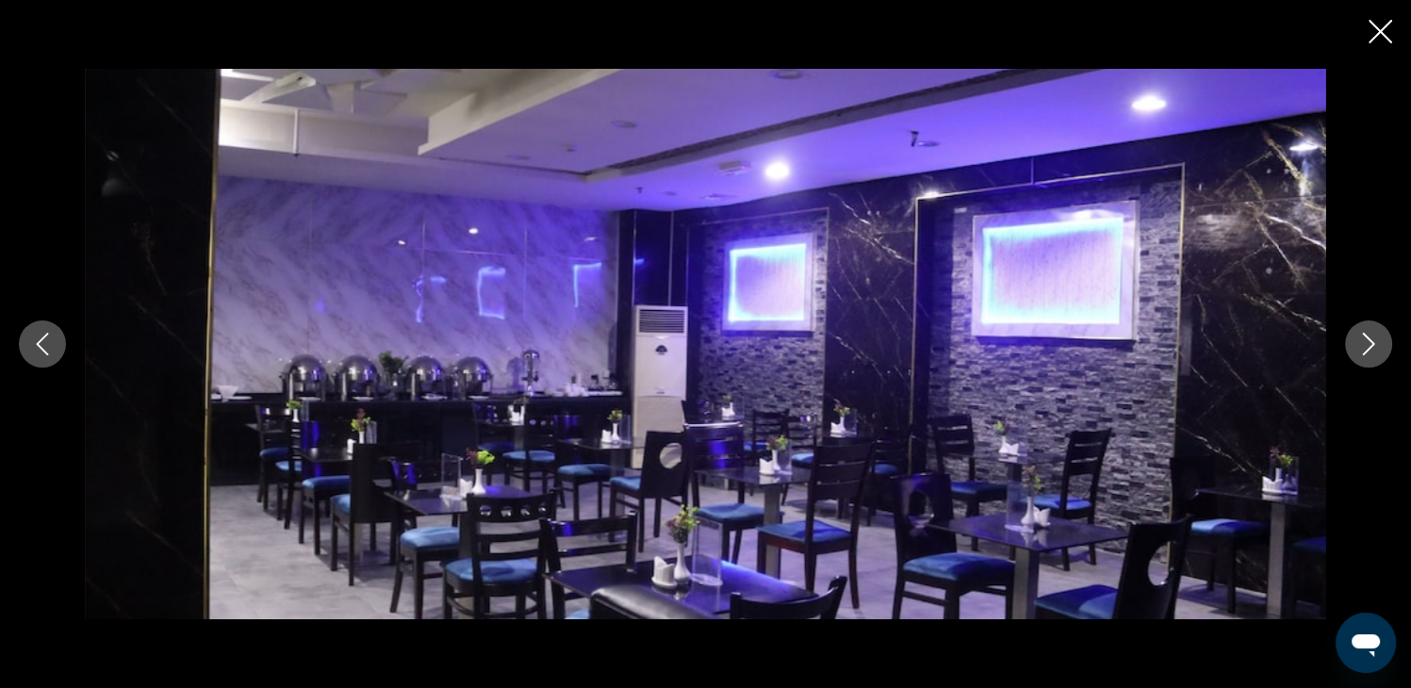
click at [1363, 339] on icon "Next image" at bounding box center [1368, 344] width 23 height 23
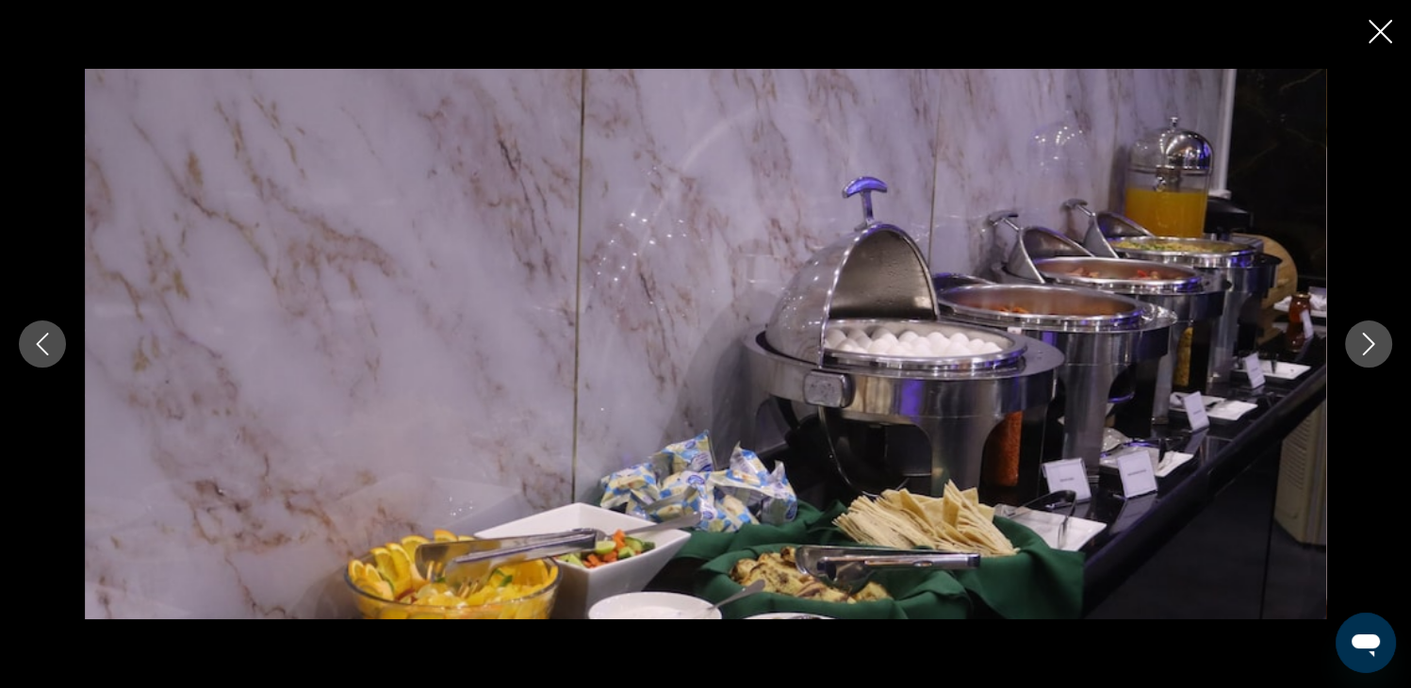
click at [1363, 339] on icon "Next image" at bounding box center [1368, 344] width 23 height 23
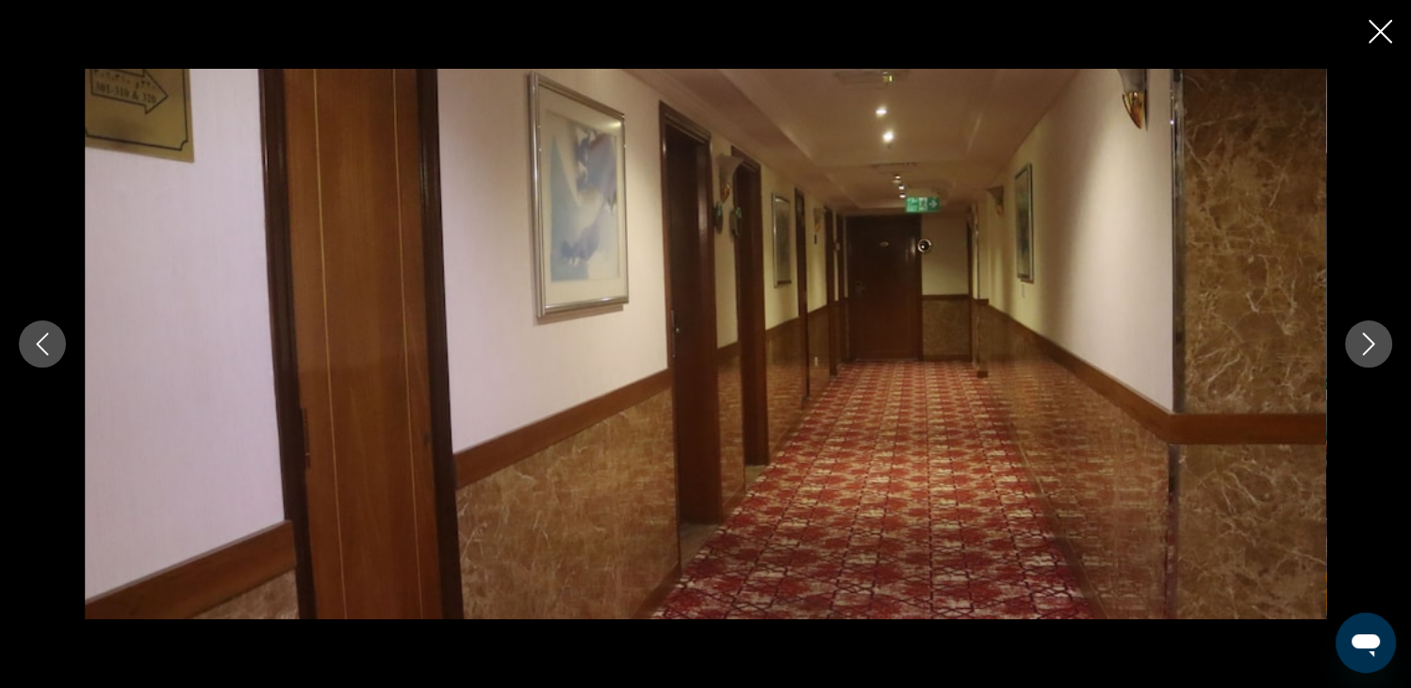
click at [1363, 339] on icon "Next image" at bounding box center [1368, 344] width 23 height 23
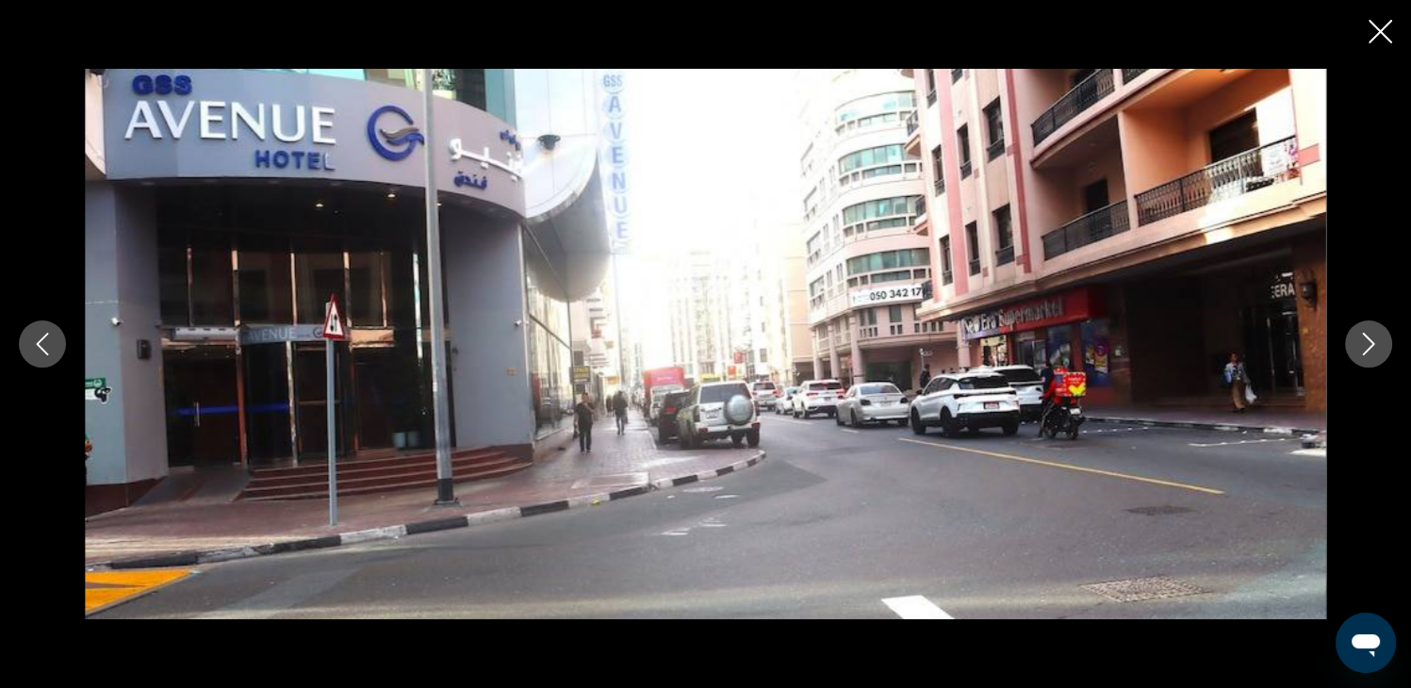
click at [1363, 339] on icon "Next image" at bounding box center [1368, 344] width 23 height 23
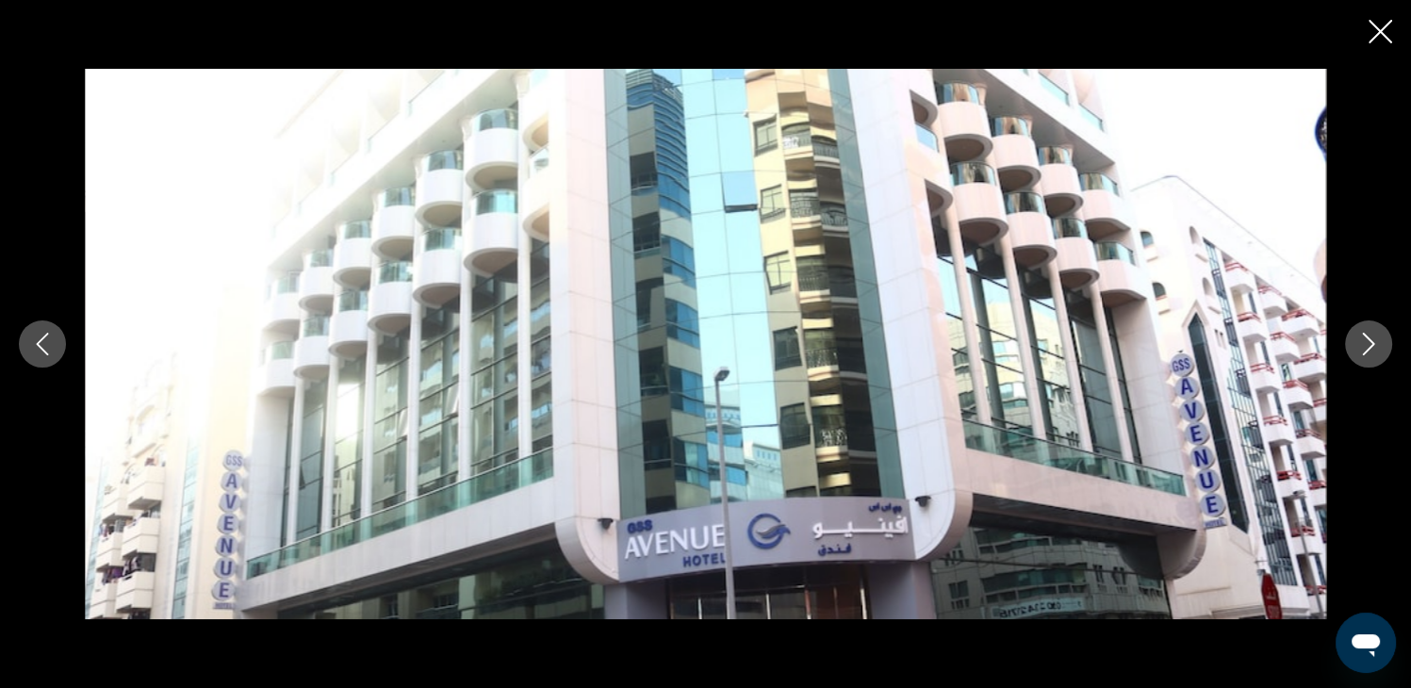
click at [1363, 339] on icon "Next image" at bounding box center [1368, 344] width 23 height 23
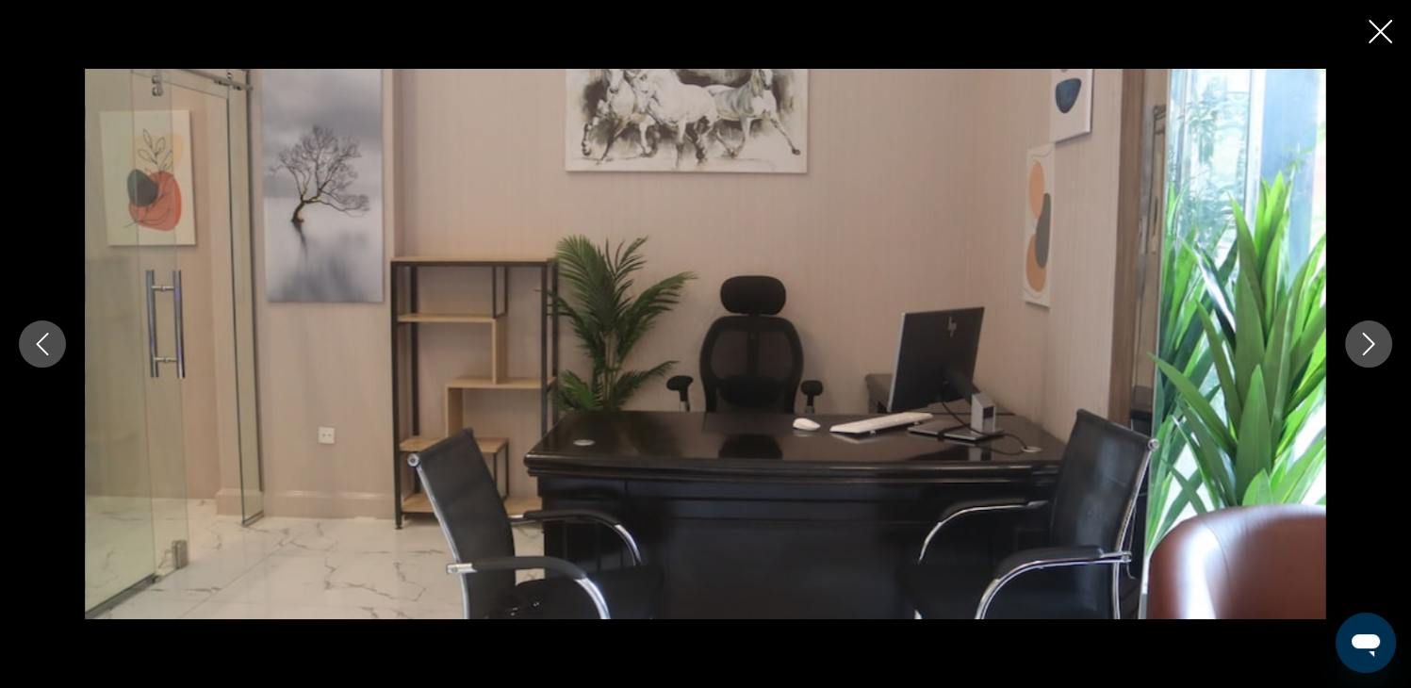
click at [1363, 339] on icon "Next image" at bounding box center [1368, 344] width 23 height 23
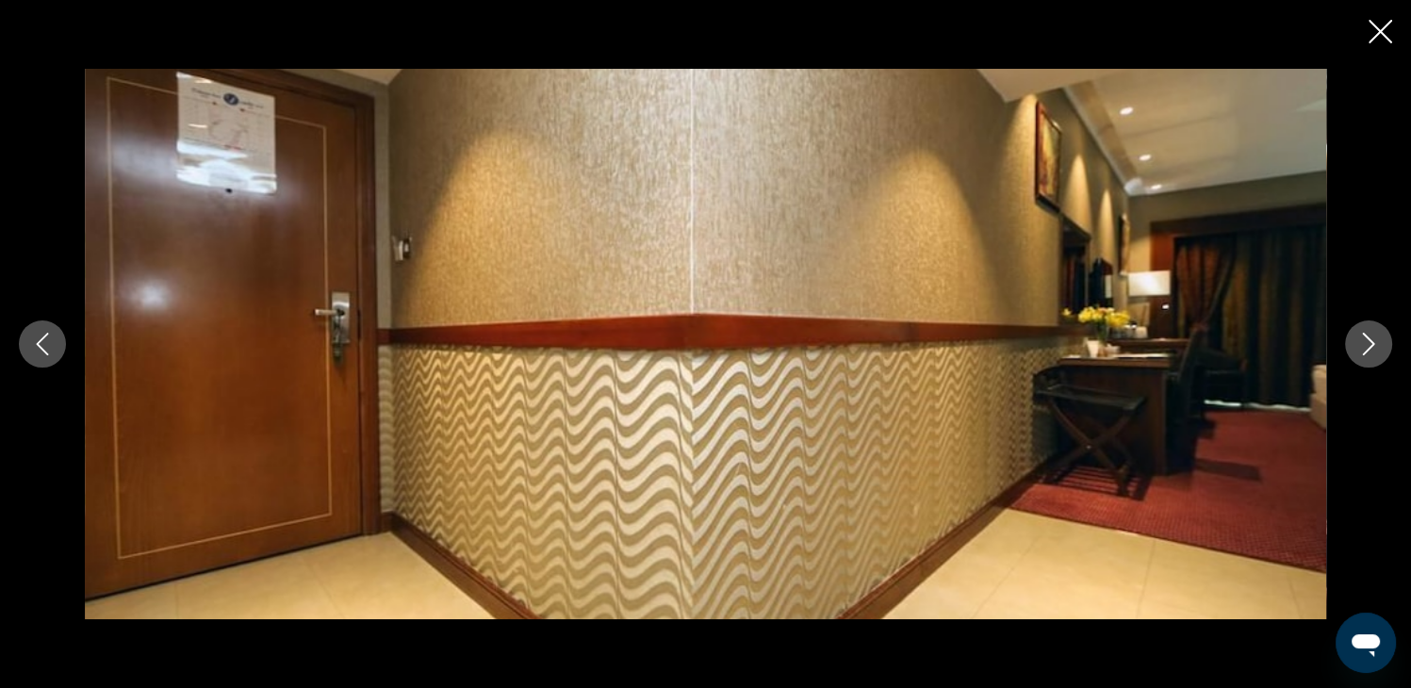
scroll to position [2589, 0]
click at [1378, 39] on icon "Close slideshow" at bounding box center [1380, 32] width 24 height 24
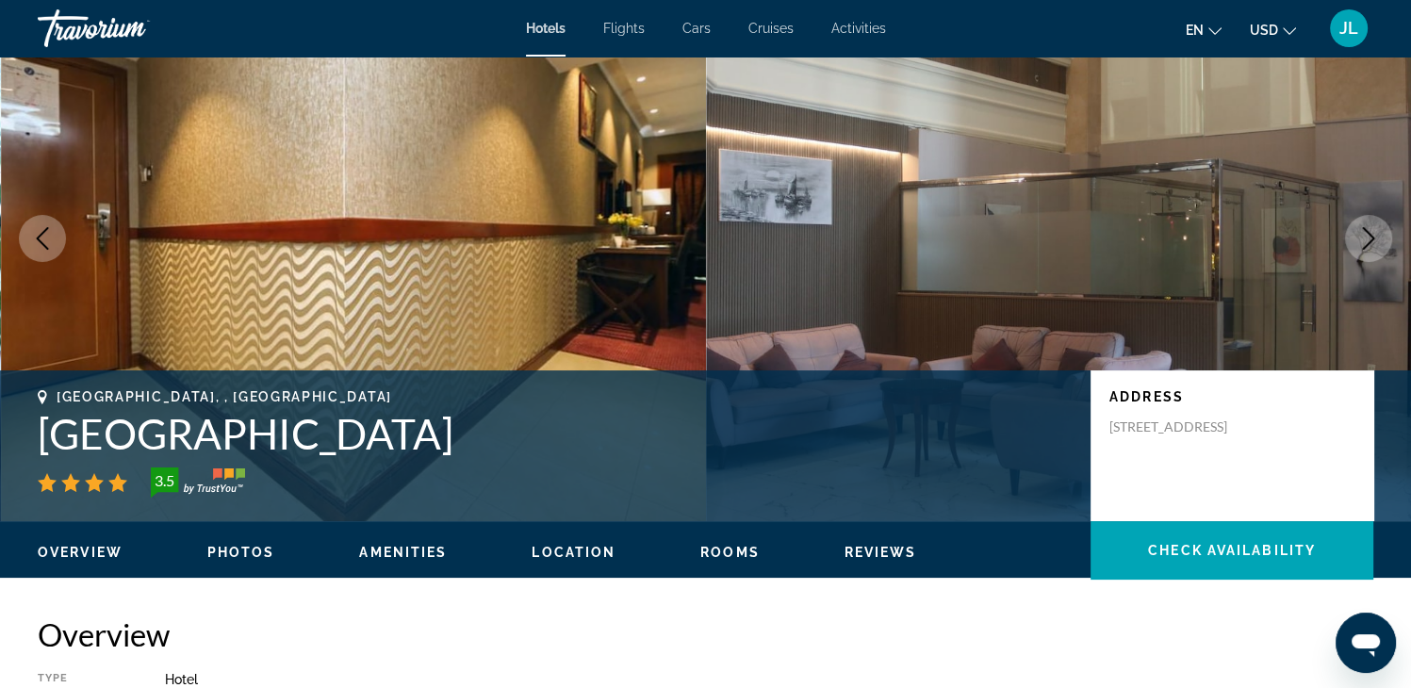
scroll to position [40, 0]
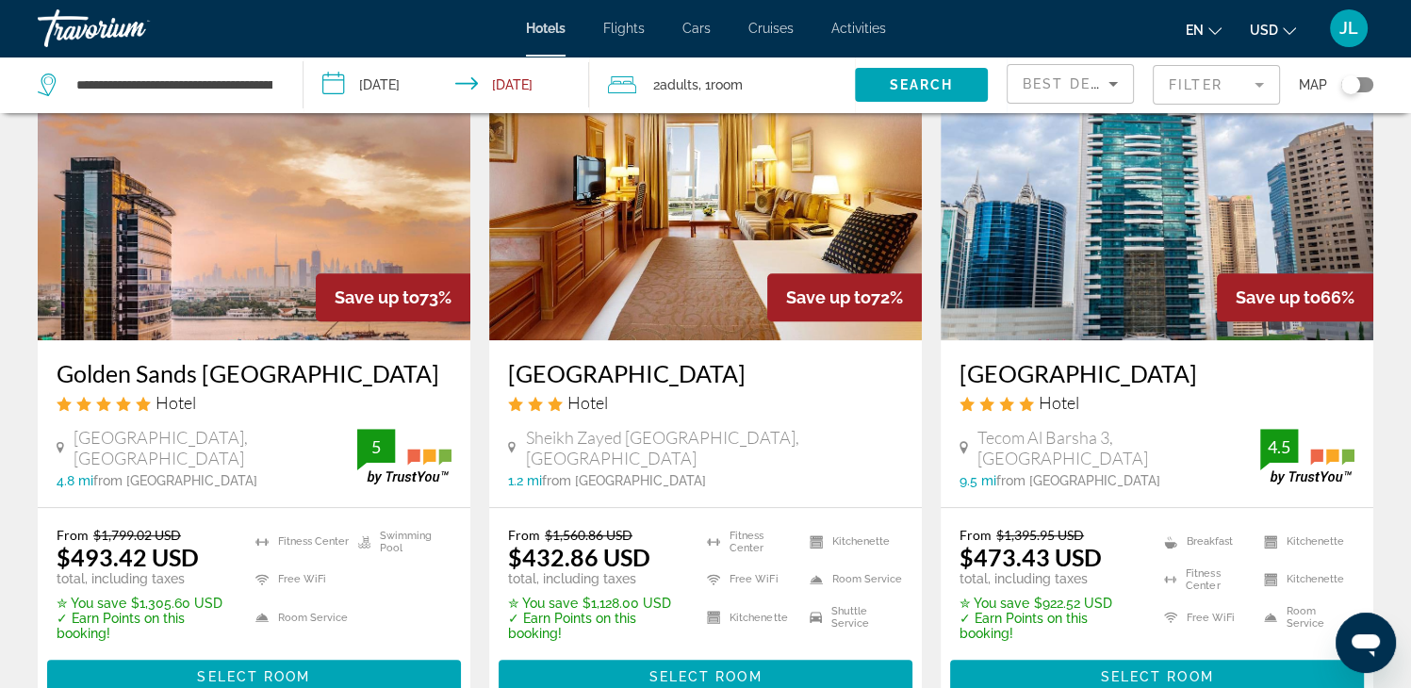
scroll to position [848, 0]
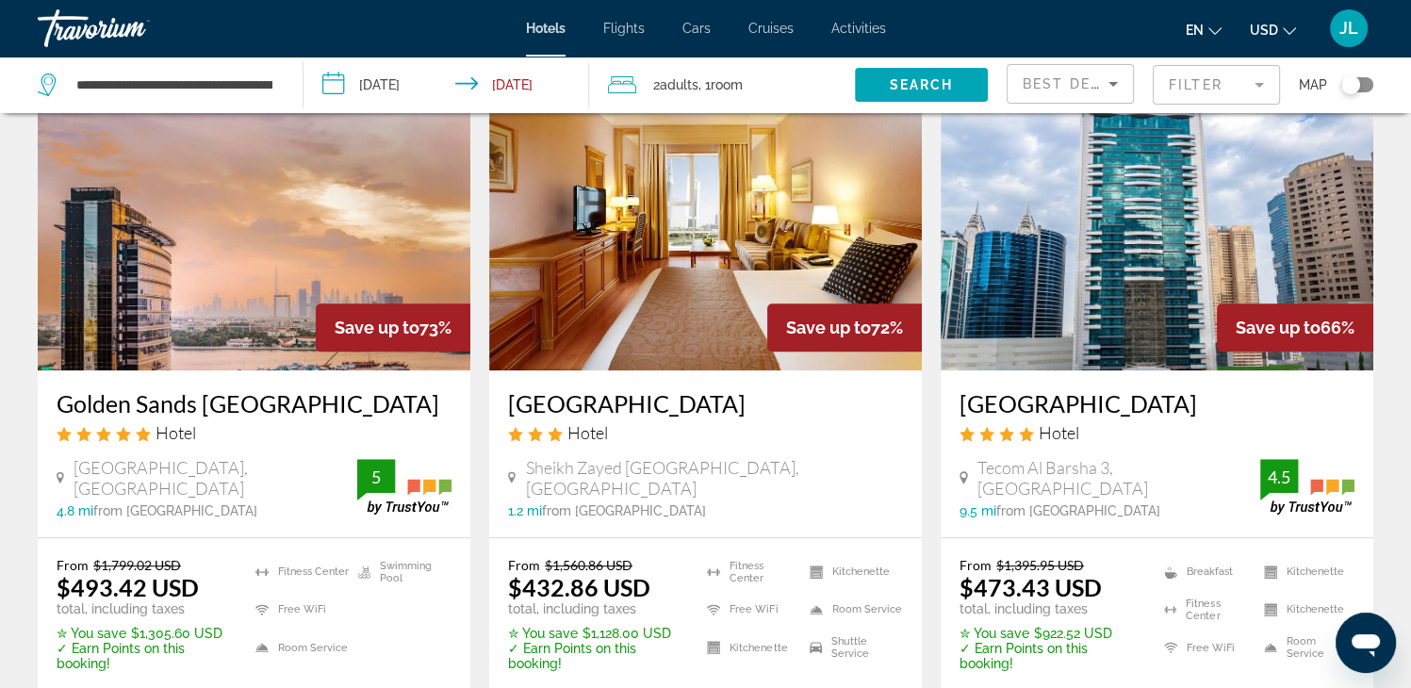
click at [268, 332] on img "Main content" at bounding box center [254, 220] width 432 height 302
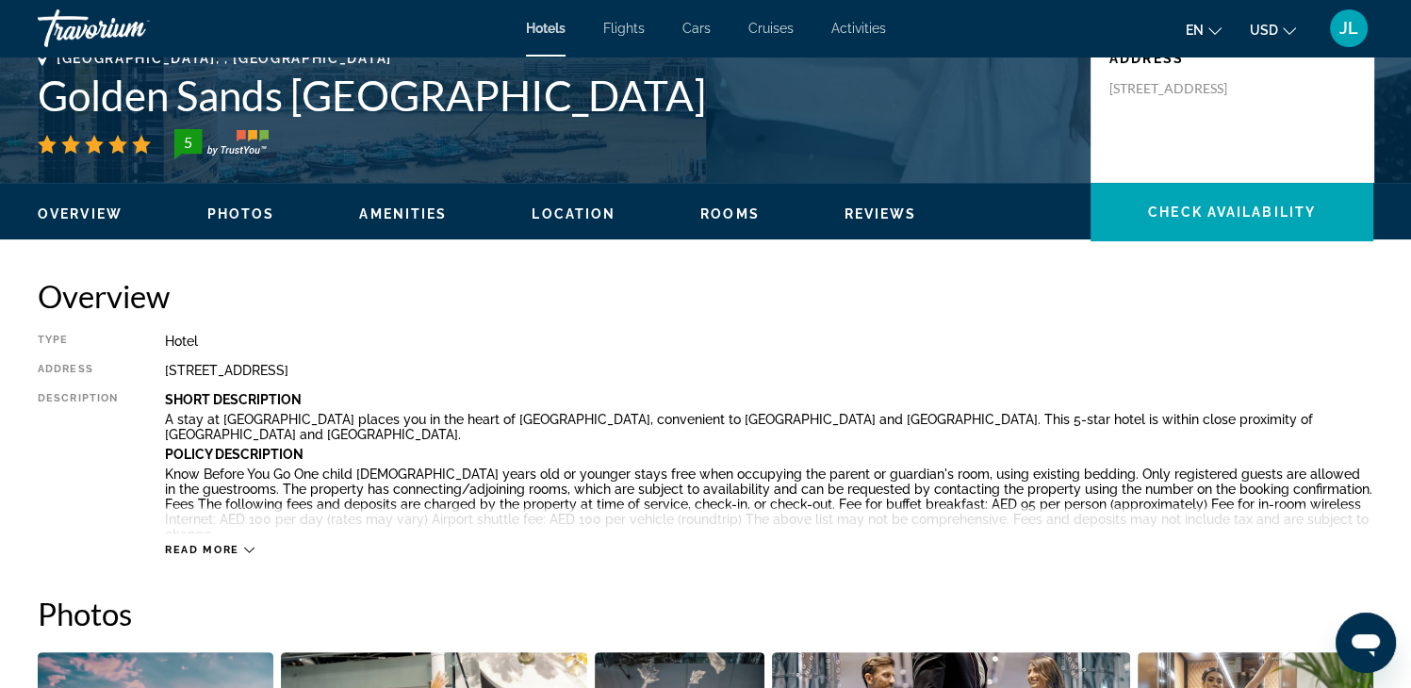
scroll to position [475, 0]
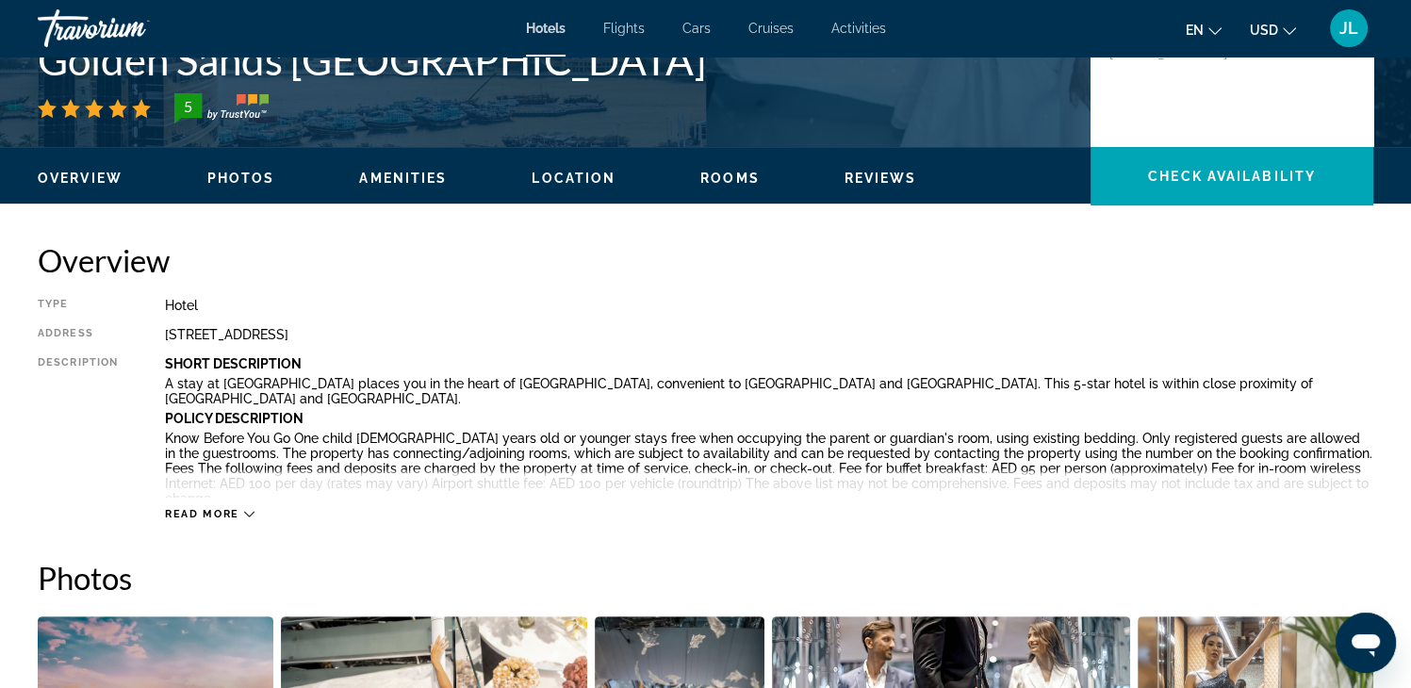
click at [227, 507] on button "Read more" at bounding box center [210, 514] width 90 height 14
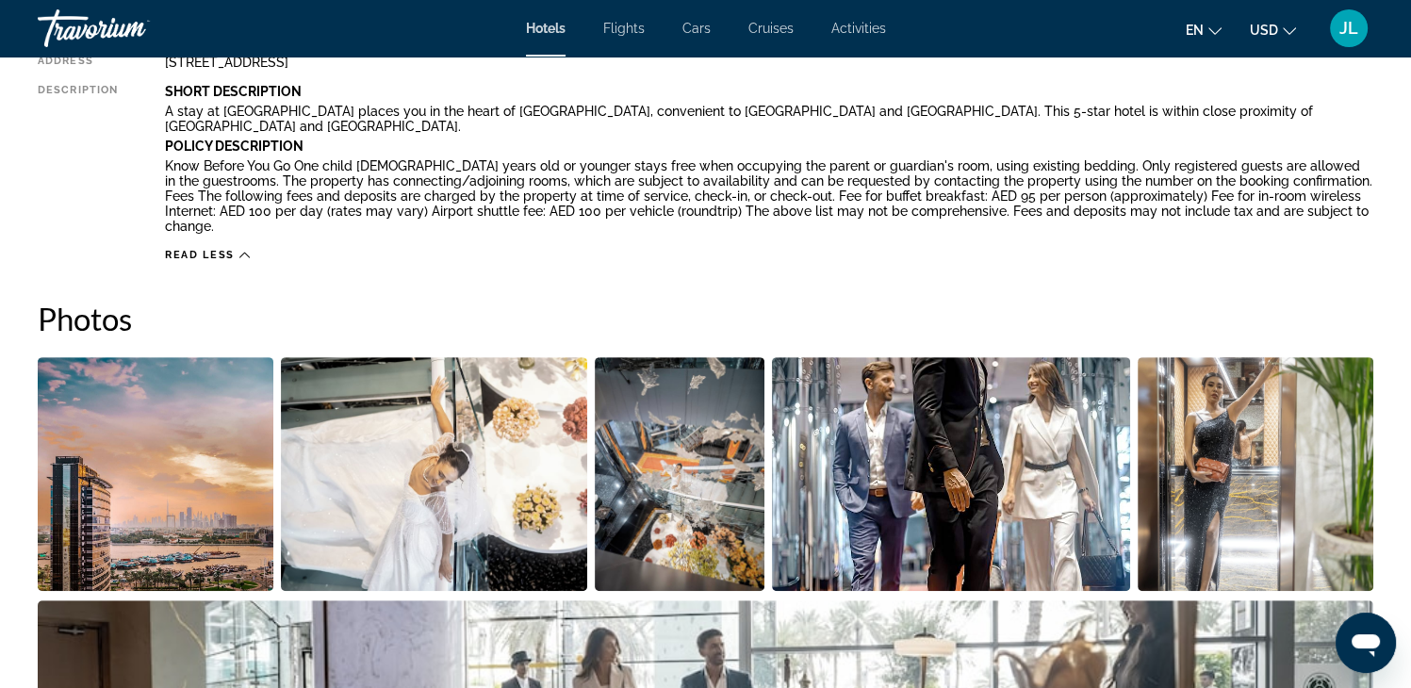
scroll to position [758, 0]
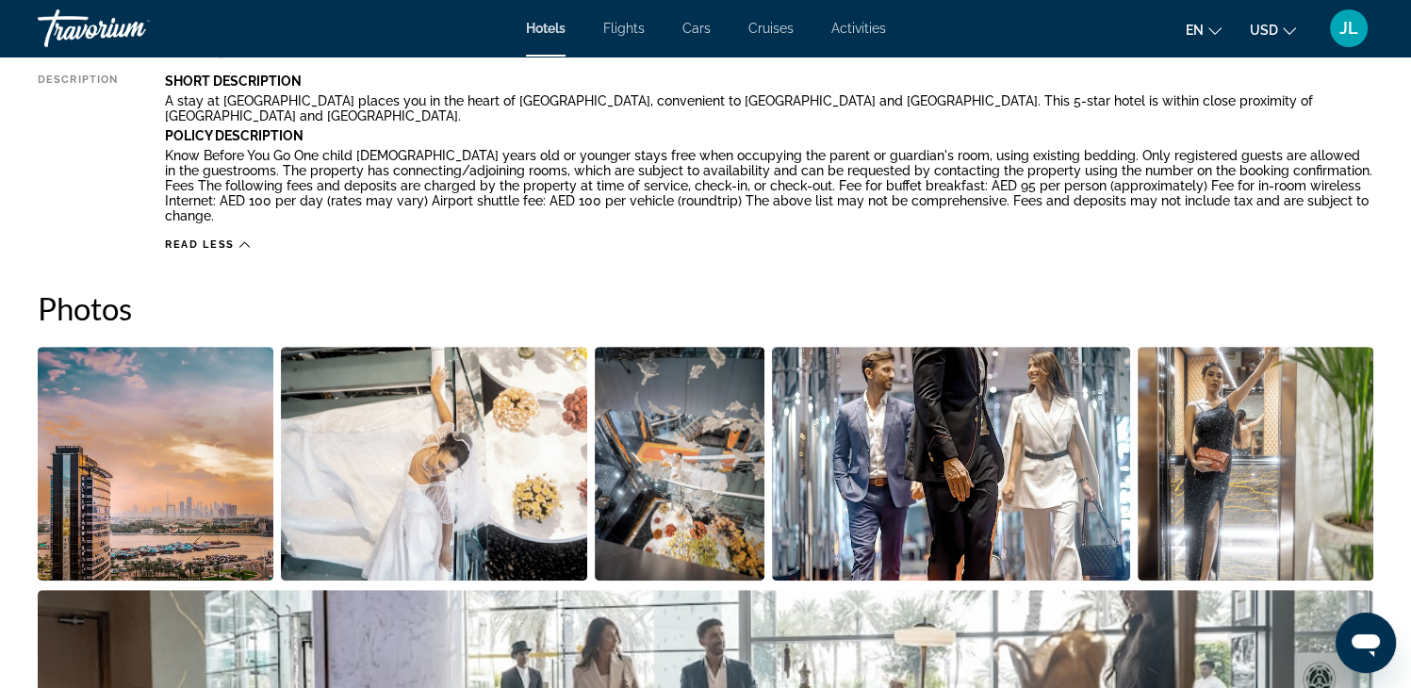
click at [264, 485] on img "Open full-screen image slider" at bounding box center [156, 464] width 236 height 234
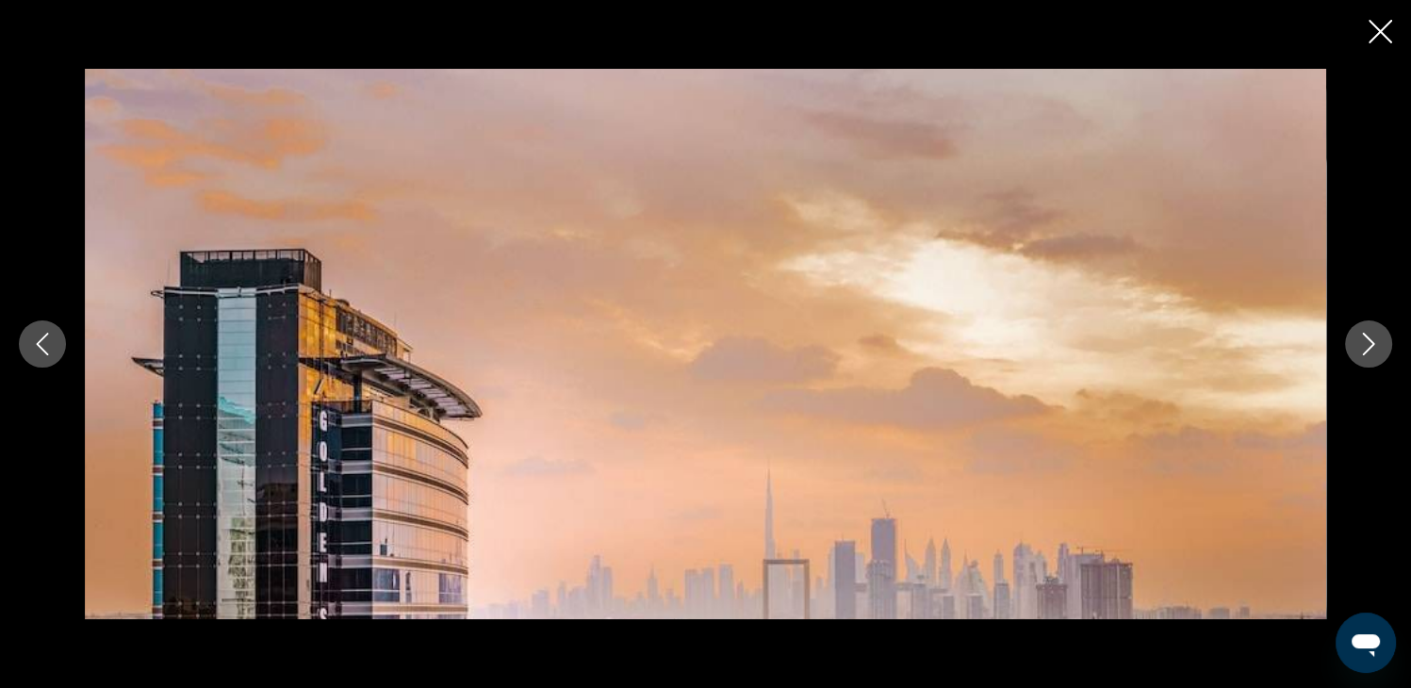
click at [1359, 342] on icon "Next image" at bounding box center [1368, 344] width 23 height 23
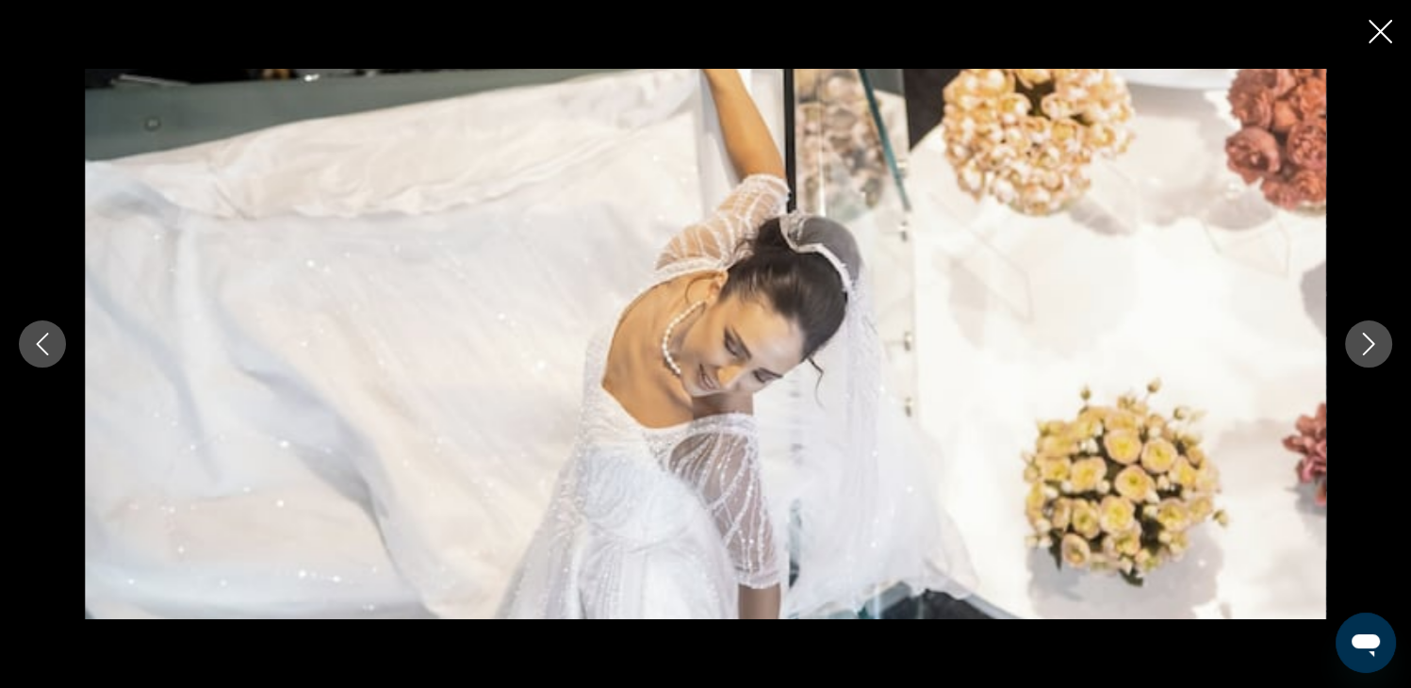
click at [1359, 342] on icon "Next image" at bounding box center [1368, 344] width 23 height 23
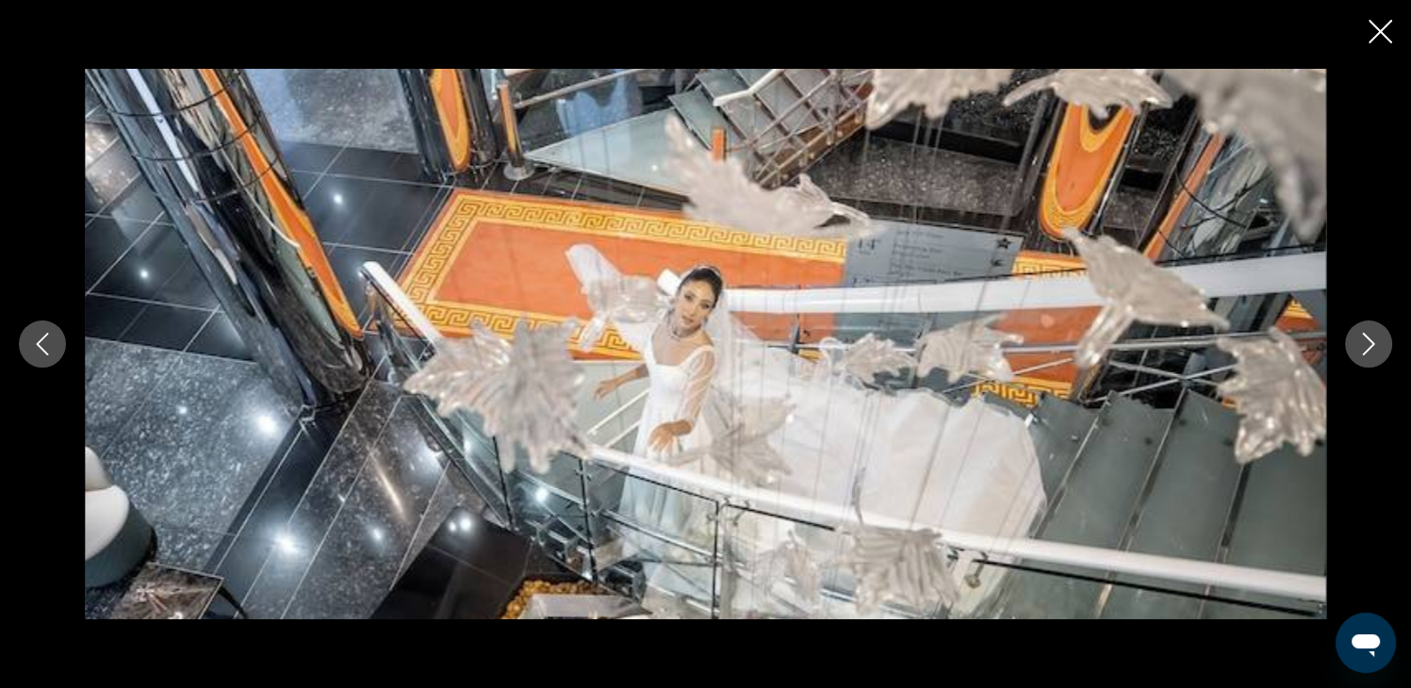
click at [1367, 340] on icon "Next image" at bounding box center [1368, 344] width 23 height 23
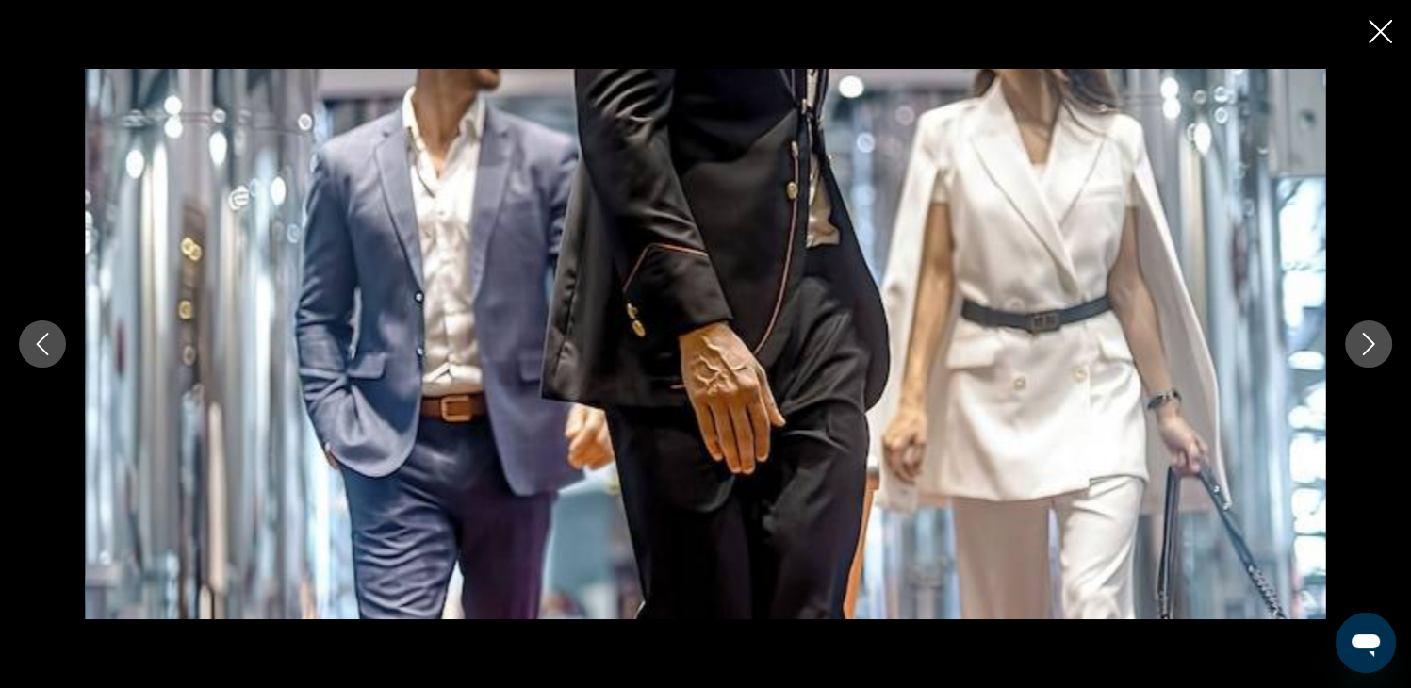
click at [1372, 344] on icon "Next image" at bounding box center [1369, 344] width 12 height 23
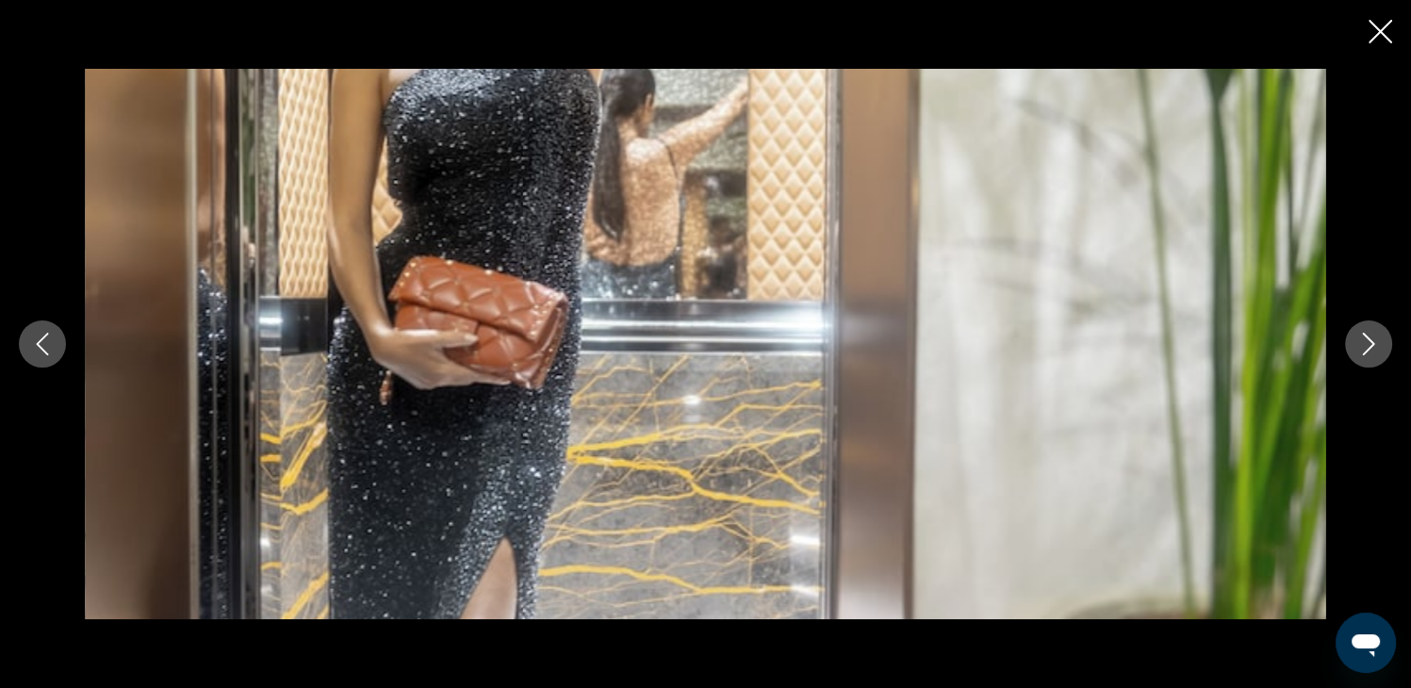
click at [1372, 343] on icon "Next image" at bounding box center [1369, 344] width 12 height 23
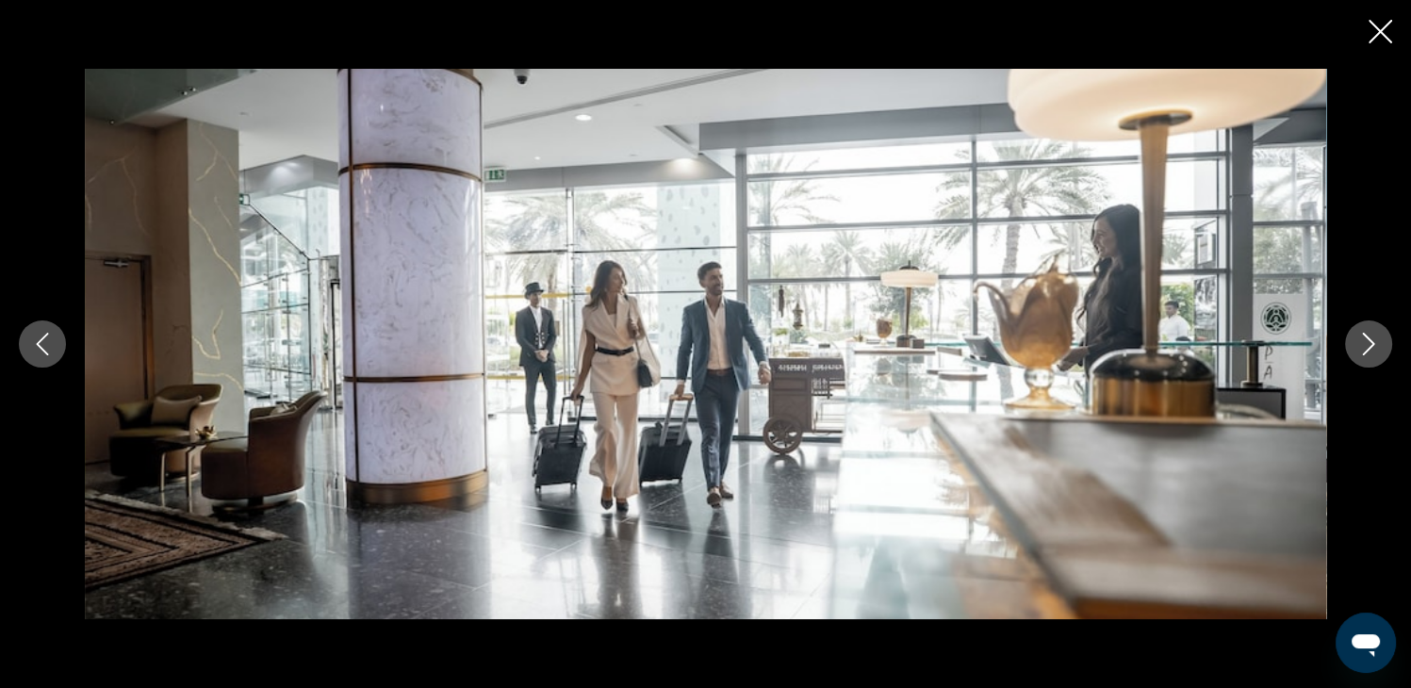
click at [1372, 343] on icon "Next image" at bounding box center [1369, 344] width 12 height 23
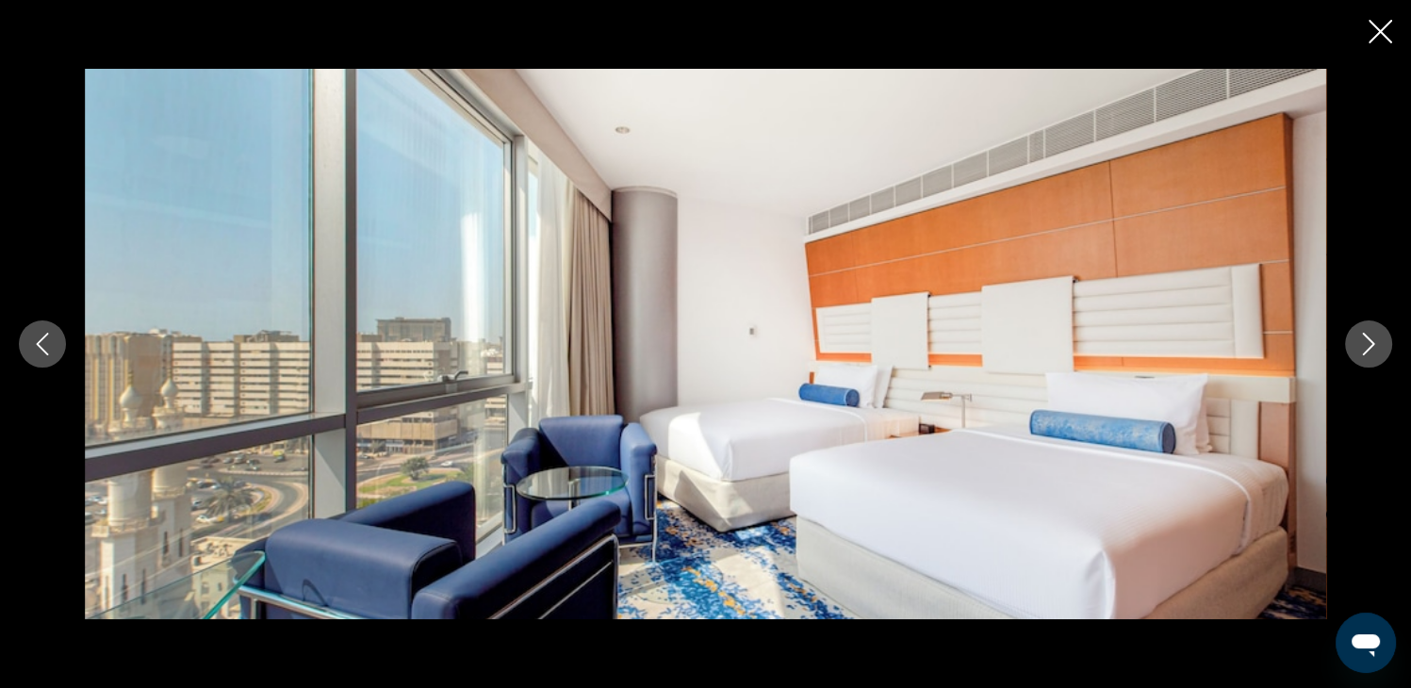
click at [1372, 343] on icon "Next image" at bounding box center [1369, 344] width 12 height 23
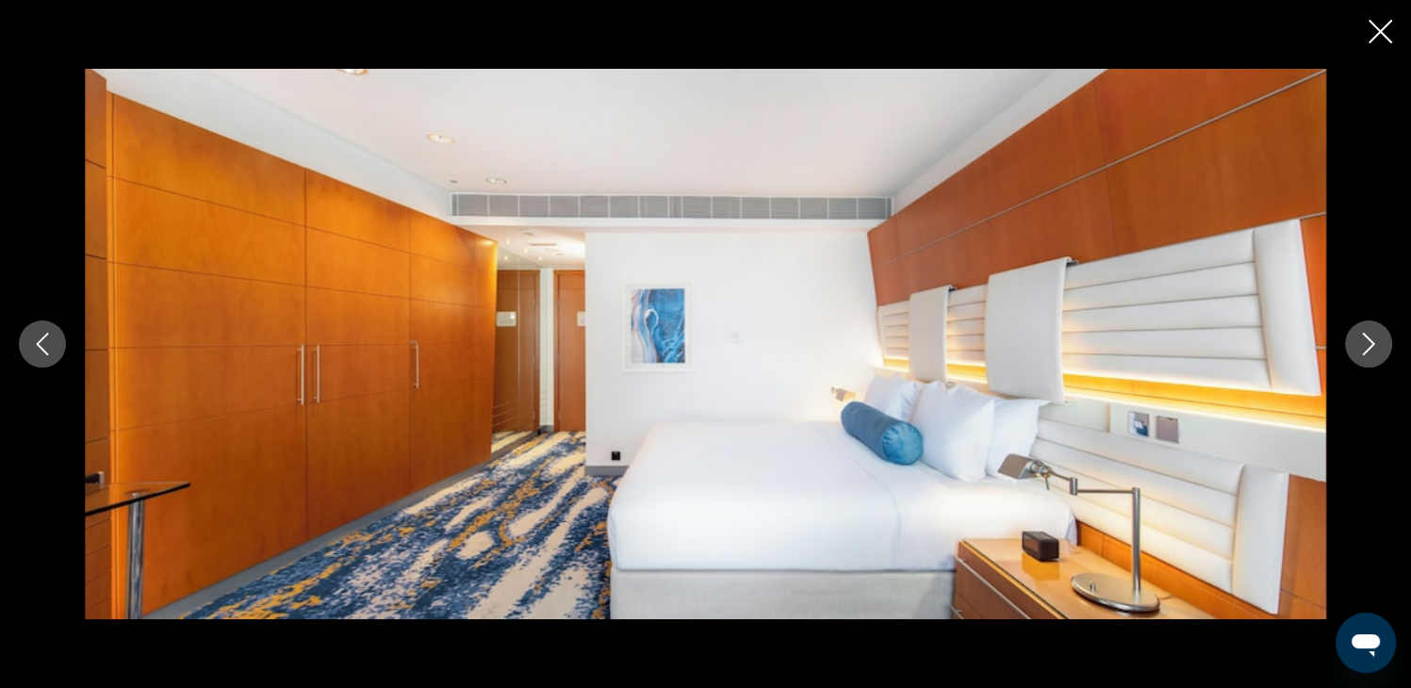
click at [1372, 343] on icon "Next image" at bounding box center [1369, 344] width 12 height 23
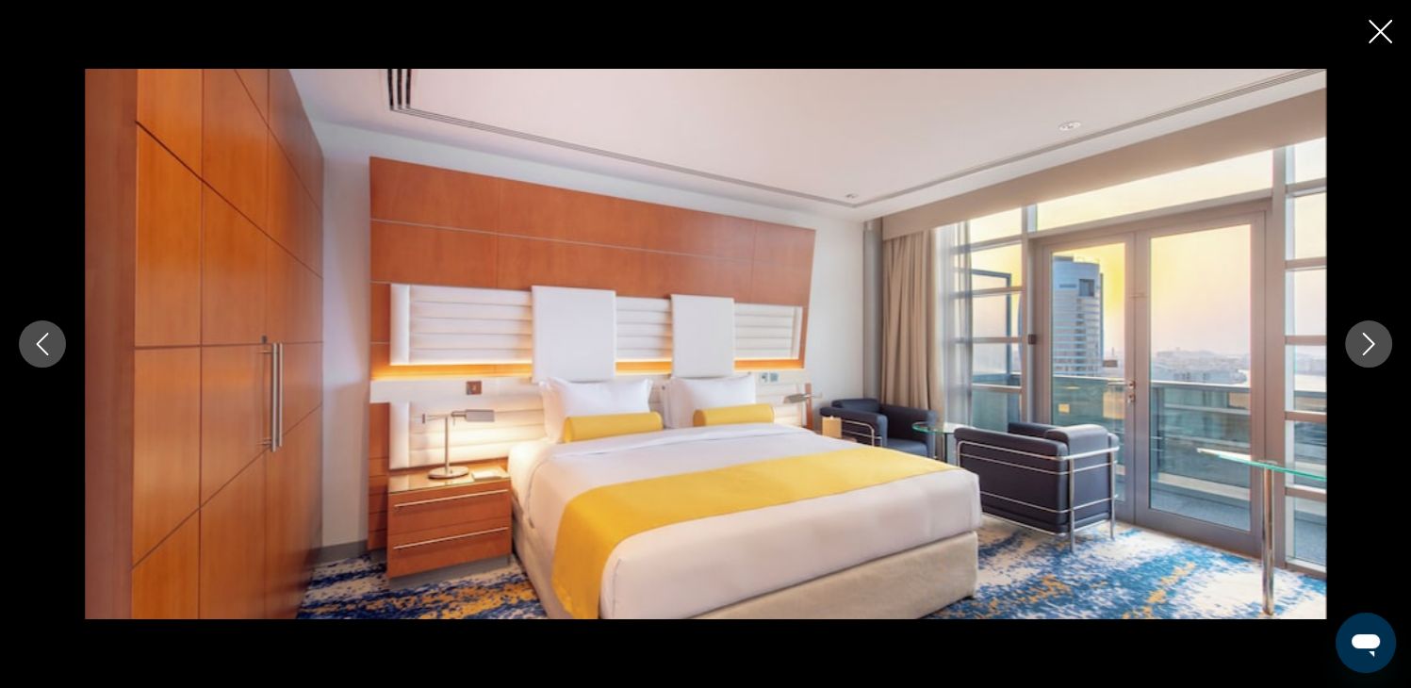
click at [1372, 343] on icon "Next image" at bounding box center [1369, 344] width 12 height 23
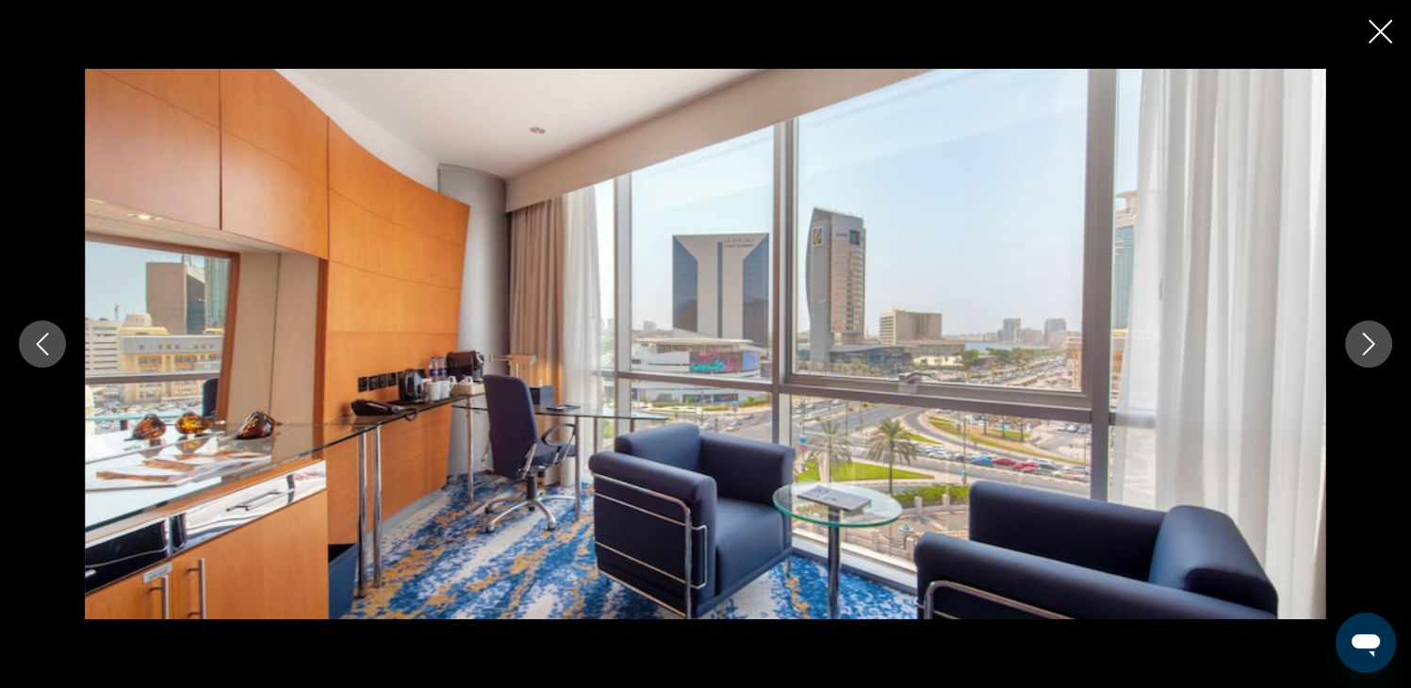
click at [1372, 343] on icon "Next image" at bounding box center [1369, 344] width 12 height 23
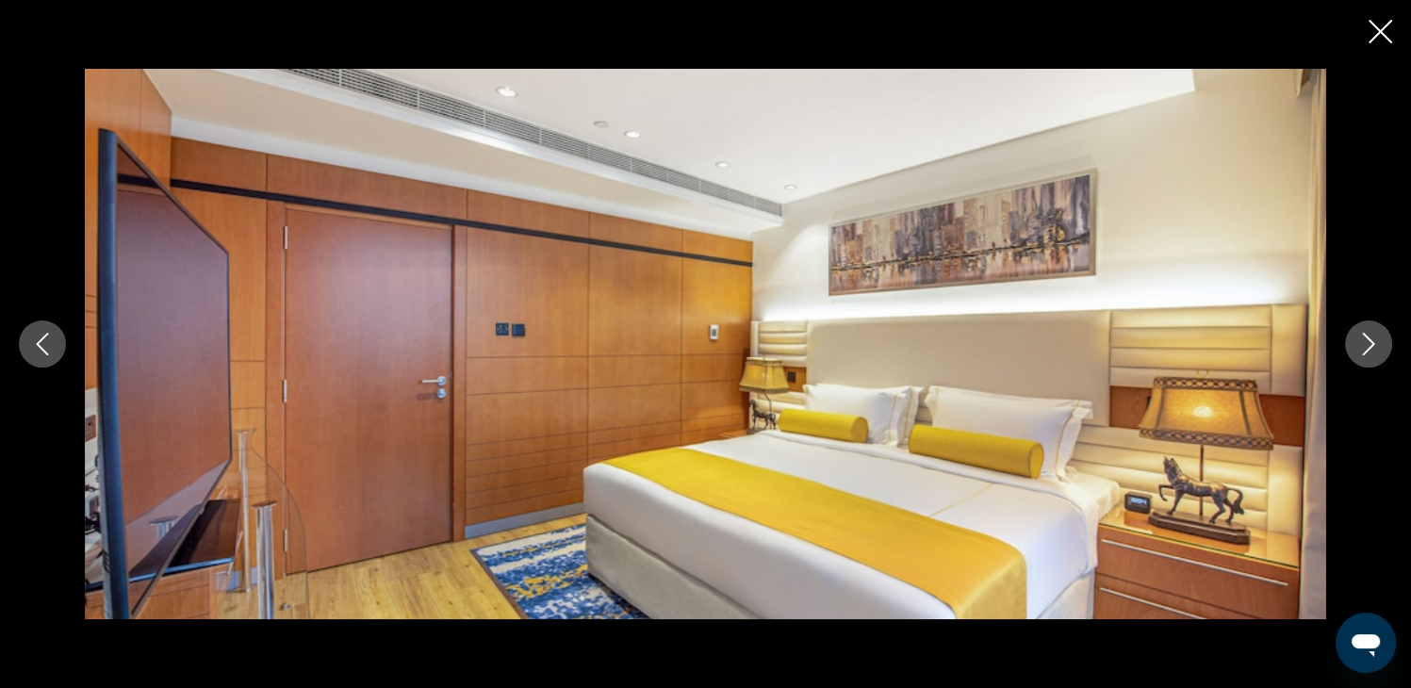
click at [1372, 343] on icon "Next image" at bounding box center [1369, 344] width 12 height 23
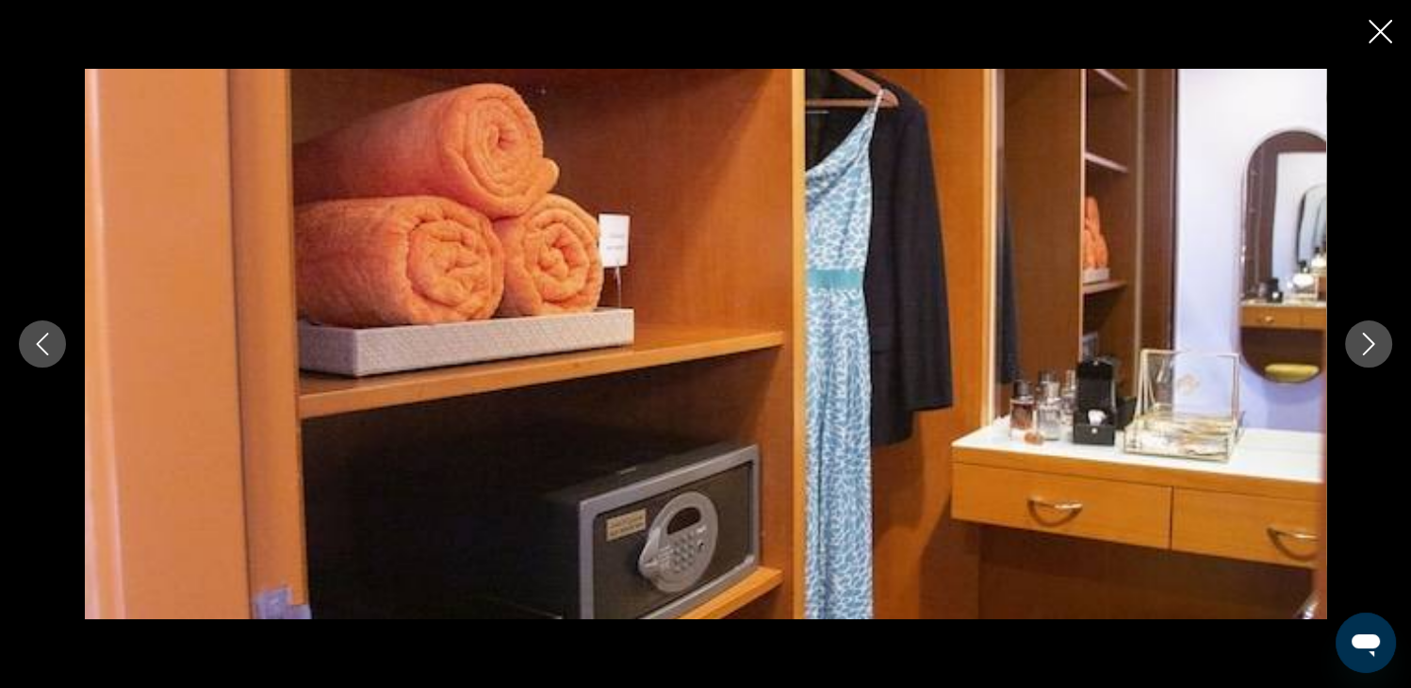
click at [1372, 351] on icon "Next image" at bounding box center [1368, 344] width 23 height 23
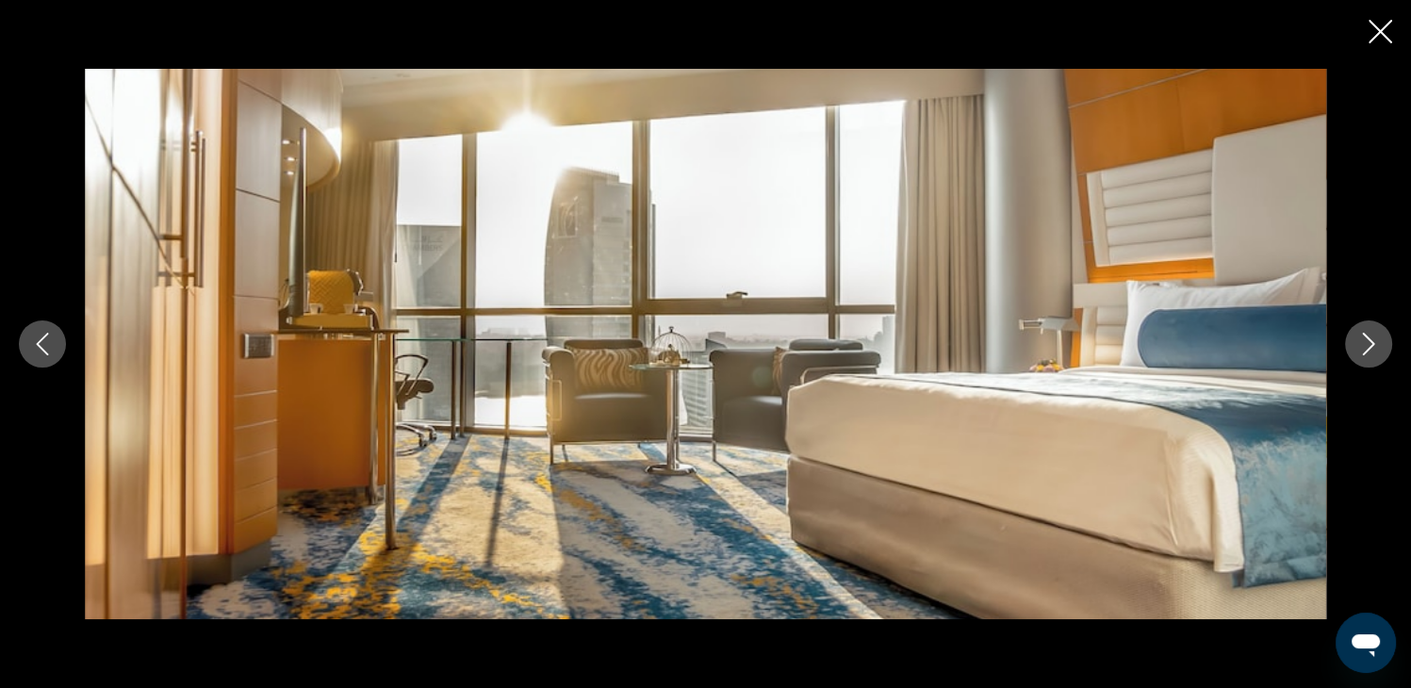
click at [1372, 351] on icon "Next image" at bounding box center [1368, 344] width 23 height 23
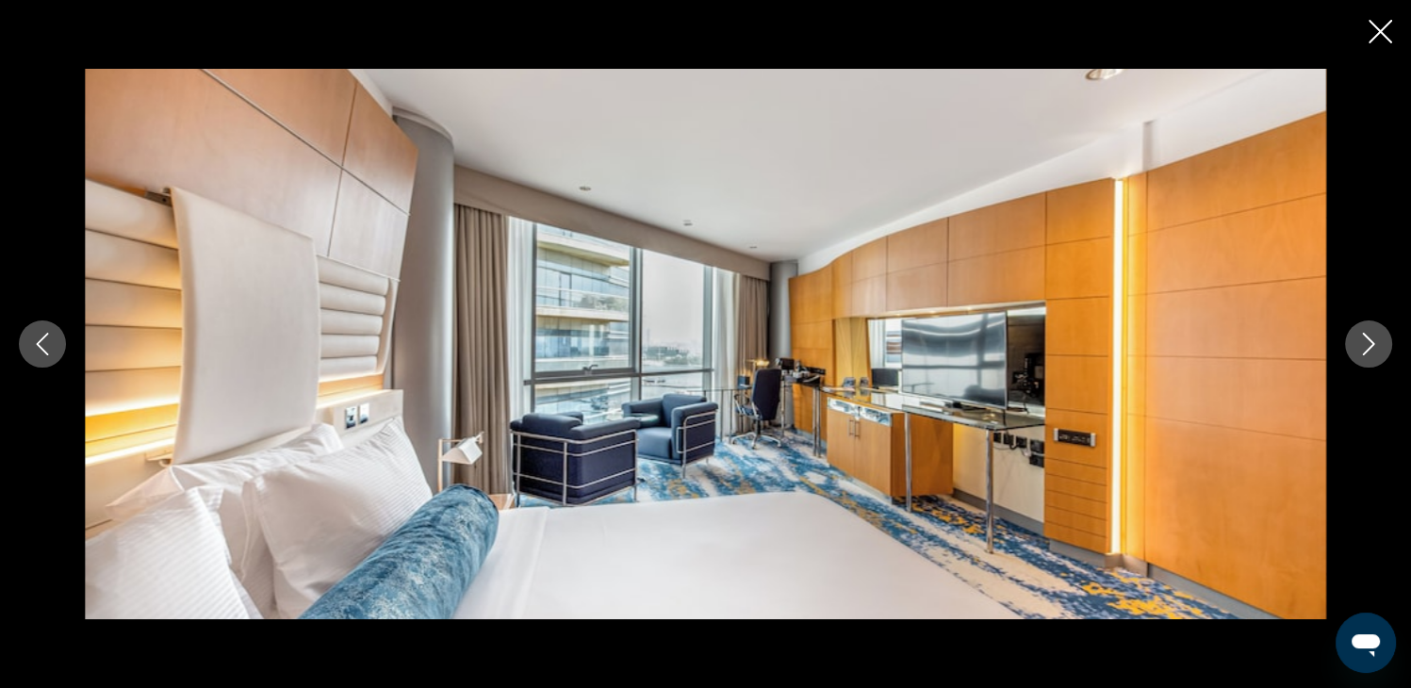
click at [1372, 351] on icon "Next image" at bounding box center [1368, 344] width 23 height 23
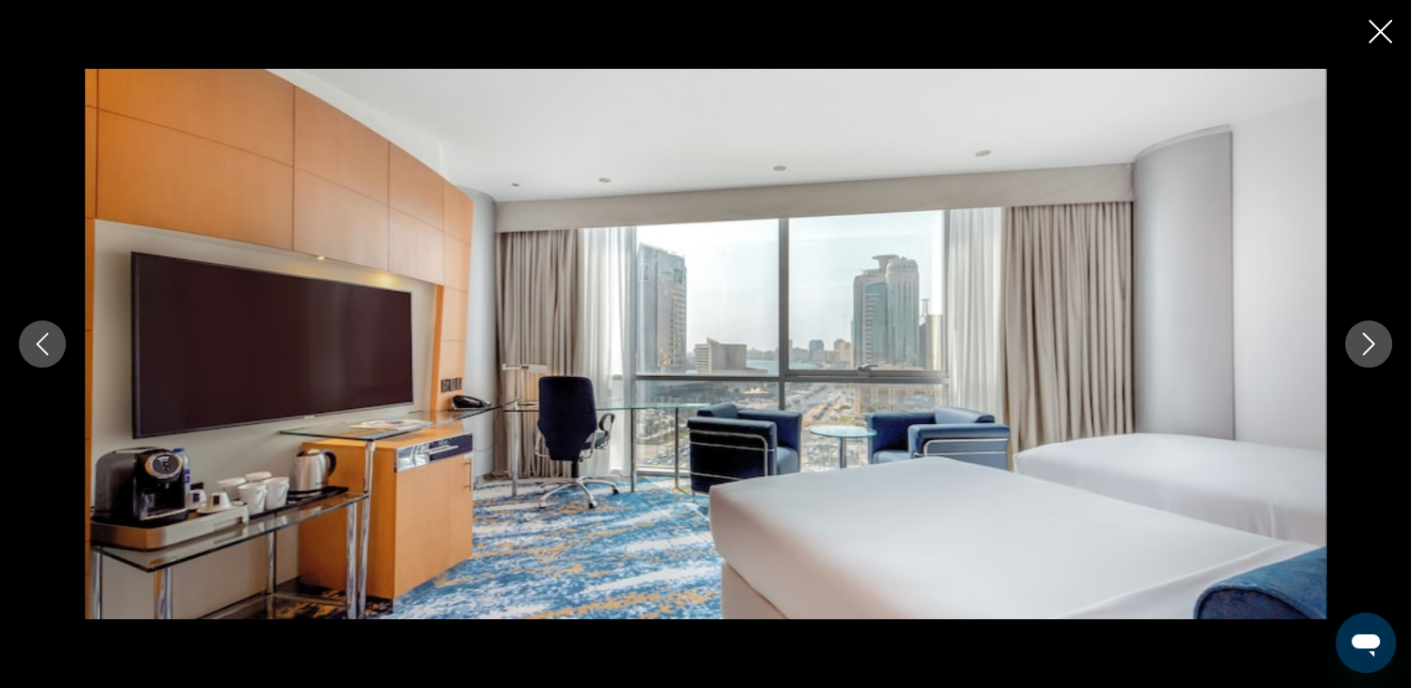
click at [1372, 351] on icon "Next image" at bounding box center [1368, 344] width 23 height 23
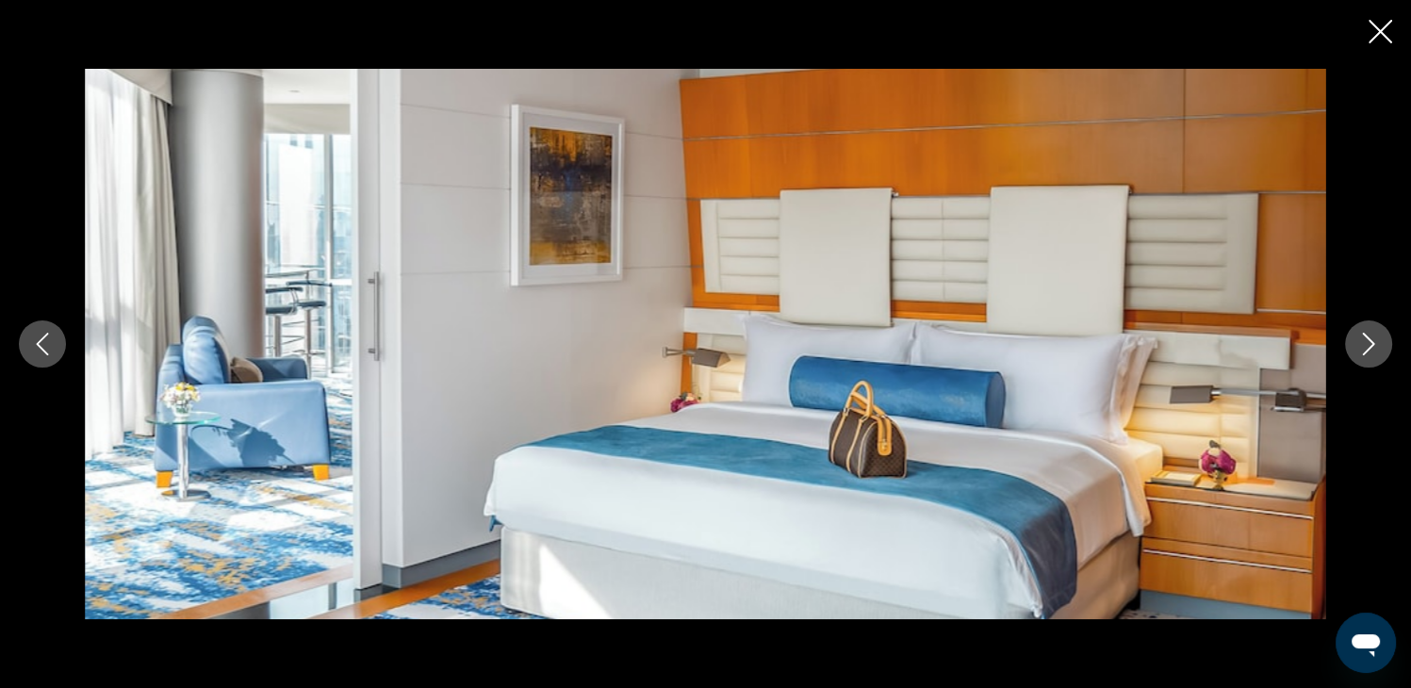
click at [1372, 351] on icon "Next image" at bounding box center [1368, 344] width 23 height 23
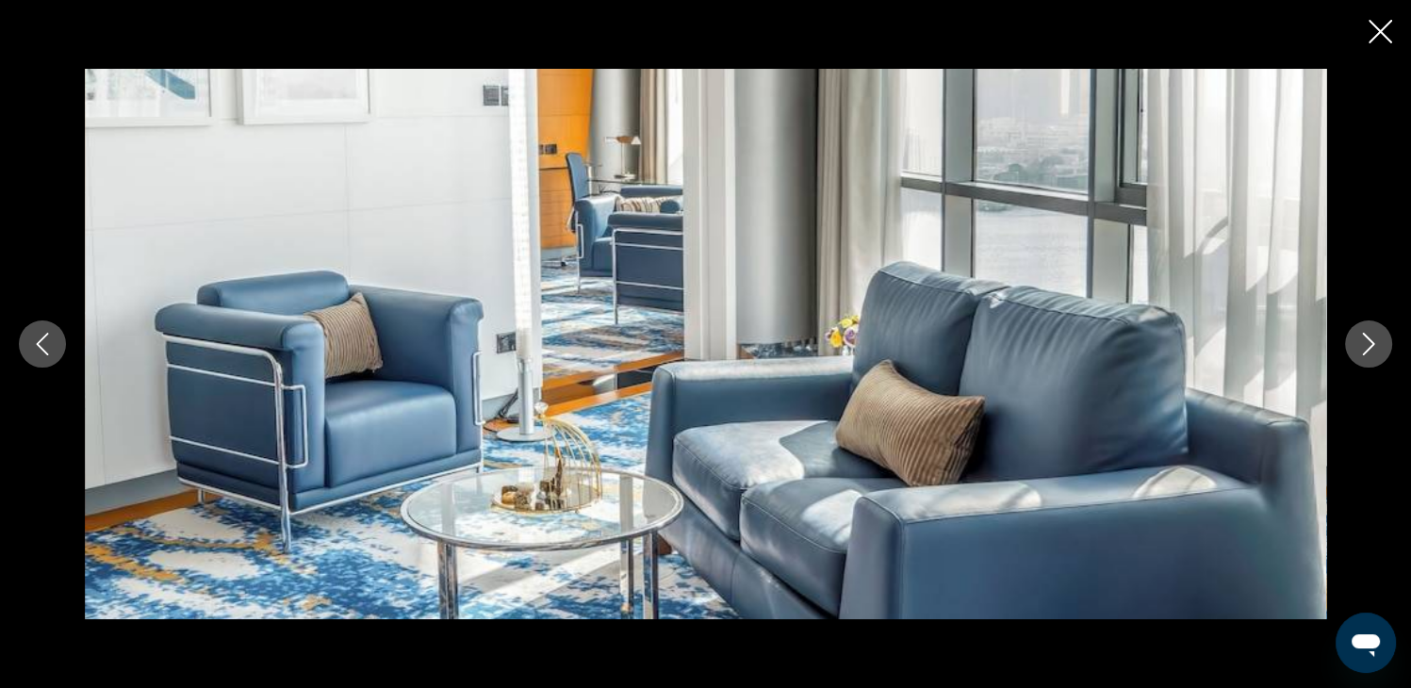
click at [1372, 351] on icon "Next image" at bounding box center [1368, 344] width 23 height 23
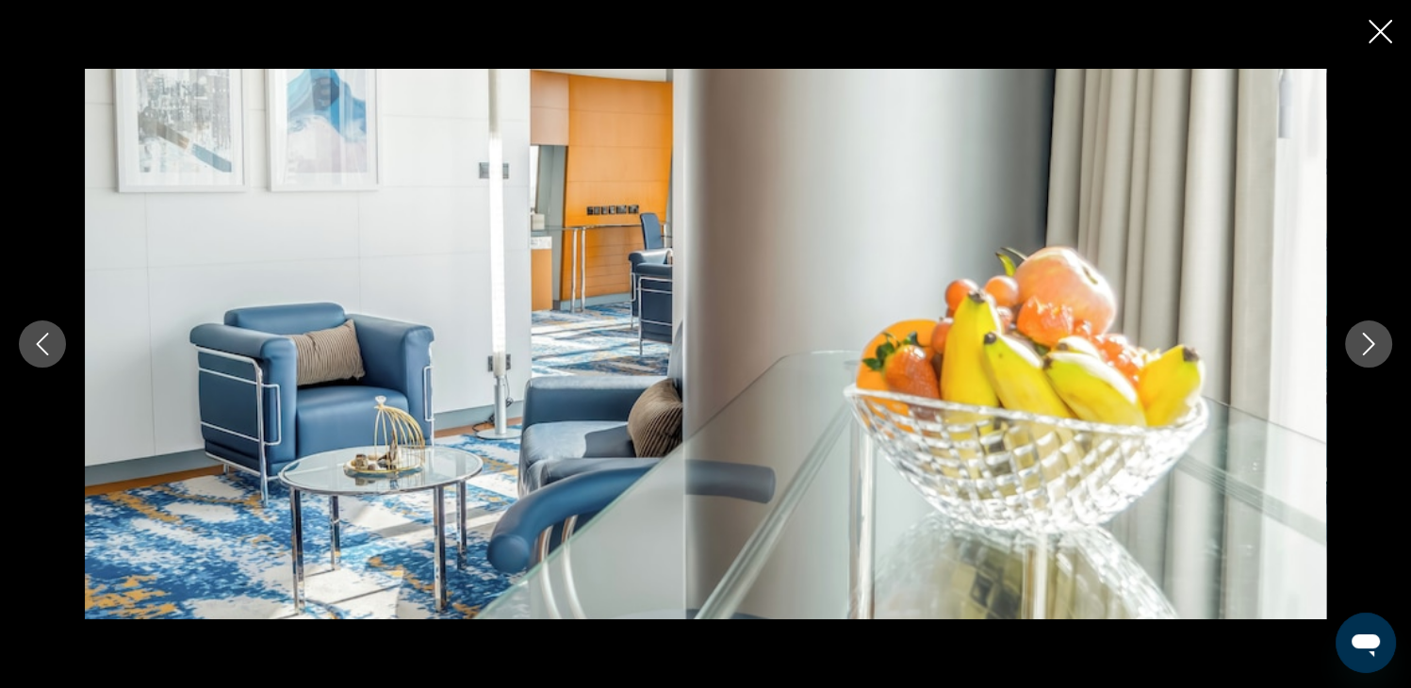
click at [1372, 351] on icon "Next image" at bounding box center [1368, 344] width 23 height 23
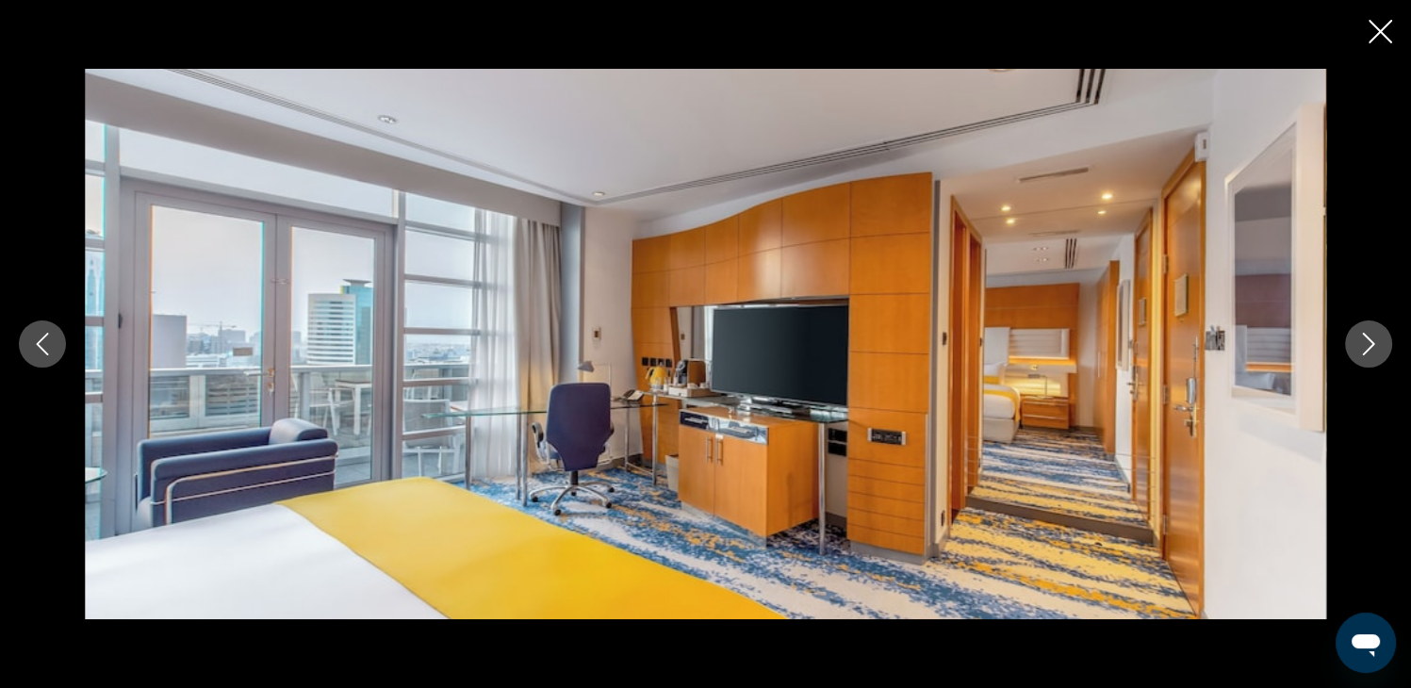
click at [1372, 351] on icon "Next image" at bounding box center [1368, 344] width 23 height 23
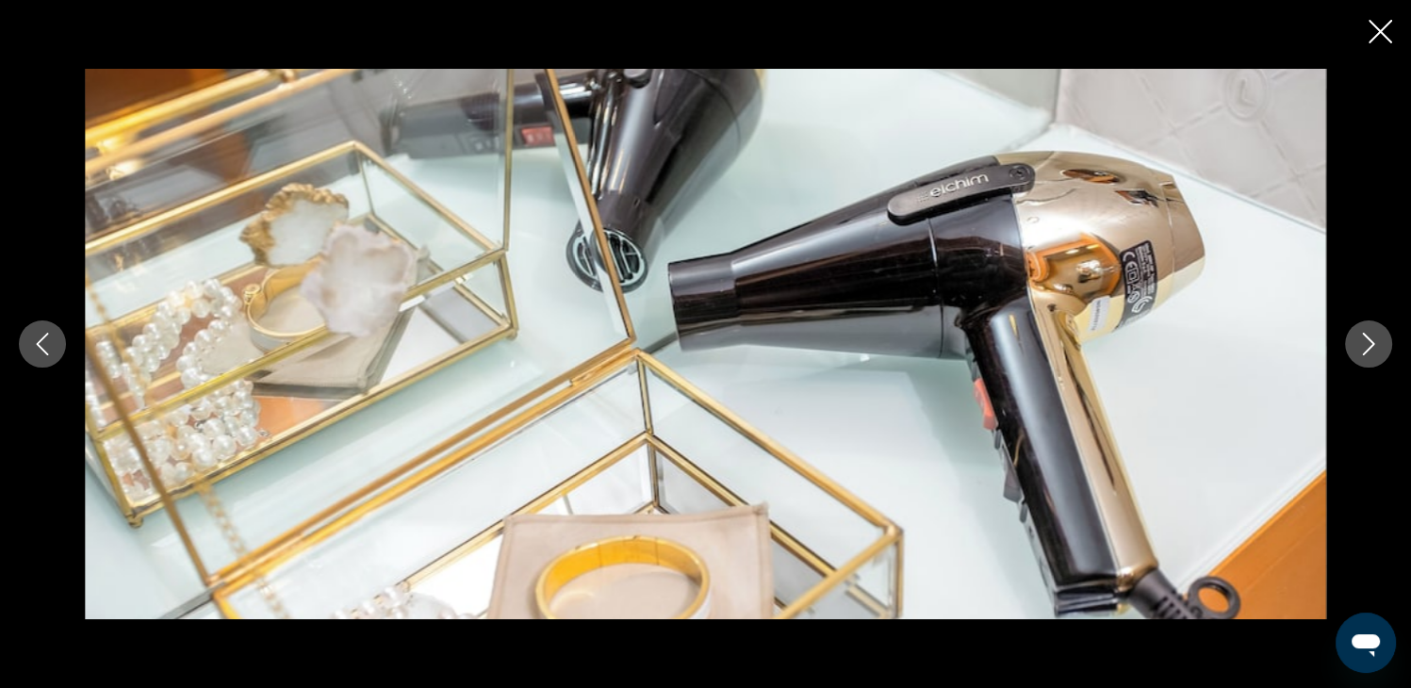
click at [1372, 351] on icon "Next image" at bounding box center [1368, 344] width 23 height 23
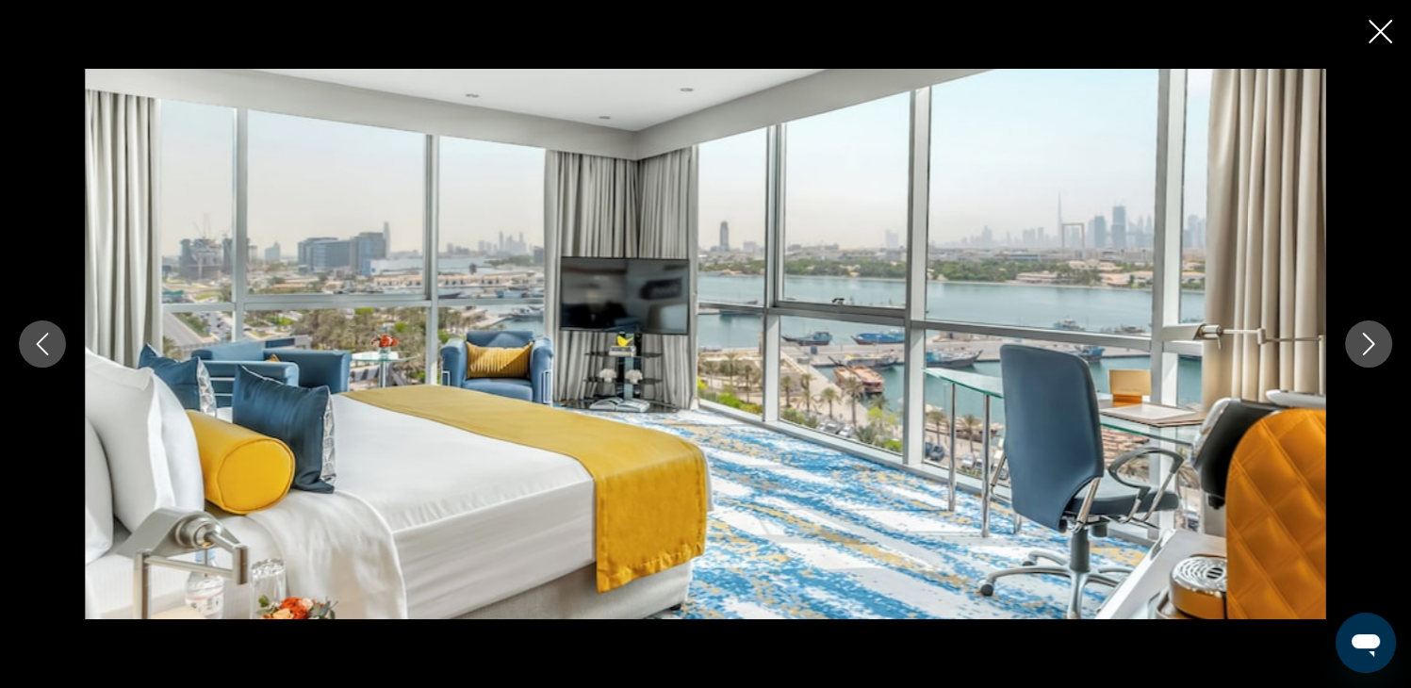
click at [1379, 327] on button "Next image" at bounding box center [1368, 343] width 47 height 47
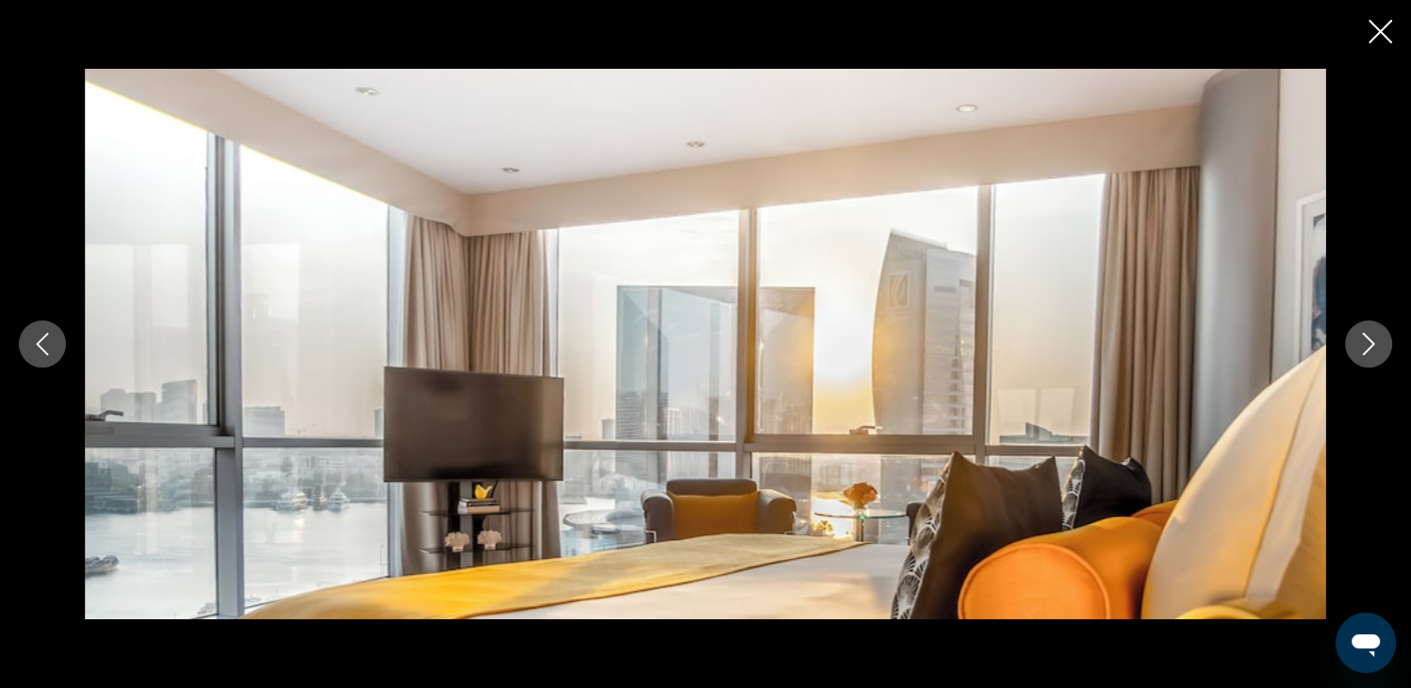
click at [1376, 335] on icon "Next image" at bounding box center [1368, 344] width 23 height 23
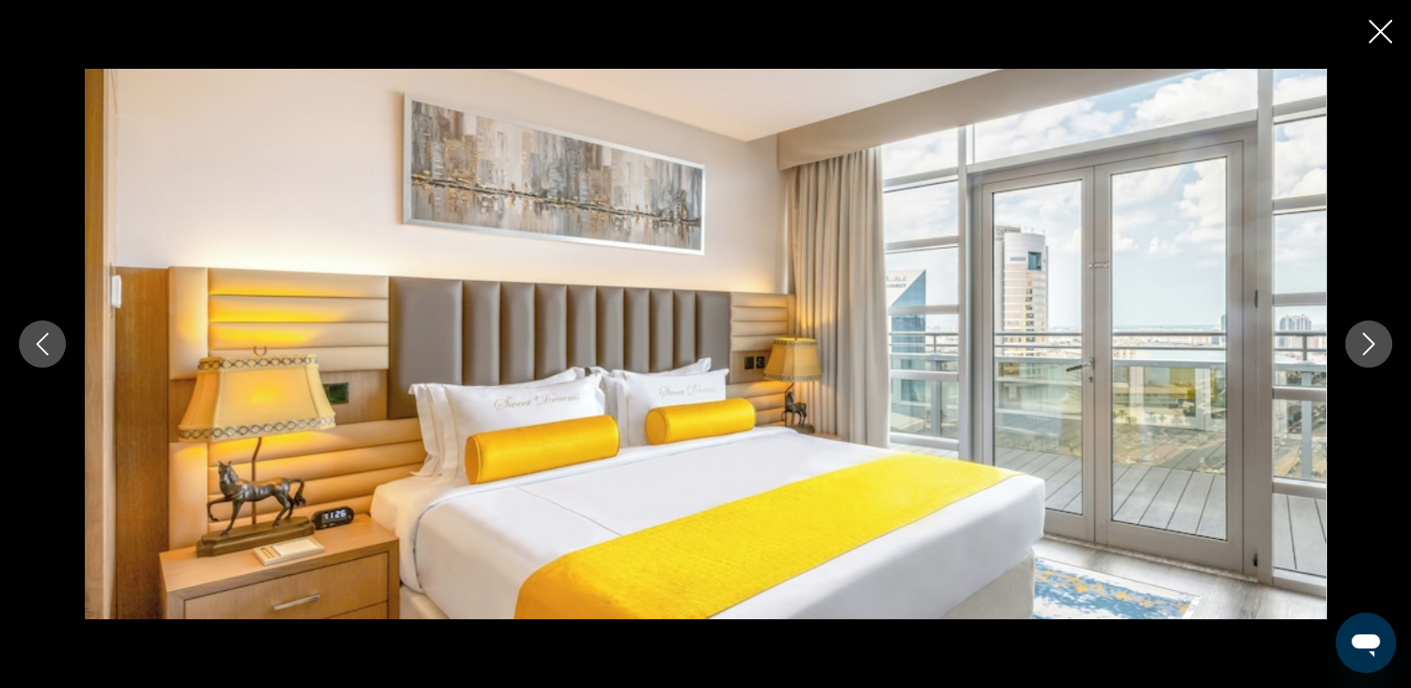
click at [1376, 335] on icon "Next image" at bounding box center [1368, 344] width 23 height 23
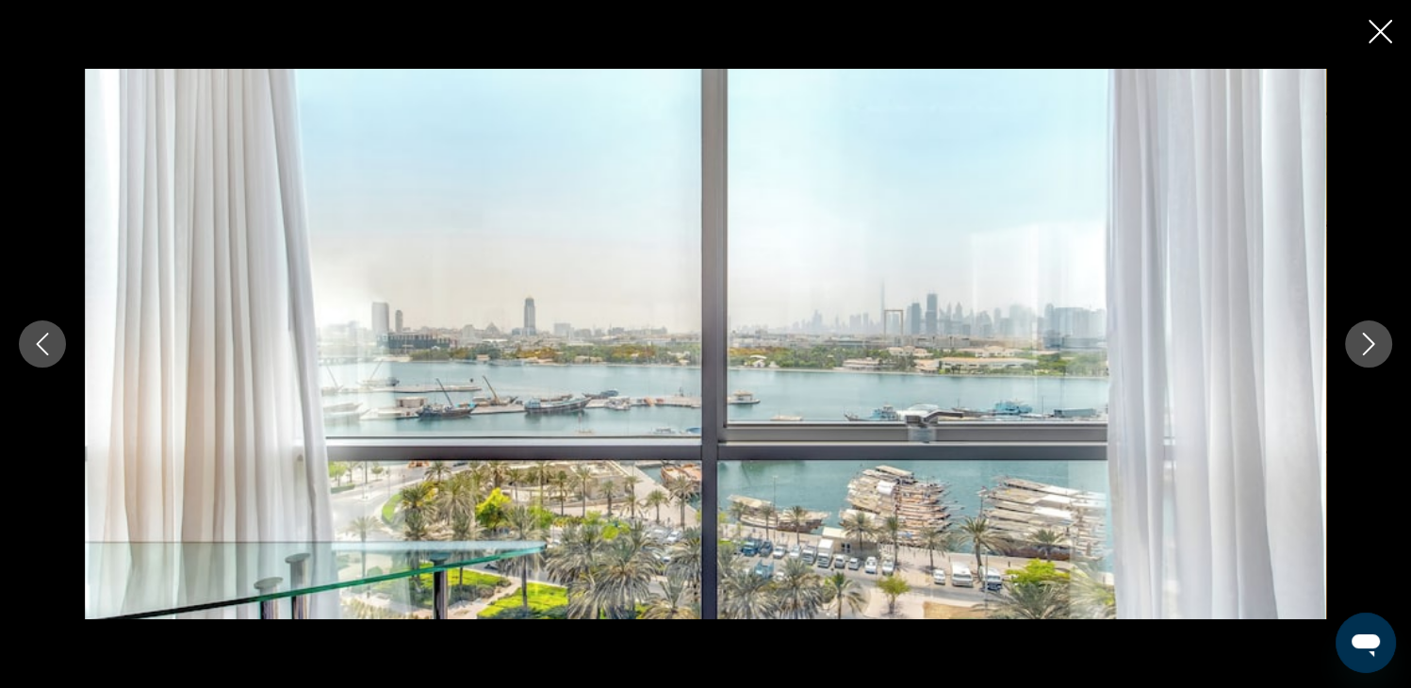
click at [1376, 335] on icon "Next image" at bounding box center [1368, 344] width 23 height 23
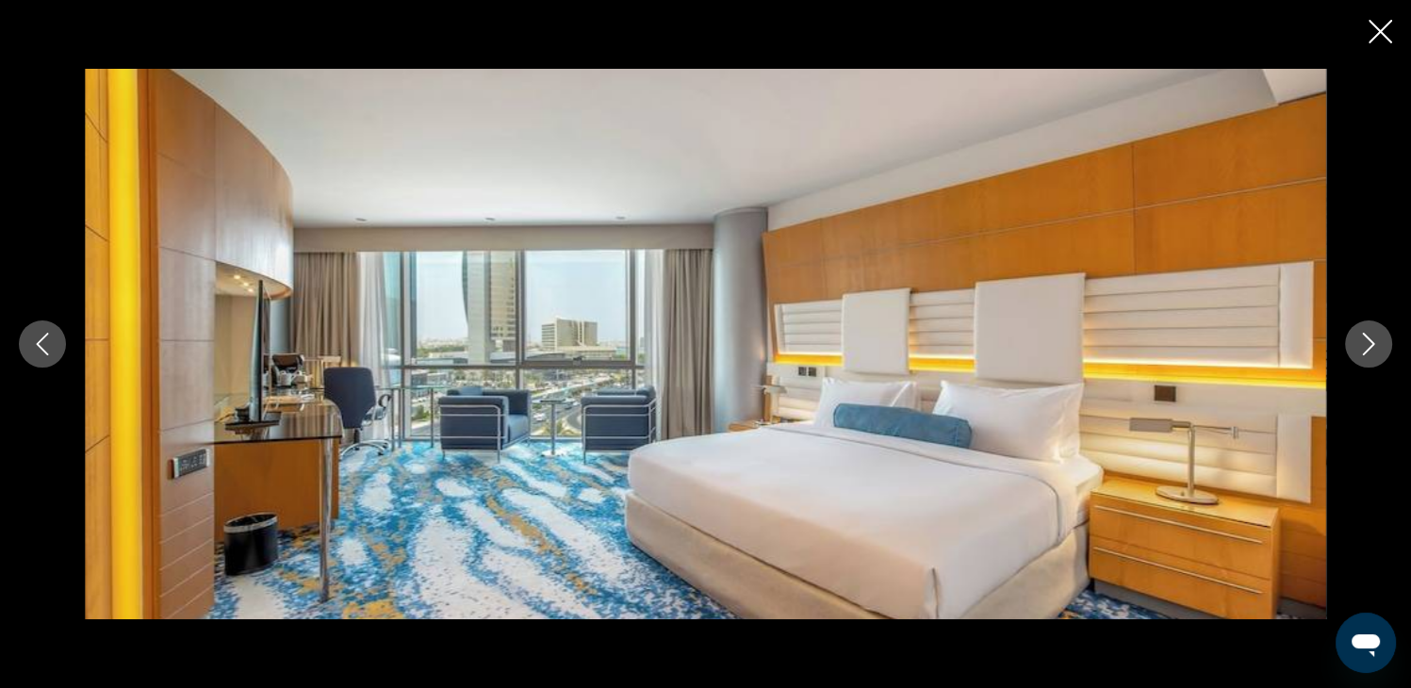
click at [1376, 335] on icon "Next image" at bounding box center [1368, 344] width 23 height 23
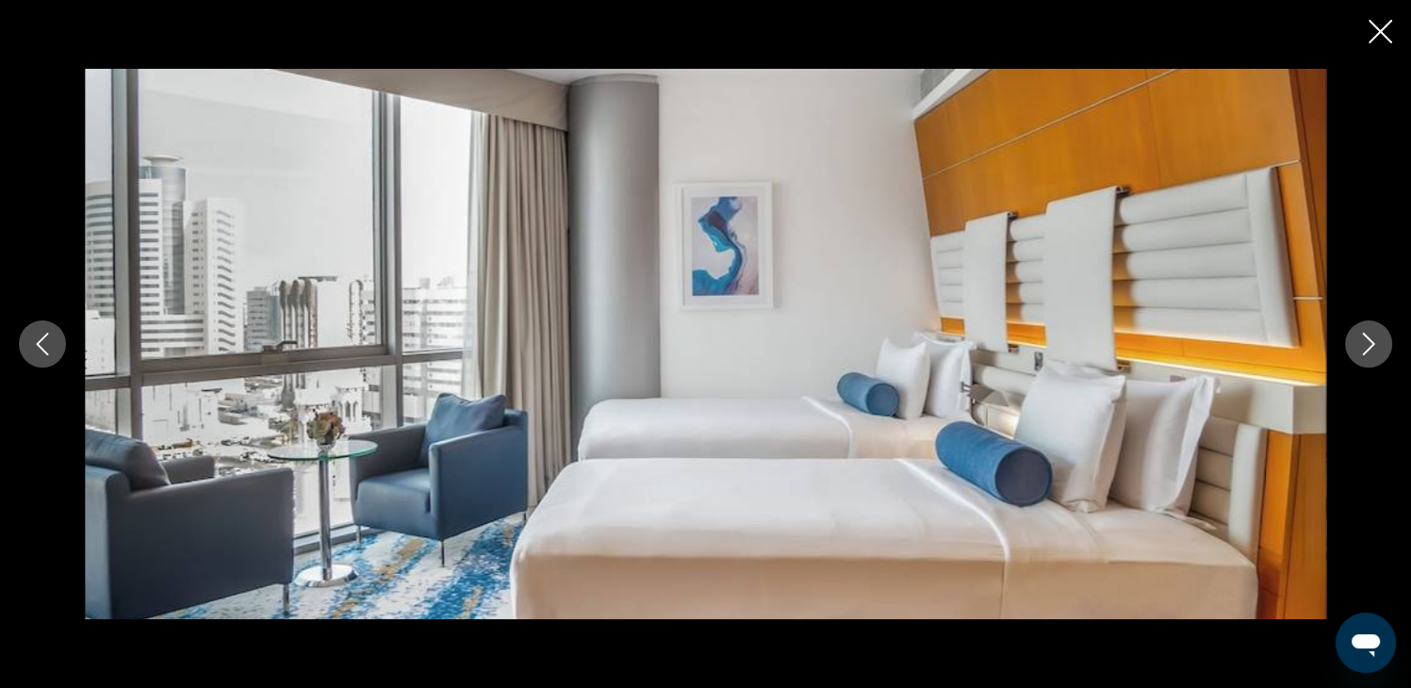
click at [1376, 335] on icon "Next image" at bounding box center [1368, 344] width 23 height 23
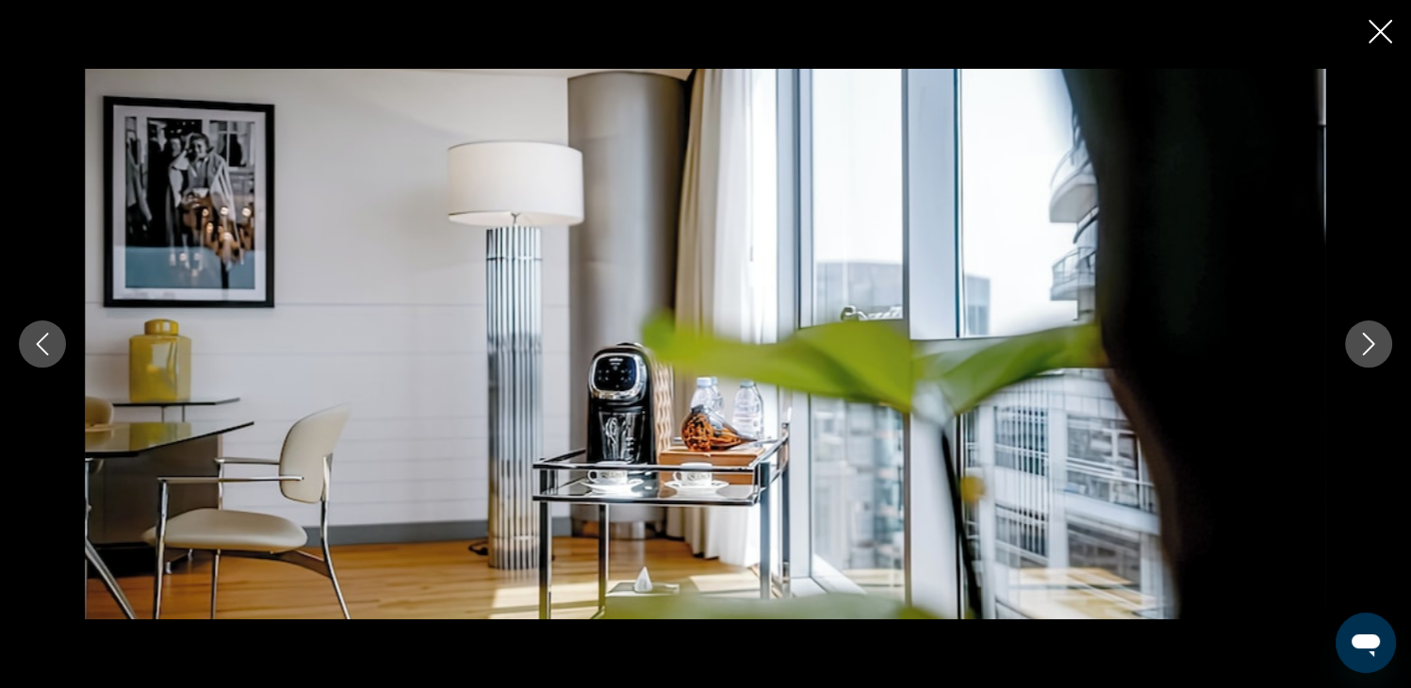
click at [1376, 335] on icon "Next image" at bounding box center [1368, 344] width 23 height 23
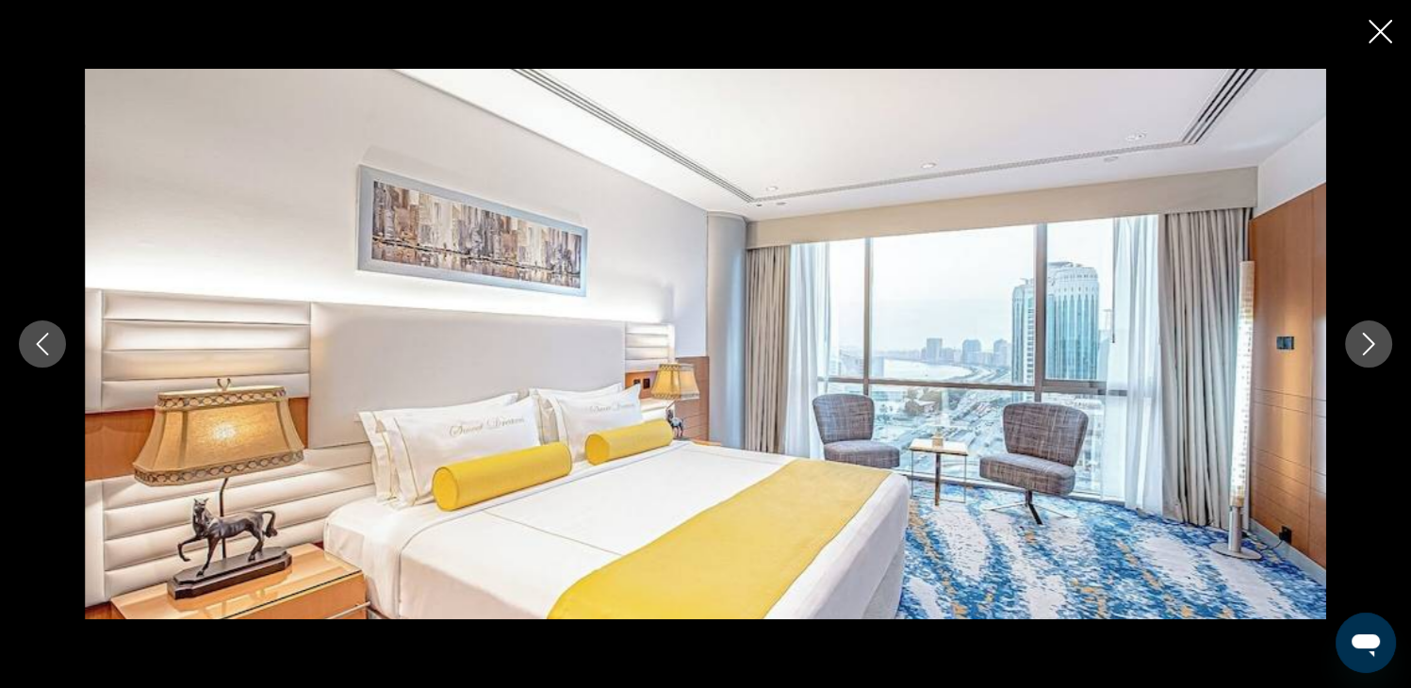
click at [1376, 335] on icon "Next image" at bounding box center [1368, 344] width 23 height 23
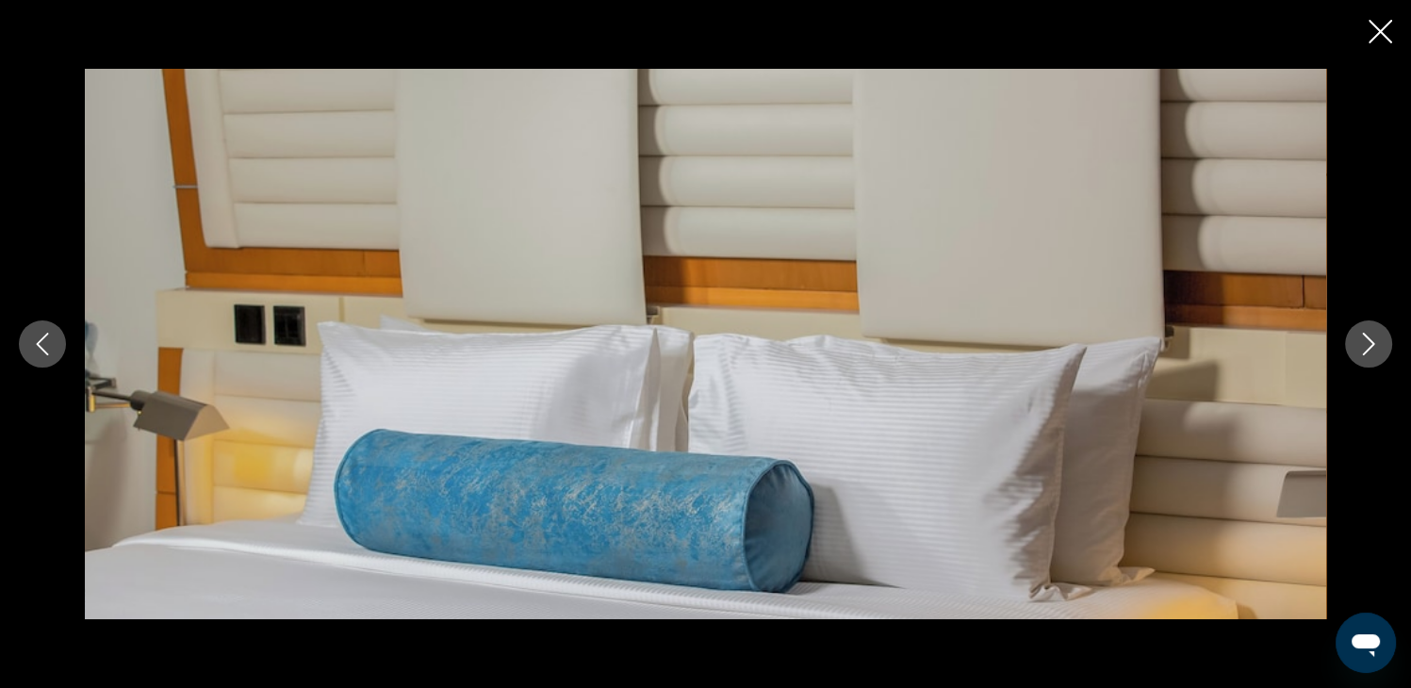
click at [1368, 27] on icon "Close slideshow" at bounding box center [1380, 32] width 24 height 24
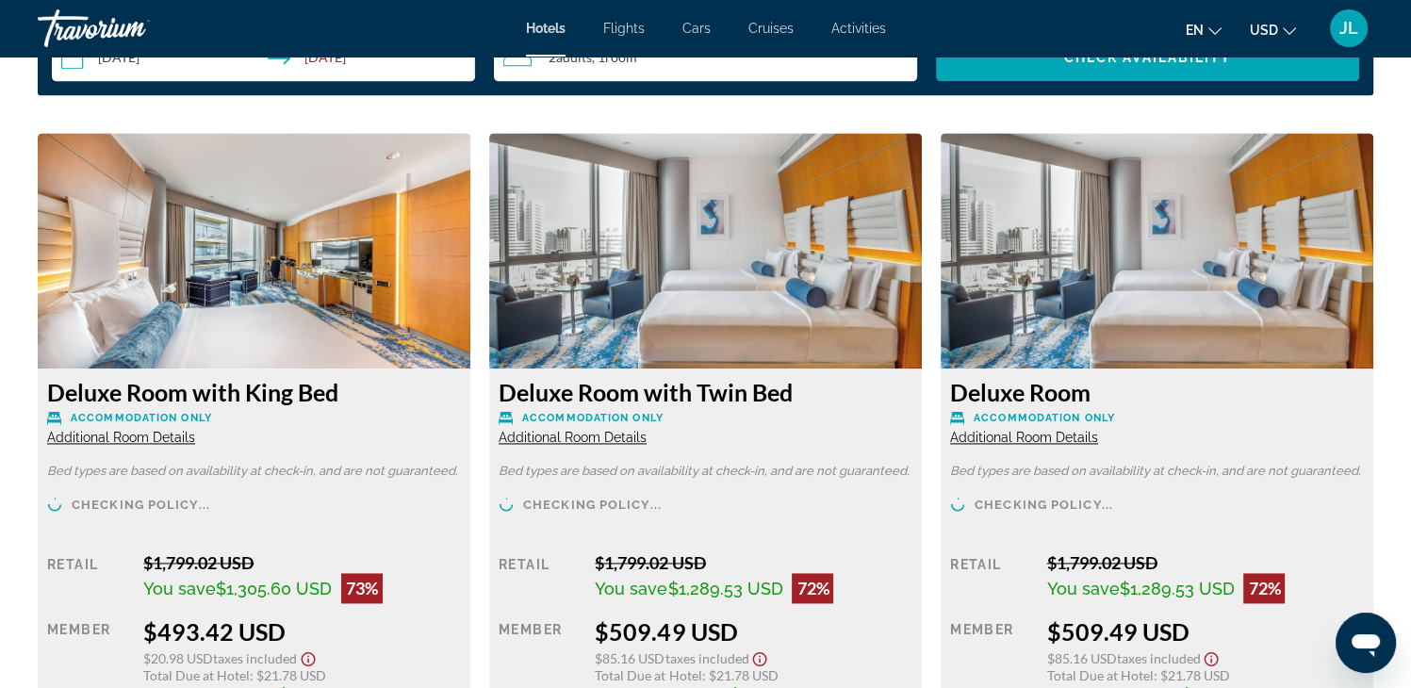
scroll to position [2642, 0]
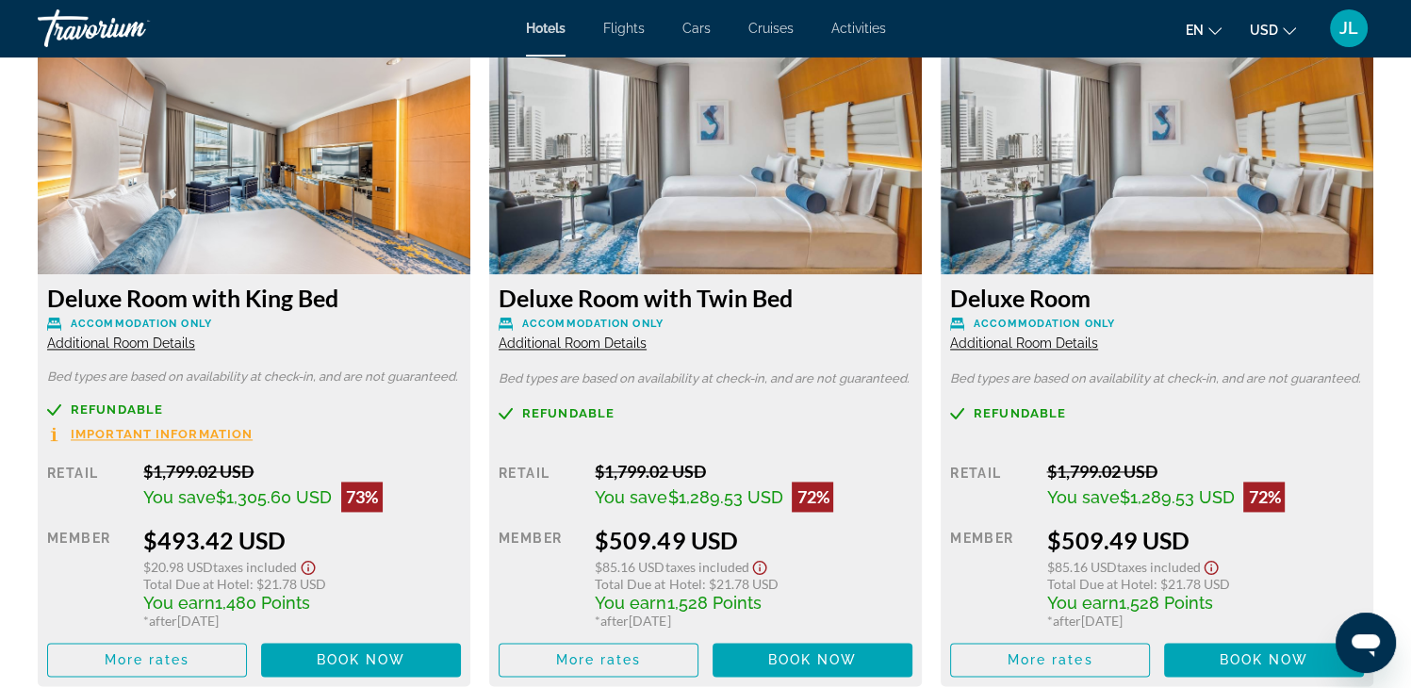
click at [168, 428] on span "Important Information" at bounding box center [162, 434] width 182 height 12
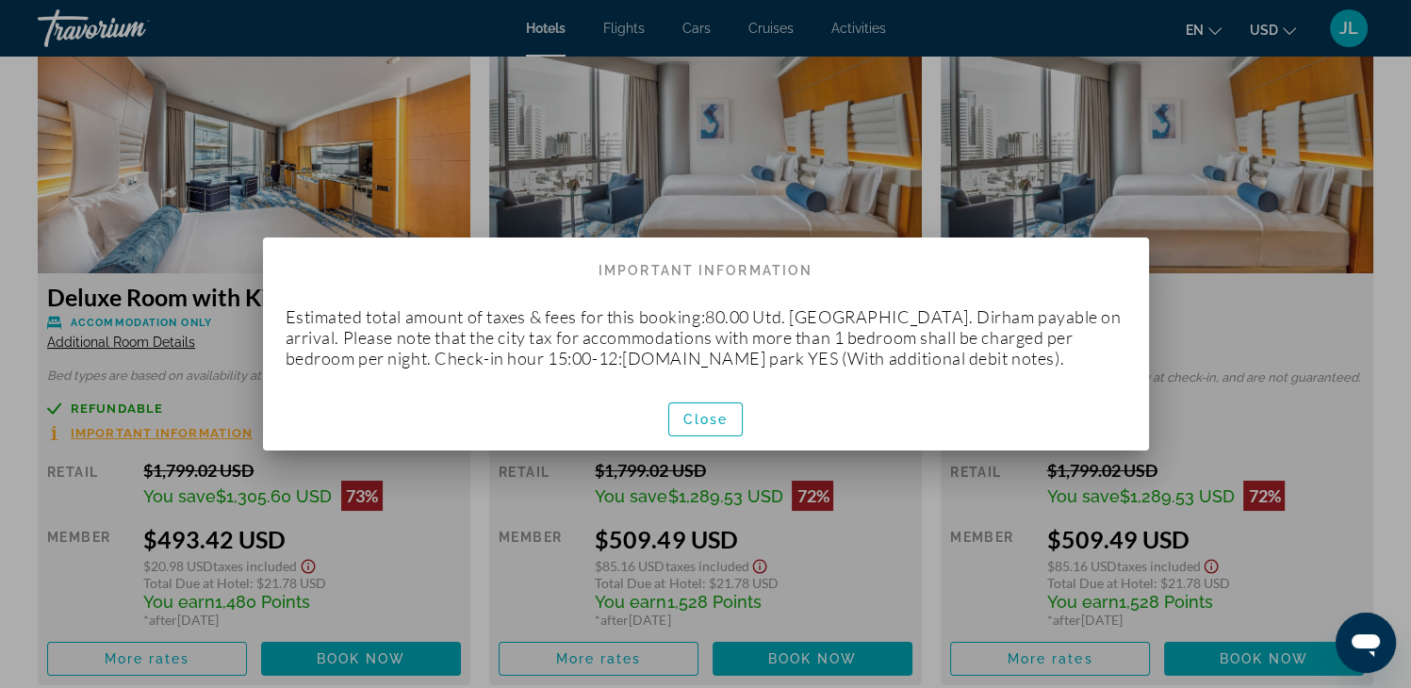
click at [943, 19] on div at bounding box center [705, 344] width 1411 height 688
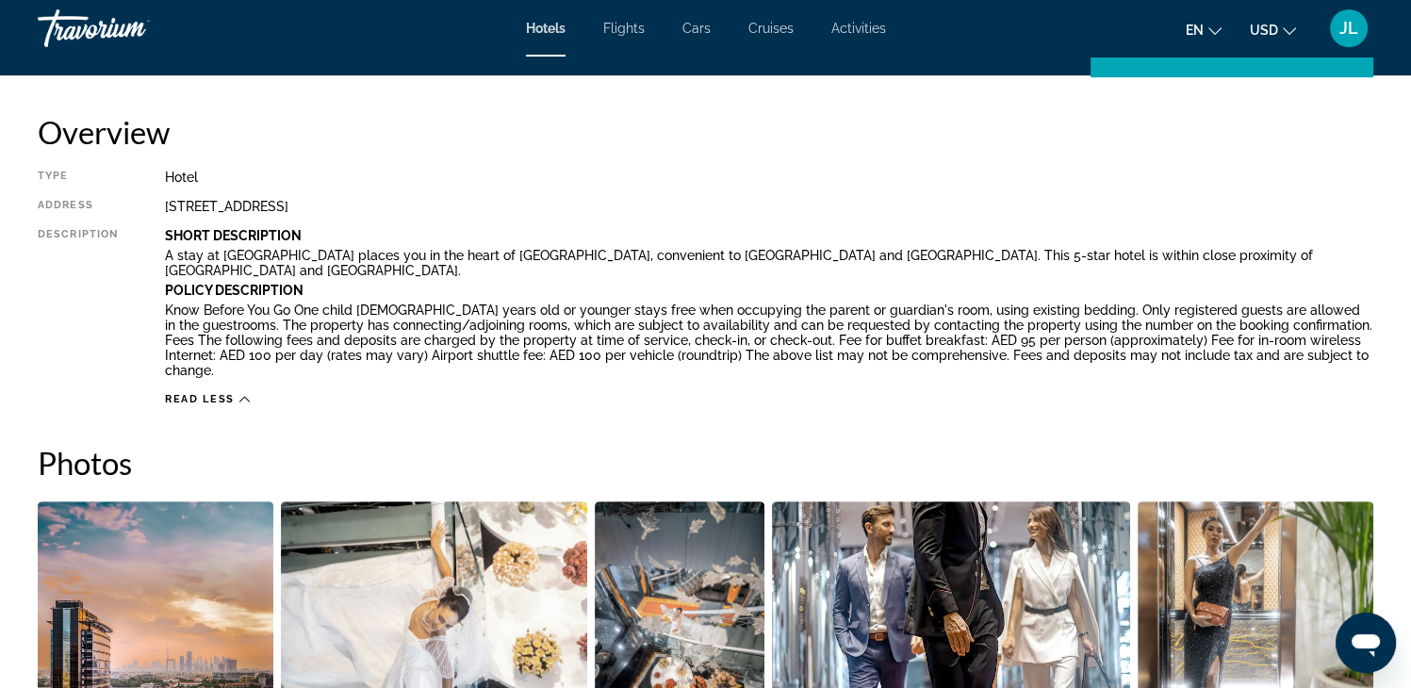
scroll to position [569, 0]
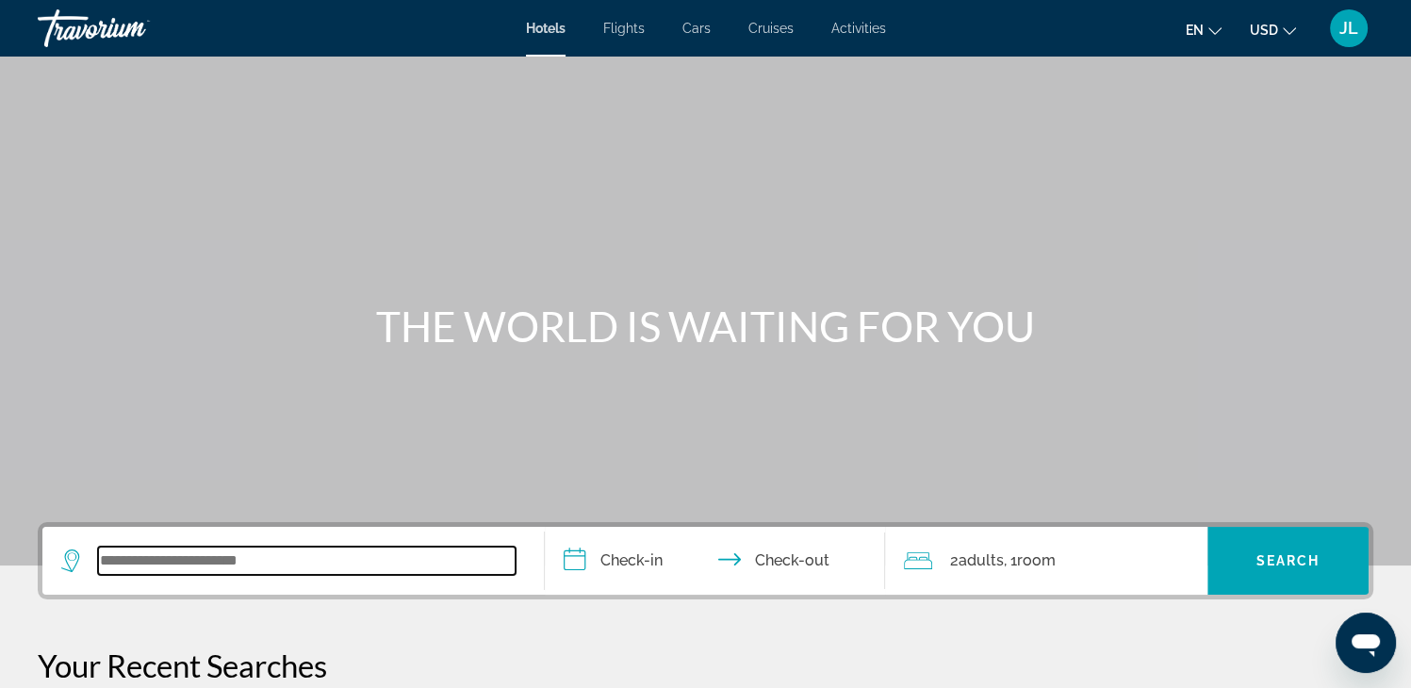
click at [129, 567] on input "Search widget" at bounding box center [306, 561] width 417 height 28
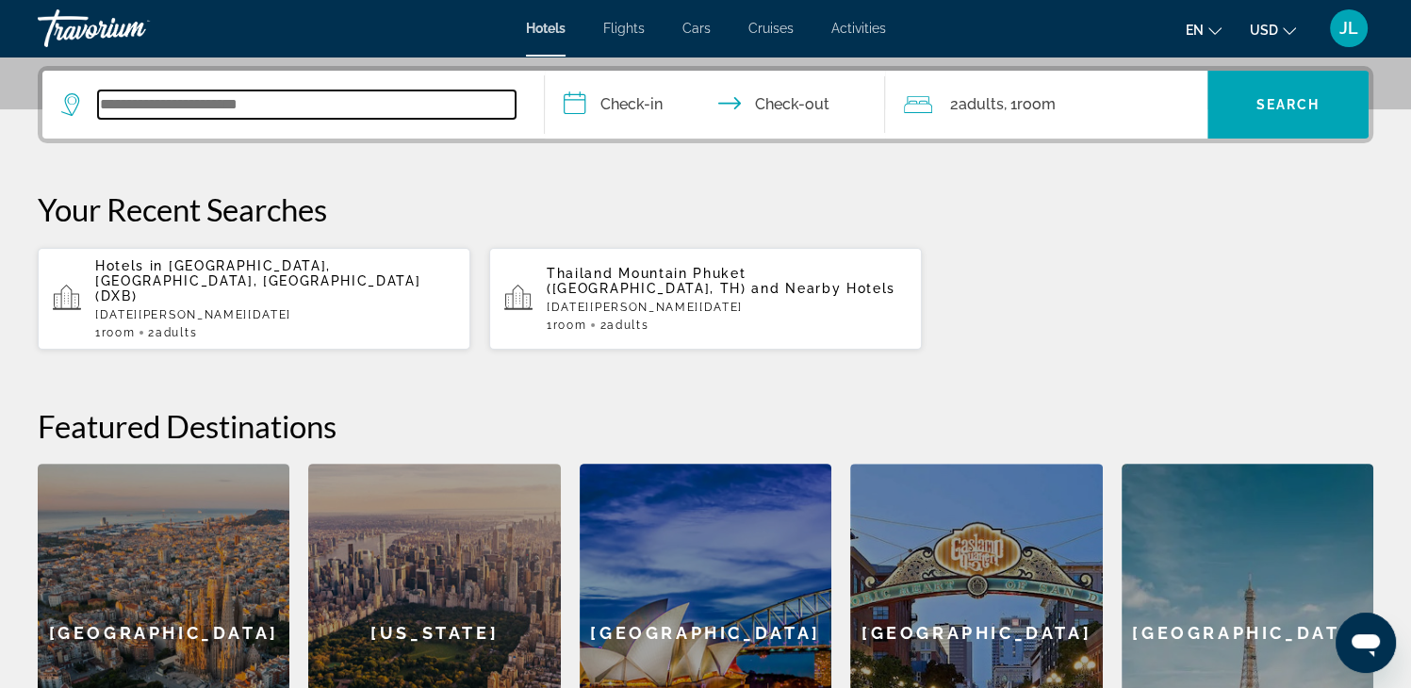
scroll to position [460, 0]
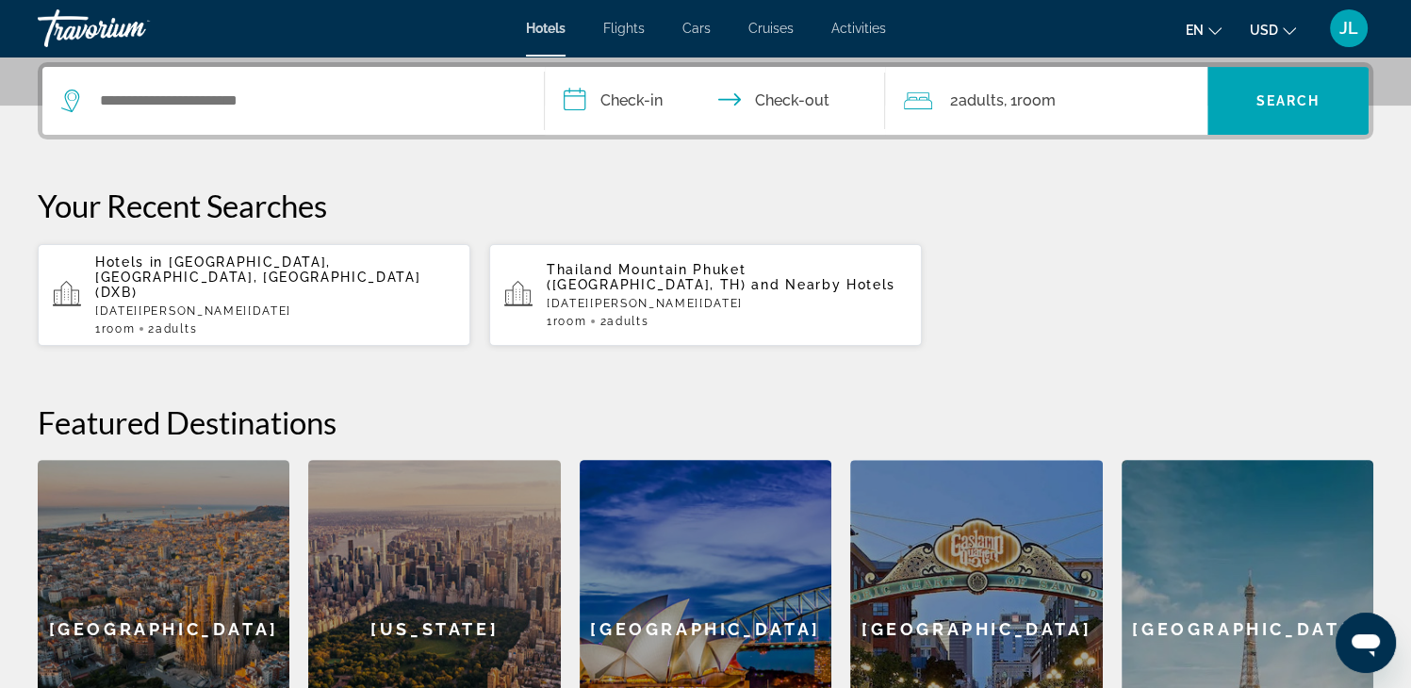
click at [192, 285] on div "Hotels in [GEOGRAPHIC_DATA], [GEOGRAPHIC_DATA], [GEOGRAPHIC_DATA] (DXB) [DATE] …" at bounding box center [275, 294] width 360 height 81
